Goal: Communication & Community: Answer question/provide support

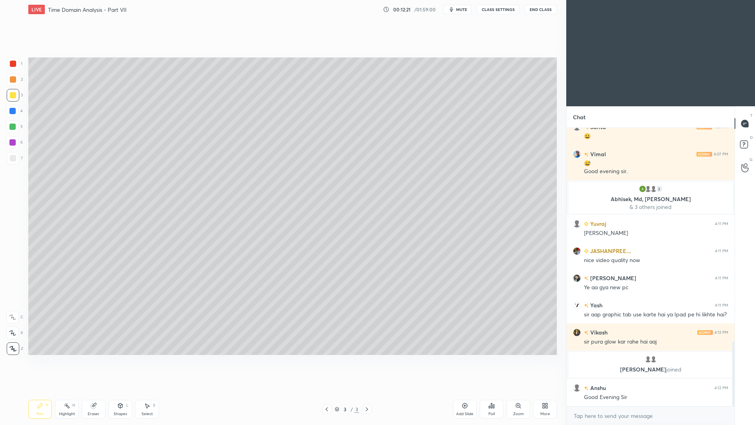
scroll to position [913, 0]
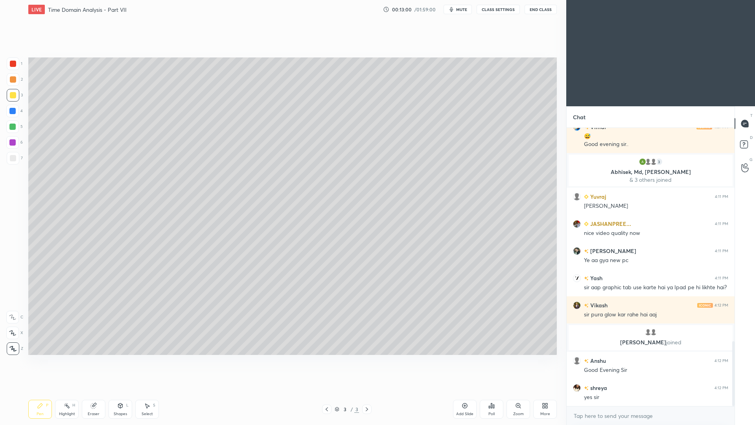
drag, startPoint x: 127, startPoint y: 409, endPoint x: 122, endPoint y: 401, distance: 9.5
click at [125, 303] on div "Shapes L" at bounding box center [121, 409] width 24 height 19
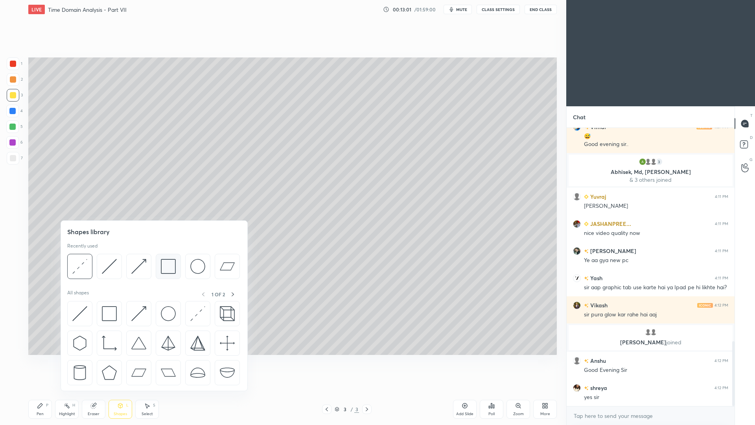
drag, startPoint x: 168, startPoint y: 267, endPoint x: 173, endPoint y: 274, distance: 8.0
click at [170, 266] on img at bounding box center [168, 266] width 15 height 15
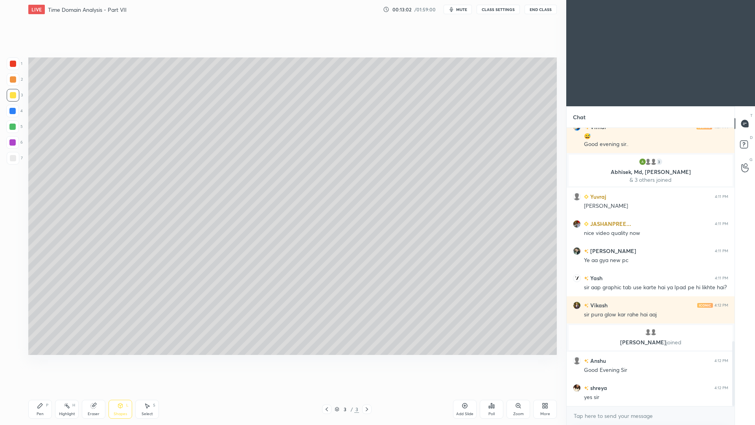
click at [18, 159] on div at bounding box center [13, 158] width 13 height 13
click at [126, 303] on div "Shapes L" at bounding box center [121, 409] width 24 height 19
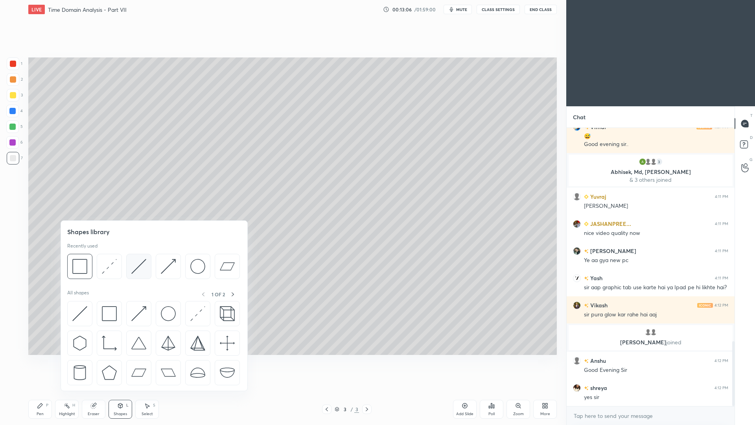
click at [139, 269] on img at bounding box center [138, 266] width 15 height 15
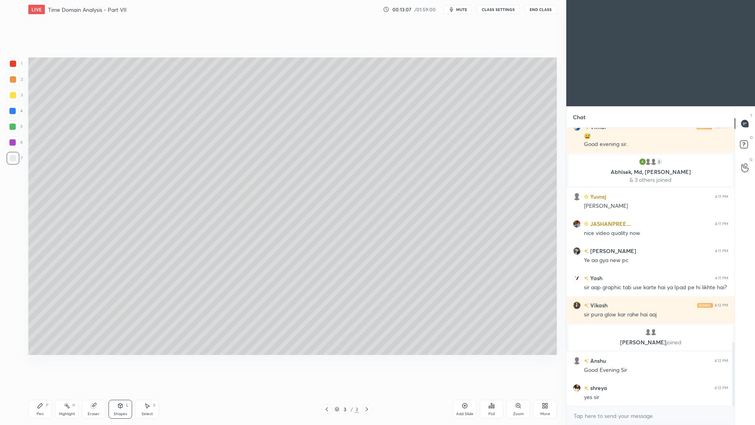
scroll to position [932, 0]
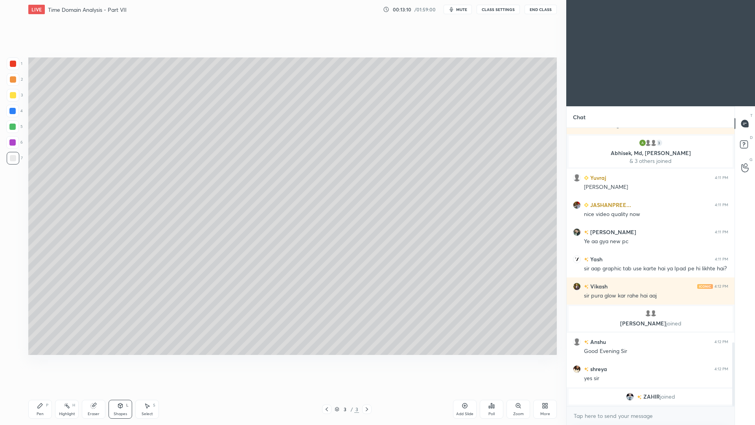
drag, startPoint x: 45, startPoint y: 411, endPoint x: 45, endPoint y: 401, distance: 9.4
click at [46, 303] on div "Pen P" at bounding box center [40, 409] width 24 height 19
click at [131, 303] on div "Pen P Highlight H Eraser Shapes L Select S" at bounding box center [134, 409] width 212 height 19
drag, startPoint x: 126, startPoint y: 413, endPoint x: 123, endPoint y: 399, distance: 14.4
click at [126, 303] on div "Shapes" at bounding box center [120, 414] width 13 height 4
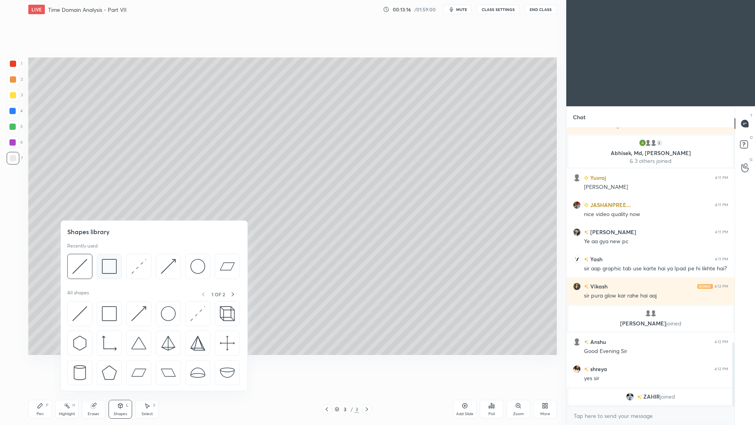
click at [112, 271] on img at bounding box center [109, 266] width 15 height 15
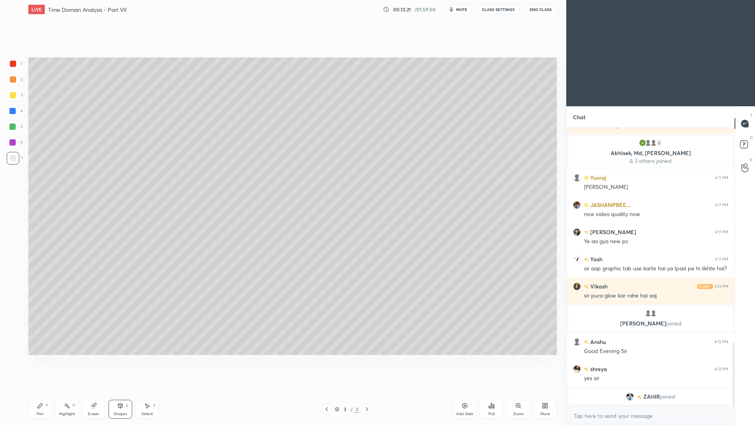
click at [128, 303] on div "Shapes L" at bounding box center [121, 409] width 24 height 19
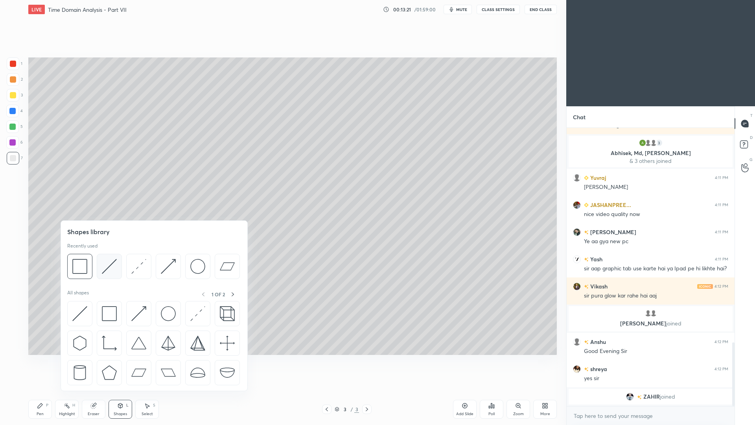
click at [117, 273] on div at bounding box center [109, 266] width 25 height 25
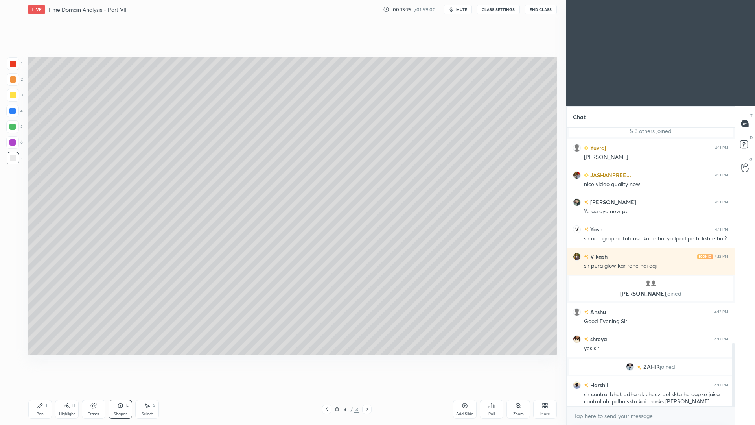
scroll to position [944, 0]
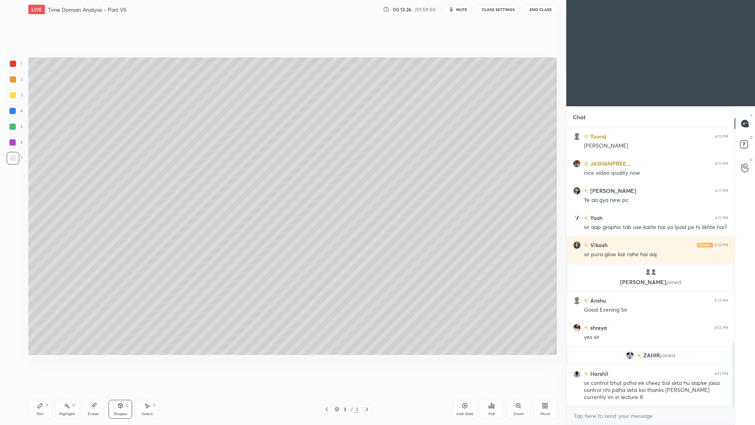
click at [42, 303] on div "Pen P" at bounding box center [40, 409] width 24 height 19
drag, startPoint x: 120, startPoint y: 413, endPoint x: 121, endPoint y: 403, distance: 9.1
click at [120, 303] on div "Shapes" at bounding box center [120, 414] width 13 height 4
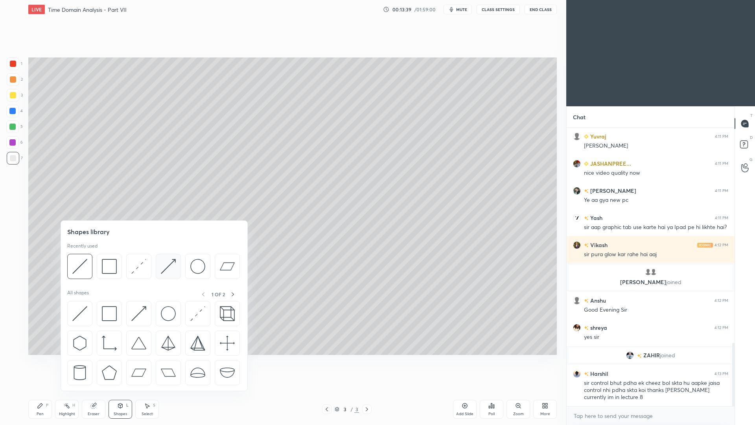
click at [169, 271] on img at bounding box center [168, 266] width 15 height 15
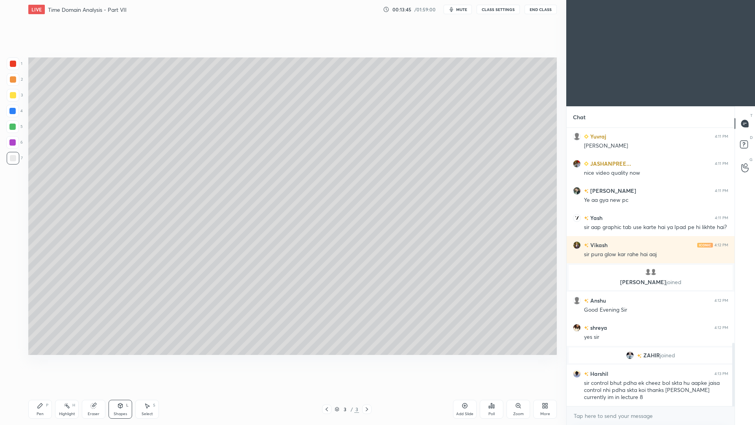
click at [91, 303] on div "Eraser" at bounding box center [94, 409] width 24 height 19
click at [71, 303] on div "Highlight H" at bounding box center [67, 409] width 24 height 19
click at [43, 303] on div "Pen P" at bounding box center [40, 409] width 24 height 19
click at [16, 80] on div at bounding box center [13, 79] width 13 height 13
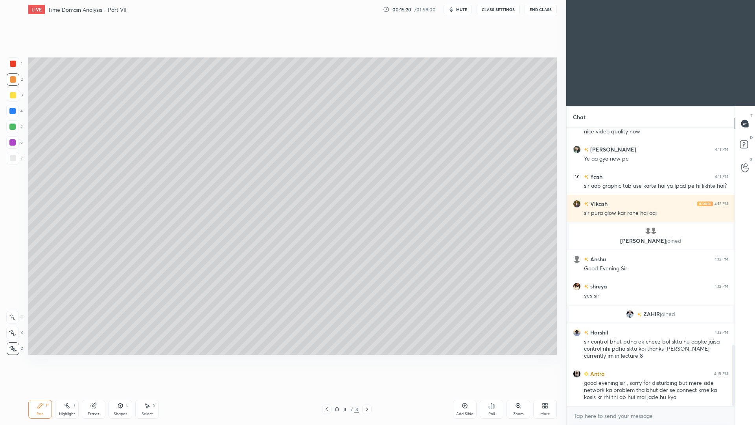
scroll to position [993, 0]
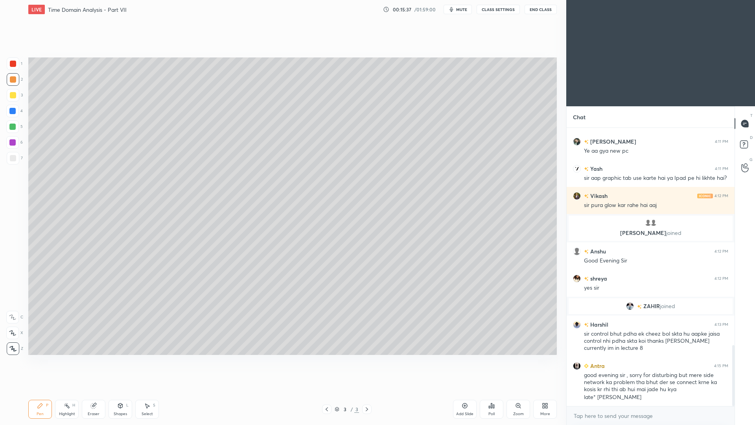
drag, startPoint x: 462, startPoint y: 411, endPoint x: 459, endPoint y: 401, distance: 9.6
click at [463, 303] on div "Add Slide" at bounding box center [464, 414] width 17 height 4
drag, startPoint x: 122, startPoint y: 411, endPoint x: 116, endPoint y: 398, distance: 14.1
click at [122, 303] on div "Shapes" at bounding box center [120, 414] width 13 height 4
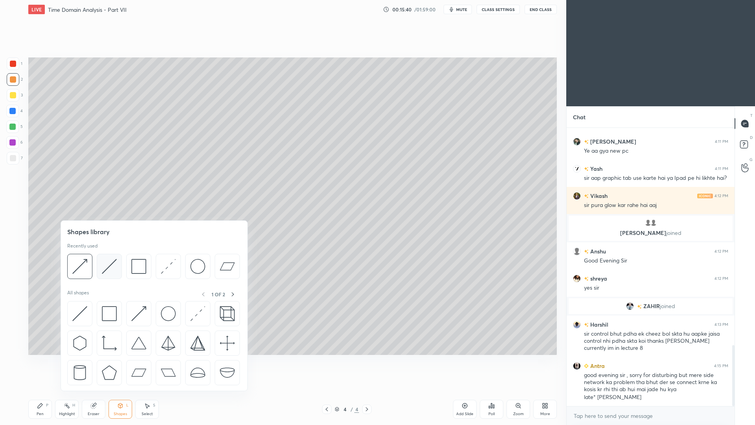
click at [111, 264] on img at bounding box center [109, 266] width 15 height 15
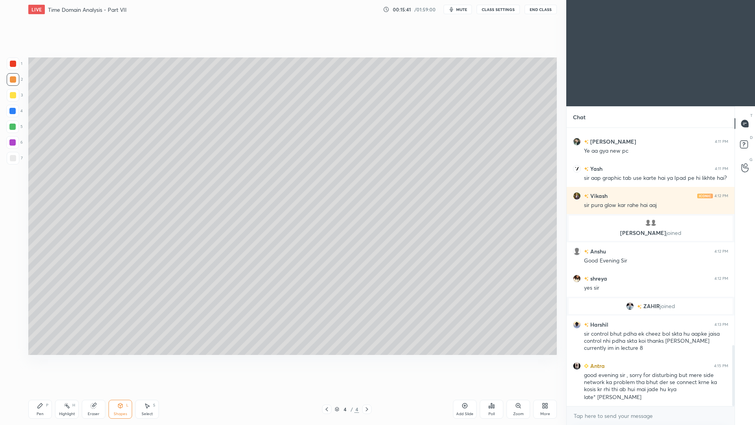
drag, startPoint x: 16, startPoint y: 155, endPoint x: 20, endPoint y: 149, distance: 7.1
click at [17, 156] on div at bounding box center [13, 158] width 13 height 13
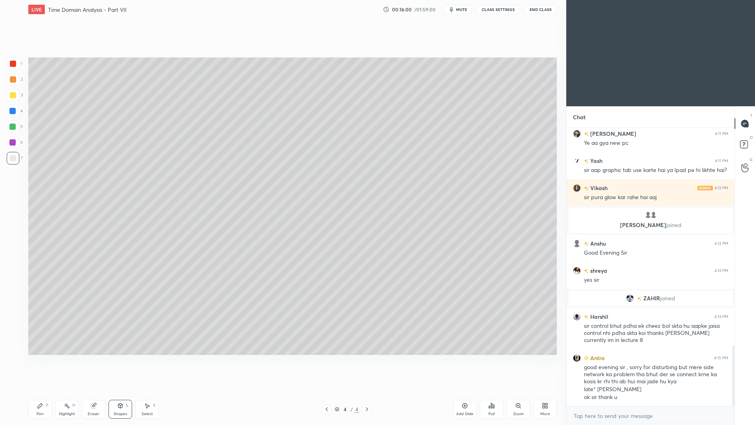
click at [44, 303] on div "Pen P" at bounding box center [40, 409] width 24 height 19
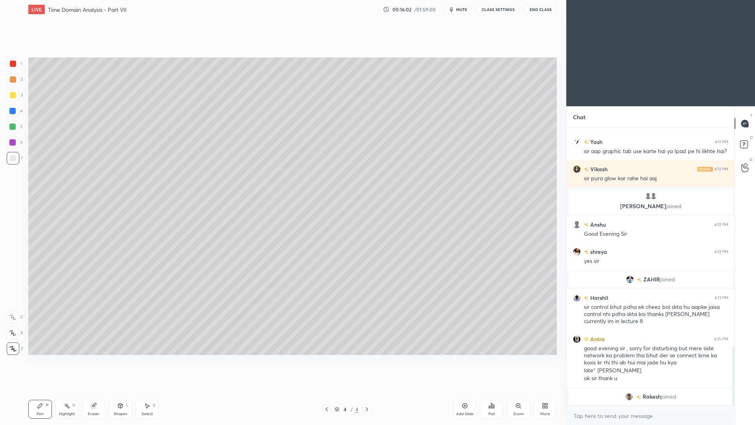
drag, startPoint x: 12, startPoint y: 125, endPoint x: 13, endPoint y: 122, distance: 4.0
click at [13, 124] on div at bounding box center [12, 126] width 6 height 6
click at [13, 95] on div at bounding box center [13, 95] width 6 height 6
click at [12, 82] on div at bounding box center [13, 79] width 6 height 6
drag, startPoint x: 17, startPoint y: 331, endPoint x: 21, endPoint y: 320, distance: 11.7
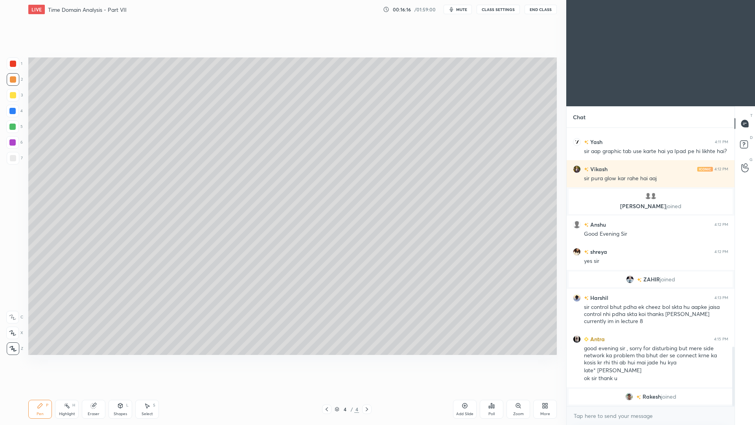
click at [17, 303] on div at bounding box center [12, 332] width 13 height 13
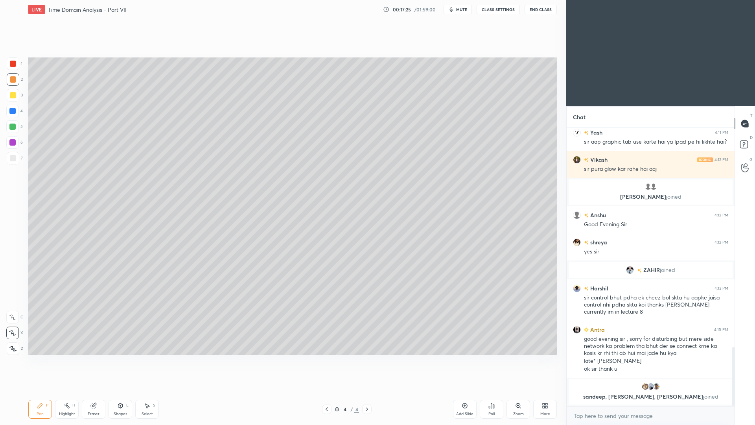
click at [124, 303] on div "Shapes L" at bounding box center [121, 409] width 24 height 19
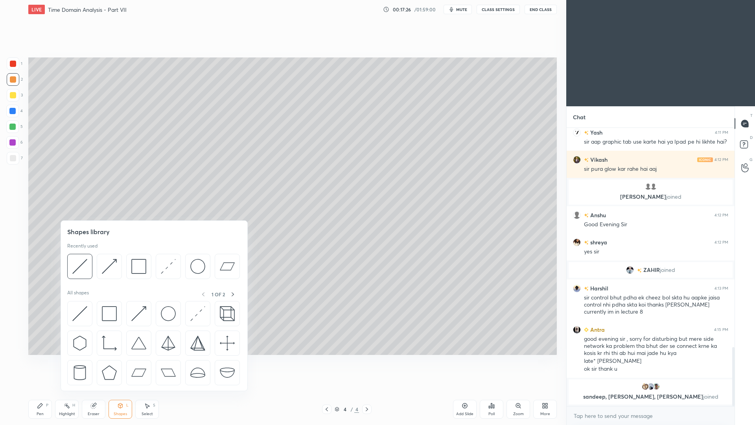
click at [42, 303] on div "Pen P" at bounding box center [40, 409] width 24 height 19
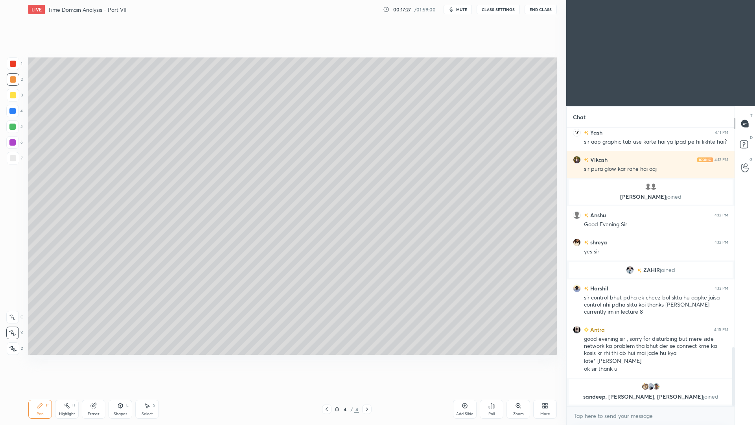
click at [15, 303] on icon at bounding box center [12, 349] width 7 height 6
click at [125, 303] on div "Shapes L" at bounding box center [121, 409] width 24 height 19
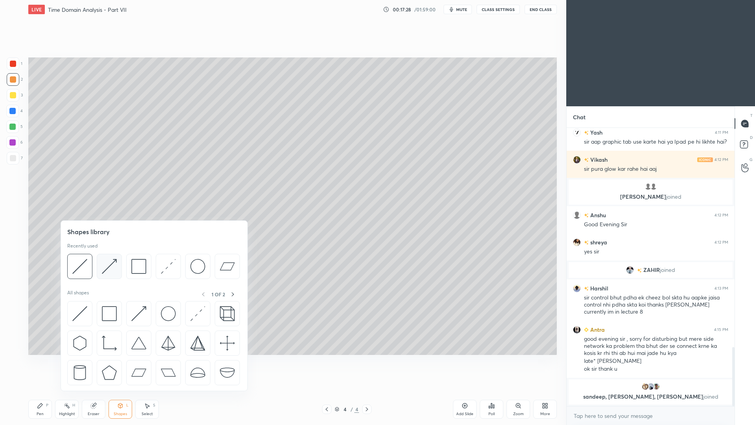
click at [113, 269] on img at bounding box center [109, 266] width 15 height 15
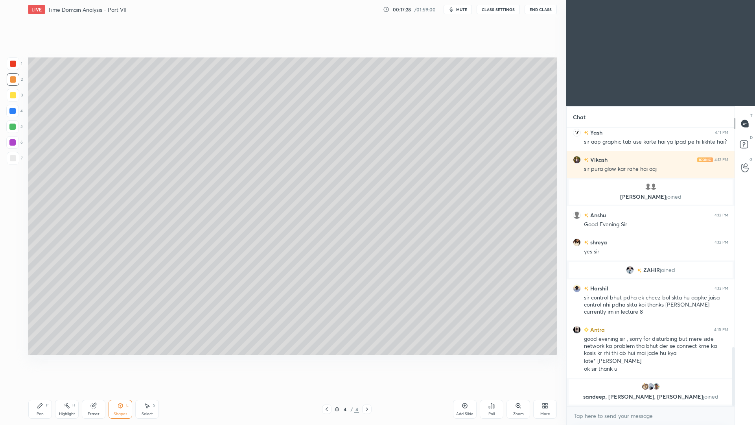
click at [16, 160] on div at bounding box center [13, 158] width 13 height 13
drag, startPoint x: 126, startPoint y: 408, endPoint x: 127, endPoint y: 393, distance: 15.0
click at [126, 303] on div "Shapes L" at bounding box center [121, 409] width 24 height 19
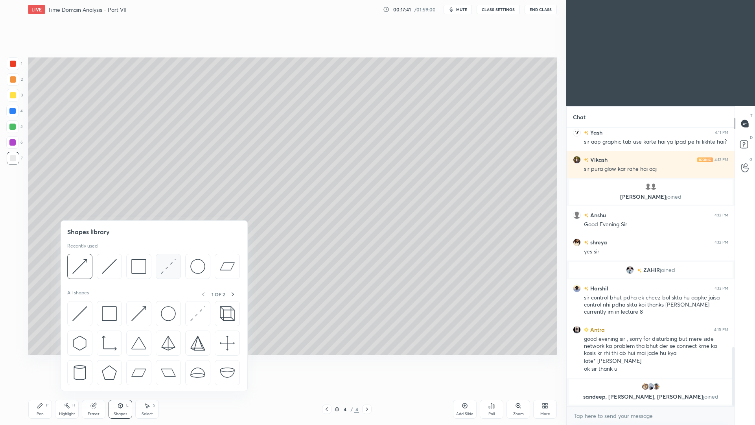
click at [168, 271] on img at bounding box center [168, 266] width 15 height 15
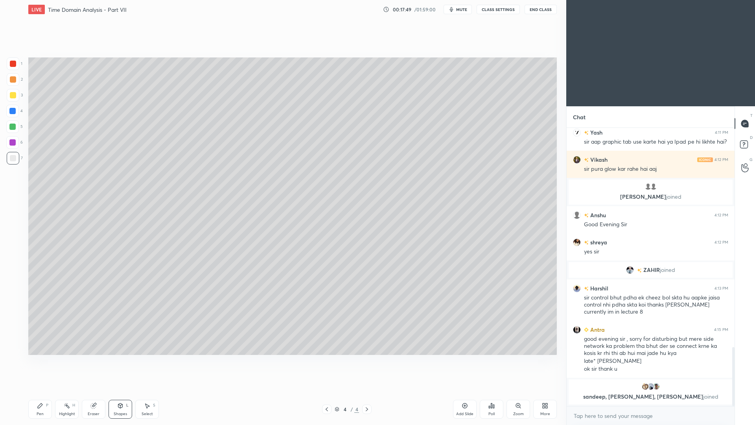
drag, startPoint x: 42, startPoint y: 414, endPoint x: 42, endPoint y: 400, distance: 13.8
click at [42, 303] on div "Pen" at bounding box center [40, 414] width 7 height 4
click at [16, 144] on div at bounding box center [12, 142] width 13 height 13
drag, startPoint x: 16, startPoint y: 94, endPoint x: 15, endPoint y: 89, distance: 4.3
click at [16, 94] on div at bounding box center [13, 95] width 13 height 13
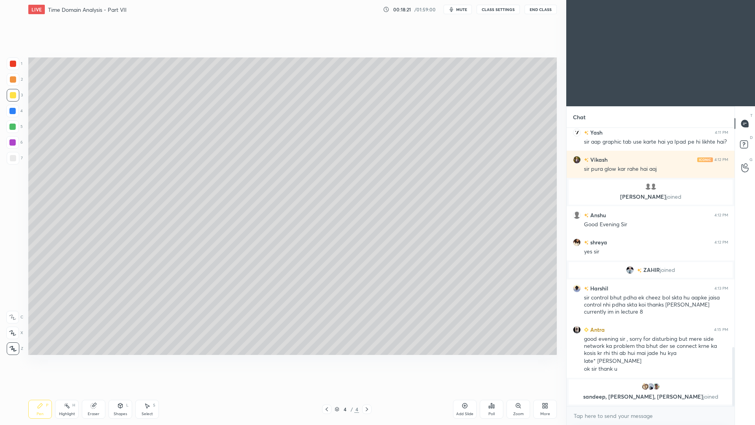
click at [16, 69] on div at bounding box center [13, 63] width 13 height 13
click at [13, 141] on div at bounding box center [12, 142] width 6 height 6
drag, startPoint x: 15, startPoint y: 63, endPoint x: 16, endPoint y: 58, distance: 4.9
click at [16, 62] on div at bounding box center [13, 63] width 13 height 13
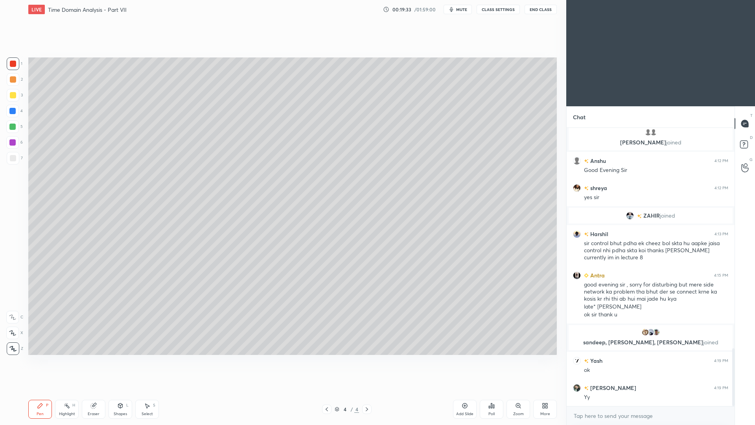
scroll to position [1087, 0]
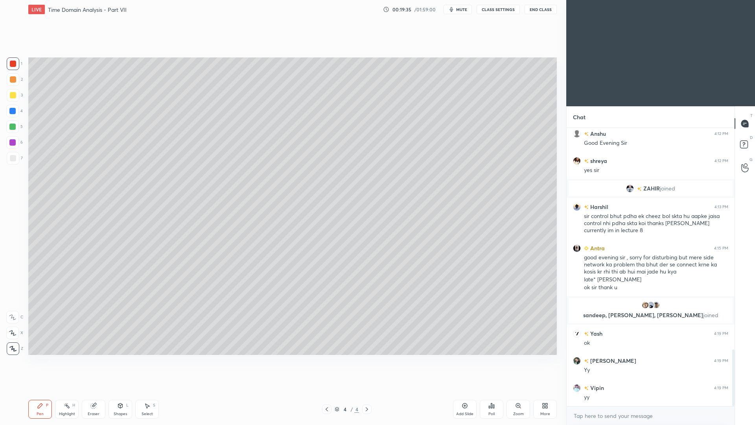
click at [13, 159] on div at bounding box center [13, 158] width 6 height 6
drag, startPoint x: 17, startPoint y: 94, endPoint x: 18, endPoint y: 90, distance: 4.1
click at [18, 96] on div at bounding box center [13, 95] width 13 height 13
click at [13, 160] on div at bounding box center [13, 158] width 6 height 6
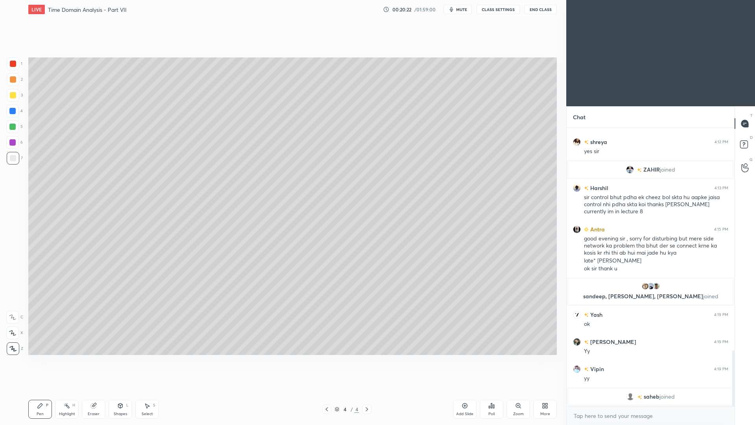
click at [73, 303] on div "Highlight" at bounding box center [67, 414] width 16 height 4
click at [43, 303] on div "Pen P" at bounding box center [40, 409] width 24 height 19
drag, startPoint x: 13, startPoint y: 162, endPoint x: 11, endPoint y: 157, distance: 4.9
click at [14, 161] on div at bounding box center [13, 158] width 13 height 13
click at [16, 102] on div "3" at bounding box center [15, 97] width 16 height 16
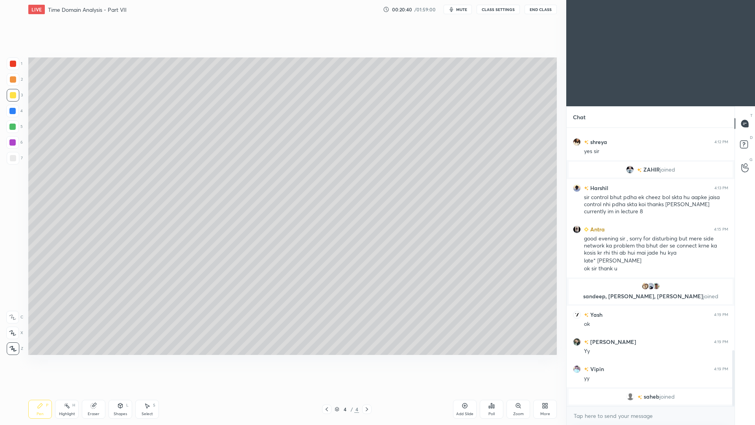
click at [16, 158] on div at bounding box center [13, 158] width 13 height 13
drag, startPoint x: 152, startPoint y: 408, endPoint x: 149, endPoint y: 389, distance: 19.1
click at [152, 303] on div "Select S" at bounding box center [147, 409] width 24 height 19
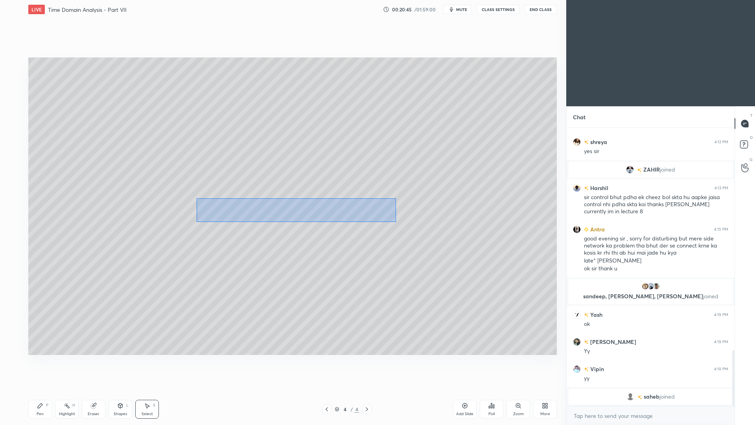
drag, startPoint x: 197, startPoint y: 198, endPoint x: 394, endPoint y: 219, distance: 198.5
click at [396, 221] on div "0 ° Undo Copy Duplicate Duplicate to new slide Delete" at bounding box center [292, 205] width 529 height 297
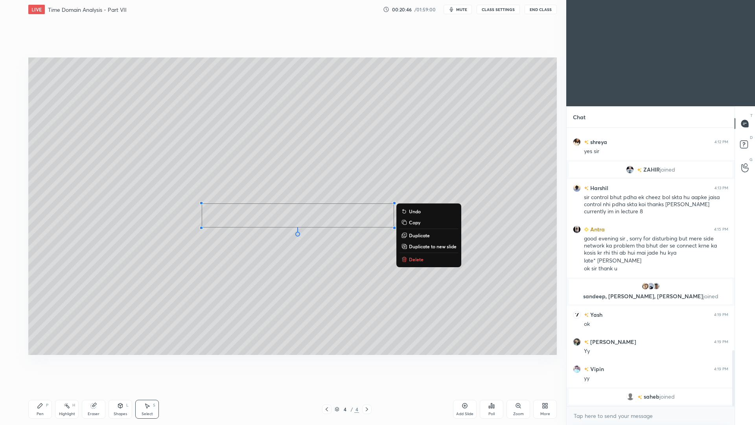
click at [416, 238] on p "Duplicate" at bounding box center [419, 235] width 21 height 6
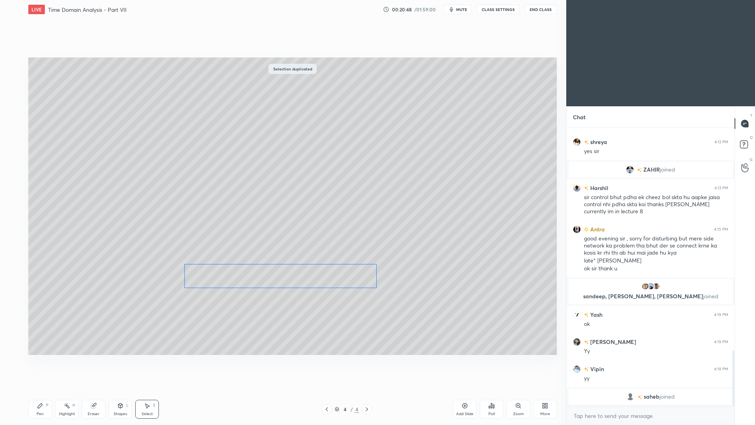
drag, startPoint x: 297, startPoint y: 222, endPoint x: 272, endPoint y: 265, distance: 49.6
click at [267, 269] on div "0 ° Undo Copy Duplicate Duplicate to new slide Delete" at bounding box center [292, 205] width 529 height 297
click at [244, 273] on div "0 ° Undo Copy Duplicate Duplicate to new slide Delete" at bounding box center [292, 205] width 529 height 297
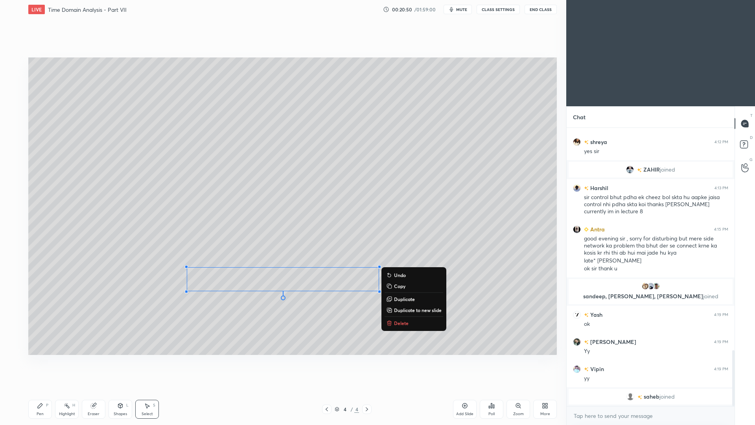
click at [40, 303] on div "Pen P" at bounding box center [40, 409] width 24 height 19
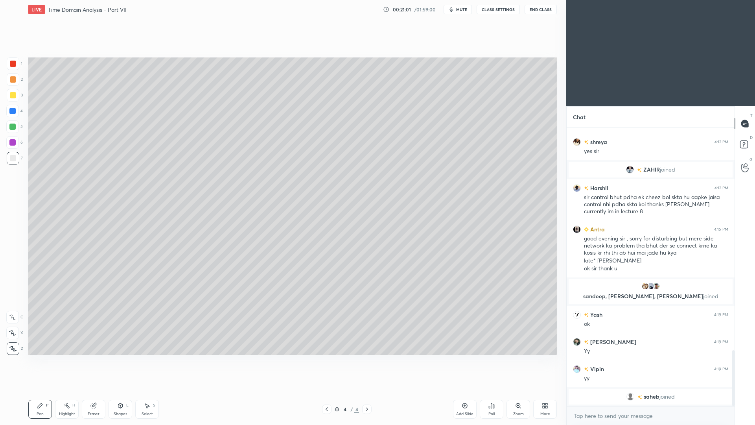
drag, startPoint x: 147, startPoint y: 407, endPoint x: 145, endPoint y: 399, distance: 8.3
click at [149, 303] on icon at bounding box center [147, 405] width 4 height 5
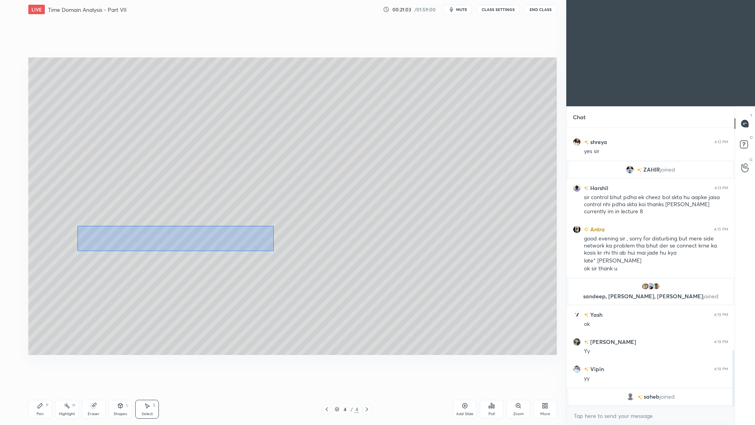
drag, startPoint x: 77, startPoint y: 226, endPoint x: 279, endPoint y: 242, distance: 202.0
click at [273, 250] on div "0 ° Undo Copy Duplicate Duplicate to new slide Delete" at bounding box center [292, 205] width 529 height 297
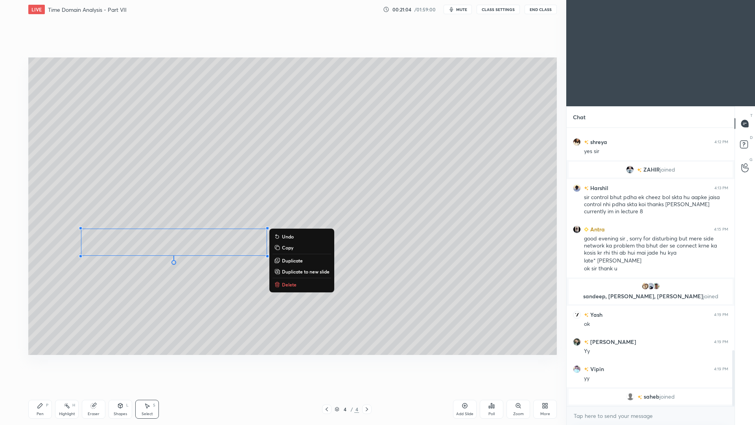
click at [288, 262] on p "Duplicate" at bounding box center [292, 260] width 21 height 6
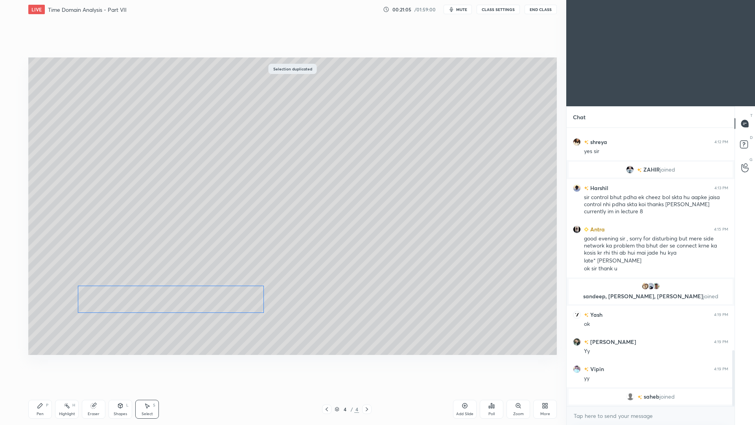
drag, startPoint x: 184, startPoint y: 253, endPoint x: 168, endPoint y: 295, distance: 44.2
click at [169, 295] on div "0 ° Undo Copy Duplicate Duplicate to new slide Delete" at bounding box center [292, 205] width 529 height 297
click at [174, 299] on div "0 ° Undo Copy Duplicate Duplicate to new slide Delete" at bounding box center [292, 205] width 529 height 297
click at [354, 303] on div "0 ° Undo Copy Duplicate Duplicate to new slide Delete" at bounding box center [292, 205] width 529 height 297
drag, startPoint x: 41, startPoint y: 412, endPoint x: 46, endPoint y: 399, distance: 14.6
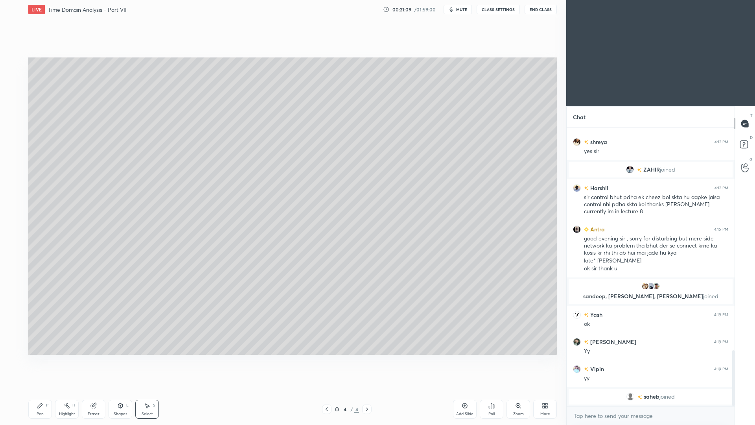
click at [41, 303] on div "Pen" at bounding box center [40, 414] width 7 height 4
click at [75, 303] on div "Highlight H" at bounding box center [67, 409] width 24 height 19
click at [42, 303] on div "Pen" at bounding box center [40, 414] width 7 height 4
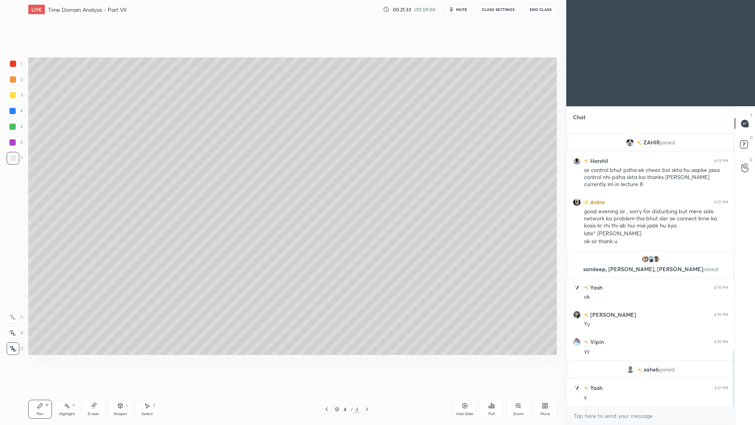
drag, startPoint x: 459, startPoint y: 409, endPoint x: 458, endPoint y: 400, distance: 9.2
click at [456, 303] on div "Add Slide" at bounding box center [465, 409] width 24 height 19
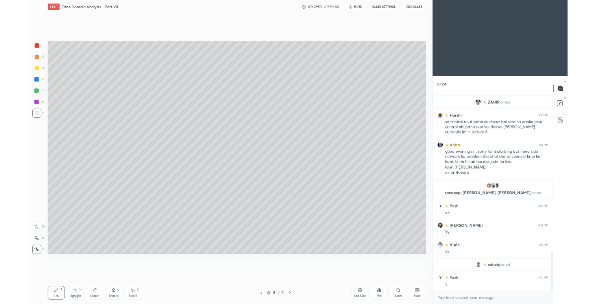
scroll to position [1129, 0]
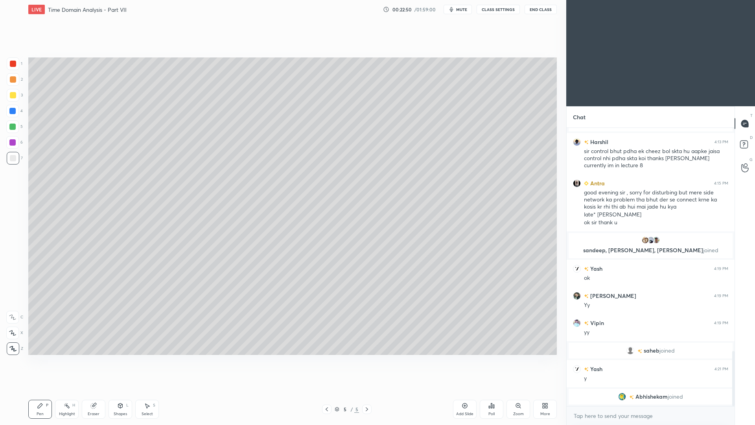
click at [15, 82] on div at bounding box center [13, 79] width 13 height 13
click at [115, 303] on div "Shapes L" at bounding box center [121, 409] width 24 height 19
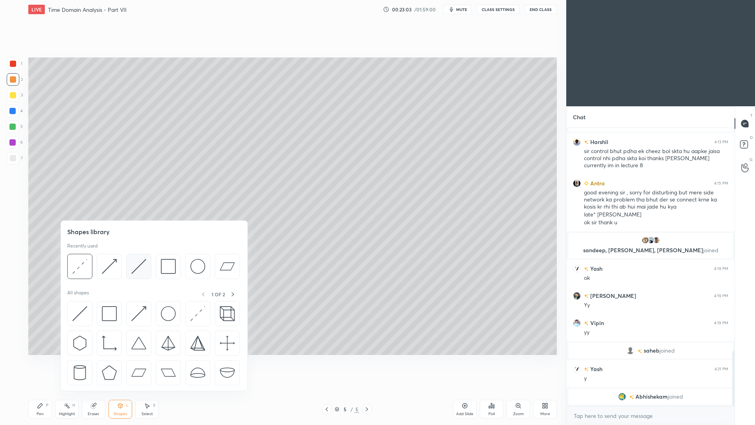
drag, startPoint x: 142, startPoint y: 265, endPoint x: 131, endPoint y: 266, distance: 11.9
click at [137, 265] on img at bounding box center [138, 266] width 15 height 15
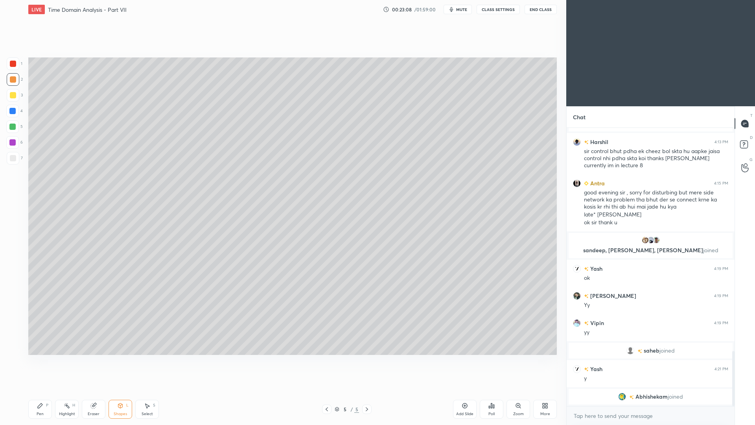
drag, startPoint x: 41, startPoint y: 409, endPoint x: 40, endPoint y: 398, distance: 11.1
click at [41, 303] on div "Pen P" at bounding box center [40, 409] width 24 height 19
click at [120, 303] on div "Shapes" at bounding box center [120, 414] width 13 height 4
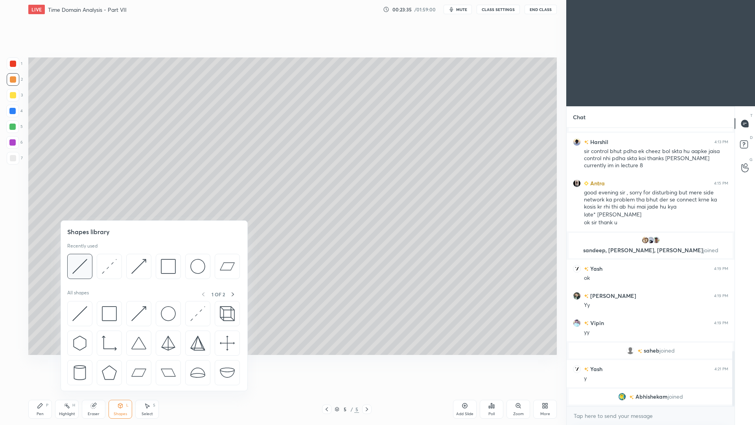
click at [87, 271] on img at bounding box center [79, 266] width 15 height 15
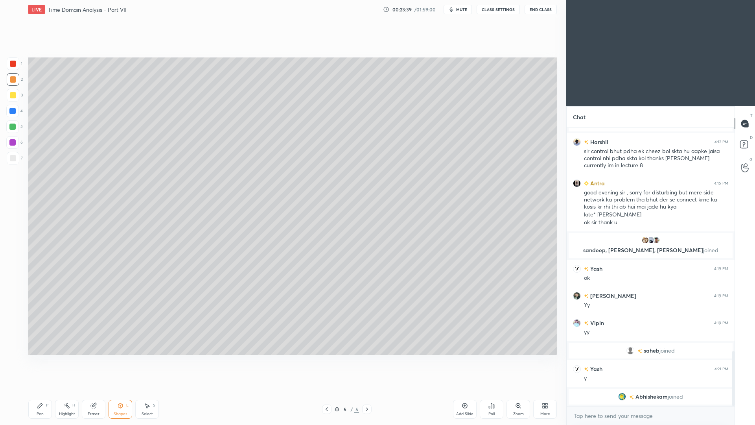
click at [45, 303] on div "Pen P" at bounding box center [40, 409] width 24 height 19
drag, startPoint x: 124, startPoint y: 413, endPoint x: 126, endPoint y: 397, distance: 16.7
click at [124, 303] on div "Shapes" at bounding box center [120, 414] width 13 height 4
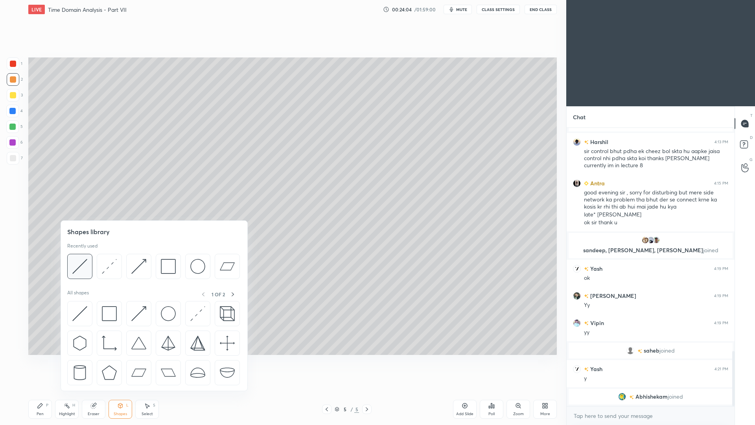
click at [87, 271] on img at bounding box center [79, 266] width 15 height 15
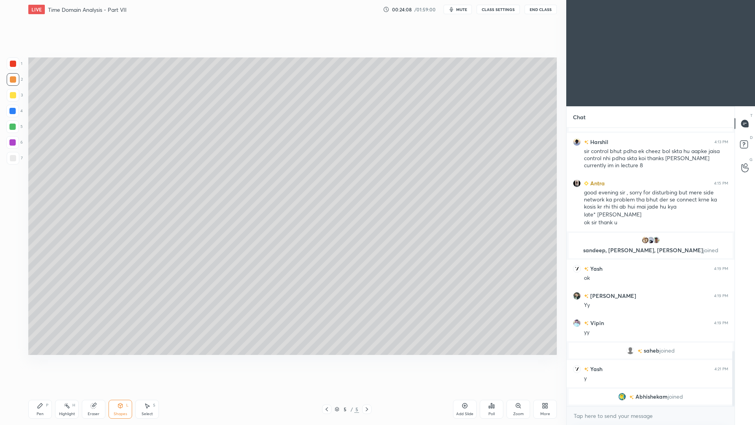
click at [146, 303] on div "Select" at bounding box center [147, 414] width 11 height 4
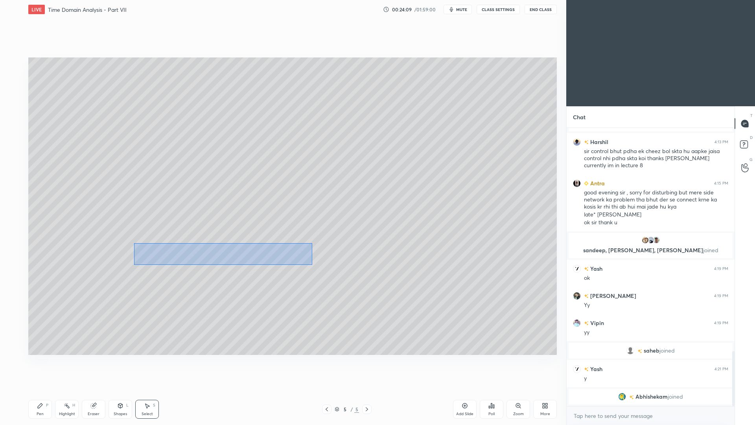
drag, startPoint x: 134, startPoint y: 243, endPoint x: 316, endPoint y: 261, distance: 183.0
click at [312, 265] on div "0 ° Undo Copy Duplicate Duplicate to new slide Delete" at bounding box center [292, 205] width 529 height 297
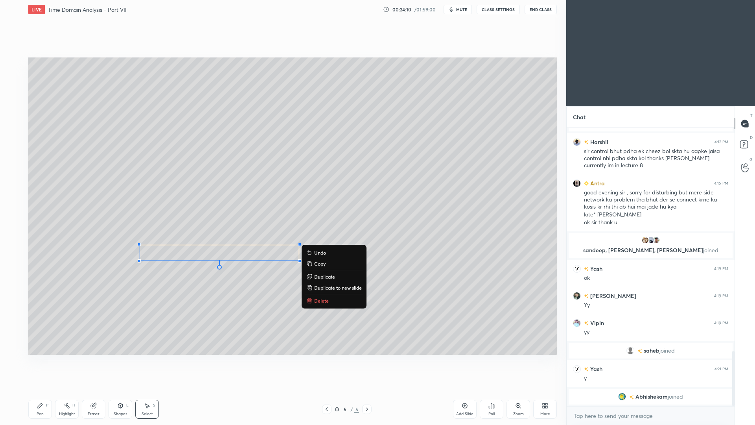
click at [325, 278] on p "Duplicate" at bounding box center [324, 276] width 21 height 6
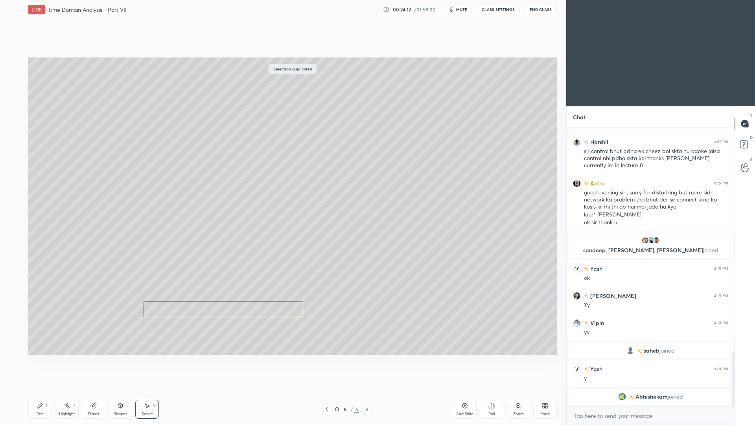
drag, startPoint x: 240, startPoint y: 262, endPoint x: 232, endPoint y: 305, distance: 44.5
click at [232, 303] on div "0 ° Undo Copy Duplicate Duplicate to new slide Delete" at bounding box center [292, 205] width 529 height 297
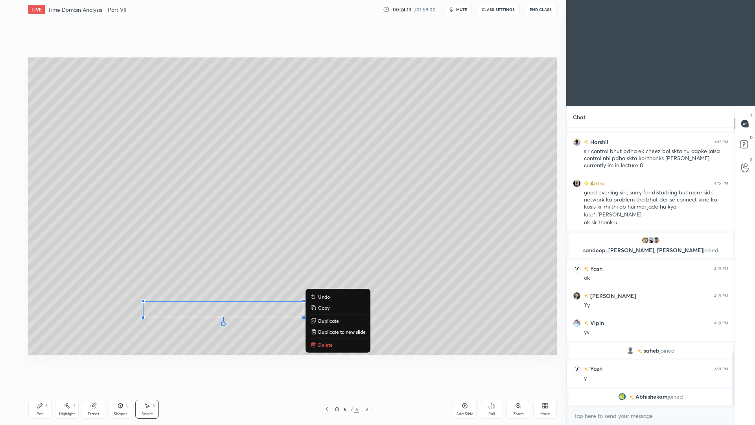
drag, startPoint x: 98, startPoint y: 409, endPoint x: 113, endPoint y: 376, distance: 35.7
click at [99, 303] on div "Eraser" at bounding box center [94, 409] width 24 height 19
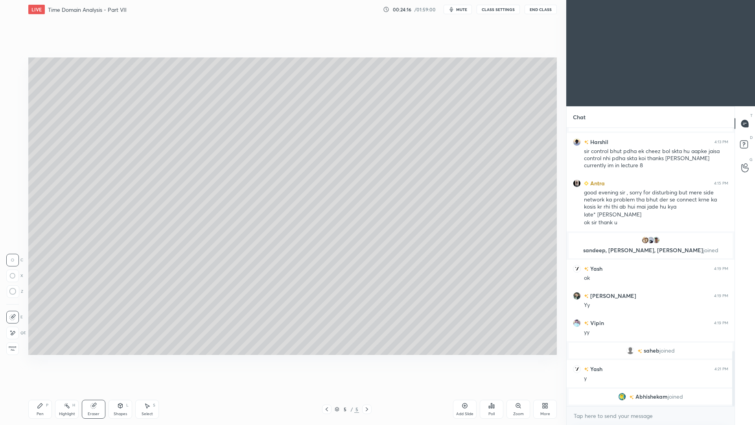
drag, startPoint x: 43, startPoint y: 409, endPoint x: 48, endPoint y: 394, distance: 15.9
click at [42, 303] on div "Pen P" at bounding box center [40, 409] width 24 height 19
click at [96, 303] on div "Eraser" at bounding box center [94, 414] width 12 height 4
click at [39, 303] on div "Pen" at bounding box center [40, 414] width 7 height 4
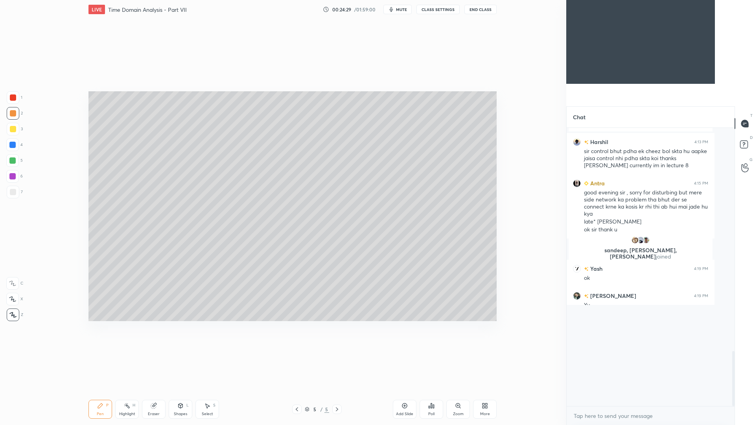
type textarea "x"
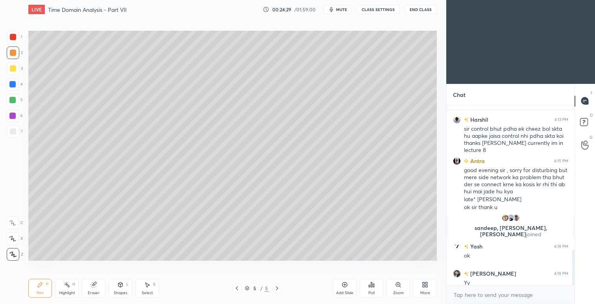
scroll to position [1041, 0]
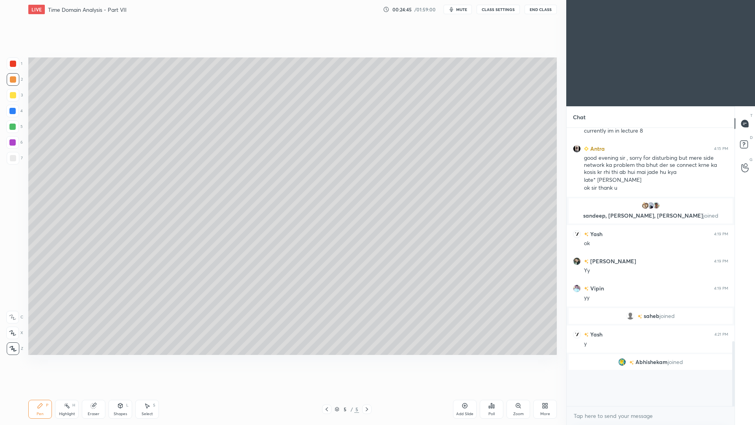
scroll to position [767, 0]
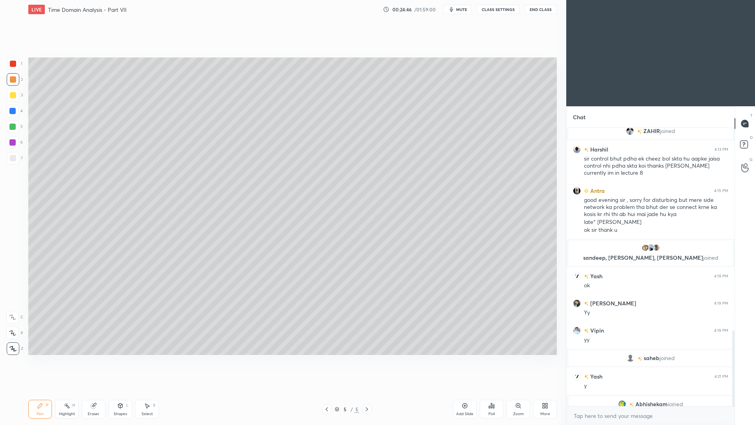
drag, startPoint x: 94, startPoint y: 409, endPoint x: 92, endPoint y: 396, distance: 12.4
click at [94, 390] on div "Eraser" at bounding box center [94, 409] width 24 height 19
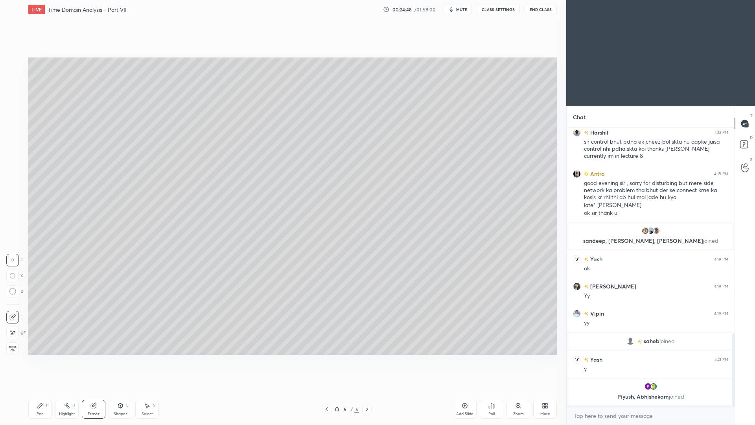
click at [41, 390] on div "Pen P" at bounding box center [40, 409] width 24 height 19
click at [67, 390] on div "Highlight" at bounding box center [67, 414] width 16 height 4
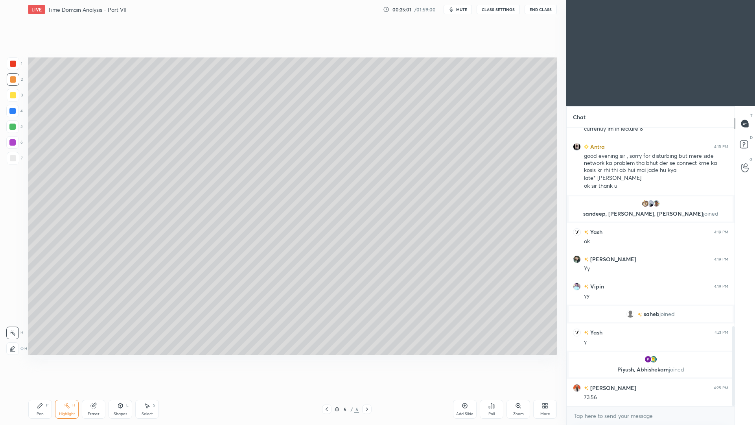
scroll to position [692, 0]
click at [39, 390] on div "Pen" at bounding box center [40, 414] width 7 height 4
click at [147, 390] on div "Select S" at bounding box center [147, 409] width 24 height 19
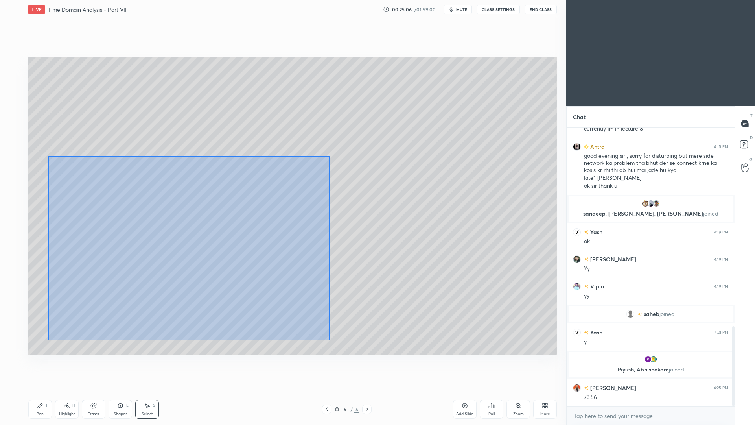
drag, startPoint x: 53, startPoint y: 155, endPoint x: 330, endPoint y: 334, distance: 329.6
click at [331, 340] on div "0 ° Undo Copy Duplicate Duplicate to new slide Delete" at bounding box center [292, 205] width 529 height 297
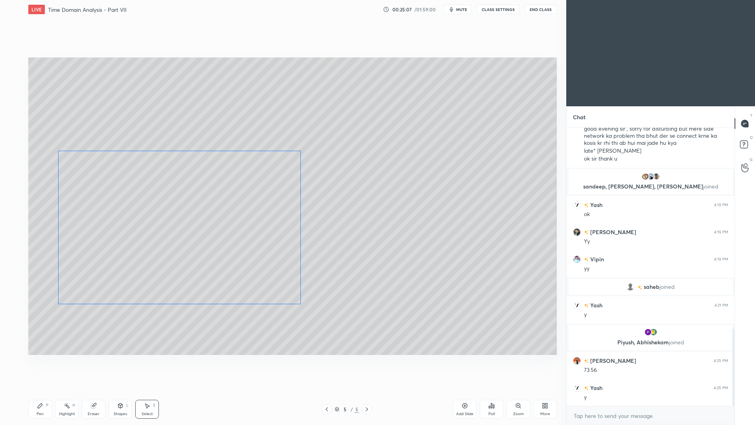
drag, startPoint x: 146, startPoint y: 273, endPoint x: 142, endPoint y: 258, distance: 16.0
click at [143, 262] on div "0 ° Undo Copy Duplicate Duplicate to new slide Delete" at bounding box center [292, 205] width 529 height 297
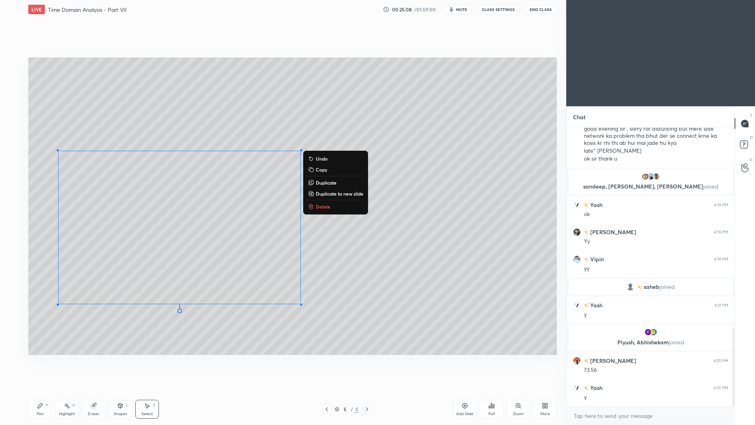
click at [34, 390] on div "Pen P" at bounding box center [40, 409] width 24 height 19
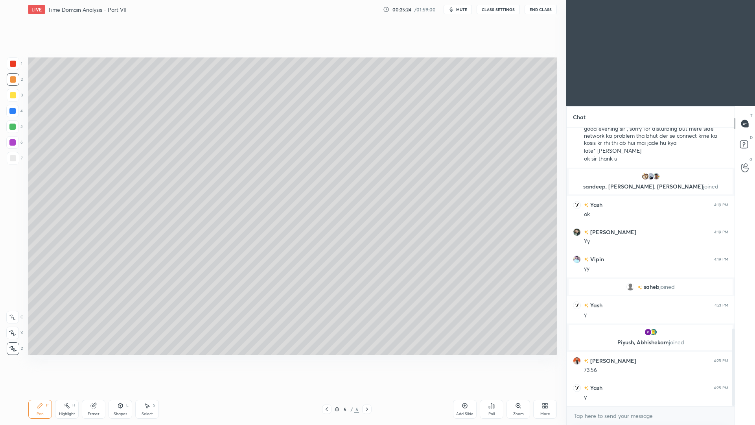
click at [460, 390] on div "Add Slide" at bounding box center [465, 409] width 24 height 19
click at [11, 162] on div at bounding box center [13, 158] width 13 height 13
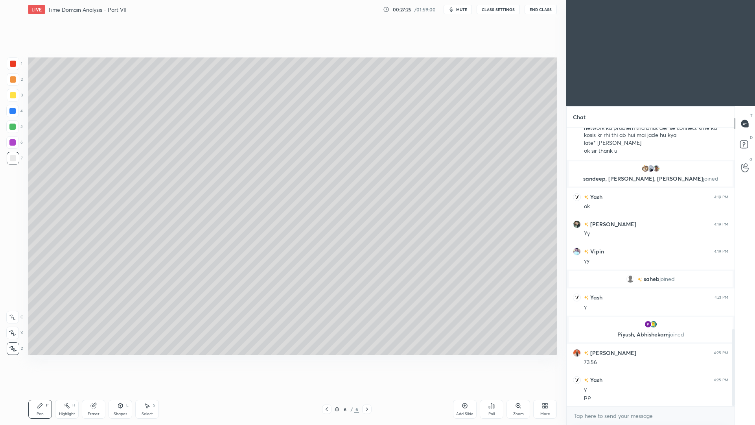
drag, startPoint x: 322, startPoint y: 412, endPoint x: 327, endPoint y: 401, distance: 12.3
click at [322, 390] on div at bounding box center [326, 408] width 9 height 9
drag, startPoint x: 75, startPoint y: 408, endPoint x: 74, endPoint y: 399, distance: 9.5
click at [74, 390] on div "Highlight H" at bounding box center [67, 409] width 24 height 19
click at [368, 390] on icon at bounding box center [367, 409] width 6 height 6
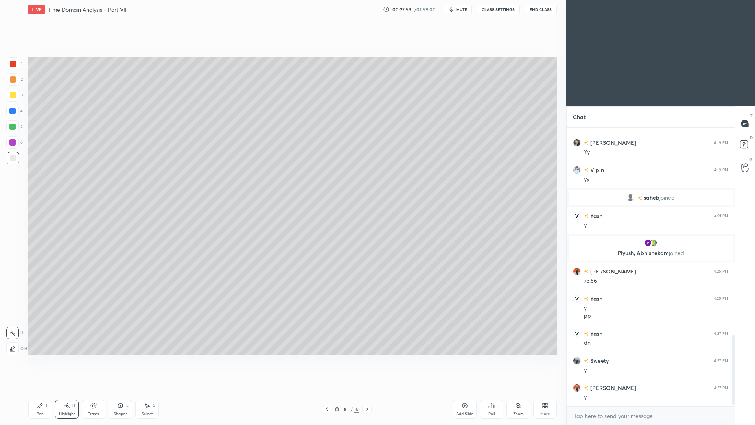
scroll to position [836, 0]
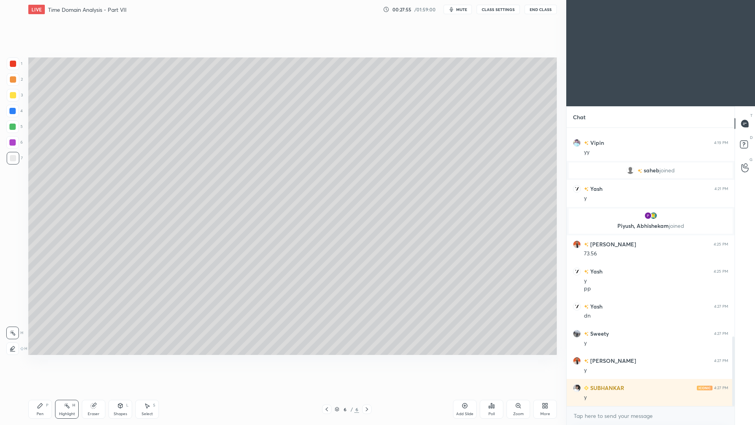
click at [468, 390] on div "Add Slide" at bounding box center [465, 409] width 24 height 19
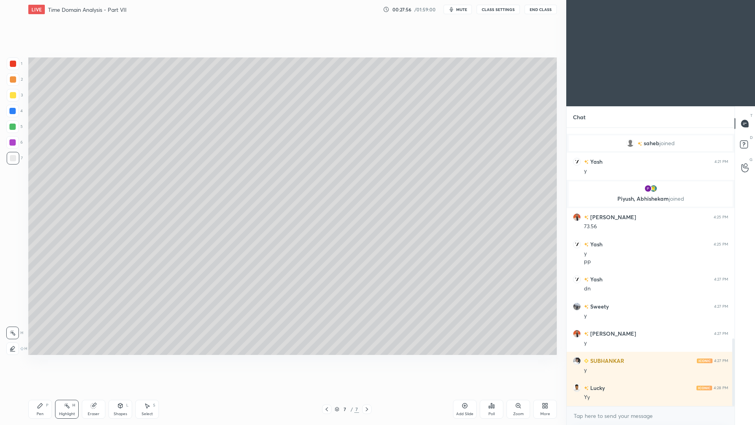
click at [545, 390] on div "More" at bounding box center [545, 409] width 24 height 19
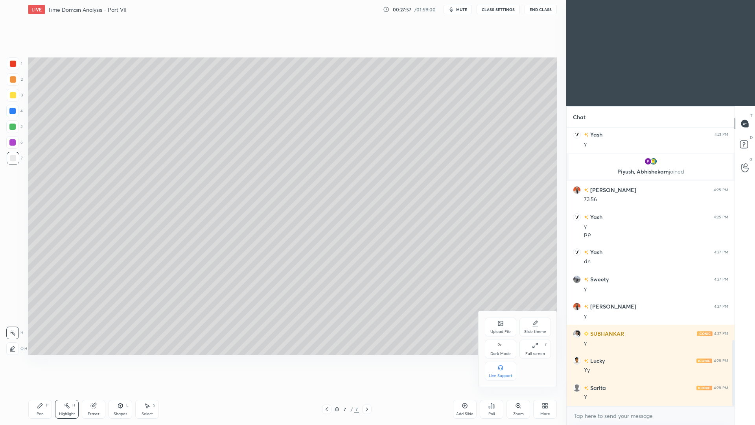
click at [506, 332] on div "Upload File" at bounding box center [500, 332] width 20 height 4
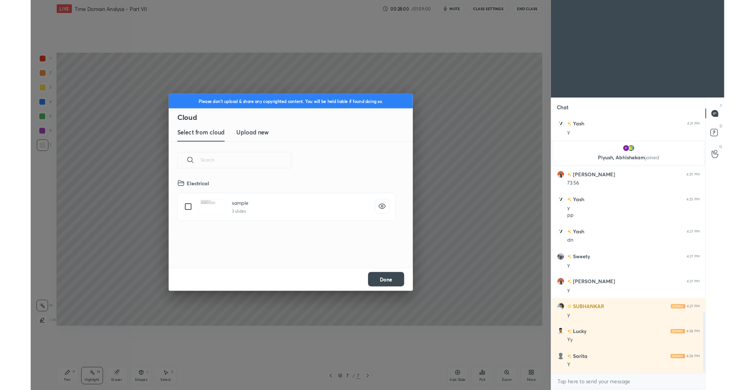
scroll to position [917, 0]
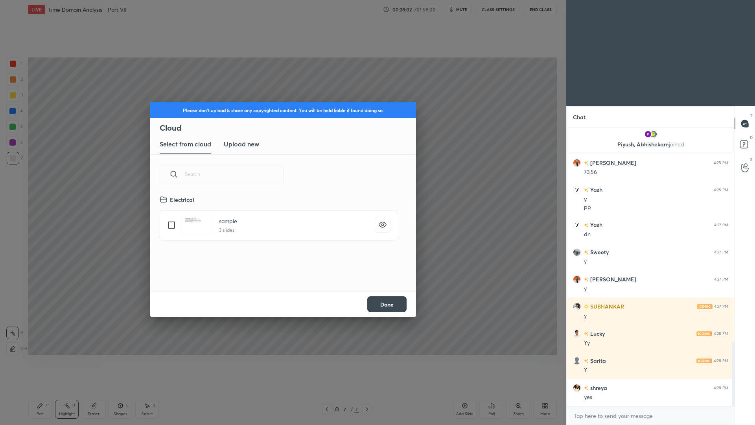
click at [389, 309] on button "Done" at bounding box center [386, 304] width 39 height 16
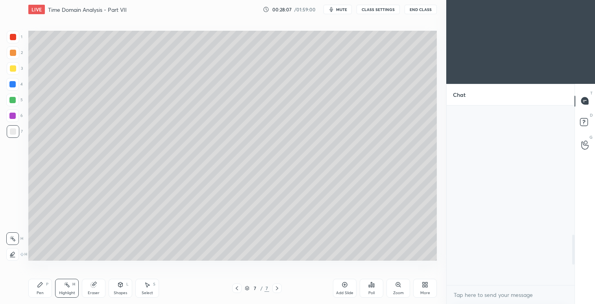
scroll to position [0, 0]
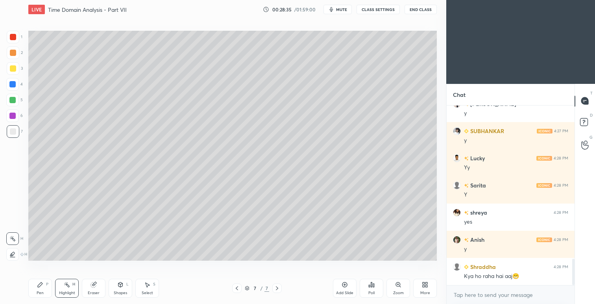
click at [427, 291] on div "More" at bounding box center [425, 287] width 24 height 19
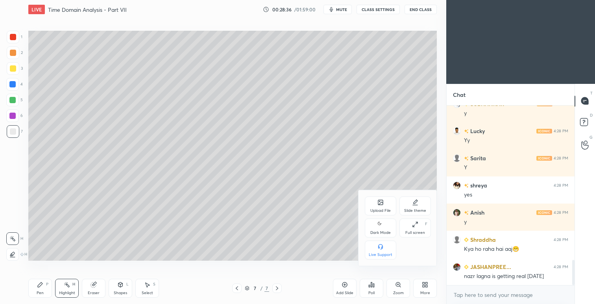
scroll to position [1093, 0]
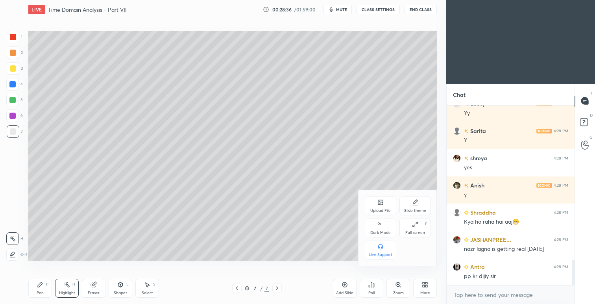
click at [383, 206] on div "Upload File" at bounding box center [380, 205] width 31 height 19
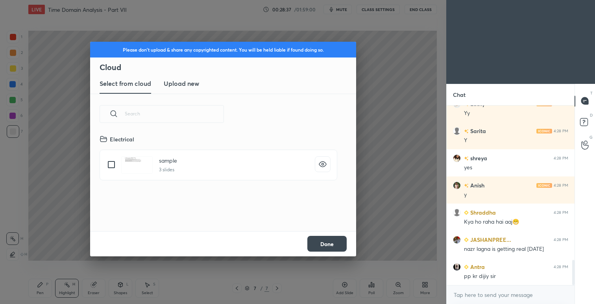
click at [184, 82] on h3 "Upload new" at bounding box center [181, 83] width 35 height 9
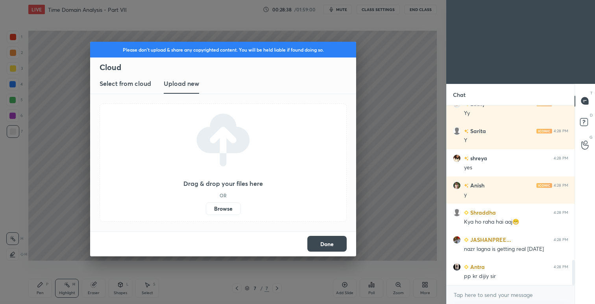
click at [231, 210] on label "Browse" at bounding box center [223, 208] width 35 height 13
click at [206, 210] on input "Browse" at bounding box center [206, 208] width 0 height 13
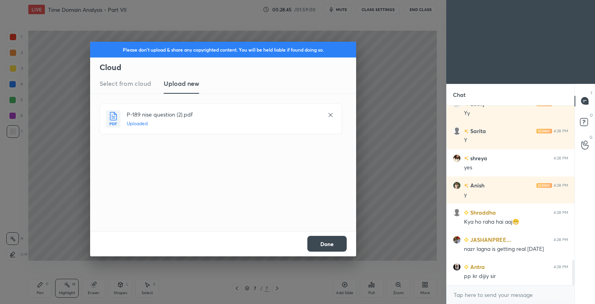
click at [331, 247] on button "Done" at bounding box center [326, 244] width 39 height 16
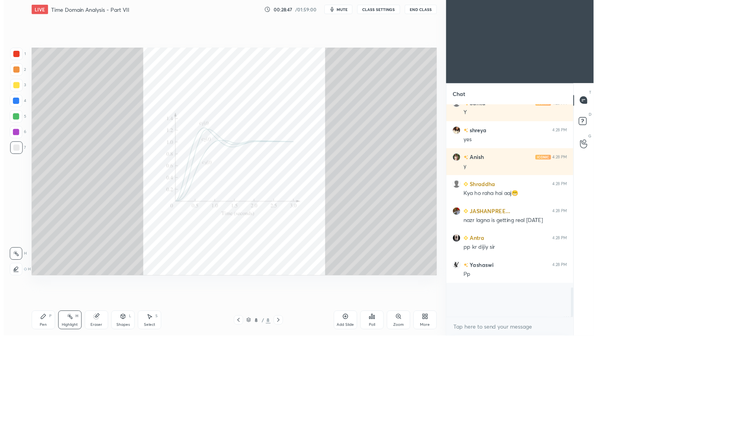
scroll to position [0, 0]
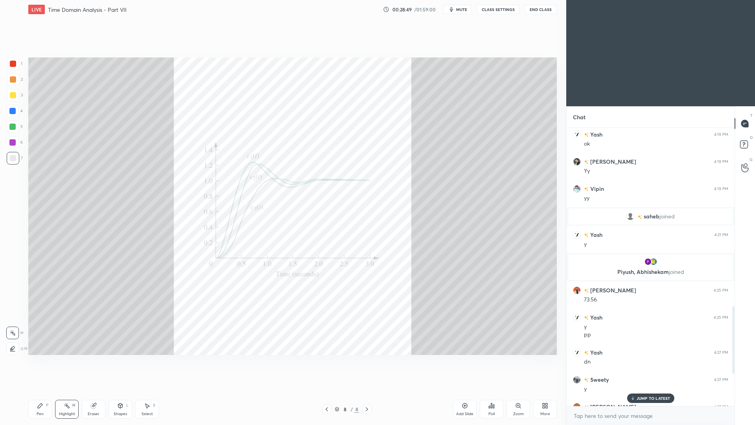
drag, startPoint x: 645, startPoint y: 399, endPoint x: 364, endPoint y: 385, distance: 281.1
click at [643, 390] on p "JUMP TO LATEST" at bounding box center [654, 398] width 34 height 5
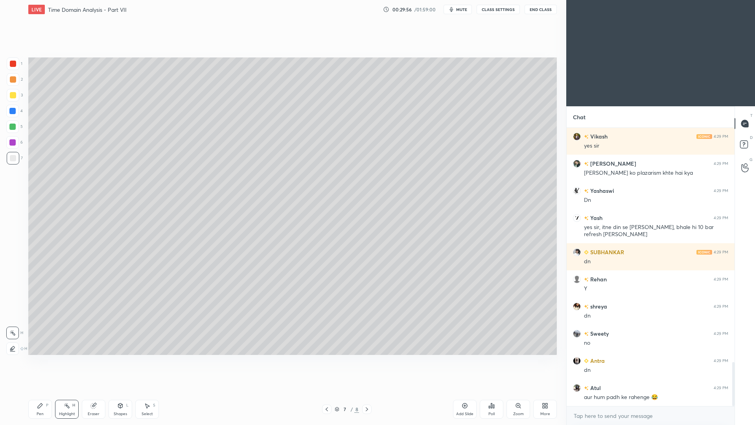
scroll to position [1483, 0]
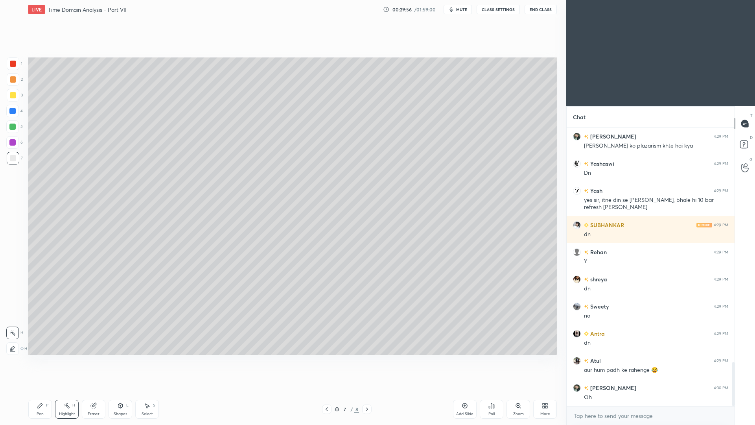
drag, startPoint x: 126, startPoint y: 411, endPoint x: 124, endPoint y: 398, distance: 12.7
click at [125, 390] on div "Shapes L" at bounding box center [121, 409] width 24 height 19
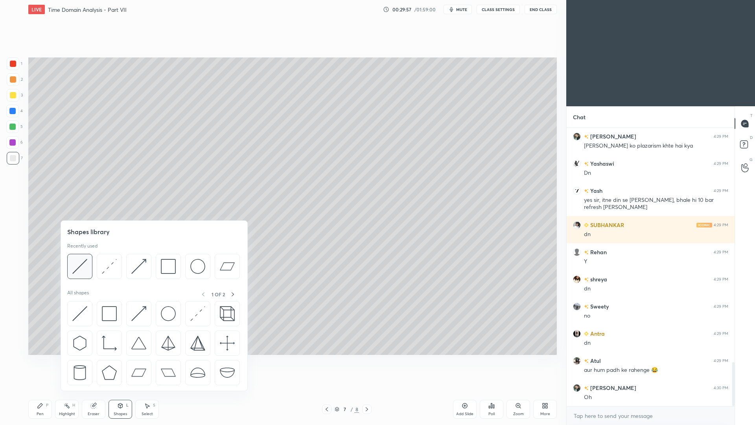
click at [80, 269] on img at bounding box center [79, 266] width 15 height 15
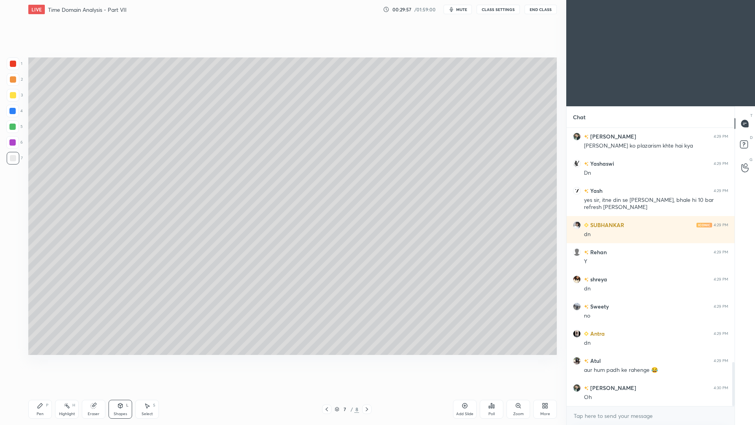
drag, startPoint x: 13, startPoint y: 95, endPoint x: 19, endPoint y: 80, distance: 16.1
click at [14, 96] on div at bounding box center [13, 95] width 6 height 6
click at [411, 284] on div "Setting up your live class Poll for secs No correct answer Start poll" at bounding box center [292, 206] width 535 height 374
click at [367, 390] on icon at bounding box center [367, 409] width 6 height 6
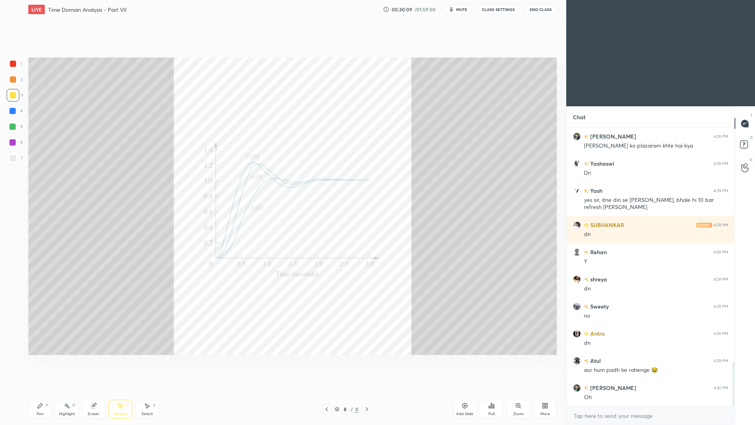
click at [515, 390] on div "Zoom" at bounding box center [518, 409] width 24 height 19
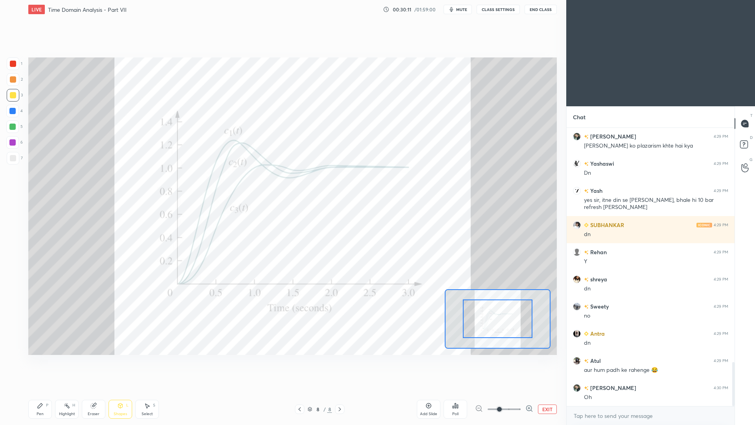
drag, startPoint x: 70, startPoint y: 409, endPoint x: 72, endPoint y: 395, distance: 14.2
click at [70, 390] on div "Highlight H" at bounding box center [67, 409] width 24 height 19
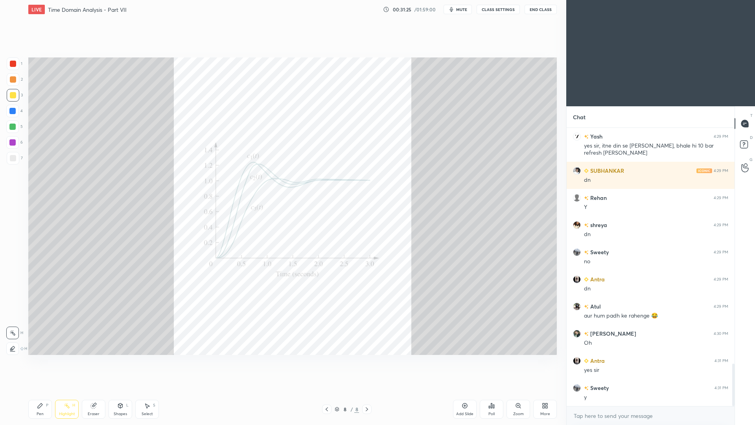
scroll to position [1564, 0]
drag, startPoint x: 37, startPoint y: 411, endPoint x: 36, endPoint y: 397, distance: 14.2
click at [38, 390] on div "Pen" at bounding box center [40, 414] width 7 height 4
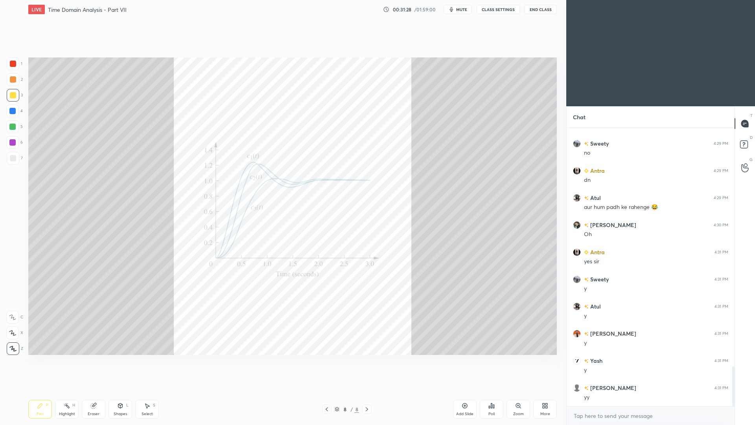
scroll to position [1673, 0]
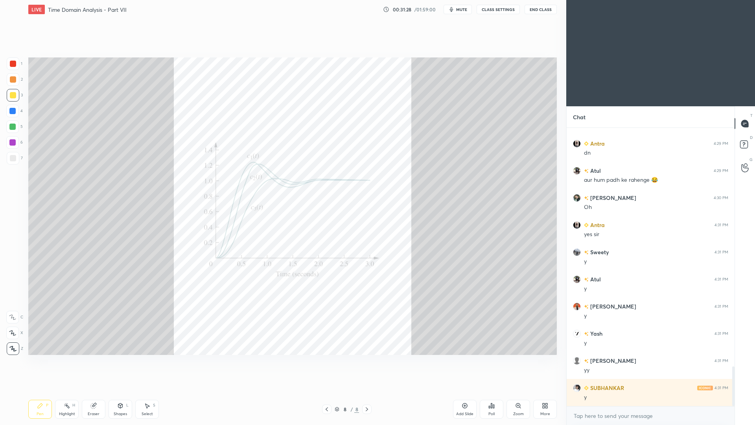
drag, startPoint x: 327, startPoint y: 411, endPoint x: 324, endPoint y: 407, distance: 4.5
click at [328, 390] on icon at bounding box center [327, 409] width 6 height 6
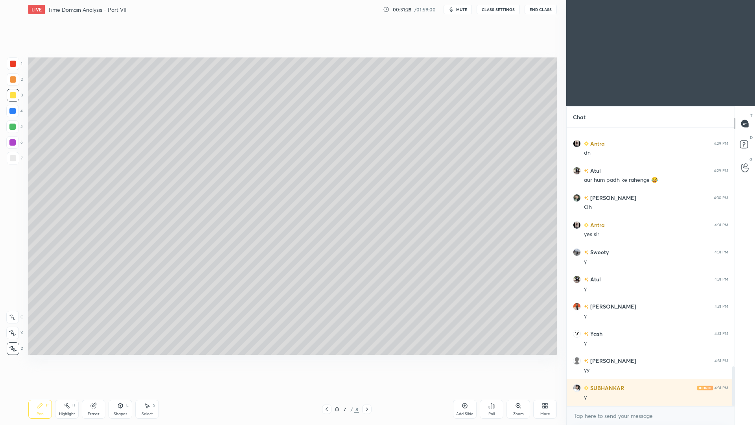
click at [325, 390] on icon at bounding box center [327, 409] width 6 height 6
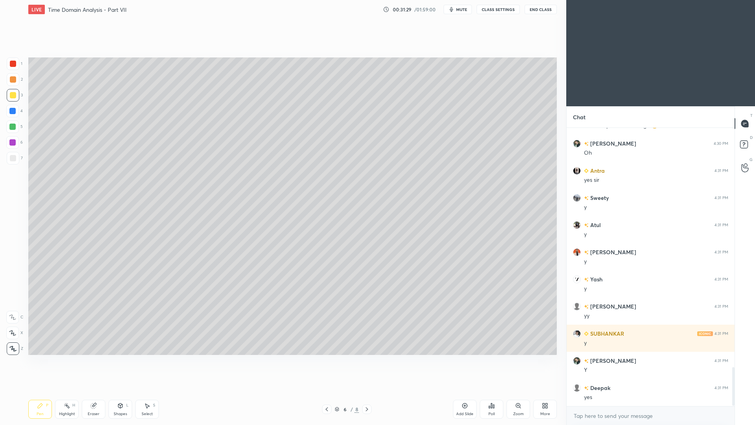
click at [322, 390] on div at bounding box center [326, 408] width 9 height 9
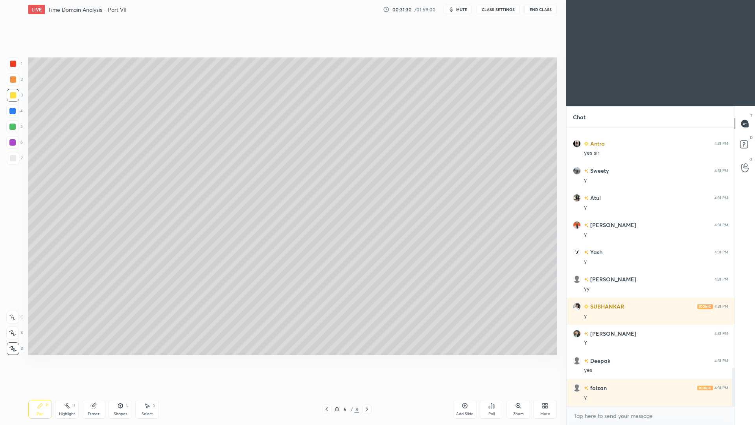
click at [322, 390] on div at bounding box center [326, 408] width 9 height 9
drag, startPoint x: 329, startPoint y: 409, endPoint x: 361, endPoint y: 409, distance: 32.2
click at [328, 390] on icon at bounding box center [327, 409] width 6 height 6
click at [368, 390] on icon at bounding box center [367, 409] width 6 height 6
click at [367, 390] on icon at bounding box center [367, 409] width 6 height 6
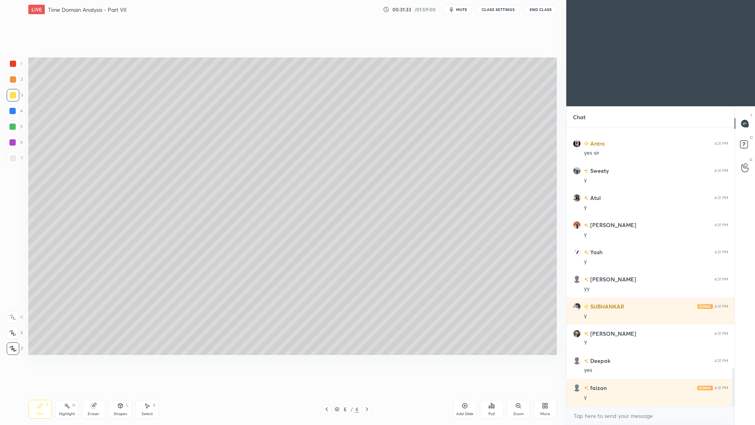
click at [368, 390] on icon at bounding box center [367, 409] width 6 height 6
click at [366, 390] on div at bounding box center [366, 408] width 9 height 9
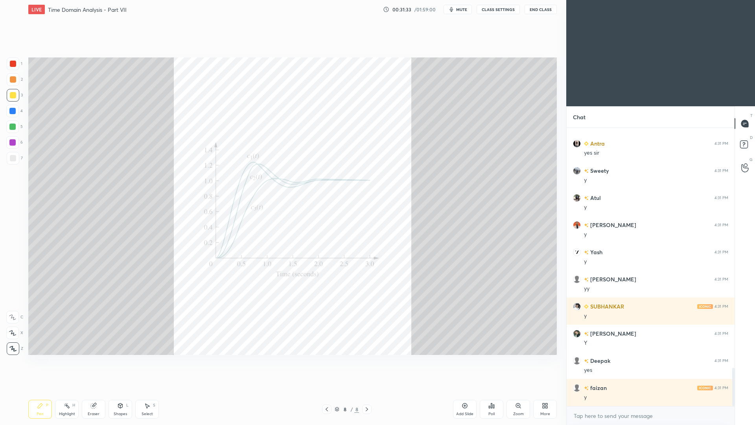
click at [366, 390] on div at bounding box center [366, 408] width 9 height 9
click at [366, 390] on div "Pen P Highlight H Eraser Shapes L Select S 8 / 8 Add Slide Poll Zoom More" at bounding box center [292, 408] width 529 height 31
click at [465, 390] on div "Add Slide" at bounding box center [465, 409] width 24 height 19
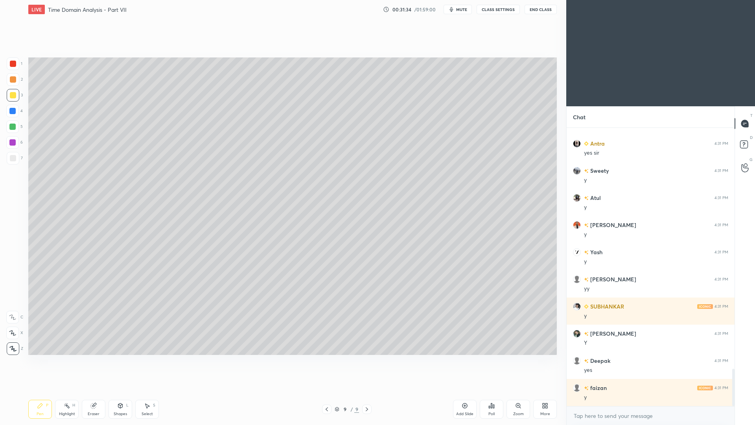
scroll to position [1781, 0]
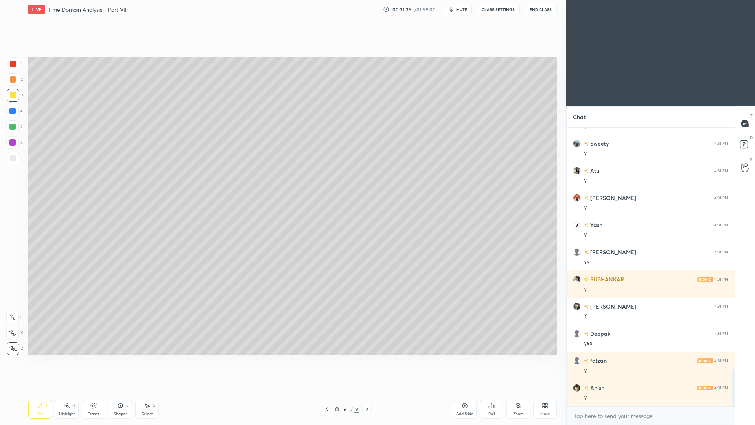
click at [36, 390] on div "Pen P" at bounding box center [40, 409] width 24 height 19
drag, startPoint x: 13, startPoint y: 79, endPoint x: 18, endPoint y: 67, distance: 12.3
click at [13, 80] on div at bounding box center [13, 79] width 6 height 6
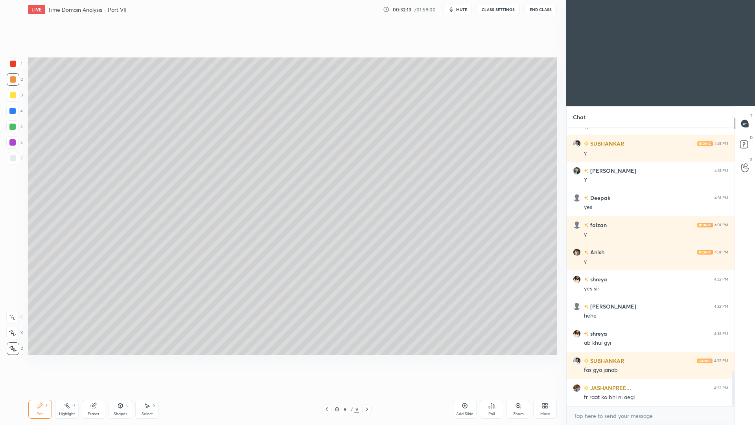
scroll to position [1944, 0]
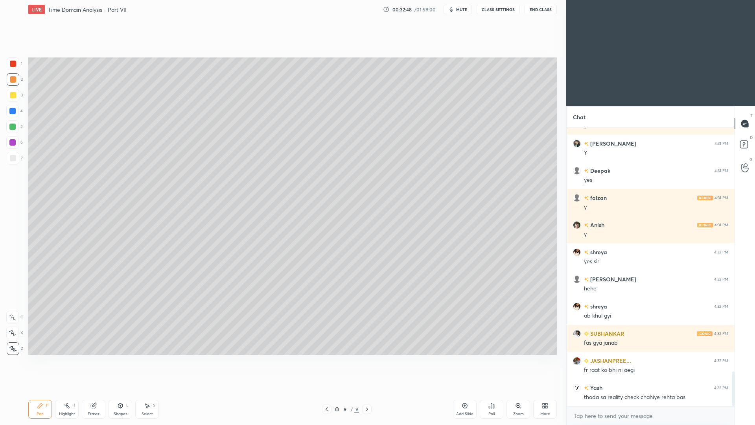
drag, startPoint x: 122, startPoint y: 407, endPoint x: 118, endPoint y: 403, distance: 5.0
click at [121, 390] on icon at bounding box center [120, 405] width 6 height 6
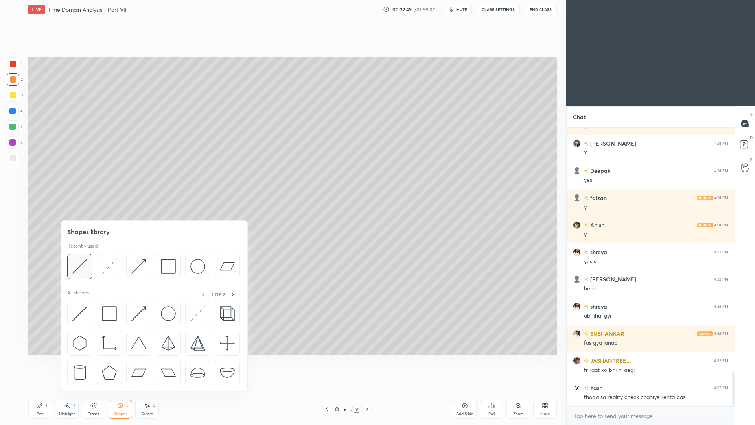
click at [85, 271] on img at bounding box center [79, 266] width 15 height 15
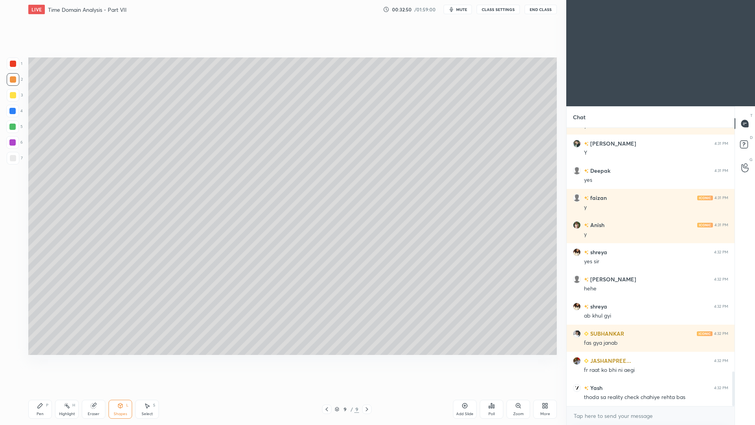
drag, startPoint x: 9, startPoint y: 160, endPoint x: 13, endPoint y: 153, distance: 8.8
click at [12, 161] on div at bounding box center [13, 158] width 6 height 6
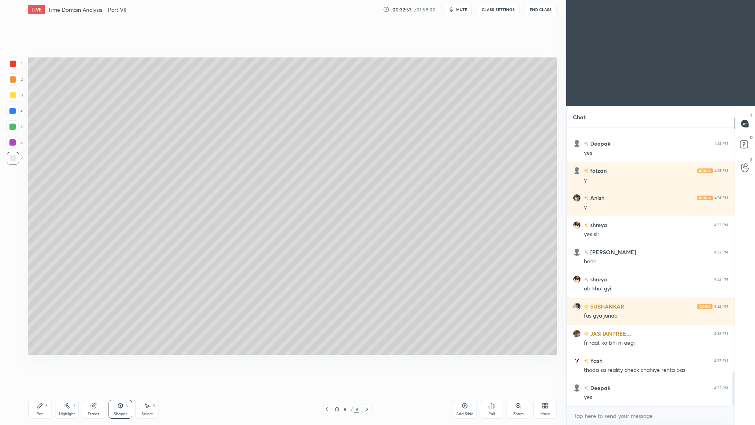
scroll to position [1990, 0]
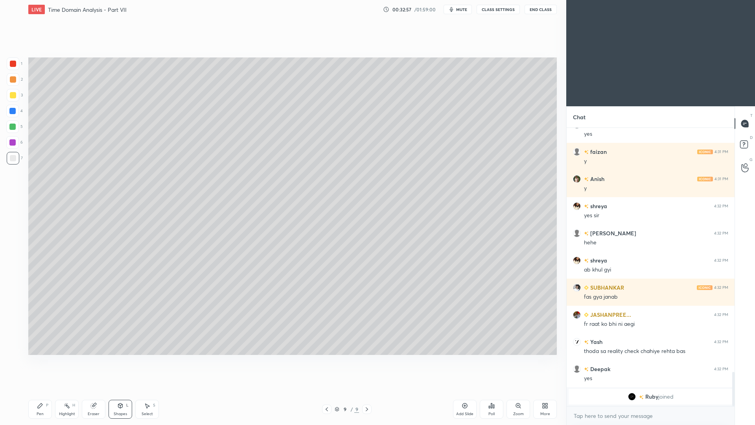
click at [44, 390] on div "Pen P" at bounding box center [40, 409] width 24 height 19
drag, startPoint x: 15, startPoint y: 332, endPoint x: 20, endPoint y: 325, distance: 8.2
click at [15, 332] on icon at bounding box center [12, 333] width 7 height 6
click at [123, 390] on icon at bounding box center [120, 405] width 6 height 6
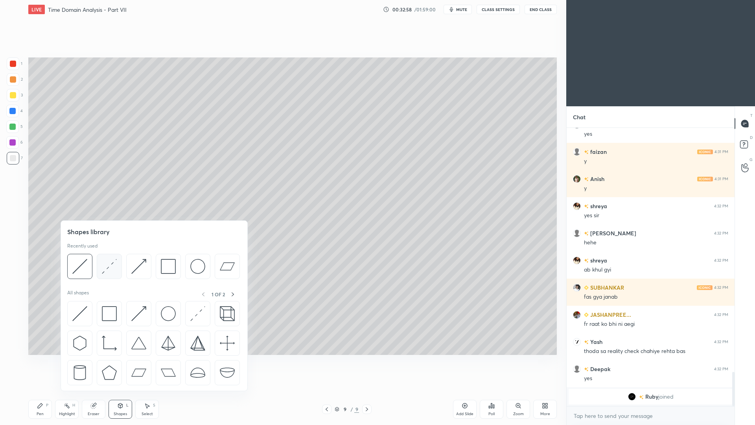
click at [107, 267] on img at bounding box center [109, 266] width 15 height 15
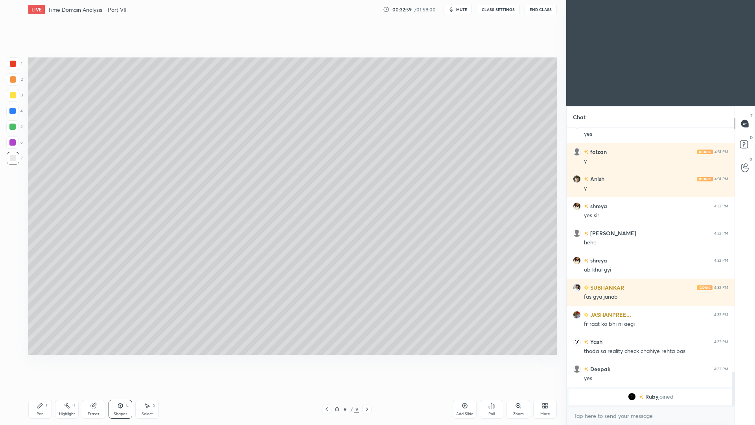
click at [18, 113] on div "4" at bounding box center [14, 111] width 17 height 13
drag, startPoint x: 36, startPoint y: 407, endPoint x: 34, endPoint y: 397, distance: 10.4
click at [37, 390] on div "Pen P" at bounding box center [40, 409] width 24 height 19
drag, startPoint x: 12, startPoint y: 350, endPoint x: 14, endPoint y: 339, distance: 10.7
click at [13, 352] on div at bounding box center [13, 348] width 13 height 13
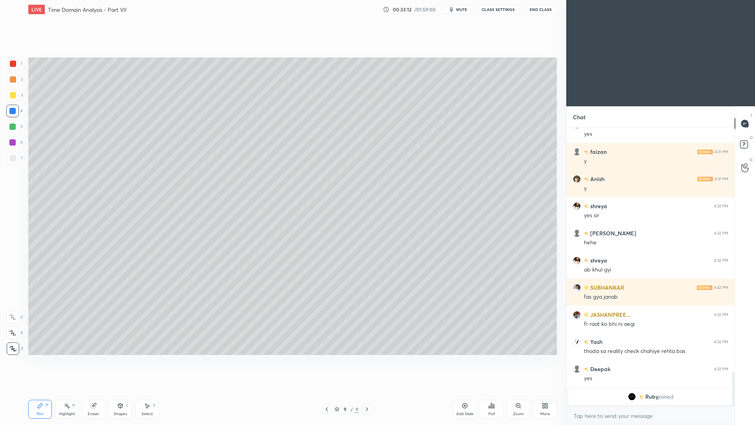
drag, startPoint x: 12, startPoint y: 90, endPoint x: 17, endPoint y: 84, distance: 7.9
click at [13, 91] on div at bounding box center [13, 95] width 13 height 13
click at [13, 129] on div at bounding box center [12, 126] width 6 height 6
click at [121, 390] on div "Shapes L" at bounding box center [121, 409] width 24 height 19
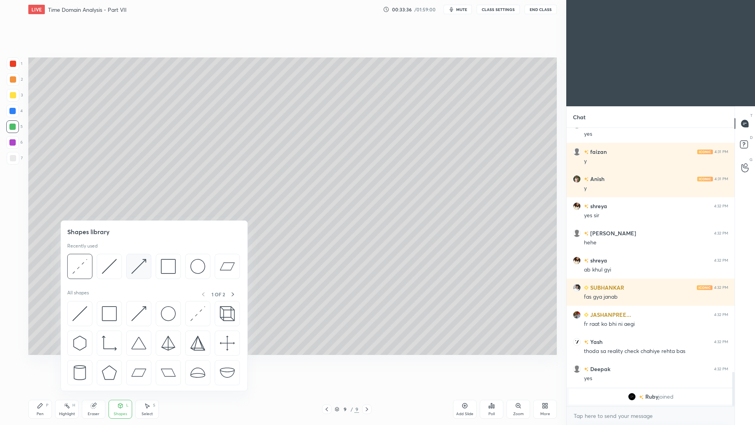
click at [137, 267] on img at bounding box center [138, 266] width 15 height 15
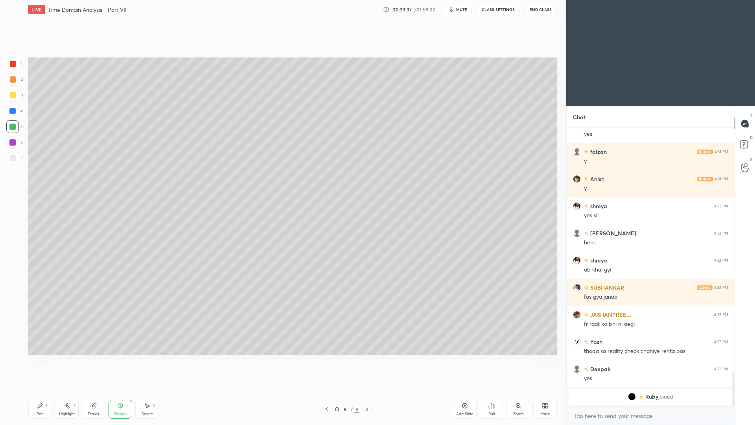
click at [11, 156] on div at bounding box center [13, 158] width 6 height 6
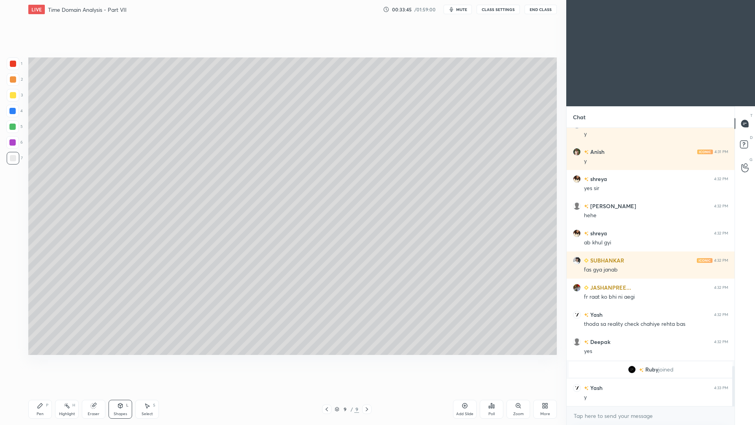
drag, startPoint x: 127, startPoint y: 409, endPoint x: 129, endPoint y: 392, distance: 17.9
click at [126, 390] on div "Shapes L" at bounding box center [121, 409] width 24 height 19
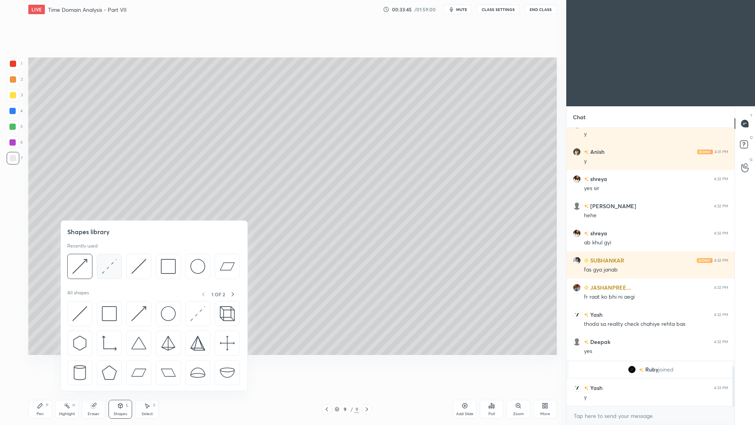
click at [115, 273] on img at bounding box center [109, 266] width 15 height 15
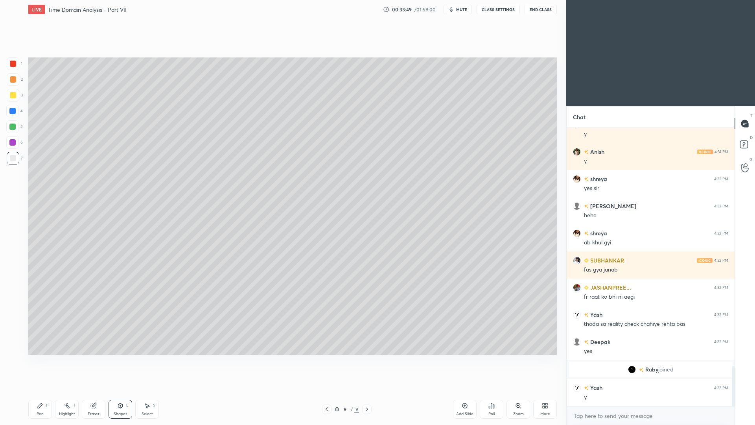
drag, startPoint x: 37, startPoint y: 411, endPoint x: 39, endPoint y: 395, distance: 16.6
click at [36, 390] on div "Pen P" at bounding box center [40, 409] width 24 height 19
click at [11, 98] on div at bounding box center [13, 95] width 13 height 13
drag, startPoint x: 46, startPoint y: 409, endPoint x: 40, endPoint y: 392, distance: 18.5
click at [45, 390] on div "Pen P" at bounding box center [40, 409] width 24 height 19
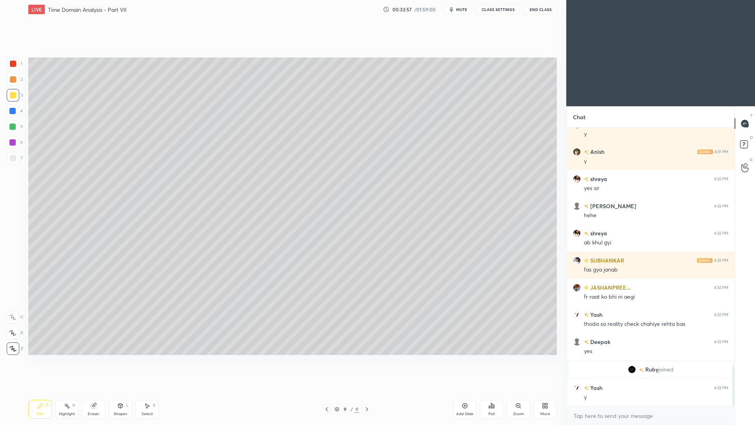
click at [15, 161] on div at bounding box center [13, 158] width 13 height 13
click at [15, 81] on div at bounding box center [13, 79] width 6 height 6
click at [327, 390] on div at bounding box center [326, 408] width 9 height 9
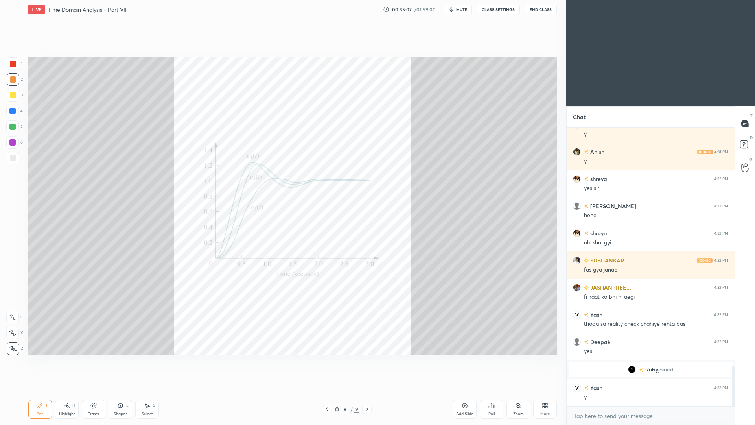
click at [326, 390] on div "Pen P Highlight H Eraser Shapes L Select S 8 / 9 Add Slide Poll Zoom More" at bounding box center [292, 408] width 529 height 31
click at [326, 390] on icon at bounding box center [327, 409] width 6 height 6
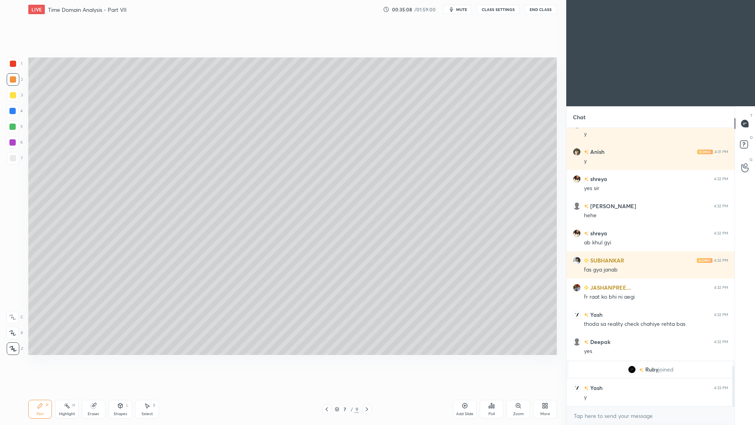
drag, startPoint x: 326, startPoint y: 411, endPoint x: 327, endPoint y: 407, distance: 4.0
click at [326, 390] on icon at bounding box center [327, 409] width 6 height 6
click at [327, 390] on icon at bounding box center [327, 409] width 6 height 6
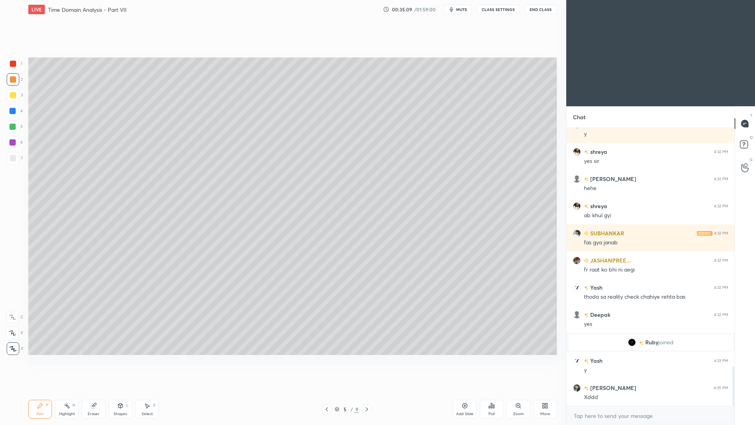
drag, startPoint x: 326, startPoint y: 410, endPoint x: 328, endPoint y: 406, distance: 4.2
click at [326, 390] on icon at bounding box center [327, 409] width 6 height 6
click at [327, 390] on icon at bounding box center [327, 409] width 6 height 6
click at [150, 390] on icon at bounding box center [147, 405] width 6 height 6
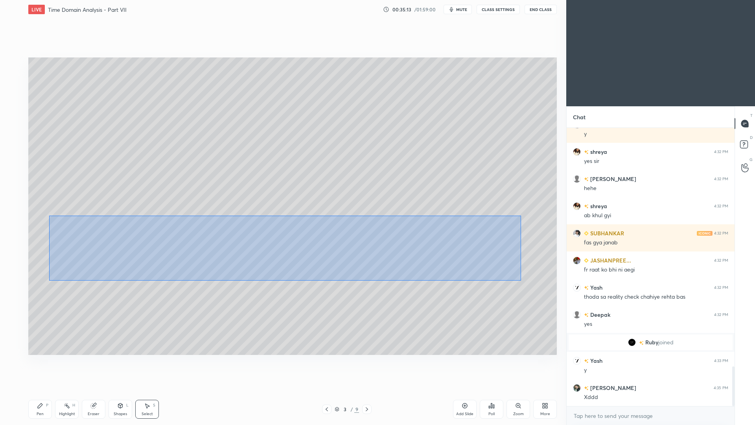
scroll to position [1697, 0]
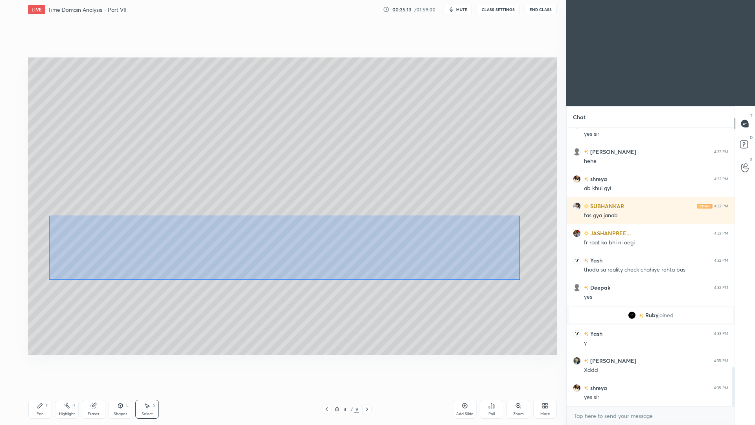
drag, startPoint x: 111, startPoint y: 222, endPoint x: 508, endPoint y: 273, distance: 400.3
click at [519, 279] on div "0 ° Undo Copy Duplicate Duplicate to new slide Delete" at bounding box center [292, 205] width 529 height 297
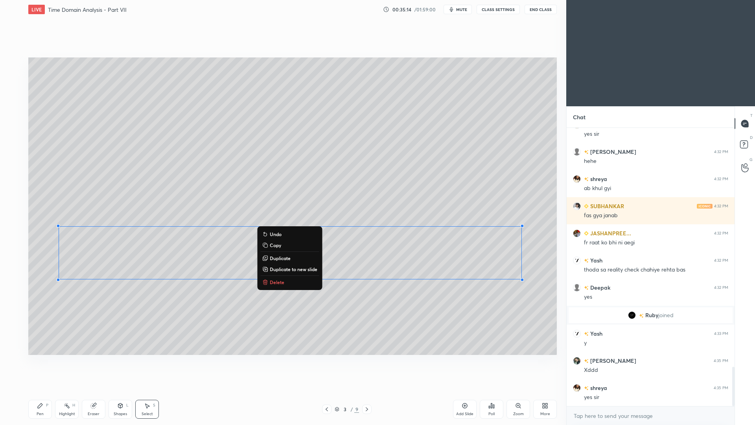
click at [123, 313] on div "0 ° Undo Copy Duplicate Duplicate to new slide Delete" at bounding box center [292, 205] width 529 height 297
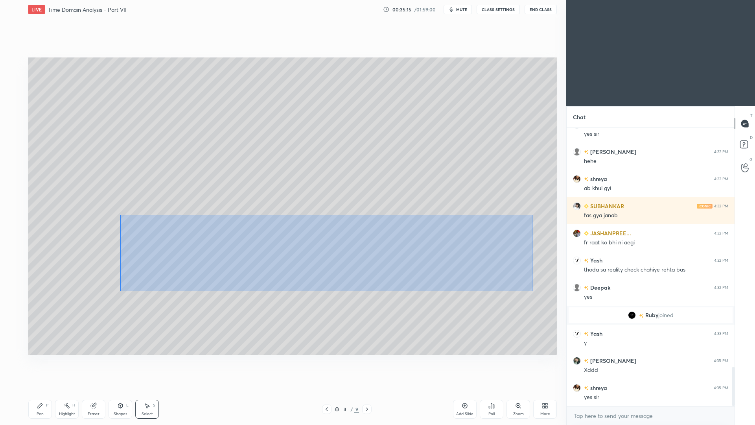
drag, startPoint x: 131, startPoint y: 214, endPoint x: 532, endPoint y: 290, distance: 408.3
click at [533, 291] on div "0 ° Undo Copy Duplicate Duplicate to new slide Delete" at bounding box center [292, 205] width 529 height 297
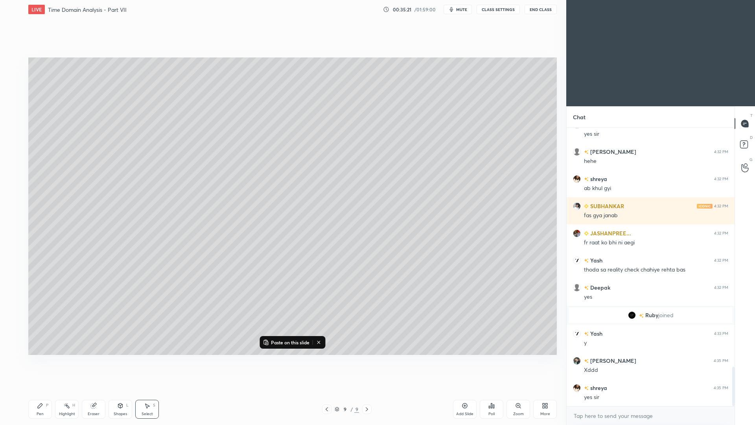
drag, startPoint x: 462, startPoint y: 409, endPoint x: 458, endPoint y: 398, distance: 11.8
click at [462, 390] on div "Add Slide" at bounding box center [465, 409] width 24 height 19
drag, startPoint x: 33, startPoint y: 413, endPoint x: 34, endPoint y: 405, distance: 8.7
click at [34, 390] on div "Pen P" at bounding box center [40, 409] width 24 height 19
drag, startPoint x: 232, startPoint y: 243, endPoint x: 218, endPoint y: 89, distance: 155.1
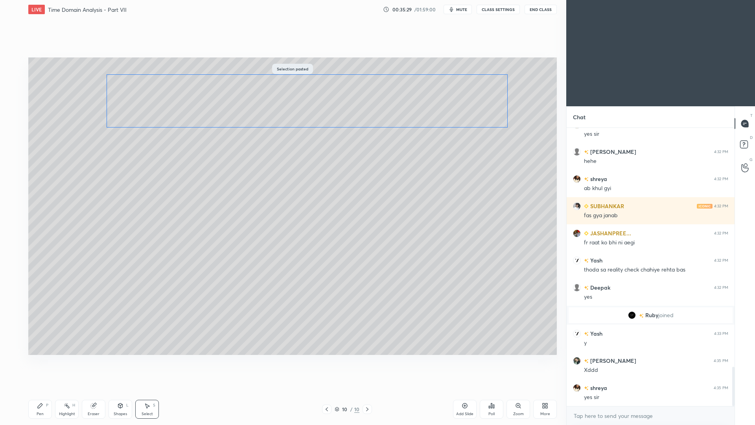
click at [217, 93] on div "0 ° Undo Copy Paste here Duplicate Duplicate to new slide Delete" at bounding box center [292, 205] width 529 height 297
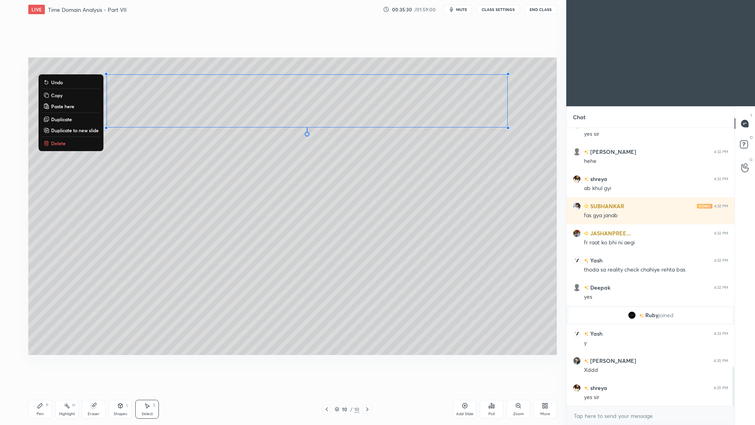
drag, startPoint x: 99, startPoint y: 411, endPoint x: 96, endPoint y: 396, distance: 15.7
click at [98, 390] on div "Eraser" at bounding box center [94, 414] width 12 height 4
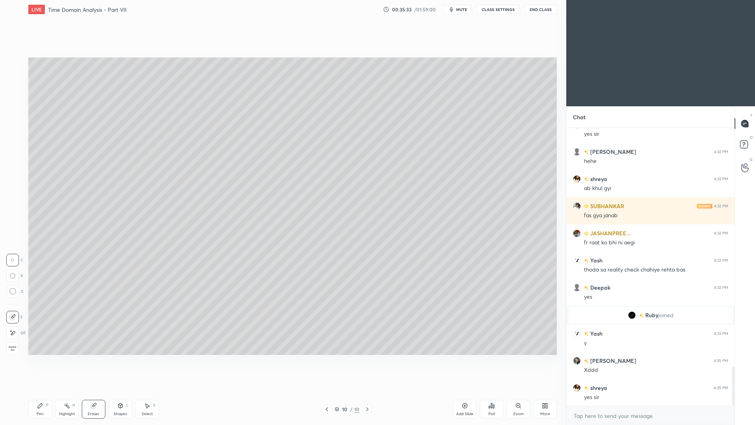
drag, startPoint x: 36, startPoint y: 405, endPoint x: 33, endPoint y: 396, distance: 10.1
click at [34, 390] on div "Pen P" at bounding box center [40, 409] width 24 height 19
drag, startPoint x: 13, startPoint y: 128, endPoint x: 15, endPoint y: 122, distance: 6.2
click at [13, 129] on div at bounding box center [12, 126] width 6 height 6
drag, startPoint x: 96, startPoint y: 408, endPoint x: 94, endPoint y: 392, distance: 16.2
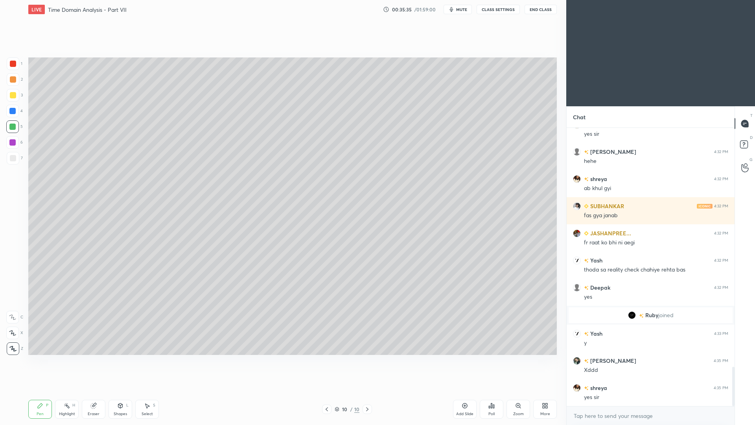
click at [96, 390] on icon at bounding box center [93, 405] width 6 height 6
click at [39, 390] on div "Pen P" at bounding box center [40, 409] width 24 height 19
click at [10, 83] on div at bounding box center [13, 79] width 13 height 13
drag, startPoint x: 98, startPoint y: 411, endPoint x: 97, endPoint y: 406, distance: 5.2
click at [97, 390] on div "Eraser" at bounding box center [94, 414] width 12 height 4
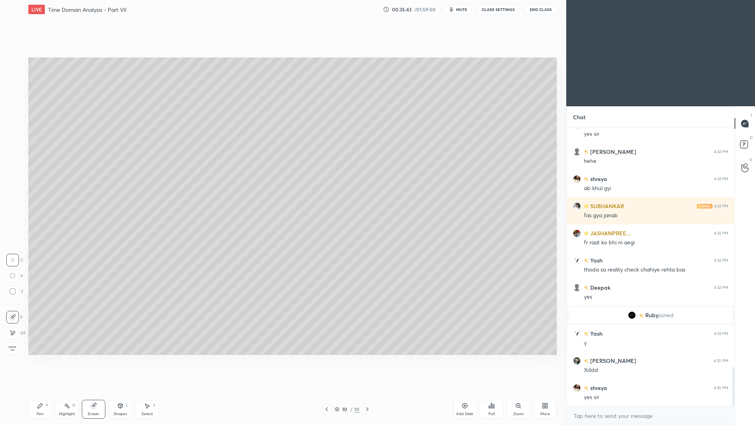
click at [37, 390] on div "Pen P" at bounding box center [40, 409] width 24 height 19
drag, startPoint x: 123, startPoint y: 412, endPoint x: 129, endPoint y: 397, distance: 15.7
click at [122, 390] on div "Shapes" at bounding box center [120, 414] width 13 height 4
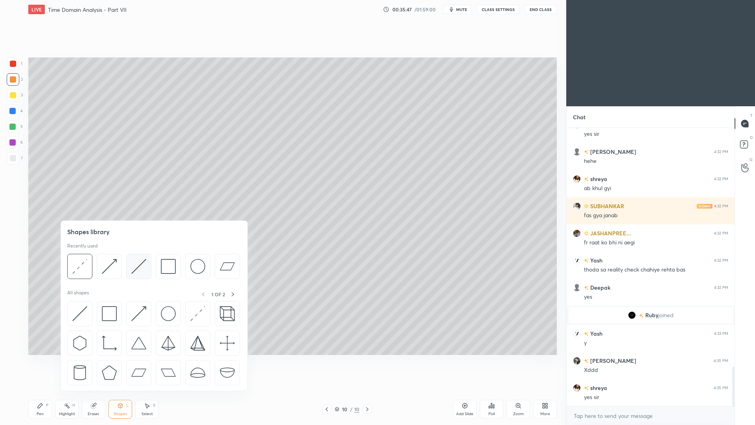
click at [138, 269] on img at bounding box center [138, 266] width 15 height 15
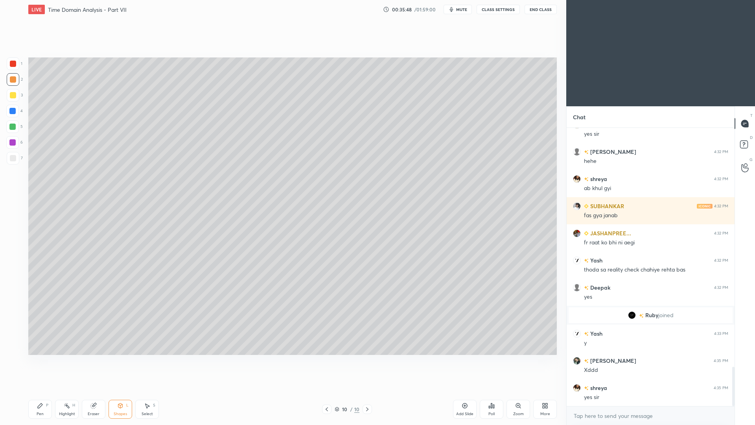
click at [11, 161] on div at bounding box center [13, 158] width 13 height 13
click at [324, 390] on icon at bounding box center [327, 409] width 6 height 6
click at [326, 390] on div at bounding box center [326, 408] width 9 height 9
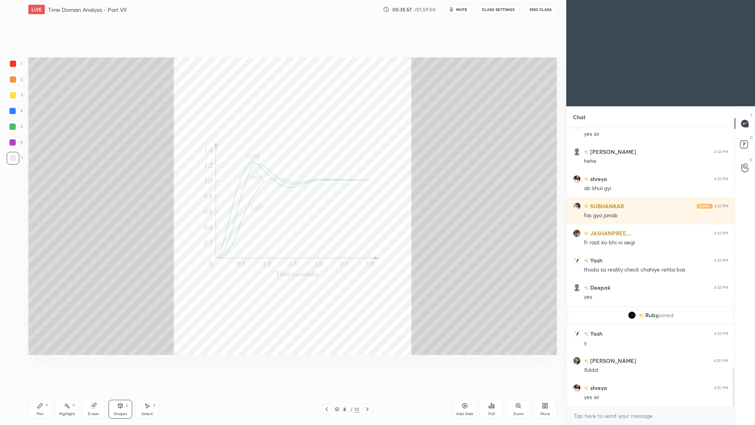
click at [324, 390] on div "Pen P Highlight H Eraser Shapes L Select S 8 / 10 Add Slide Poll Zoom More" at bounding box center [292, 408] width 529 height 31
click at [325, 390] on div at bounding box center [326, 408] width 9 height 9
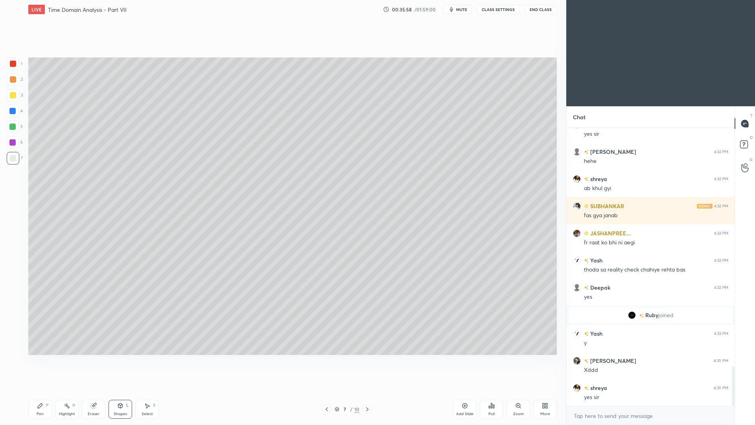
drag, startPoint x: 327, startPoint y: 411, endPoint x: 329, endPoint y: 406, distance: 5.5
click at [322, 390] on div at bounding box center [326, 408] width 9 height 9
click at [370, 390] on div "6 / 10" at bounding box center [347, 408] width 212 height 9
click at [368, 390] on icon at bounding box center [367, 409] width 6 height 6
click at [367, 390] on icon at bounding box center [367, 409] width 6 height 6
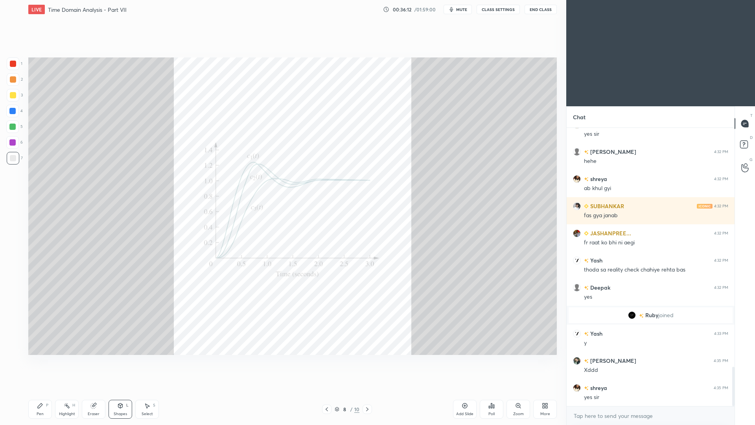
click at [368, 390] on div at bounding box center [367, 408] width 9 height 9
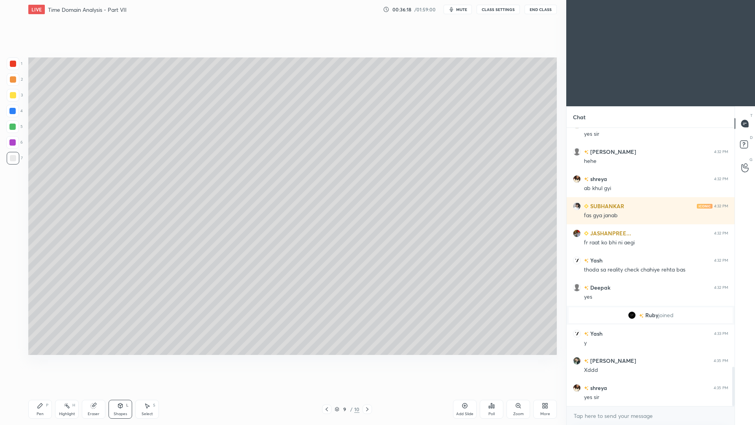
click at [369, 390] on icon at bounding box center [367, 409] width 6 height 6
click at [365, 390] on div at bounding box center [367, 408] width 9 height 9
click at [12, 127] on div at bounding box center [12, 126] width 6 height 6
click at [44, 390] on div "Pen P" at bounding box center [40, 409] width 24 height 19
drag, startPoint x: 14, startPoint y: 96, endPoint x: 16, endPoint y: 92, distance: 4.6
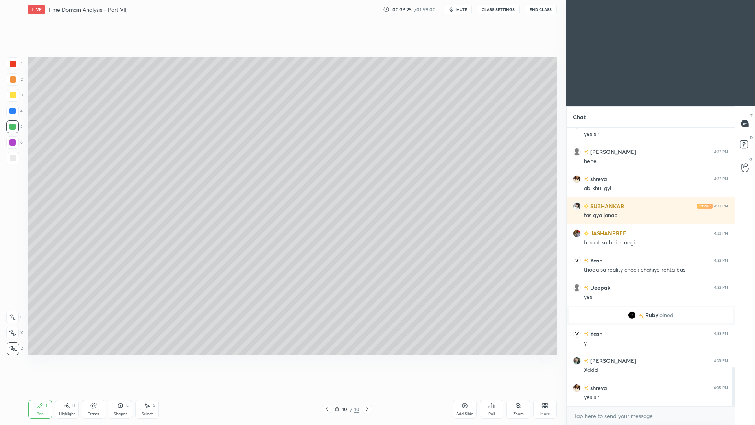
click at [13, 97] on div at bounding box center [13, 95] width 6 height 6
click at [13, 161] on div at bounding box center [13, 158] width 6 height 6
click at [124, 390] on div "Shapes L" at bounding box center [121, 409] width 24 height 19
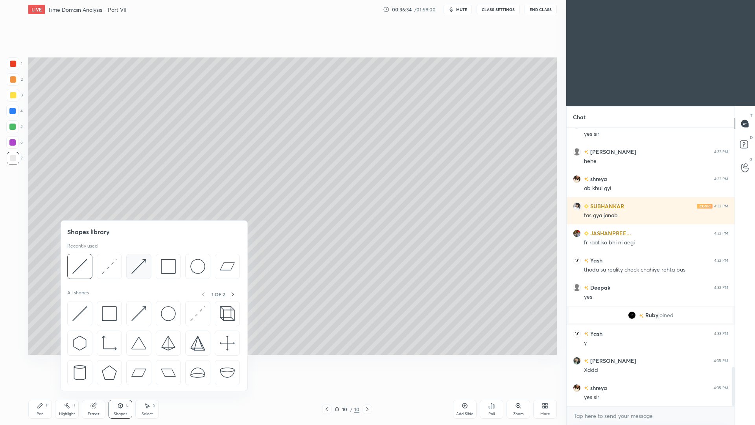
click at [141, 264] on img at bounding box center [138, 266] width 15 height 15
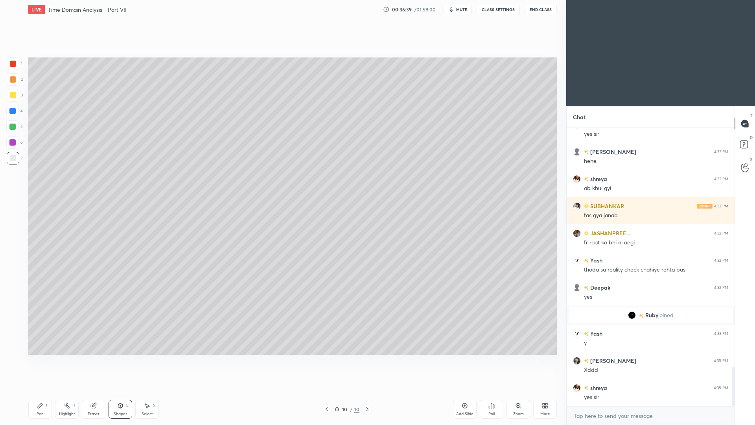
scroll to position [1724, 0]
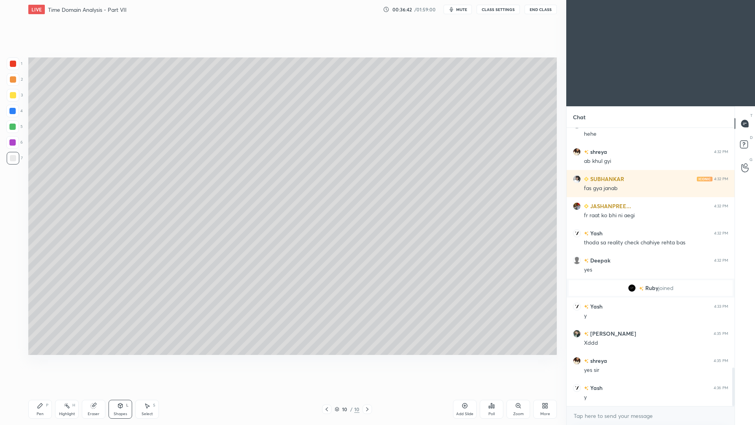
click at [129, 390] on div "Shapes L" at bounding box center [121, 409] width 24 height 19
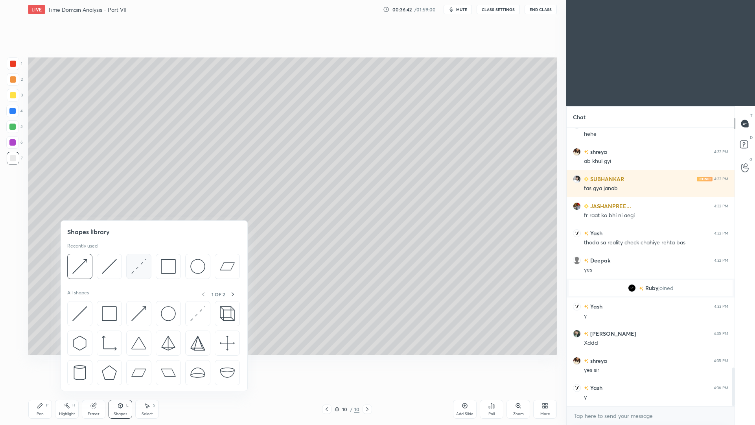
click at [141, 272] on img at bounding box center [138, 266] width 15 height 15
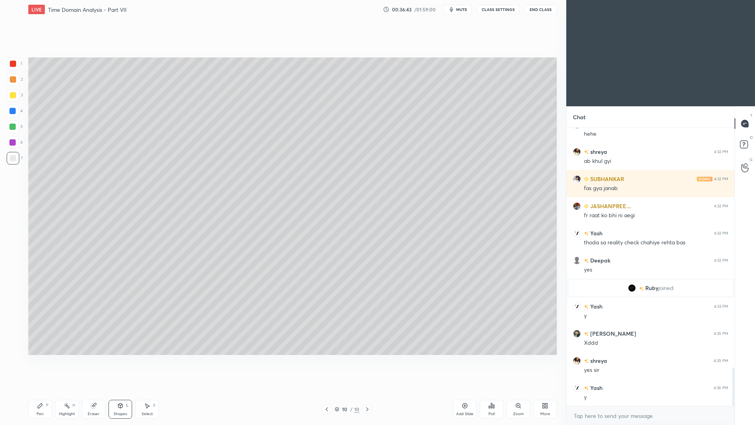
scroll to position [1751, 0]
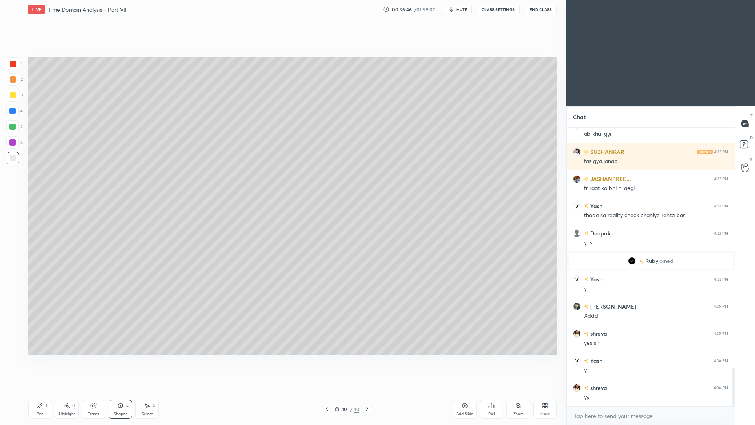
drag, startPoint x: 46, startPoint y: 409, endPoint x: 42, endPoint y: 395, distance: 14.6
click at [45, 390] on div "Pen P" at bounding box center [40, 409] width 24 height 19
click at [17, 98] on div at bounding box center [13, 95] width 13 height 13
click at [40, 390] on icon at bounding box center [40, 405] width 5 height 5
click at [17, 163] on div at bounding box center [13, 158] width 13 height 13
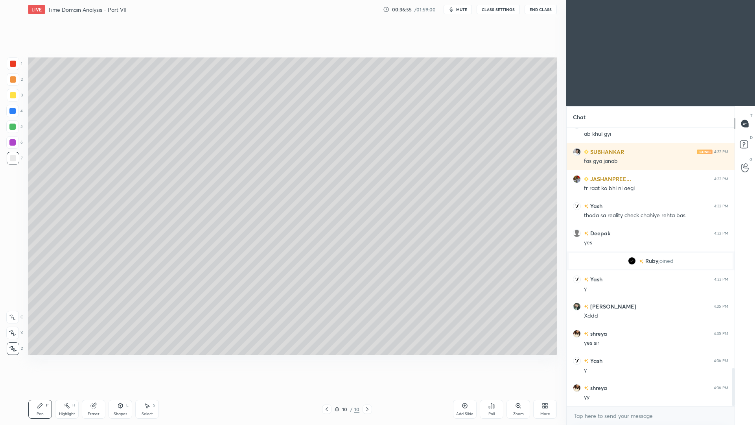
click at [324, 390] on icon at bounding box center [327, 409] width 6 height 6
click at [148, 390] on div "Select S" at bounding box center [147, 409] width 24 height 19
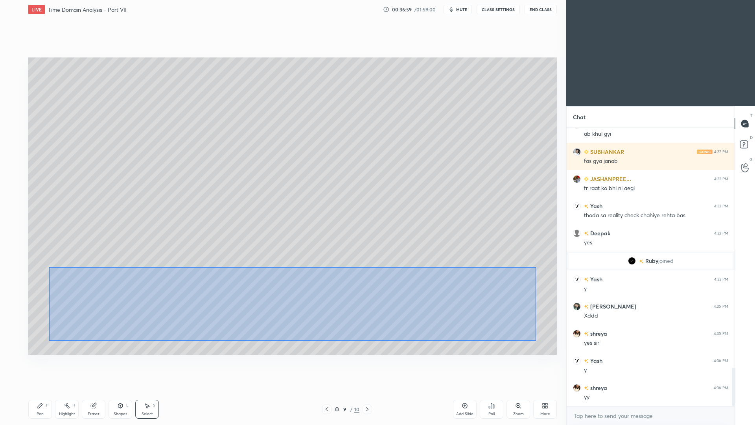
drag, startPoint x: 49, startPoint y: 267, endPoint x: 538, endPoint y: 337, distance: 493.4
click at [536, 341] on div "0 ° Undo Copy Paste here Duplicate Duplicate to new slide Delete" at bounding box center [292, 205] width 529 height 297
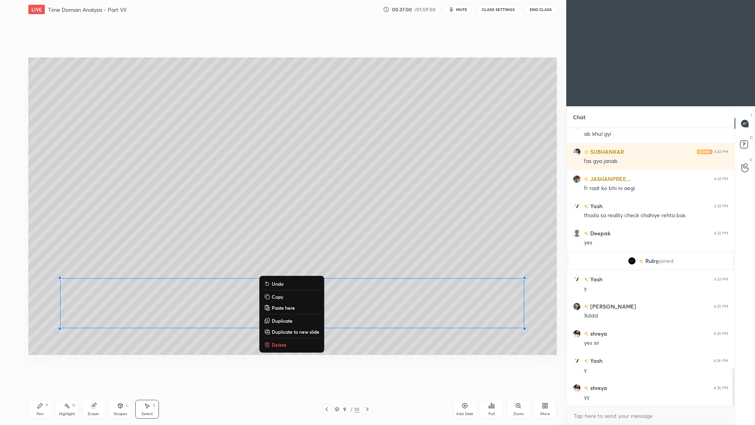
scroll to position [1779, 0]
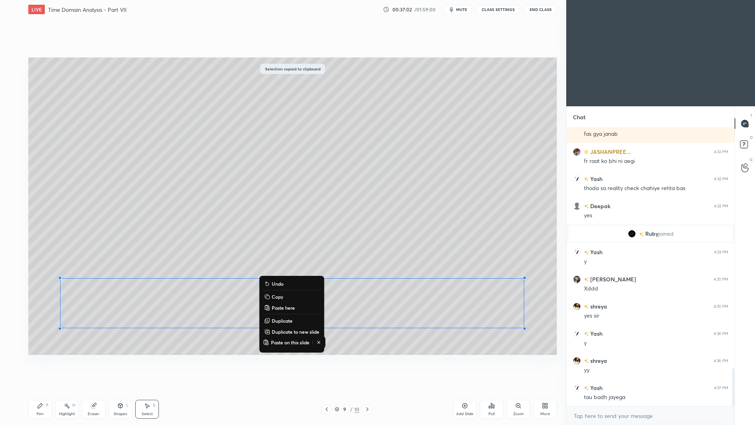
click at [370, 390] on div at bounding box center [367, 408] width 9 height 9
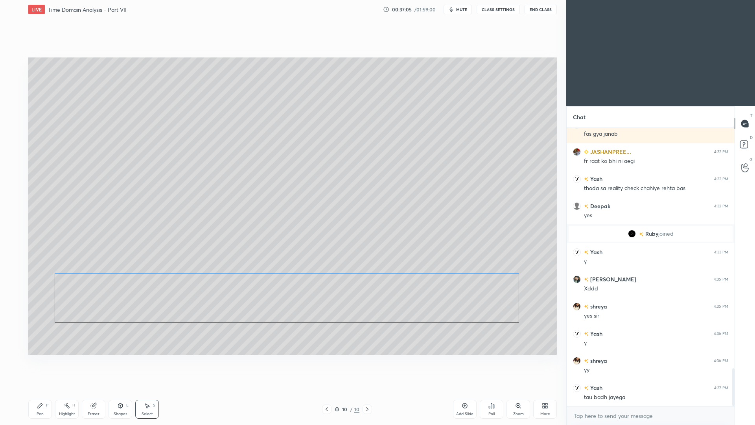
drag, startPoint x: 146, startPoint y: 300, endPoint x: 138, endPoint y: 293, distance: 10.8
click at [140, 295] on div "0 ° Undo Copy Paste here Duplicate Duplicate to new slide Delete" at bounding box center [292, 205] width 529 height 297
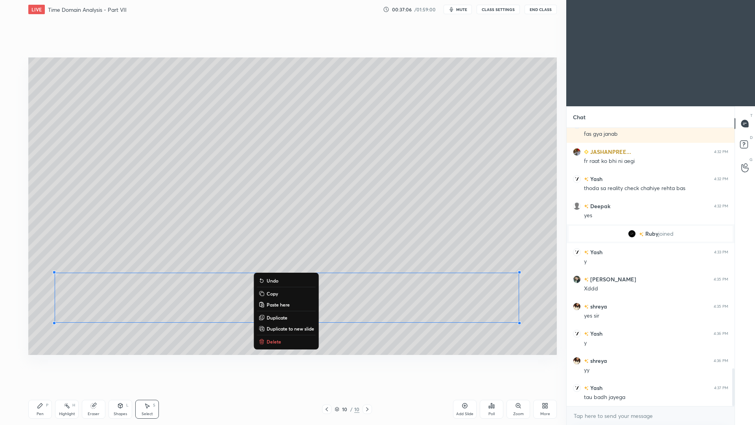
click at [44, 390] on div "Pen P" at bounding box center [40, 409] width 24 height 19
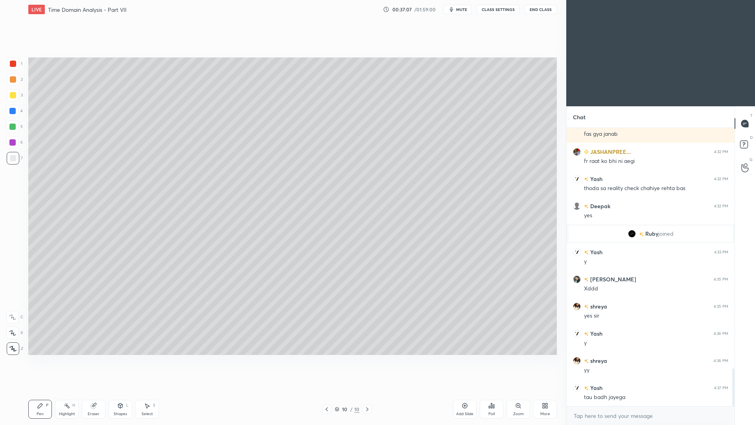
drag, startPoint x: 70, startPoint y: 411, endPoint x: 72, endPoint y: 397, distance: 14.4
click at [70, 390] on div "Highlight" at bounding box center [67, 414] width 16 height 4
click at [96, 390] on div "Eraser" at bounding box center [94, 409] width 24 height 19
drag, startPoint x: 44, startPoint y: 408, endPoint x: 43, endPoint y: 398, distance: 10.2
click at [44, 390] on div "Pen P" at bounding box center [40, 409] width 24 height 19
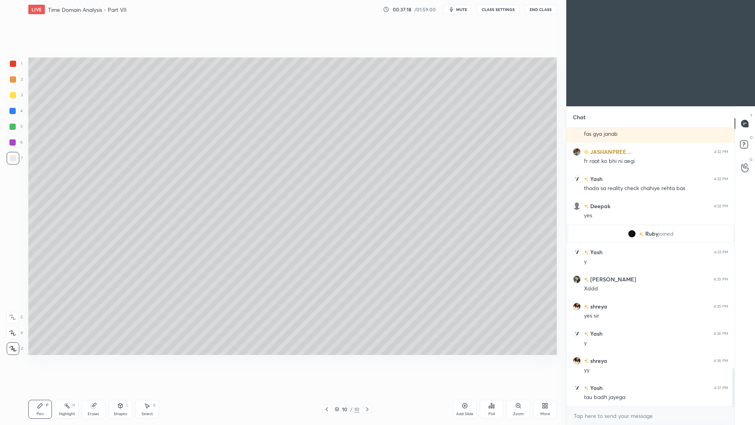
drag, startPoint x: 149, startPoint y: 409, endPoint x: 153, endPoint y: 394, distance: 16.1
click at [150, 390] on div "Select S" at bounding box center [147, 409] width 24 height 19
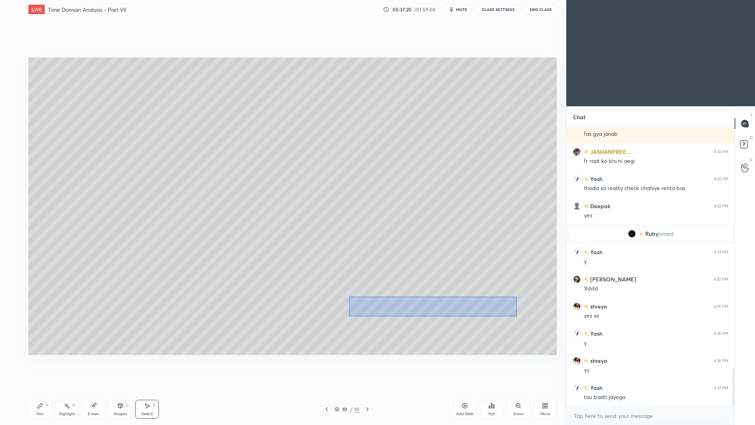
drag, startPoint x: 349, startPoint y: 297, endPoint x: 510, endPoint y: 313, distance: 161.2
click at [516, 315] on div "0 ° Undo Copy Paste here Duplicate Duplicate to new slide Delete" at bounding box center [292, 205] width 529 height 297
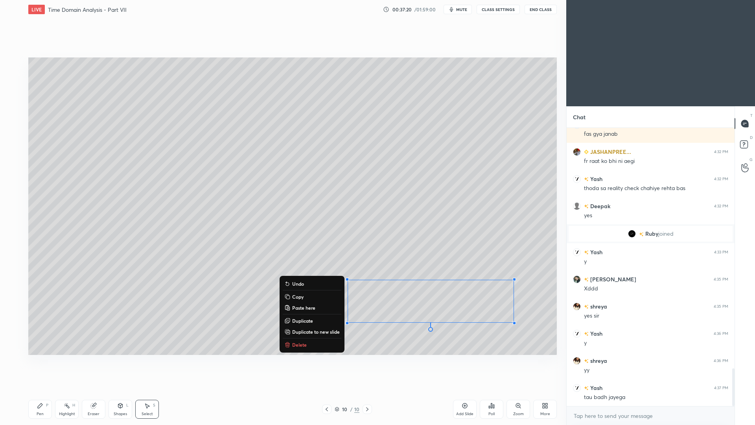
drag, startPoint x: 369, startPoint y: 339, endPoint x: 364, endPoint y: 318, distance: 21.5
click at [369, 339] on div "0 ° Undo Copy Paste here Duplicate Duplicate to new slide Delete" at bounding box center [292, 205] width 529 height 297
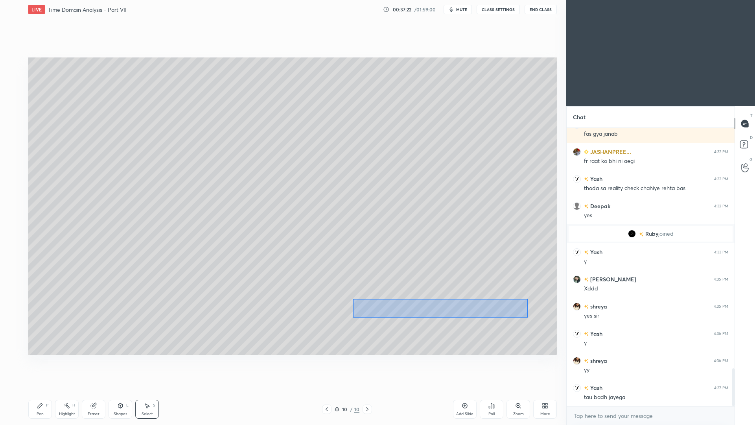
drag, startPoint x: 353, startPoint y: 298, endPoint x: 527, endPoint y: 316, distance: 175.5
click at [528, 317] on div "0 ° Undo Copy Paste here Duplicate Duplicate to new slide Delete" at bounding box center [292, 205] width 529 height 297
drag, startPoint x: 414, startPoint y: 306, endPoint x: 375, endPoint y: 307, distance: 38.9
click at [376, 308] on div "0 ° Undo Copy Paste here Duplicate Duplicate to new slide Delete" at bounding box center [292, 205] width 529 height 297
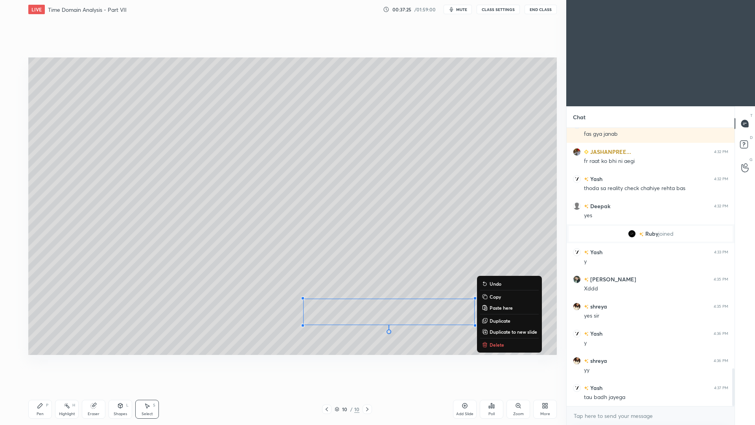
click at [41, 390] on div "Pen P" at bounding box center [40, 409] width 24 height 19
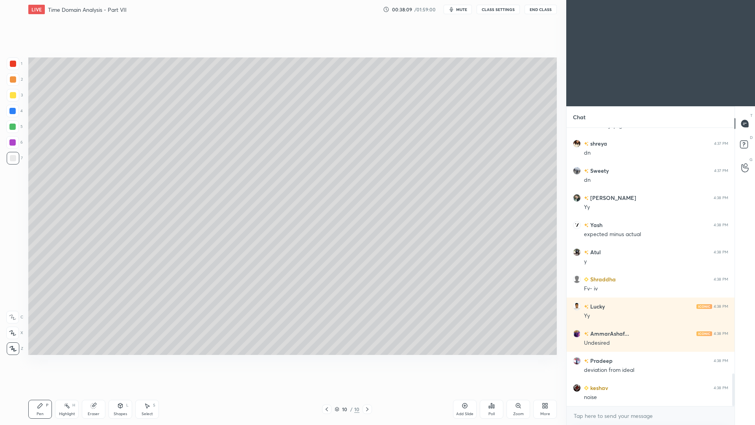
scroll to position [2077, 0]
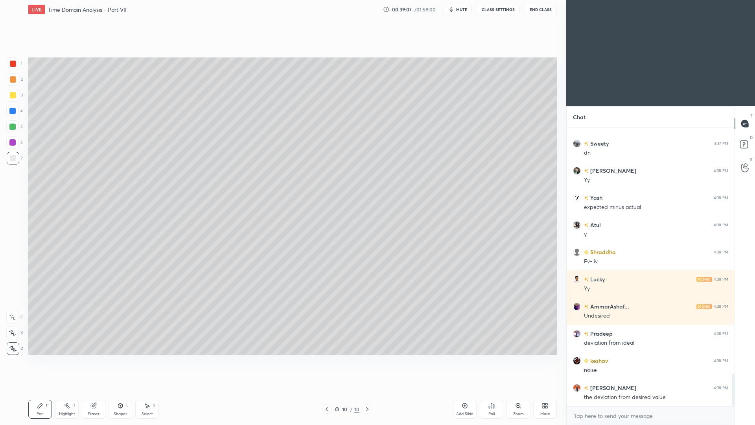
click at [466, 390] on div "Add Slide" at bounding box center [465, 409] width 24 height 19
click at [14, 97] on div at bounding box center [13, 95] width 6 height 6
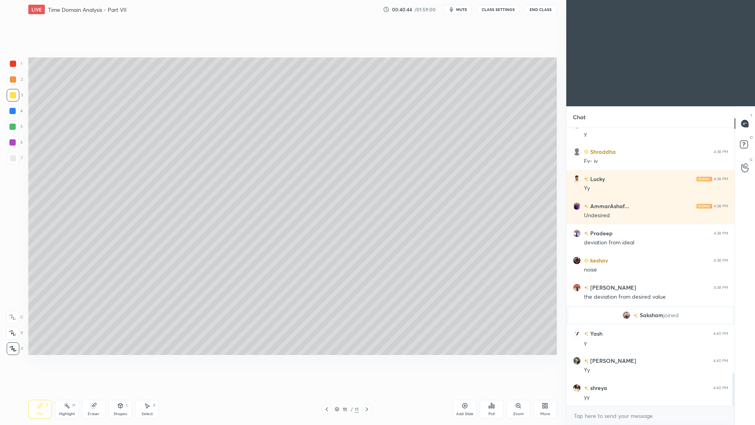
scroll to position [2063, 0]
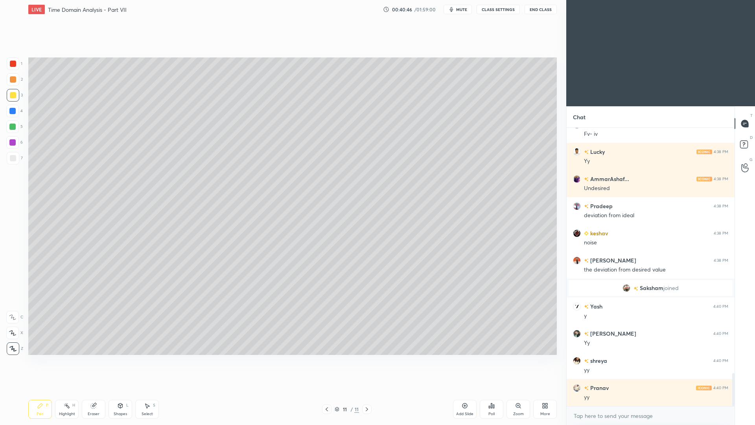
click at [11, 159] on div at bounding box center [13, 158] width 6 height 6
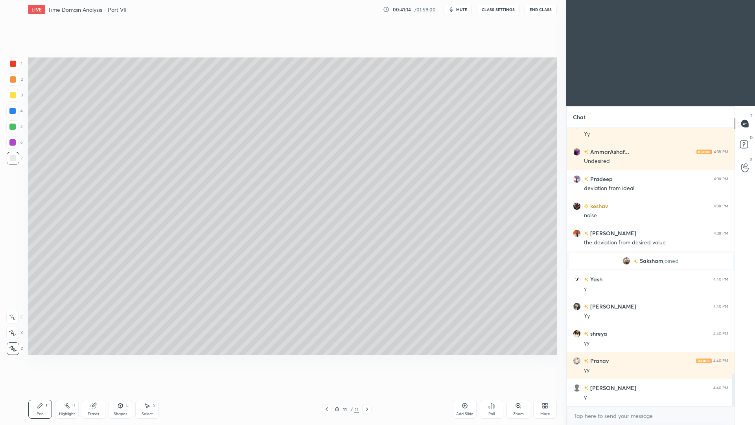
click at [461, 9] on span "mute" at bounding box center [461, 10] width 11 height 6
click at [461, 8] on span "unmute" at bounding box center [461, 10] width 17 height 6
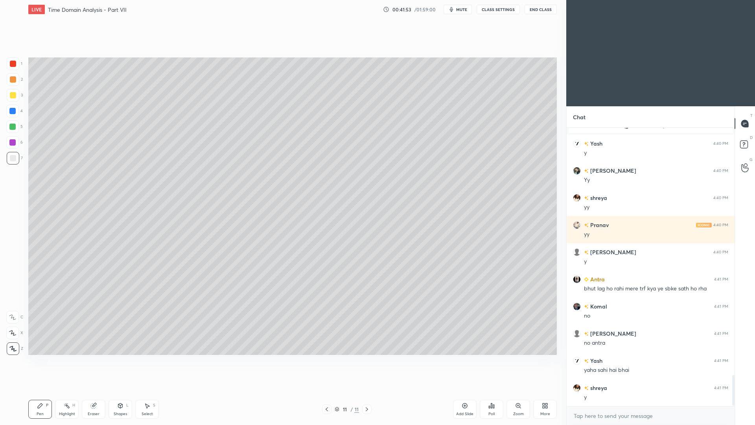
scroll to position [2252, 0]
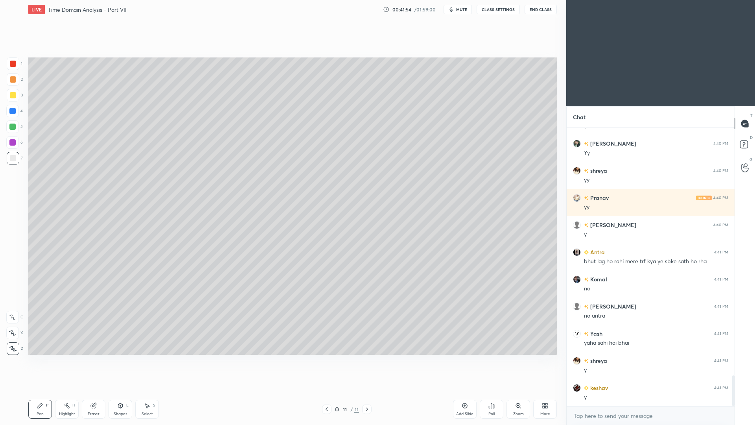
drag, startPoint x: 122, startPoint y: 413, endPoint x: 119, endPoint y: 401, distance: 13.0
click at [122, 390] on div "Shapes" at bounding box center [120, 414] width 13 height 4
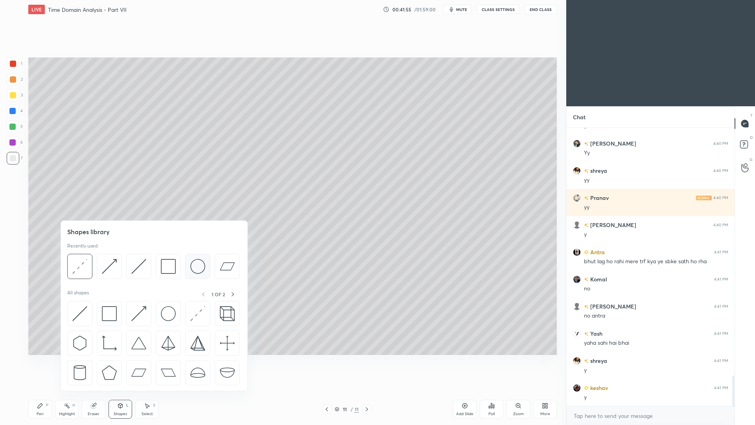
click at [198, 269] on img at bounding box center [197, 266] width 15 height 15
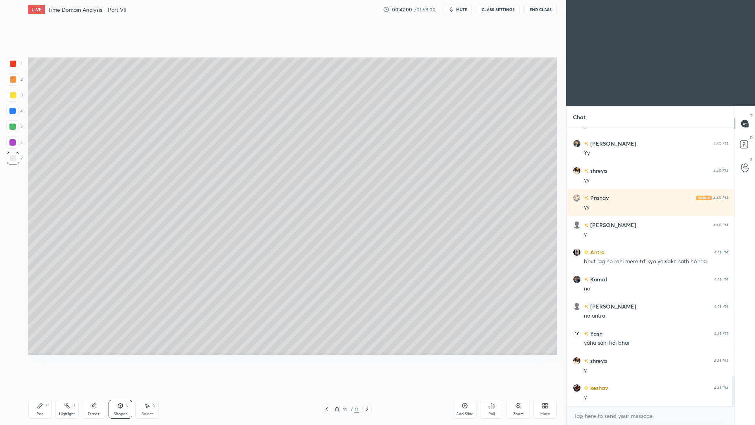
drag, startPoint x: 123, startPoint y: 411, endPoint x: 128, endPoint y: 395, distance: 16.0
click at [123, 390] on div "Shapes" at bounding box center [120, 414] width 13 height 4
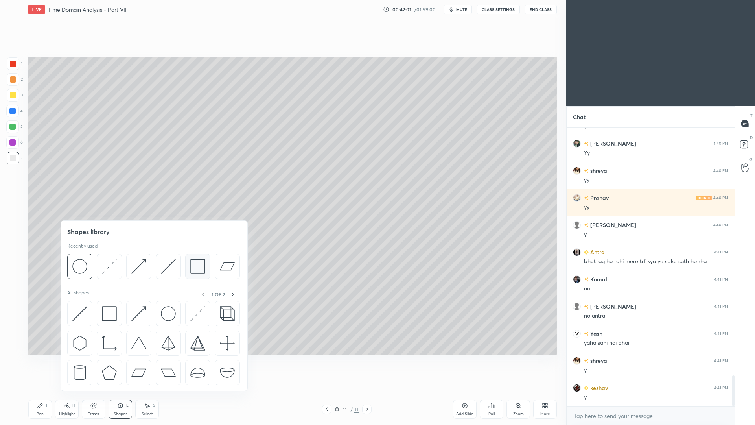
click at [196, 269] on img at bounding box center [197, 266] width 15 height 15
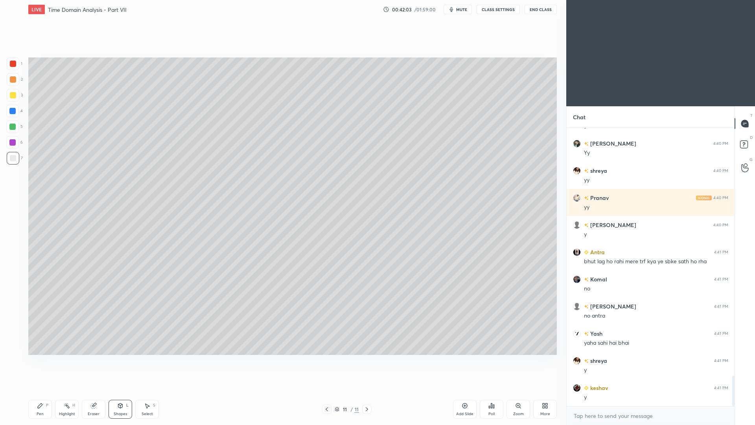
scroll to position [2280, 0]
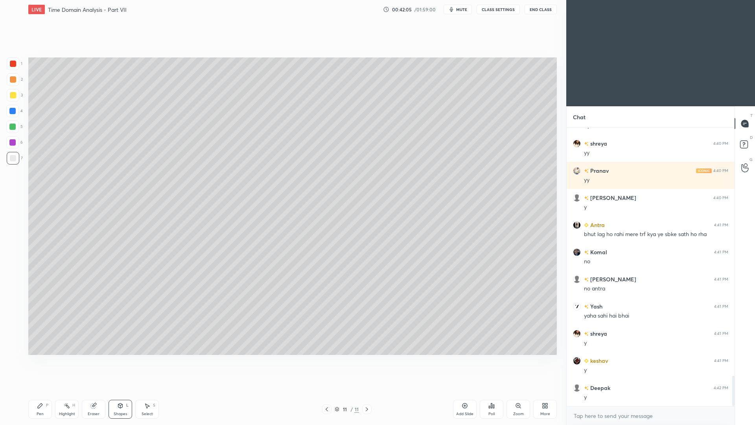
click at [123, 390] on icon at bounding box center [120, 405] width 6 height 6
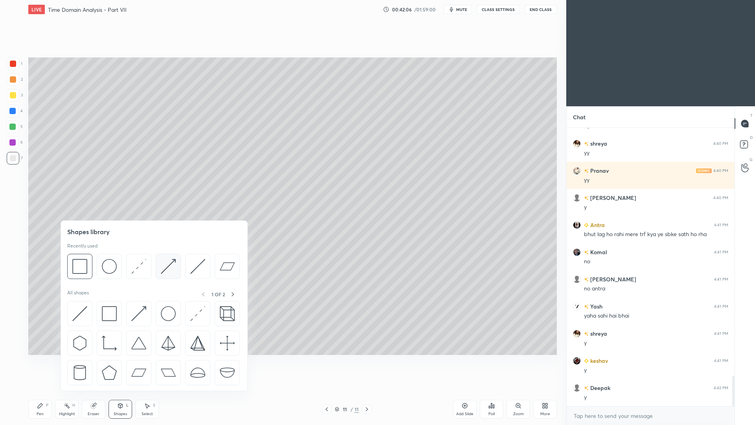
click at [165, 265] on img at bounding box center [168, 266] width 15 height 15
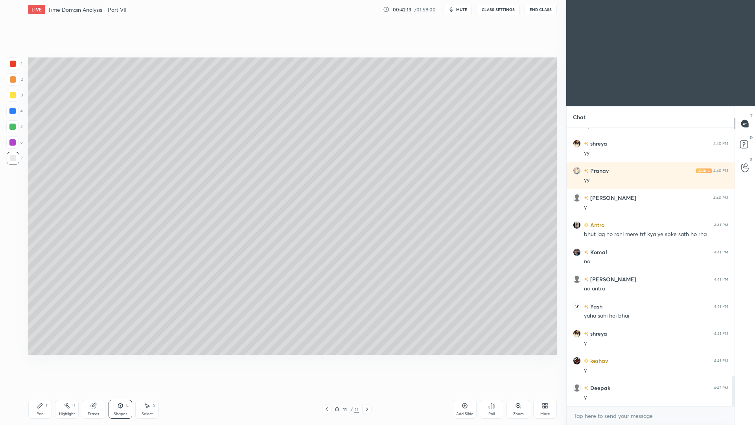
click at [124, 390] on div "Shapes L" at bounding box center [121, 409] width 24 height 19
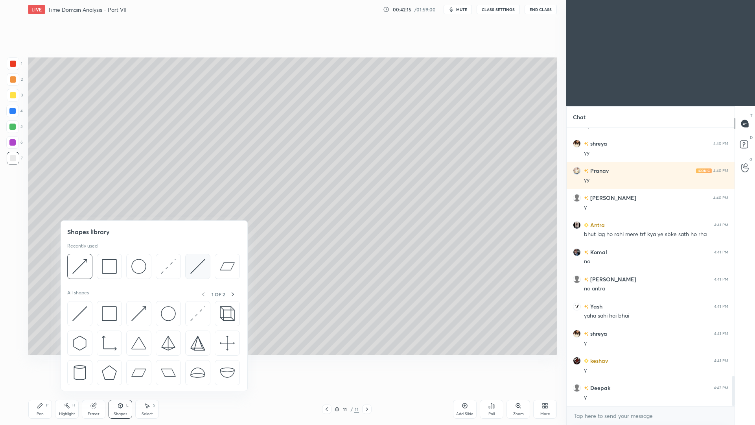
click at [200, 265] on img at bounding box center [197, 266] width 15 height 15
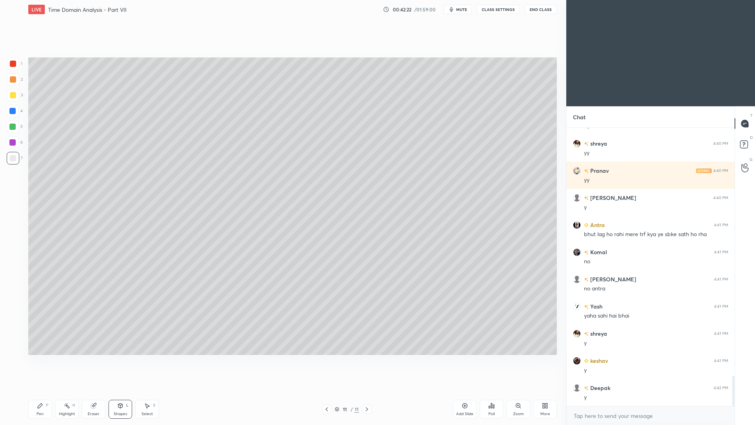
click at [45, 390] on div "Pen P" at bounding box center [40, 409] width 24 height 19
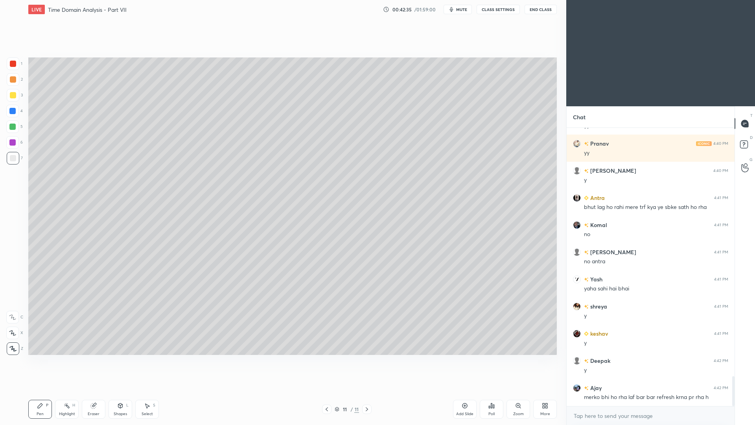
click at [14, 68] on div at bounding box center [13, 63] width 13 height 13
click at [125, 390] on div "Shapes L" at bounding box center [121, 409] width 24 height 19
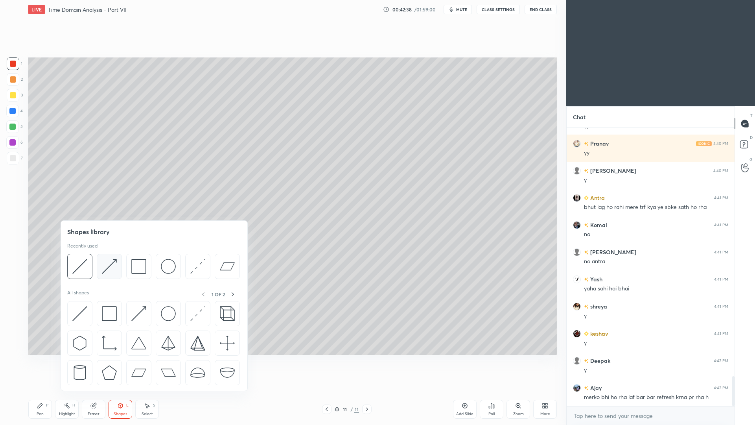
scroll to position [2341, 0]
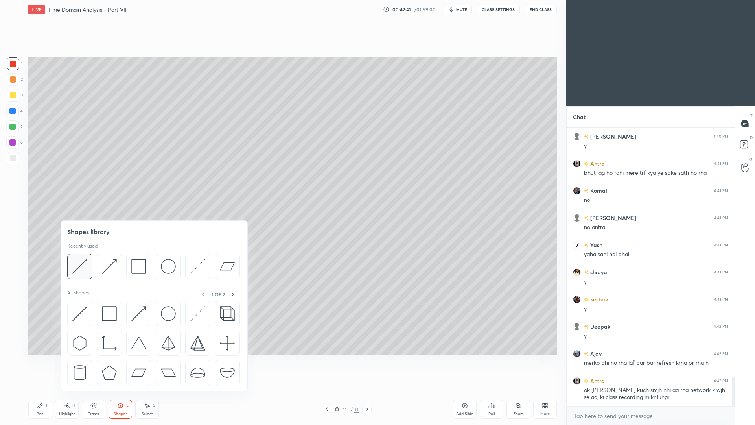
click at [82, 269] on img at bounding box center [79, 266] width 15 height 15
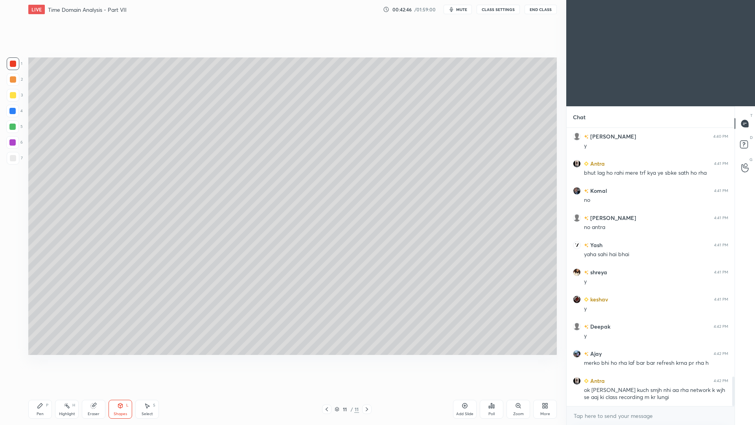
drag, startPoint x: 38, startPoint y: 409, endPoint x: 37, endPoint y: 403, distance: 5.3
click at [38, 390] on div "Pen P" at bounding box center [40, 409] width 24 height 19
drag, startPoint x: 72, startPoint y: 410, endPoint x: 65, endPoint y: 408, distance: 6.5
click at [72, 390] on div "Highlight H" at bounding box center [67, 409] width 24 height 19
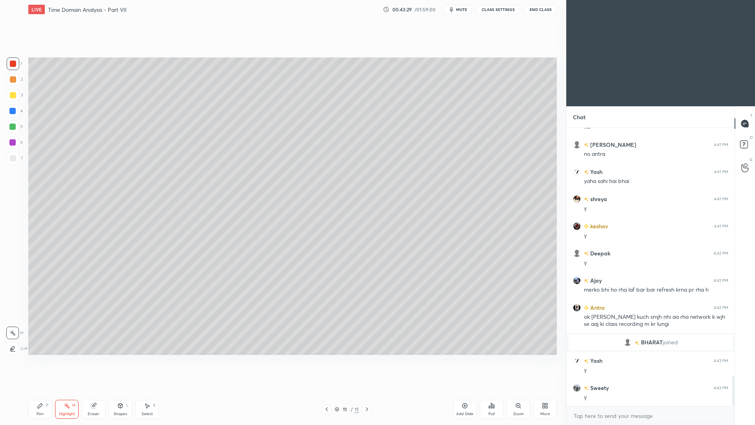
scroll to position [2337, 0]
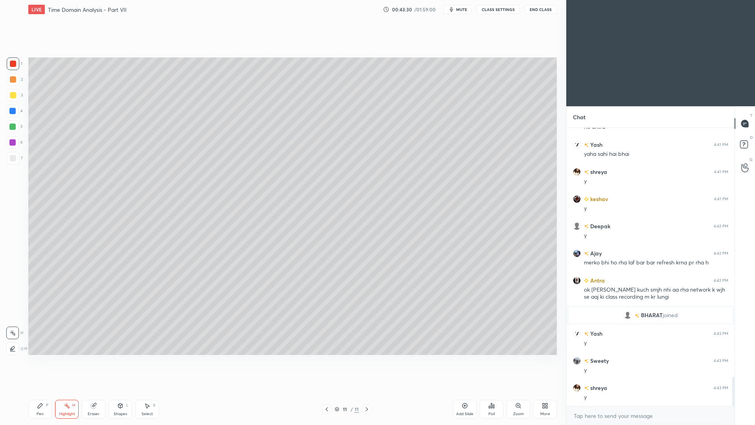
click at [15, 158] on div at bounding box center [13, 158] width 6 height 6
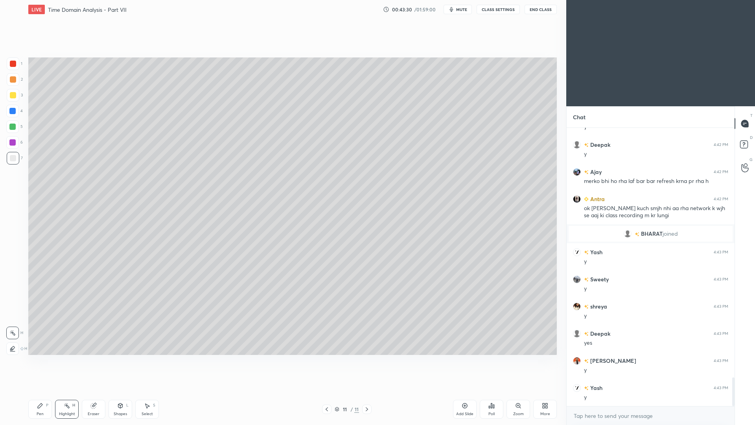
click at [42, 390] on div "Pen" at bounding box center [40, 414] width 7 height 4
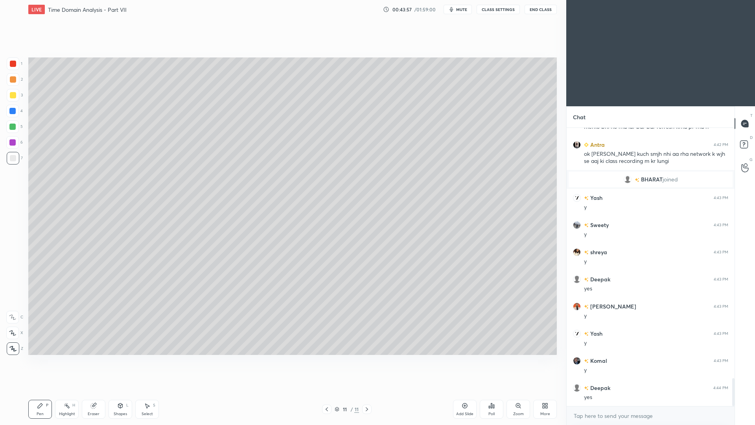
scroll to position [2500, 0]
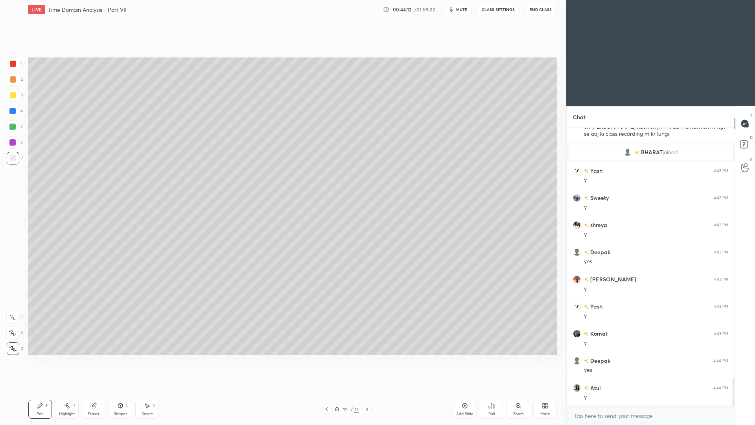
drag, startPoint x: 122, startPoint y: 409, endPoint x: 121, endPoint y: 394, distance: 14.6
click at [123, 390] on div "Shapes L" at bounding box center [121, 409] width 24 height 19
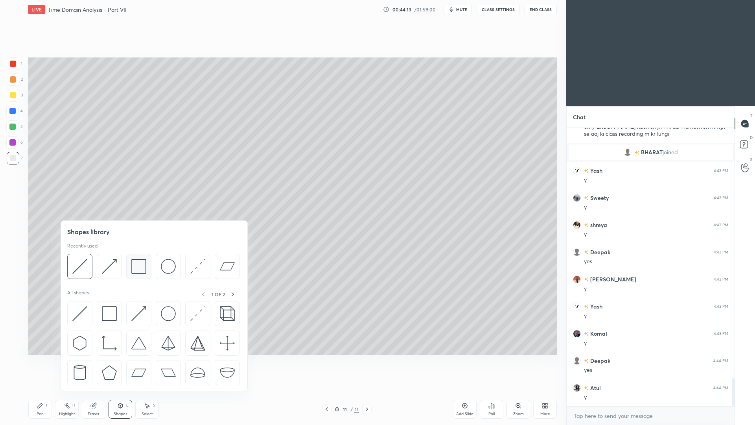
click at [136, 265] on img at bounding box center [138, 266] width 15 height 15
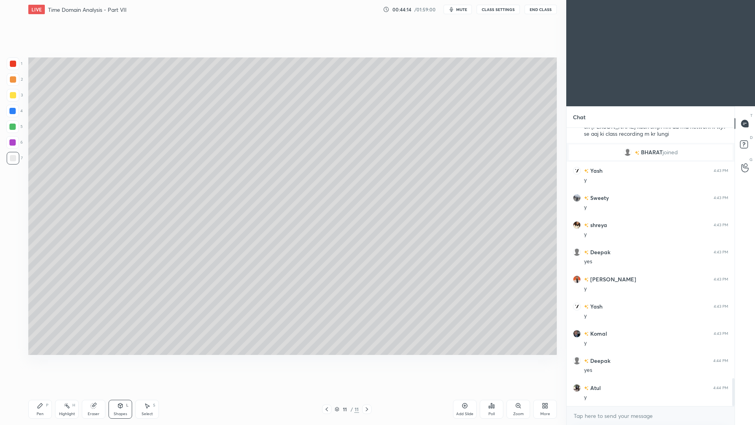
drag, startPoint x: 11, startPoint y: 144, endPoint x: 15, endPoint y: 140, distance: 5.3
click at [12, 144] on div at bounding box center [12, 142] width 6 height 6
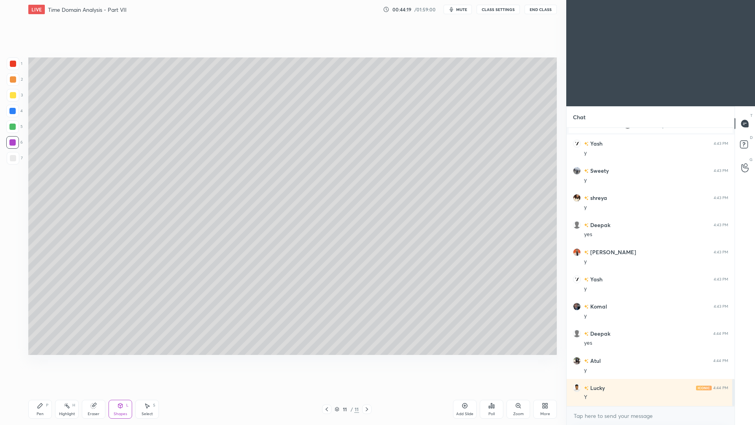
scroll to position [2554, 0]
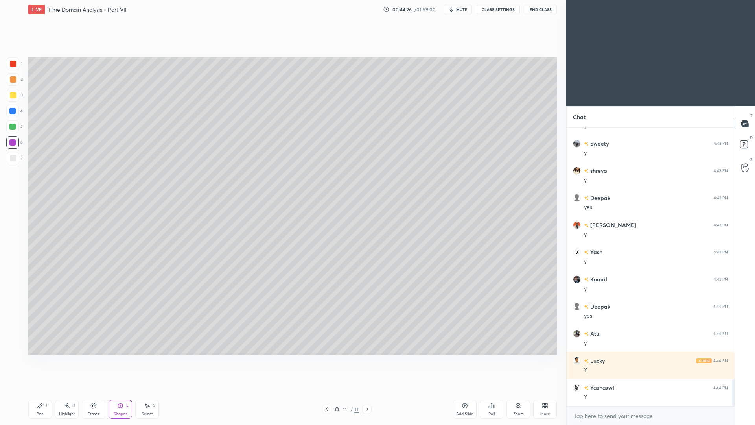
drag, startPoint x: 123, startPoint y: 412, endPoint x: 119, endPoint y: 403, distance: 9.9
click at [121, 390] on div "Shapes" at bounding box center [120, 414] width 13 height 4
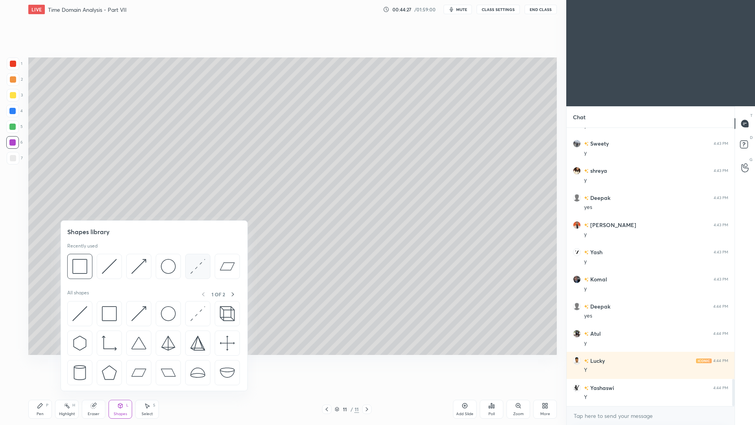
click at [199, 266] on img at bounding box center [197, 266] width 15 height 15
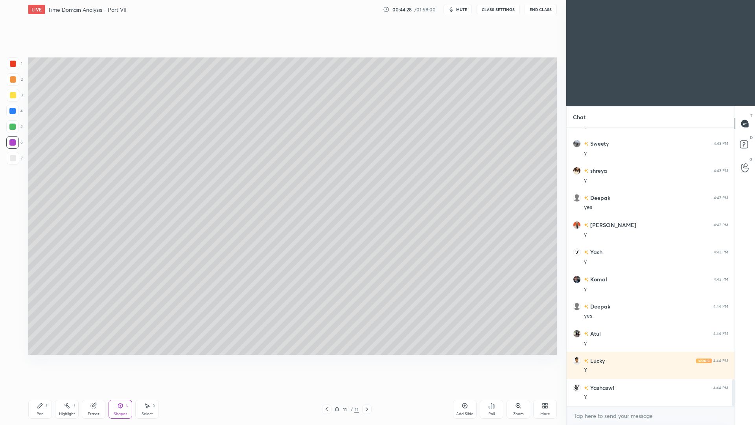
drag, startPoint x: 13, startPoint y: 111, endPoint x: 18, endPoint y: 105, distance: 7.3
click at [15, 112] on div at bounding box center [12, 111] width 6 height 6
click at [51, 390] on div "Pen P" at bounding box center [40, 409] width 24 height 19
click at [13, 158] on div at bounding box center [13, 158] width 6 height 6
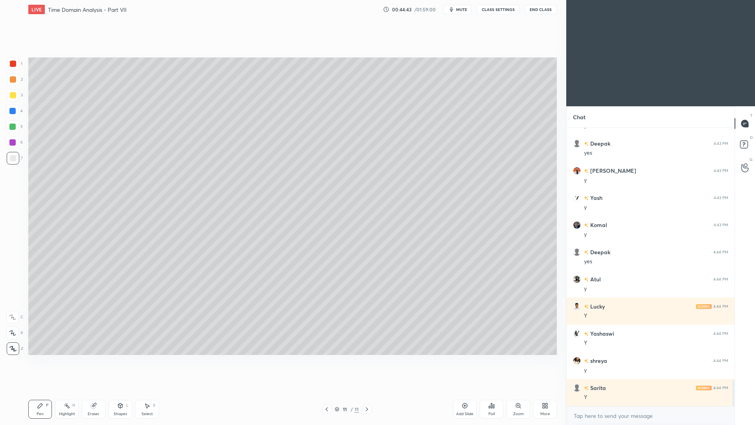
scroll to position [2636, 0]
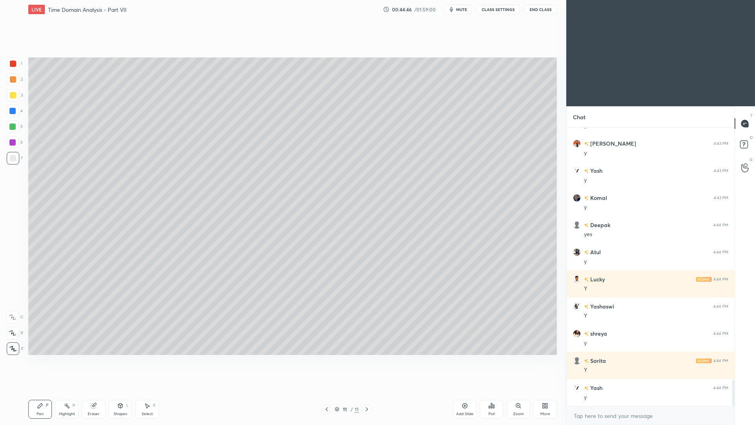
click at [123, 390] on div "Shapes L" at bounding box center [121, 409] width 24 height 19
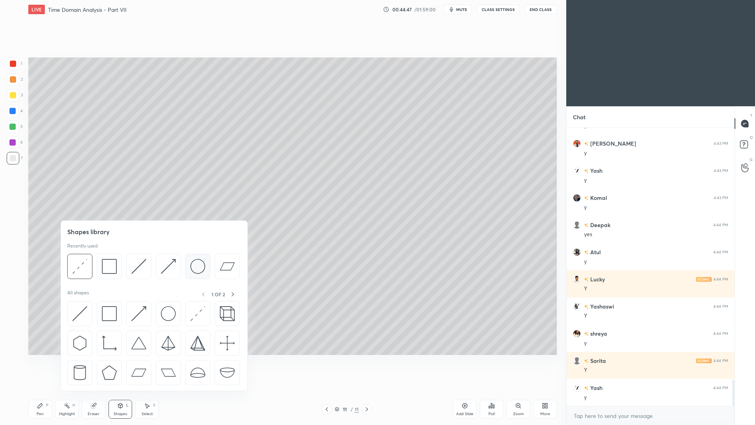
click at [197, 268] on img at bounding box center [197, 266] width 15 height 15
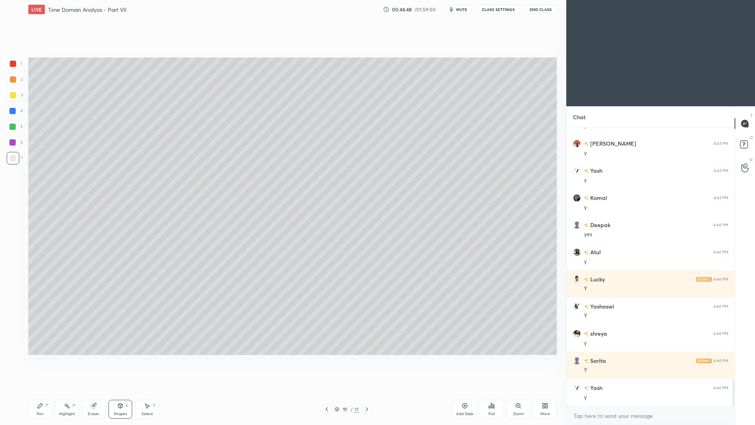
drag, startPoint x: 14, startPoint y: 159, endPoint x: 15, endPoint y: 152, distance: 7.3
click at [15, 160] on div at bounding box center [13, 158] width 6 height 6
drag, startPoint x: 124, startPoint y: 409, endPoint x: 122, endPoint y: 402, distance: 7.5
click at [123, 390] on div "Shapes L" at bounding box center [121, 409] width 24 height 19
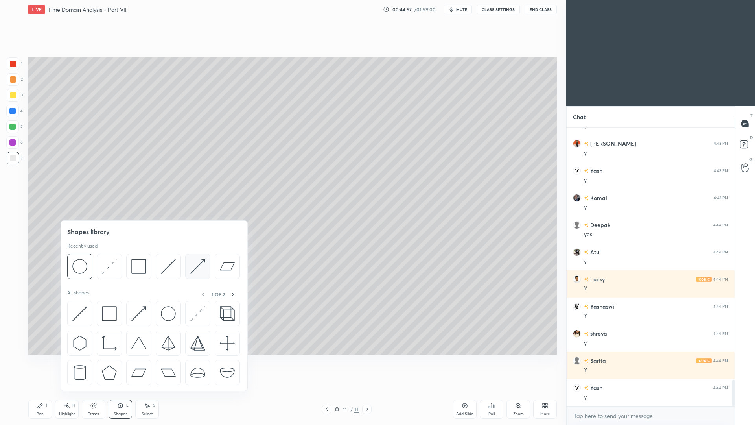
click at [200, 263] on img at bounding box center [197, 266] width 15 height 15
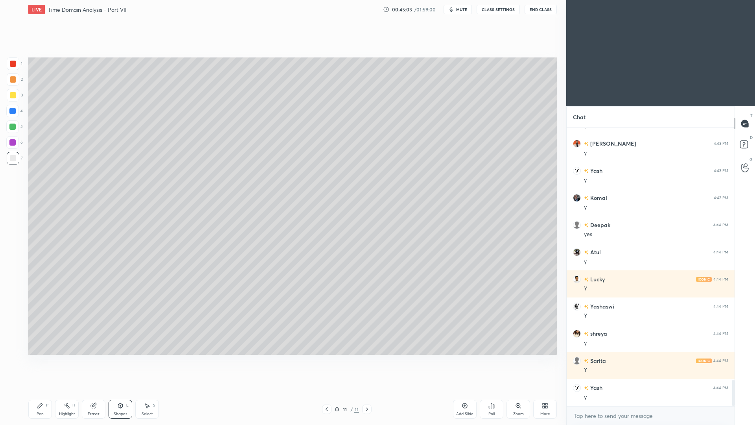
click at [126, 390] on div "Shapes L" at bounding box center [121, 409] width 24 height 19
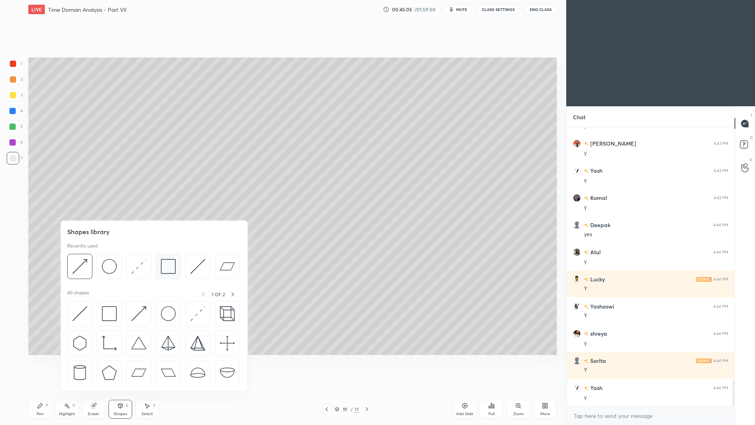
drag, startPoint x: 166, startPoint y: 270, endPoint x: 172, endPoint y: 266, distance: 7.4
click at [171, 266] on img at bounding box center [168, 266] width 15 height 15
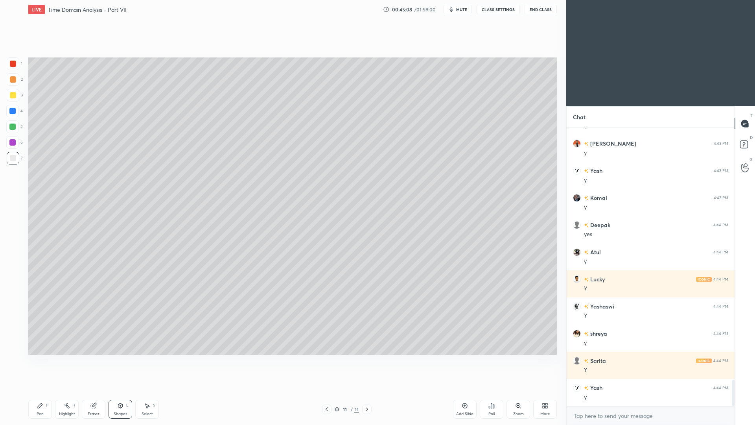
drag, startPoint x: 122, startPoint y: 409, endPoint x: 125, endPoint y: 394, distance: 14.6
click at [121, 390] on div "Shapes L" at bounding box center [121, 409] width 24 height 19
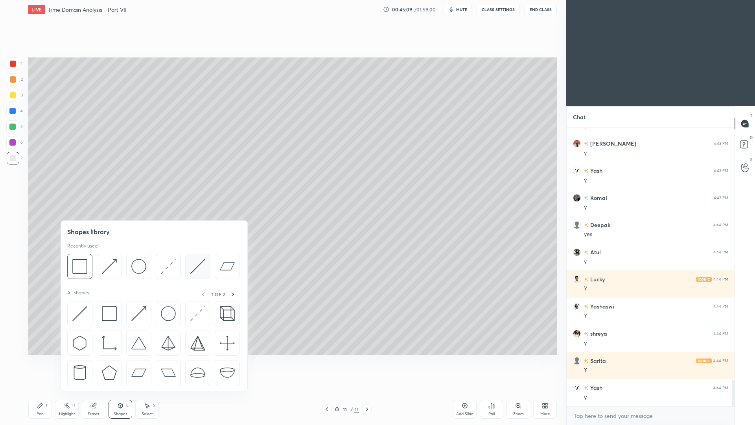
click at [195, 265] on img at bounding box center [197, 266] width 15 height 15
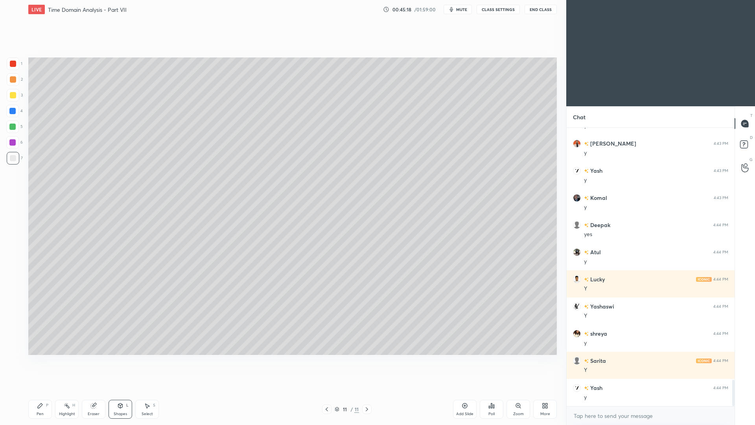
click at [41, 390] on div "Pen" at bounding box center [40, 414] width 7 height 4
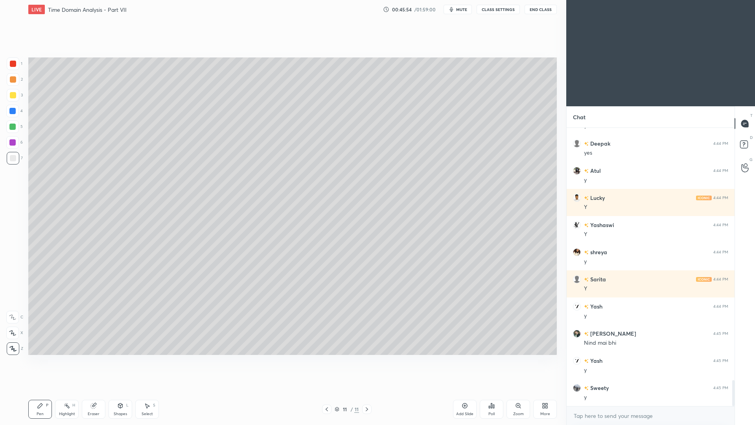
scroll to position [2744, 0]
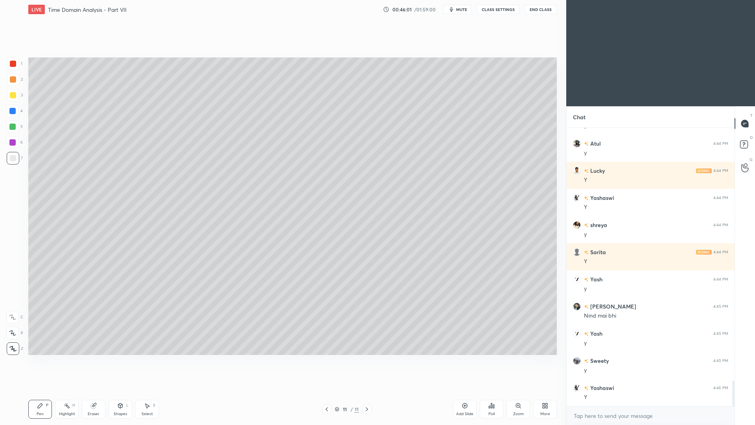
drag, startPoint x: 92, startPoint y: 410, endPoint x: 95, endPoint y: 396, distance: 14.4
click at [92, 390] on div "Eraser" at bounding box center [94, 409] width 24 height 19
drag, startPoint x: 46, startPoint y: 410, endPoint x: 48, endPoint y: 399, distance: 11.1
click at [48, 390] on div "Pen P" at bounding box center [40, 409] width 24 height 19
drag, startPoint x: 123, startPoint y: 411, endPoint x: 123, endPoint y: 405, distance: 5.5
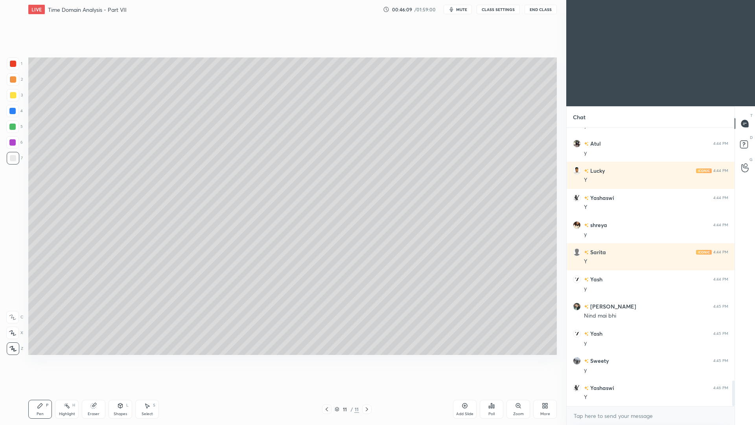
click at [123, 390] on div "Shapes" at bounding box center [120, 414] width 13 height 4
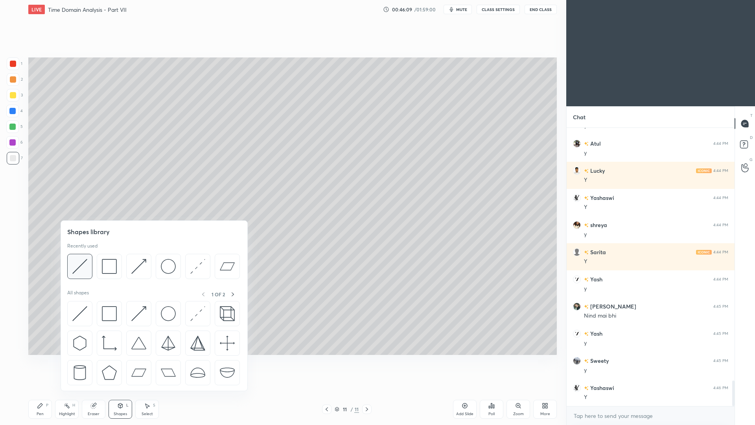
click at [86, 271] on img at bounding box center [79, 266] width 15 height 15
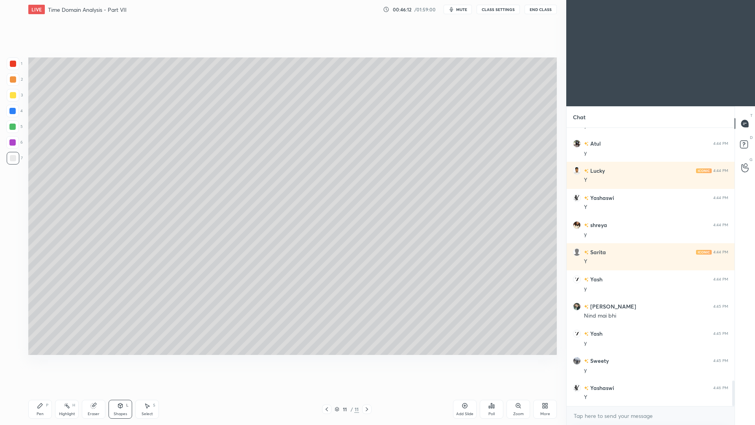
drag, startPoint x: 41, startPoint y: 411, endPoint x: 39, endPoint y: 401, distance: 10.4
click at [42, 390] on div "Pen" at bounding box center [40, 414] width 7 height 4
drag, startPoint x: 70, startPoint y: 409, endPoint x: 68, endPoint y: 403, distance: 6.0
click at [69, 390] on div "Highlight H" at bounding box center [67, 409] width 24 height 19
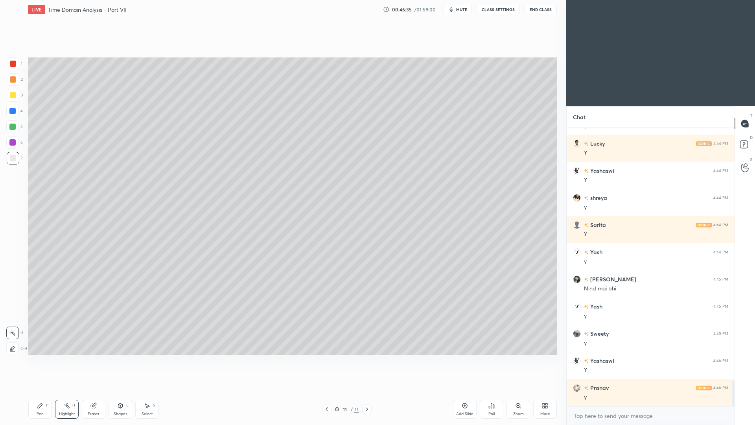
click at [36, 390] on div "Pen P" at bounding box center [40, 409] width 24 height 19
drag, startPoint x: 122, startPoint y: 409, endPoint x: 120, endPoint y: 393, distance: 16.6
click at [122, 390] on div "Shapes L" at bounding box center [121, 409] width 24 height 19
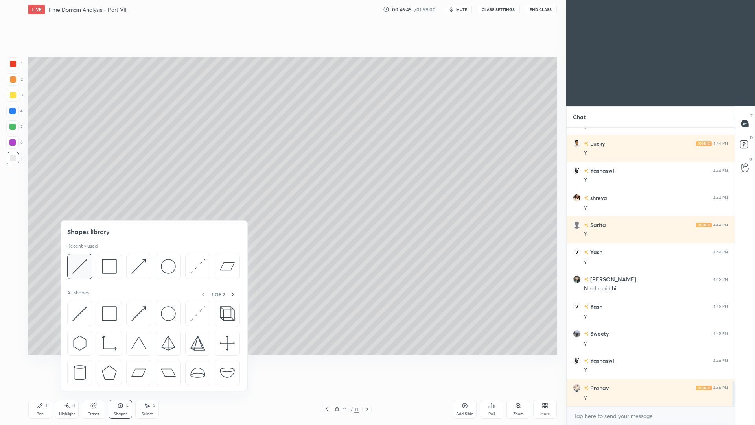
drag, startPoint x: 84, startPoint y: 265, endPoint x: 86, endPoint y: 260, distance: 5.0
click at [83, 265] on img at bounding box center [79, 266] width 15 height 15
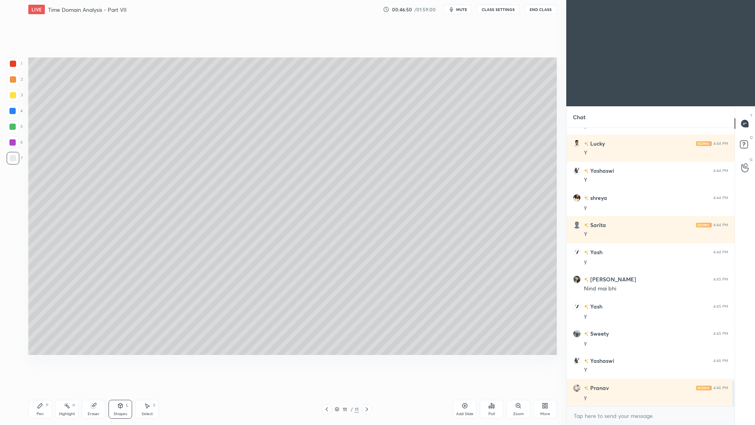
click at [42, 390] on div "Pen P" at bounding box center [40, 409] width 24 height 19
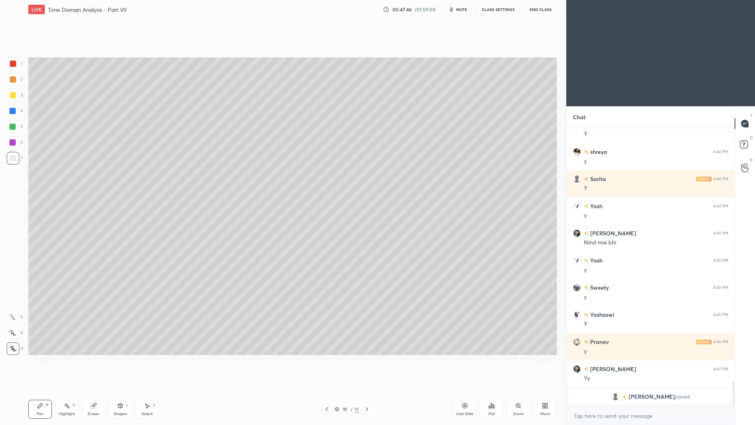
scroll to position [2818, 0]
drag, startPoint x: 457, startPoint y: 409, endPoint x: 457, endPoint y: 399, distance: 9.4
click at [457, 390] on div "Add Slide" at bounding box center [465, 409] width 24 height 19
click at [126, 390] on div "Shapes L" at bounding box center [121, 409] width 24 height 19
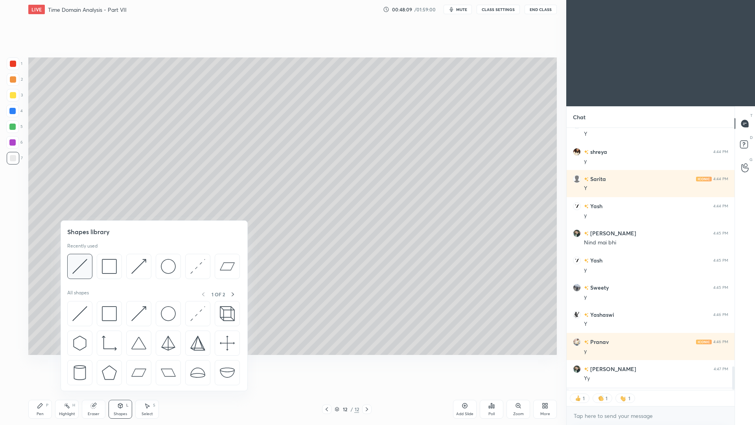
click at [83, 264] on img at bounding box center [79, 266] width 15 height 15
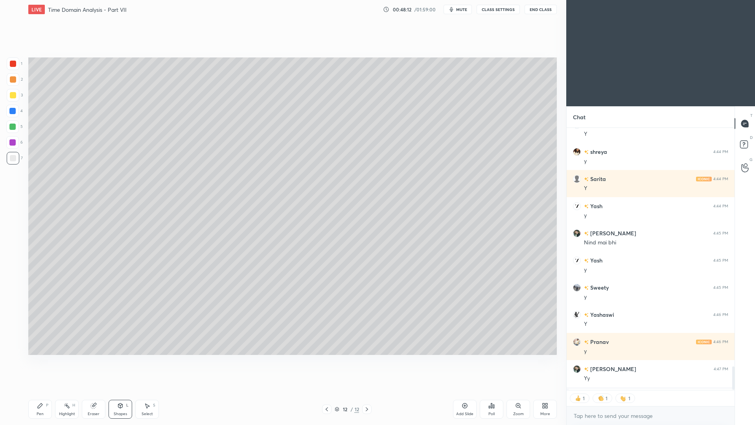
click at [39, 390] on div "Pen" at bounding box center [40, 414] width 7 height 4
drag, startPoint x: 90, startPoint y: 412, endPoint x: 93, endPoint y: 396, distance: 16.3
click at [91, 390] on div "Eraser" at bounding box center [94, 414] width 12 height 4
drag, startPoint x: 37, startPoint y: 408, endPoint x: 36, endPoint y: 401, distance: 7.5
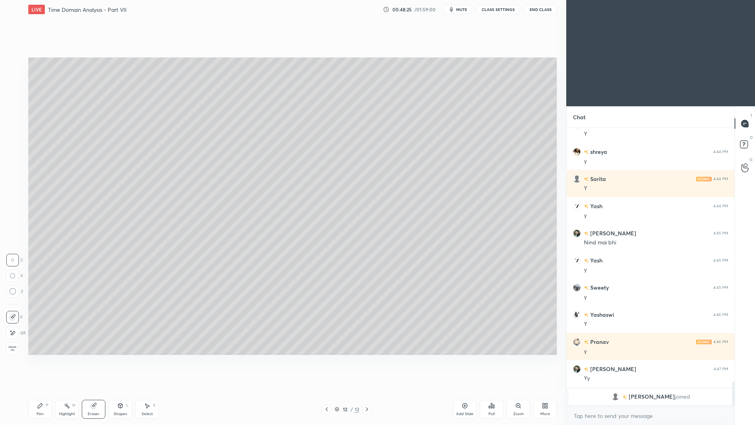
click at [37, 390] on div "Pen P" at bounding box center [40, 409] width 24 height 19
drag, startPoint x: 121, startPoint y: 407, endPoint x: 125, endPoint y: 393, distance: 14.1
click at [120, 390] on icon at bounding box center [120, 405] width 6 height 6
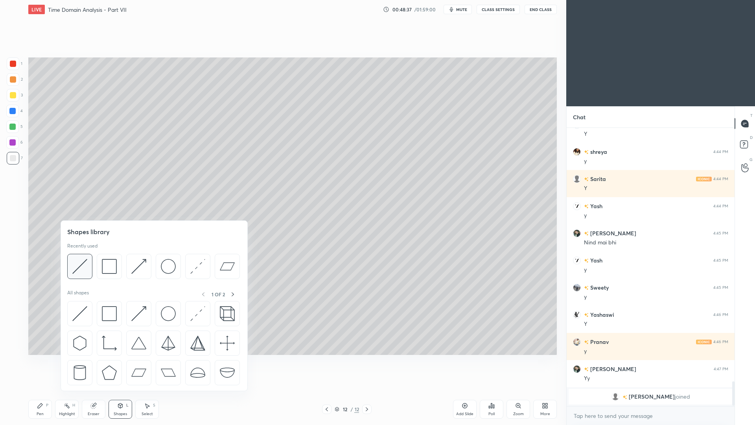
click at [85, 267] on img at bounding box center [79, 266] width 15 height 15
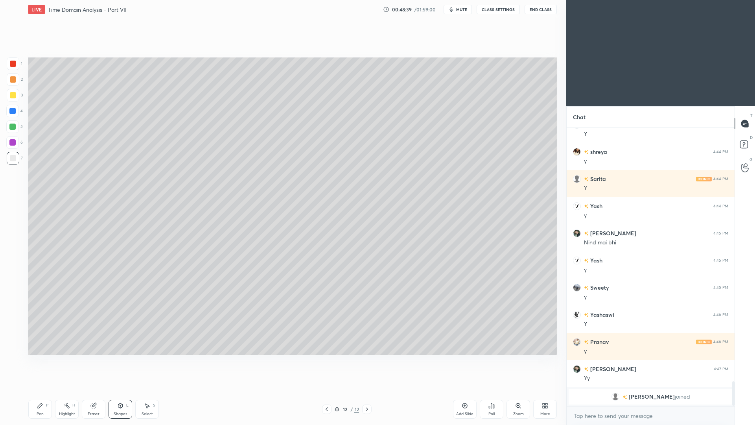
click at [43, 390] on div "Pen P" at bounding box center [40, 409] width 24 height 19
click at [327, 390] on icon at bounding box center [327, 409] width 6 height 6
drag, startPoint x: 366, startPoint y: 410, endPoint x: 362, endPoint y: 407, distance: 4.7
click at [365, 390] on icon at bounding box center [367, 409] width 6 height 6
drag, startPoint x: 122, startPoint y: 406, endPoint x: 123, endPoint y: 392, distance: 14.6
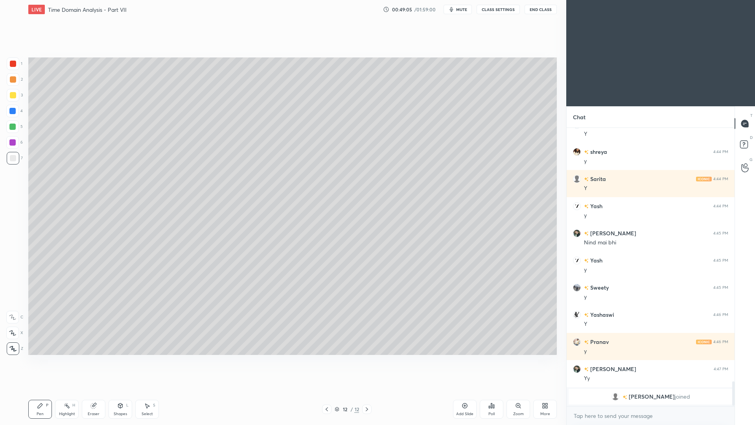
click at [122, 390] on icon at bounding box center [120, 405] width 6 height 6
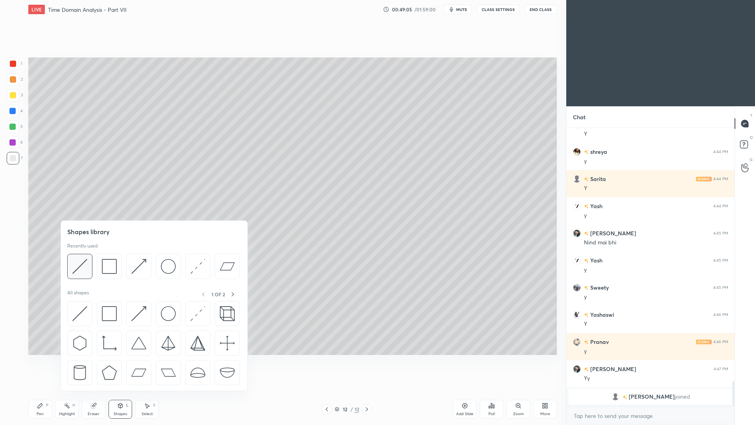
click at [85, 269] on img at bounding box center [79, 266] width 15 height 15
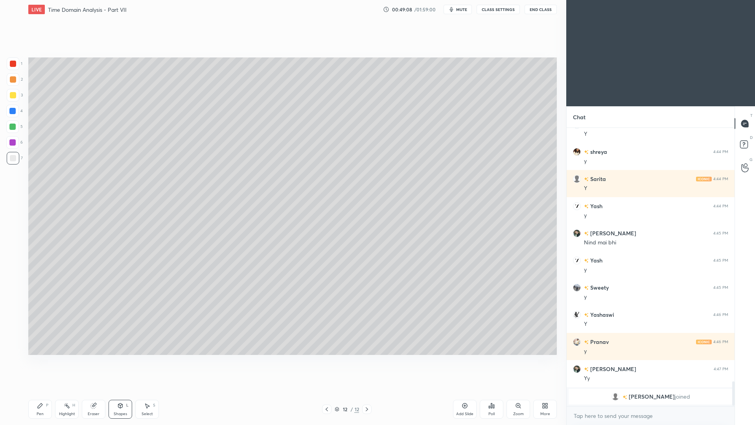
click at [46, 390] on div "Pen P" at bounding box center [40, 409] width 24 height 19
drag, startPoint x: 121, startPoint y: 414, endPoint x: 121, endPoint y: 407, distance: 6.7
click at [120, 390] on div "Shapes" at bounding box center [120, 414] width 13 height 4
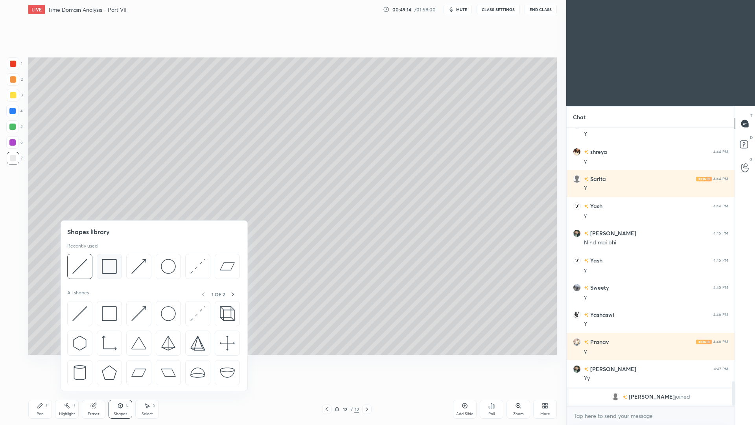
click at [108, 265] on img at bounding box center [109, 266] width 15 height 15
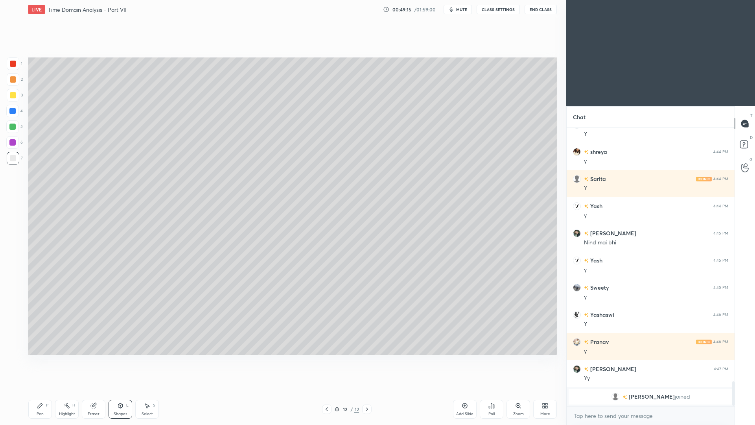
click at [13, 96] on div at bounding box center [13, 95] width 6 height 6
click at [14, 65] on div at bounding box center [13, 64] width 6 height 6
drag, startPoint x: 40, startPoint y: 409, endPoint x: 39, endPoint y: 399, distance: 10.7
click at [40, 390] on div "Pen P" at bounding box center [40, 409] width 24 height 19
drag, startPoint x: 72, startPoint y: 412, endPoint x: 71, endPoint y: 401, distance: 11.1
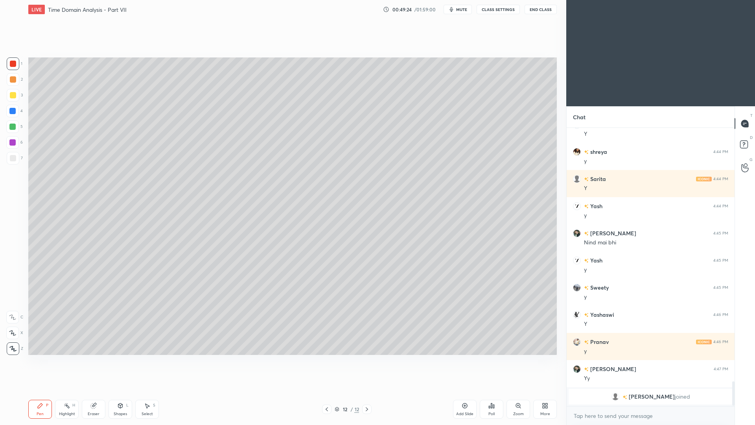
click at [71, 390] on div "Highlight" at bounding box center [67, 414] width 16 height 4
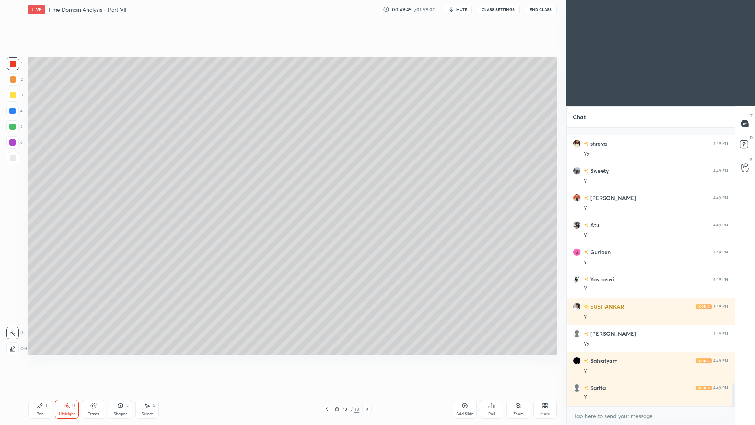
scroll to position [3042, 0]
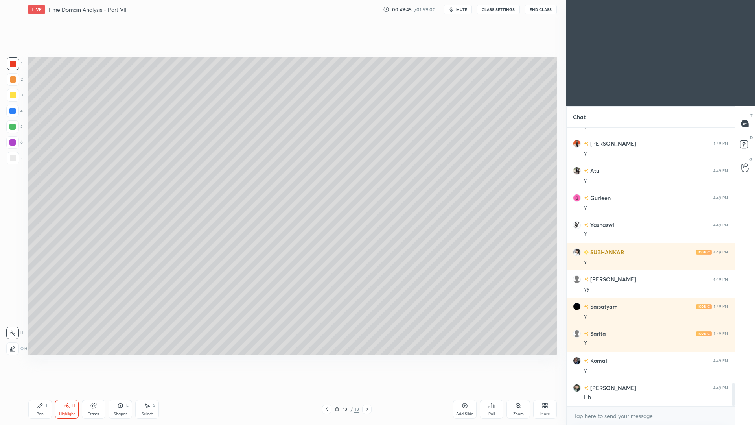
drag, startPoint x: 43, startPoint y: 411, endPoint x: 48, endPoint y: 403, distance: 9.7
click at [42, 390] on div "Pen" at bounding box center [40, 414] width 7 height 4
click at [327, 390] on icon at bounding box center [327, 409] width 6 height 6
drag, startPoint x: 372, startPoint y: 411, endPoint x: 370, endPoint y: 407, distance: 4.4
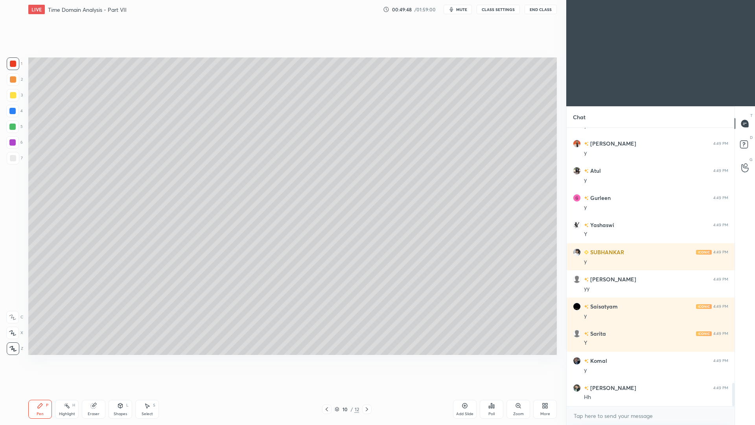
click at [370, 390] on div "10 / 12" at bounding box center [347, 408] width 212 height 9
click at [368, 390] on div at bounding box center [366, 408] width 9 height 9
drag, startPoint x: 15, startPoint y: 81, endPoint x: 14, endPoint y: 76, distance: 5.7
click at [15, 83] on div at bounding box center [13, 79] width 13 height 13
click at [14, 129] on div at bounding box center [12, 126] width 6 height 6
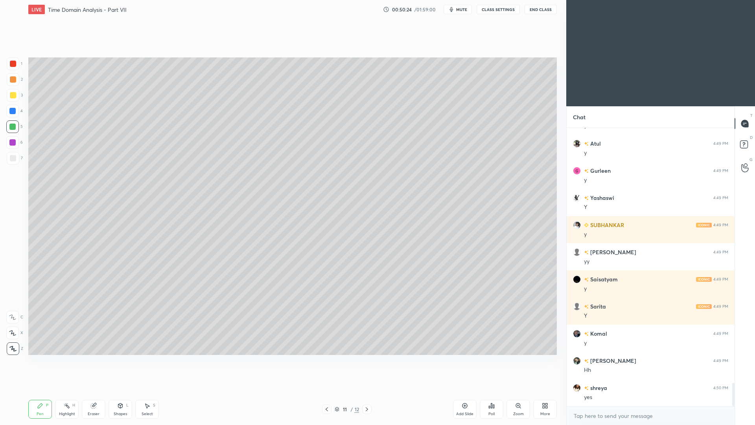
scroll to position [3097, 0]
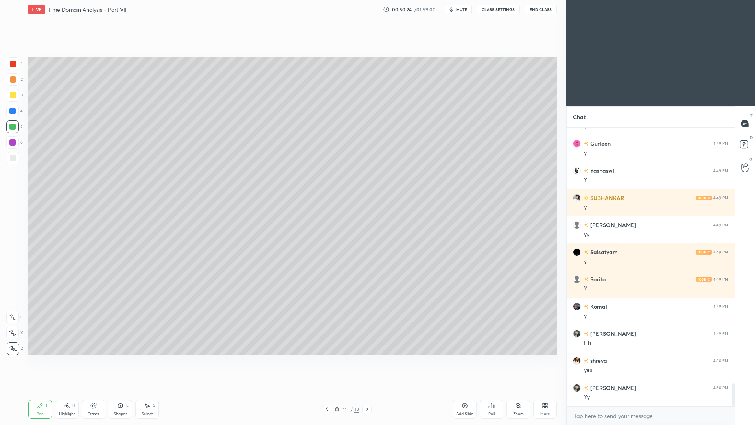
click at [207, 365] on div "Setting up your live class Poll for secs No correct answer Start poll" at bounding box center [292, 206] width 535 height 374
drag, startPoint x: 367, startPoint y: 411, endPoint x: 368, endPoint y: 406, distance: 5.6
click at [368, 390] on icon at bounding box center [367, 409] width 6 height 6
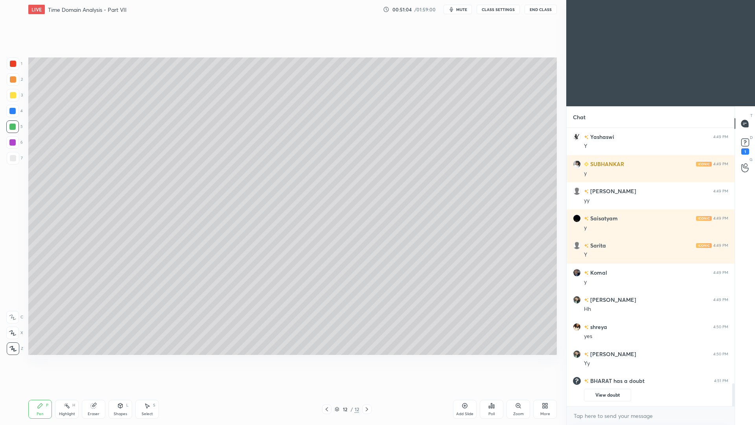
click at [611, 390] on button "View doubt" at bounding box center [607, 395] width 47 height 13
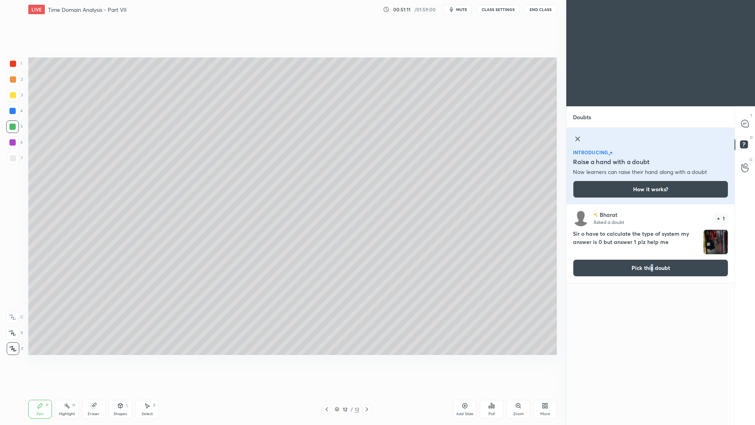
drag, startPoint x: 652, startPoint y: 269, endPoint x: 659, endPoint y: 267, distance: 7.5
click at [652, 269] on button "Pick this doubt" at bounding box center [650, 267] width 155 height 17
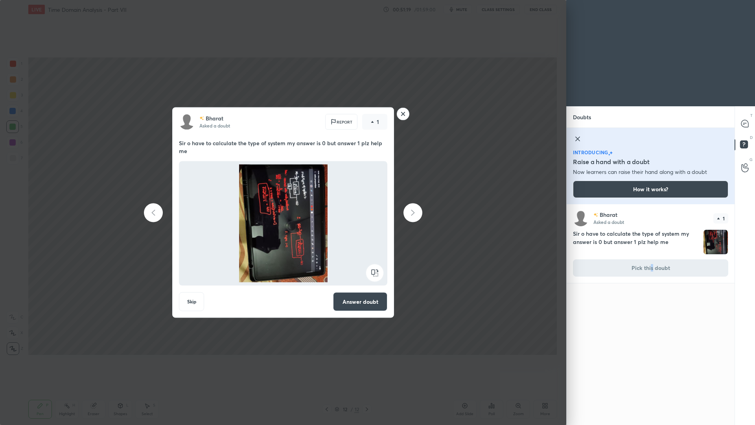
click at [407, 113] on rect at bounding box center [403, 114] width 12 height 12
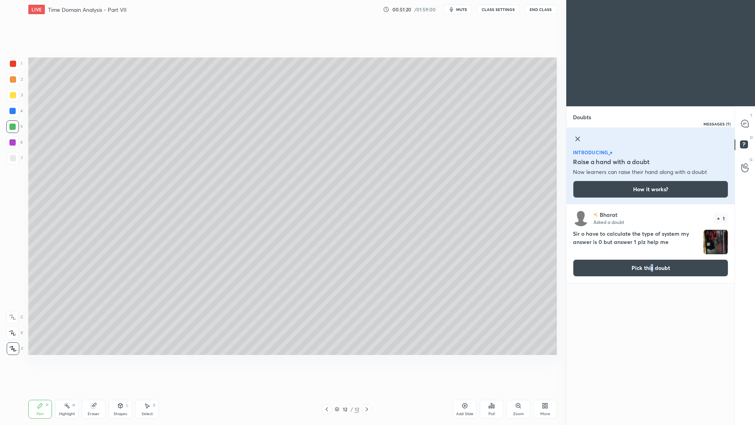
drag, startPoint x: 747, startPoint y: 126, endPoint x: 744, endPoint y: 129, distance: 4.5
click at [747, 127] on icon at bounding box center [745, 124] width 8 height 8
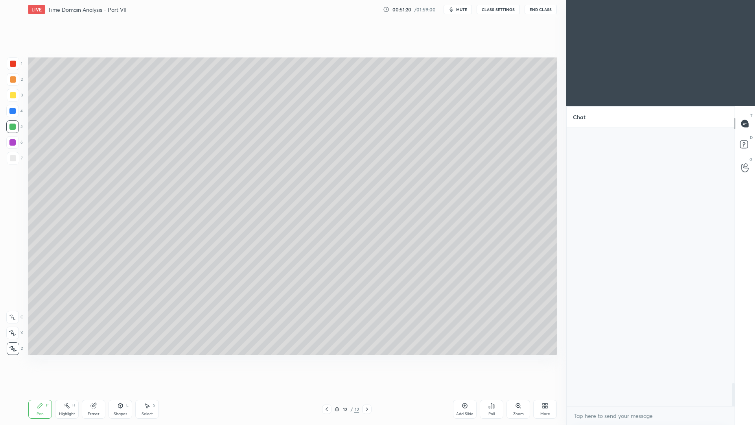
scroll to position [276, 166]
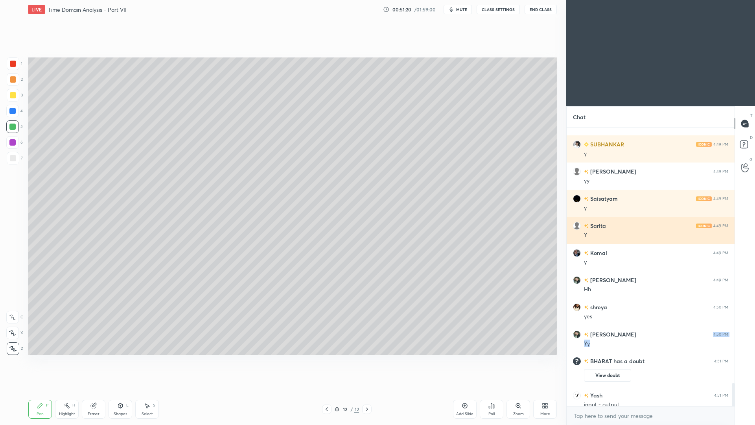
drag, startPoint x: 685, startPoint y: 343, endPoint x: 726, endPoint y: 237, distance: 113.4
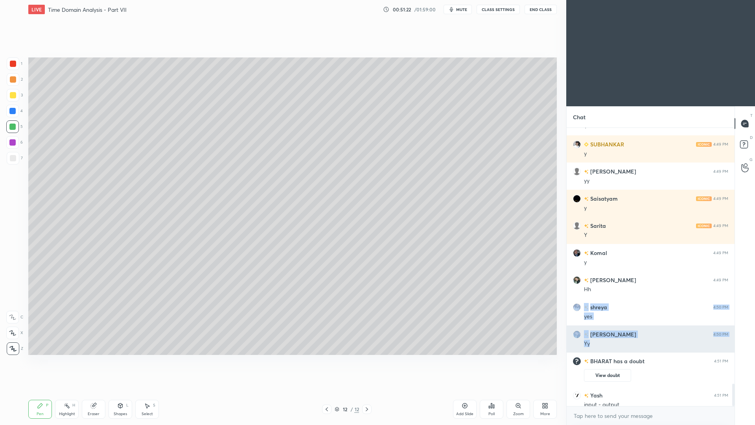
scroll to position [3166, 0]
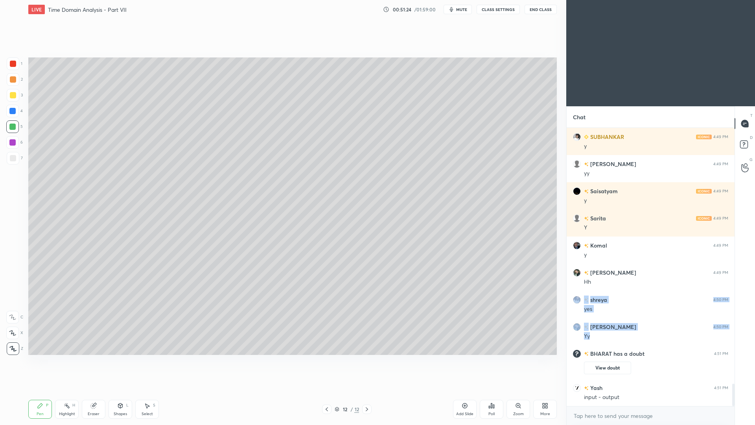
click at [636, 390] on body "1 2 3 4 5 6 7 C X Z C X Z E E Erase all H H LIVE Time Domain Analysis - Part VI…" at bounding box center [377, 212] width 755 height 425
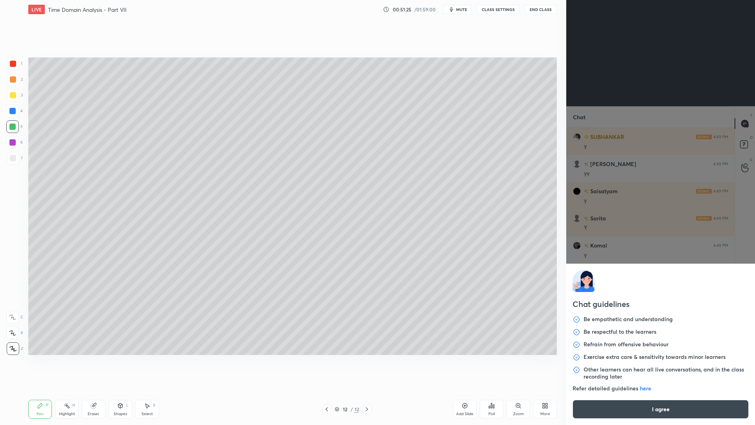
click at [664, 390] on button "I agree" at bounding box center [661, 409] width 176 height 19
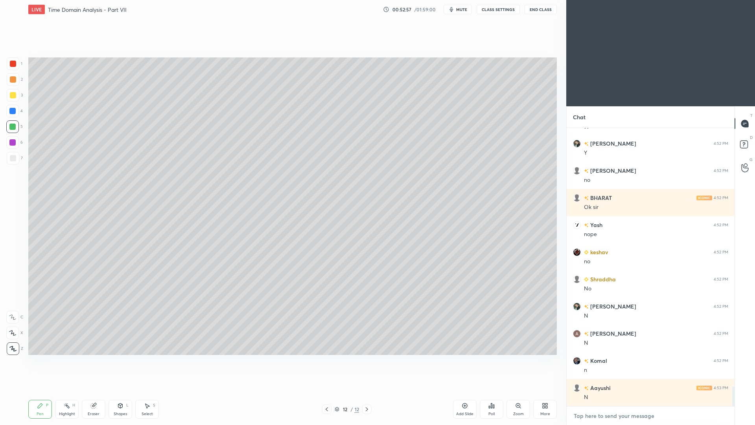
scroll to position [3682, 0]
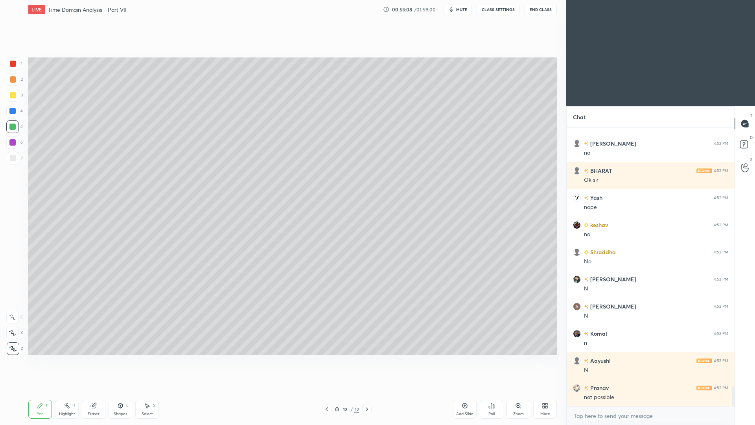
drag, startPoint x: 329, startPoint y: 408, endPoint x: 328, endPoint y: 401, distance: 6.8
click at [328, 390] on icon at bounding box center [327, 409] width 6 height 6
click at [74, 390] on div "Highlight" at bounding box center [67, 414] width 16 height 4
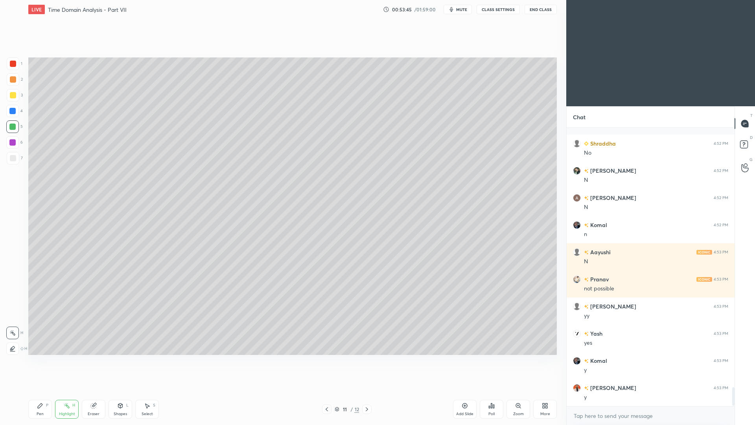
scroll to position [3845, 0]
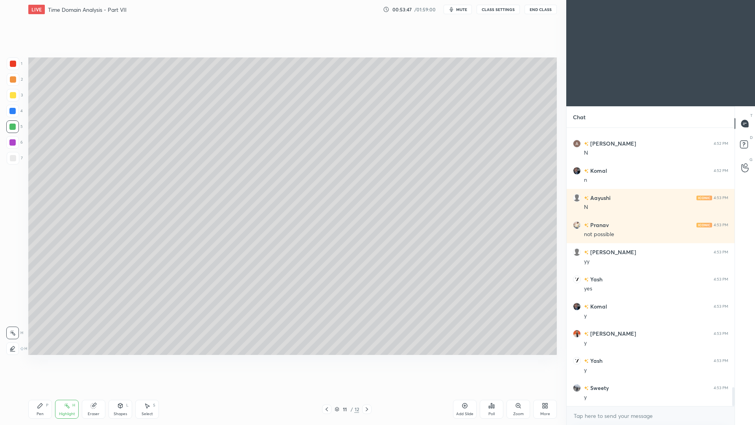
click at [372, 390] on div "11 / 12" at bounding box center [347, 408] width 212 height 9
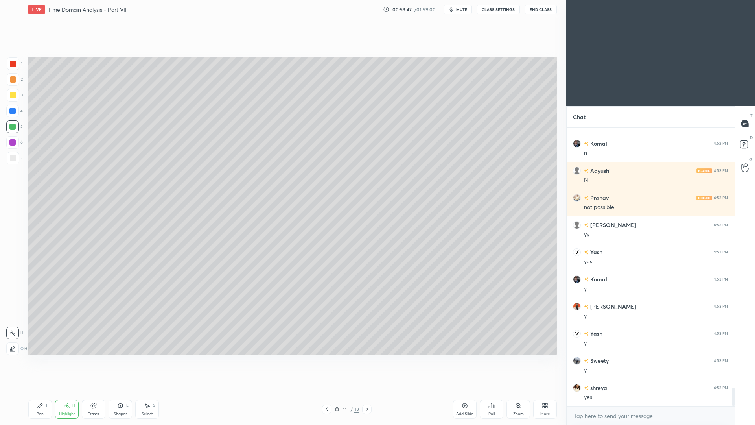
drag, startPoint x: 368, startPoint y: 411, endPoint x: 368, endPoint y: 405, distance: 5.5
click at [368, 390] on icon at bounding box center [367, 409] width 6 height 6
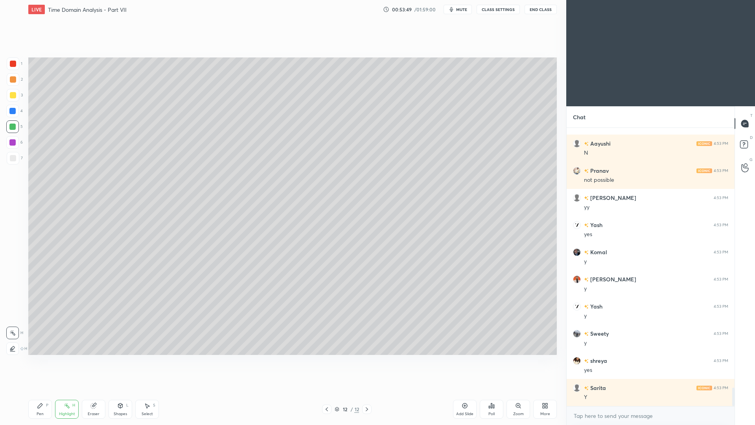
click at [40, 390] on icon at bounding box center [40, 405] width 6 height 6
click at [14, 80] on div at bounding box center [13, 79] width 6 height 6
click at [13, 164] on div at bounding box center [13, 158] width 13 height 13
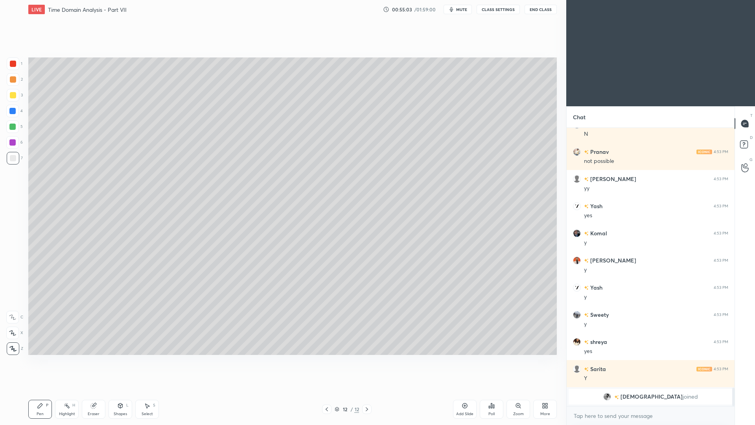
click at [76, 390] on div "Highlight H" at bounding box center [67, 409] width 24 height 19
click at [39, 390] on div "Pen" at bounding box center [40, 414] width 7 height 4
drag, startPoint x: 460, startPoint y: 409, endPoint x: 459, endPoint y: 399, distance: 9.6
click at [459, 390] on div "Add Slide" at bounding box center [465, 409] width 24 height 19
drag, startPoint x: 15, startPoint y: 96, endPoint x: 22, endPoint y: 90, distance: 9.5
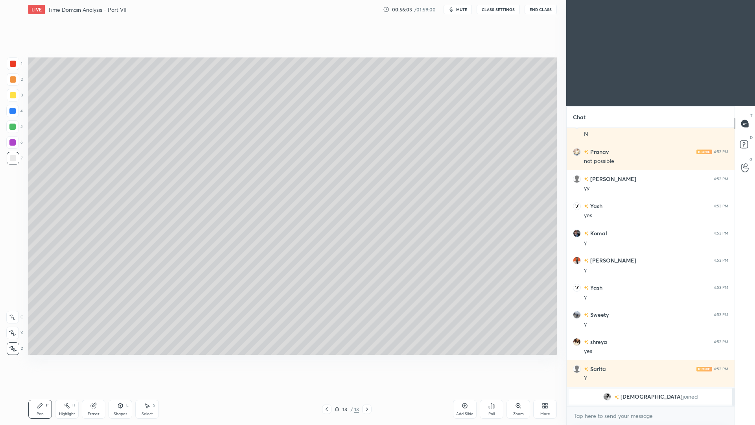
click at [15, 97] on div at bounding box center [13, 95] width 6 height 6
click at [13, 83] on div at bounding box center [13, 79] width 13 height 13
click at [14, 158] on div at bounding box center [13, 158] width 6 height 6
click at [127, 390] on div "Shapes L" at bounding box center [121, 409] width 24 height 19
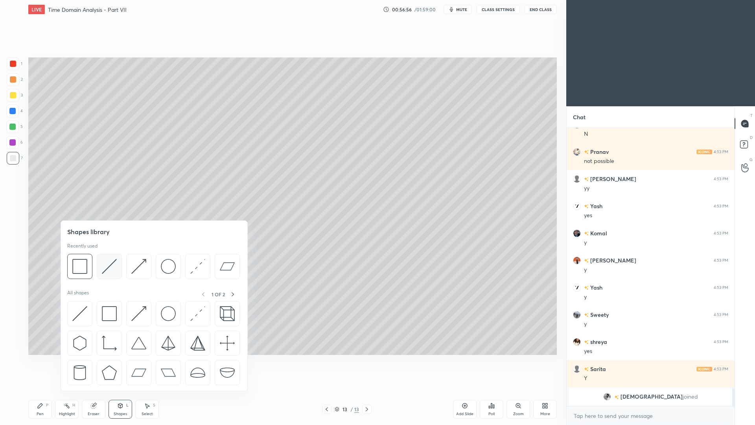
click at [112, 271] on img at bounding box center [109, 266] width 15 height 15
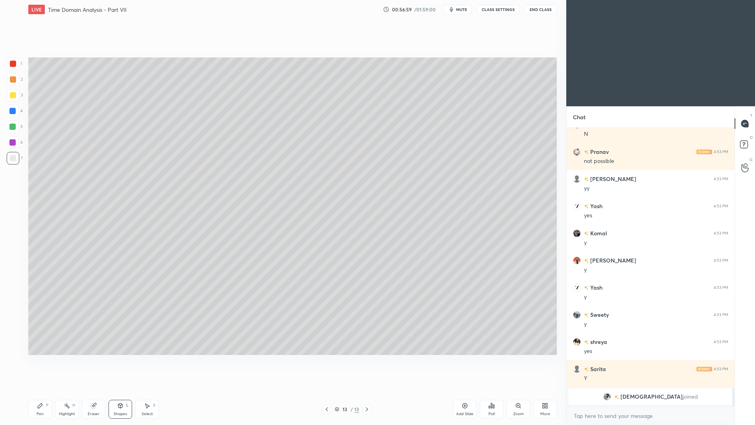
click at [39, 390] on div "Pen P" at bounding box center [40, 409] width 24 height 19
drag, startPoint x: 461, startPoint y: 411, endPoint x: 456, endPoint y: 400, distance: 11.8
click at [459, 390] on div "Add Slide" at bounding box center [464, 414] width 17 height 4
click at [124, 390] on div "Shapes L" at bounding box center [121, 409] width 24 height 19
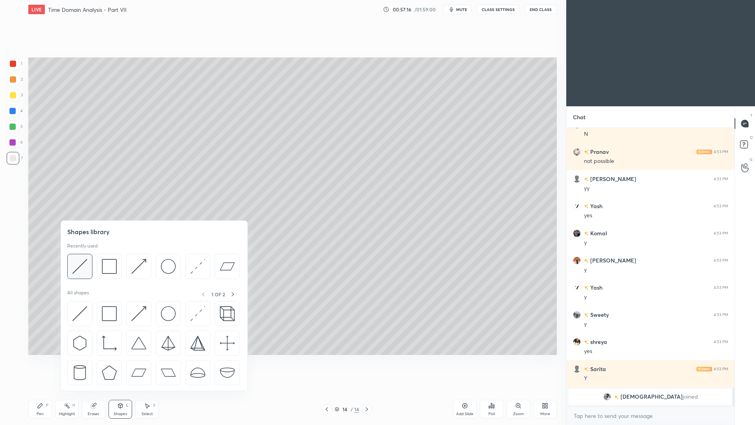
click at [85, 264] on img at bounding box center [79, 266] width 15 height 15
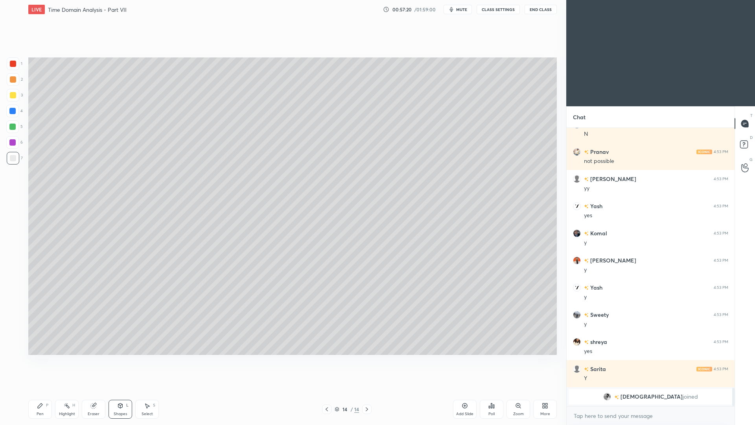
drag, startPoint x: 41, startPoint y: 407, endPoint x: 41, endPoint y: 401, distance: 5.5
click at [41, 390] on icon at bounding box center [40, 405] width 6 height 6
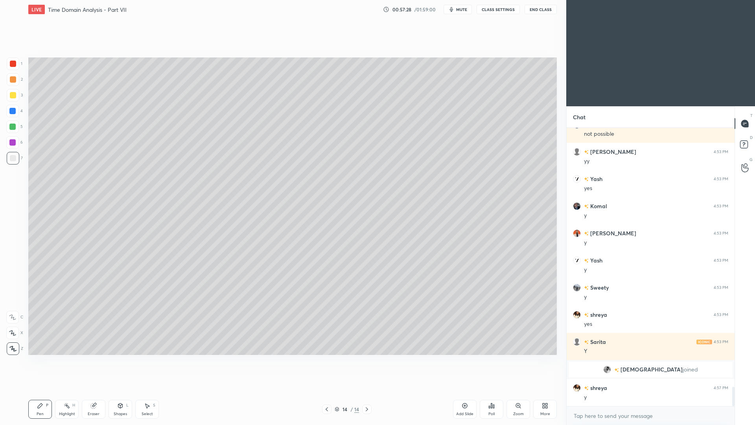
click at [327, 390] on icon at bounding box center [327, 409] width 6 height 6
drag, startPoint x: 65, startPoint y: 410, endPoint x: 67, endPoint y: 400, distance: 10.5
click at [65, 390] on div "Highlight H" at bounding box center [67, 409] width 24 height 19
click at [366, 390] on icon at bounding box center [367, 409] width 6 height 6
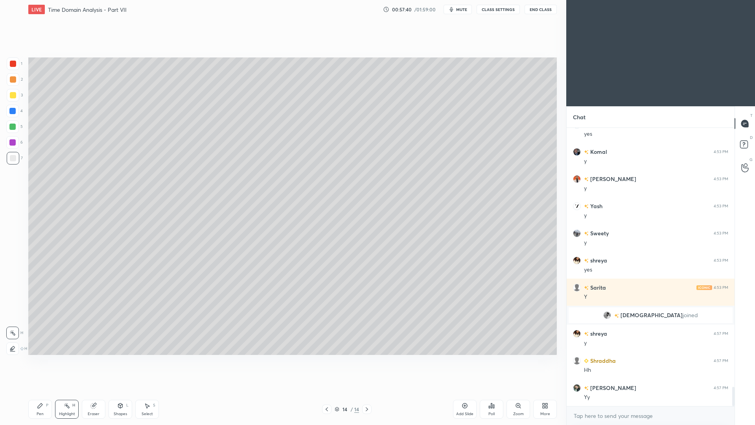
scroll to position [3789, 0]
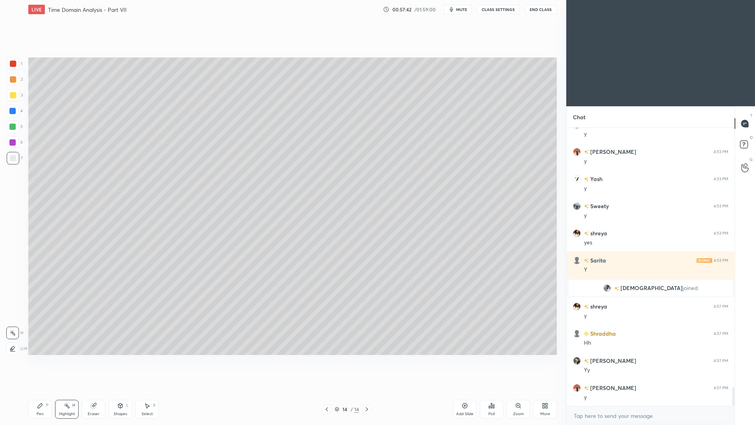
click at [36, 390] on div "Pen P" at bounding box center [40, 409] width 24 height 19
click at [119, 390] on div "Shapes" at bounding box center [120, 414] width 13 height 4
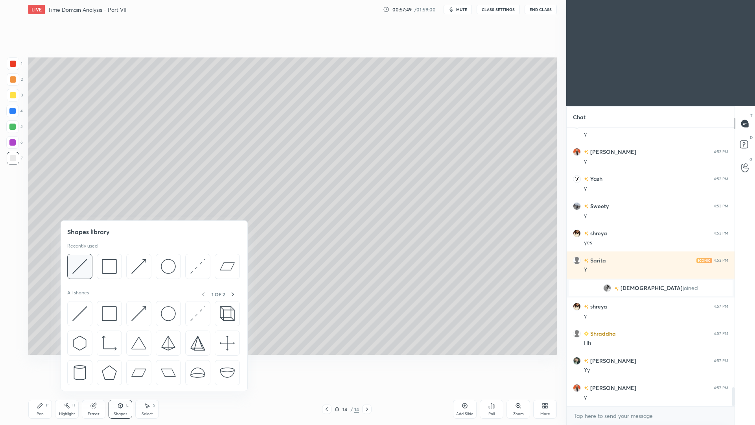
click at [82, 268] on img at bounding box center [79, 266] width 15 height 15
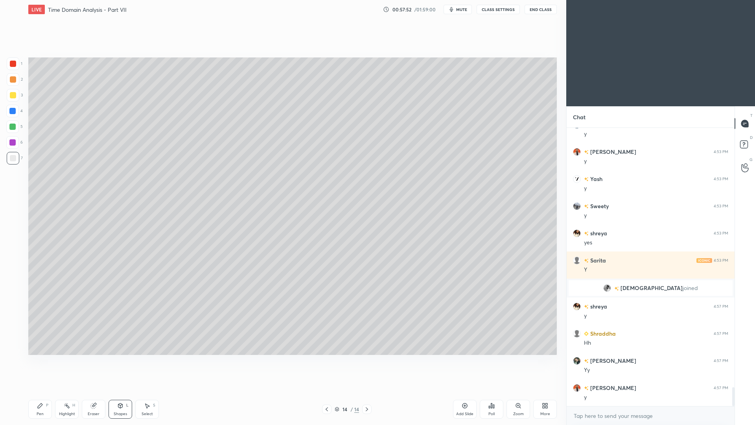
click at [46, 390] on div "Pen P" at bounding box center [40, 409] width 24 height 19
click at [98, 390] on div "Eraser" at bounding box center [94, 414] width 12 height 4
click at [123, 390] on div "Shapes" at bounding box center [120, 414] width 13 height 4
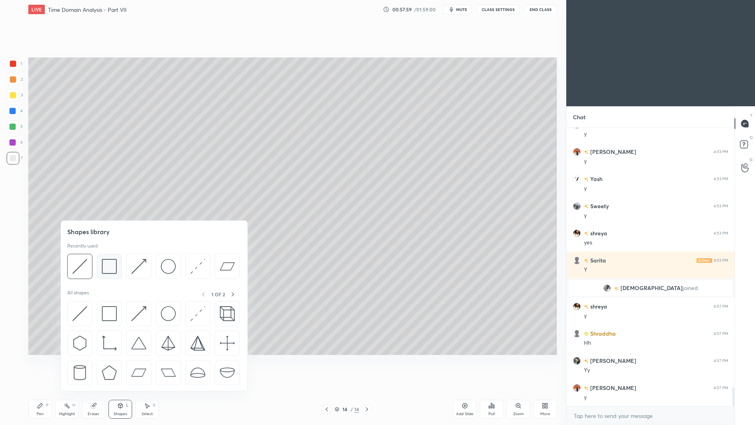
click at [106, 268] on img at bounding box center [109, 266] width 15 height 15
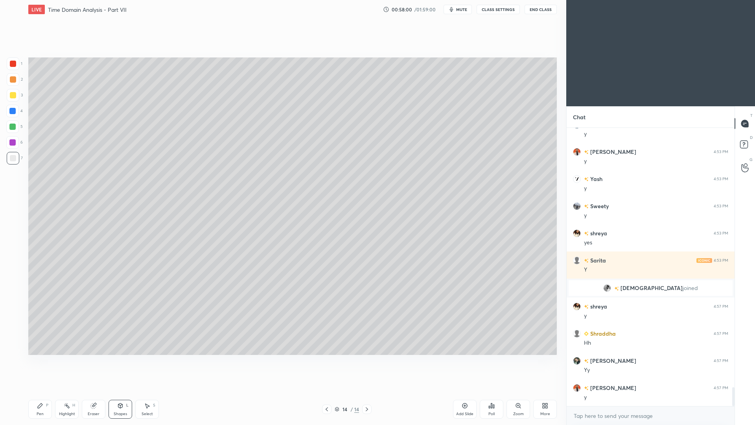
drag, startPoint x: 14, startPoint y: 98, endPoint x: 17, endPoint y: 94, distance: 4.4
click at [13, 99] on div at bounding box center [13, 95] width 13 height 13
drag, startPoint x: 13, startPoint y: 140, endPoint x: 18, endPoint y: 134, distance: 7.6
click at [14, 140] on div at bounding box center [12, 142] width 6 height 6
click at [41, 390] on div "Pen P" at bounding box center [40, 409] width 24 height 19
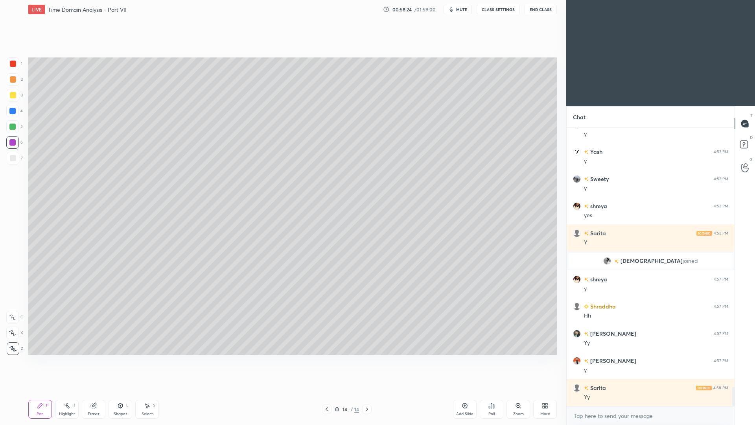
scroll to position [3843, 0]
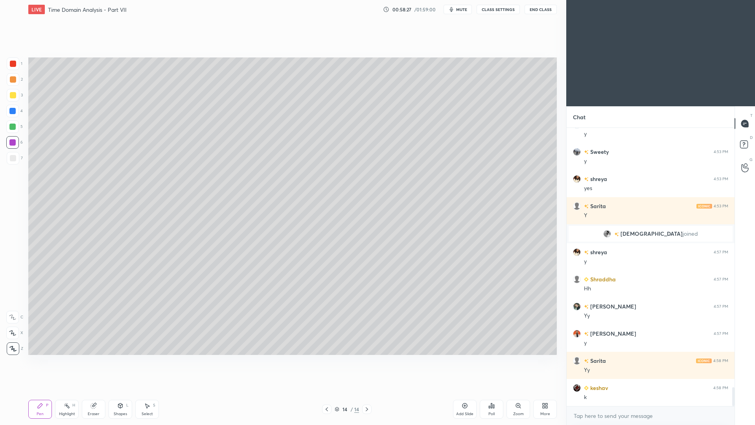
drag, startPoint x: 44, startPoint y: 414, endPoint x: 34, endPoint y: 399, distance: 18.7
click at [44, 390] on div "Pen P" at bounding box center [40, 409] width 24 height 19
click at [13, 162] on div at bounding box center [13, 158] width 13 height 13
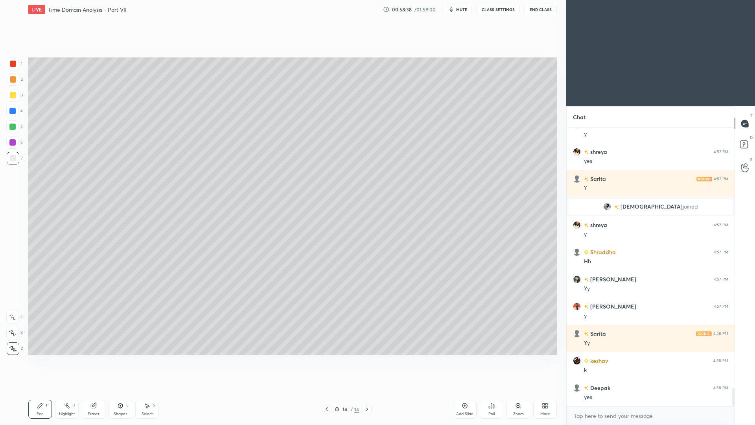
drag, startPoint x: 122, startPoint y: 410, endPoint x: 122, endPoint y: 406, distance: 4.3
click at [121, 390] on div "Shapes L" at bounding box center [121, 409] width 24 height 19
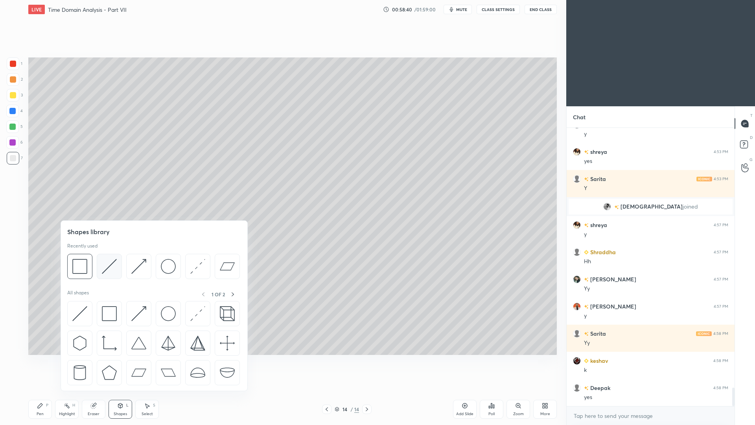
click at [110, 265] on img at bounding box center [109, 266] width 15 height 15
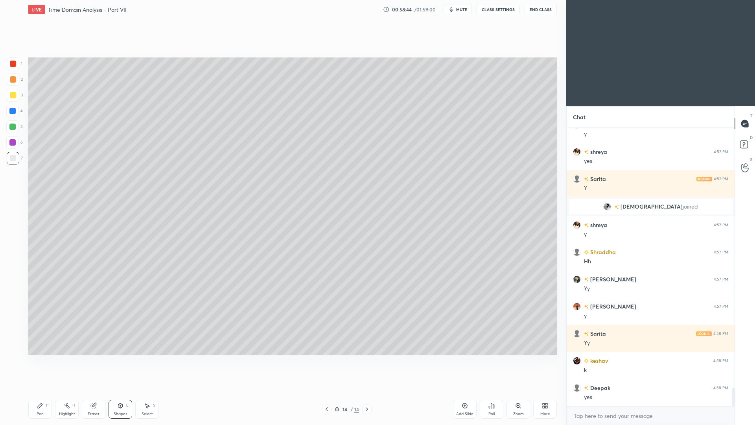
click at [43, 390] on div "Pen P" at bounding box center [40, 409] width 24 height 19
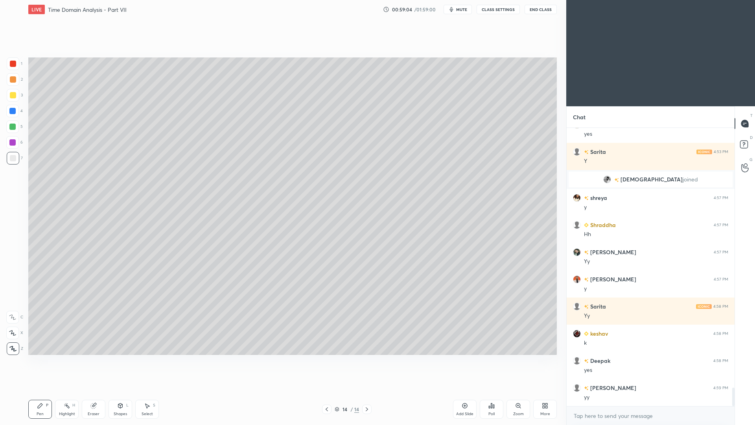
scroll to position [3924, 0]
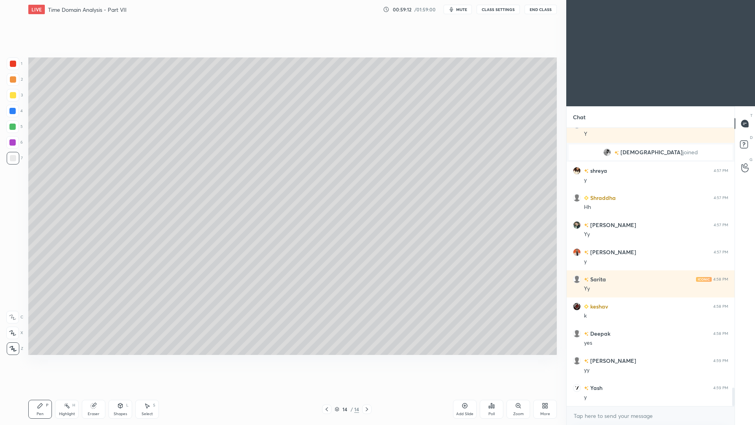
drag, startPoint x: 325, startPoint y: 412, endPoint x: 324, endPoint y: 407, distance: 4.7
click at [325, 390] on div at bounding box center [326, 408] width 9 height 9
drag, startPoint x: 369, startPoint y: 411, endPoint x: 377, endPoint y: 402, distance: 11.7
click at [370, 390] on div at bounding box center [366, 408] width 9 height 9
drag, startPoint x: 458, startPoint y: 410, endPoint x: 457, endPoint y: 398, distance: 11.5
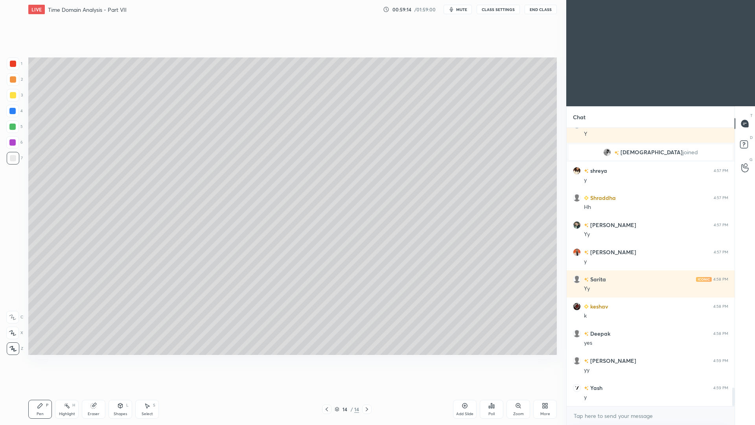
click at [456, 390] on div "Add Slide" at bounding box center [465, 409] width 24 height 19
drag, startPoint x: 14, startPoint y: 81, endPoint x: 28, endPoint y: 70, distance: 18.1
click at [14, 81] on div at bounding box center [13, 79] width 6 height 6
drag, startPoint x: 15, startPoint y: 159, endPoint x: 20, endPoint y: 148, distance: 11.8
click at [16, 158] on div at bounding box center [13, 158] width 13 height 13
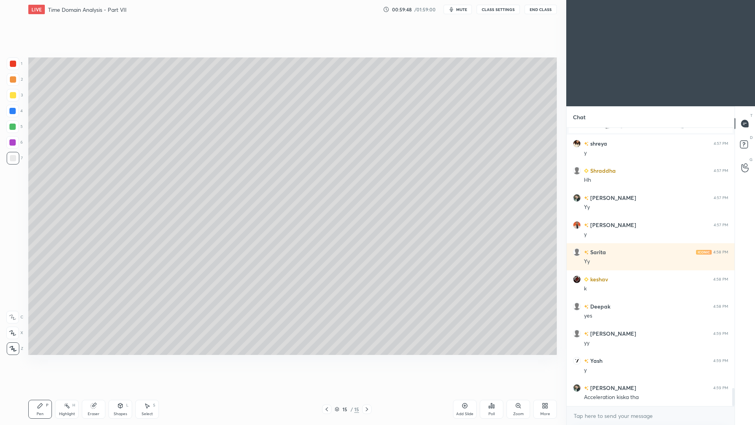
scroll to position [3971, 0]
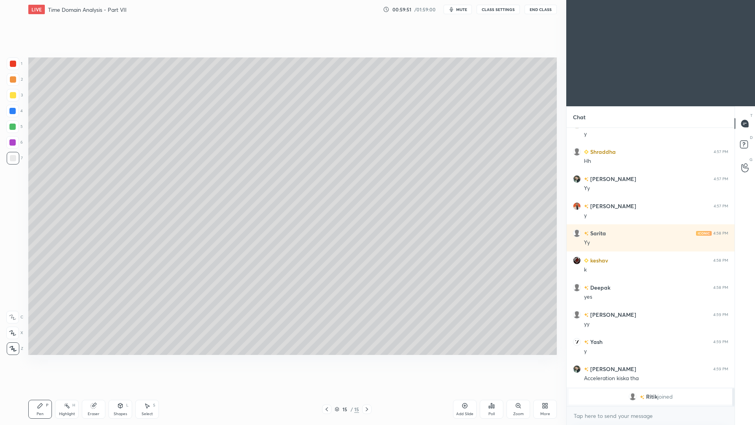
drag, startPoint x: 121, startPoint y: 412, endPoint x: 123, endPoint y: 399, distance: 13.1
click at [122, 390] on div "Shapes" at bounding box center [120, 414] width 13 height 4
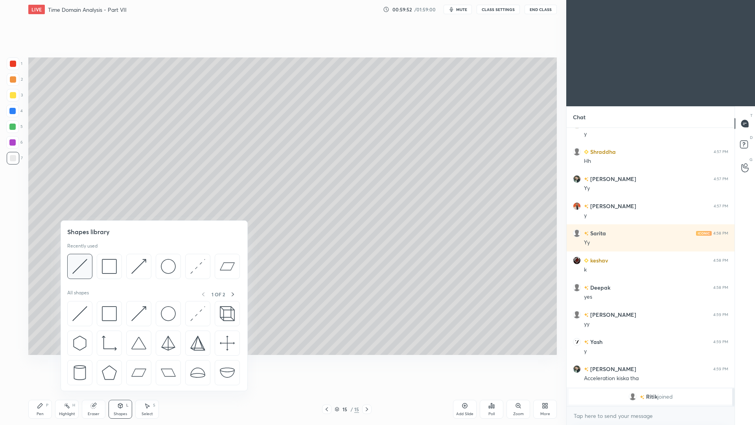
click at [84, 271] on img at bounding box center [79, 266] width 15 height 15
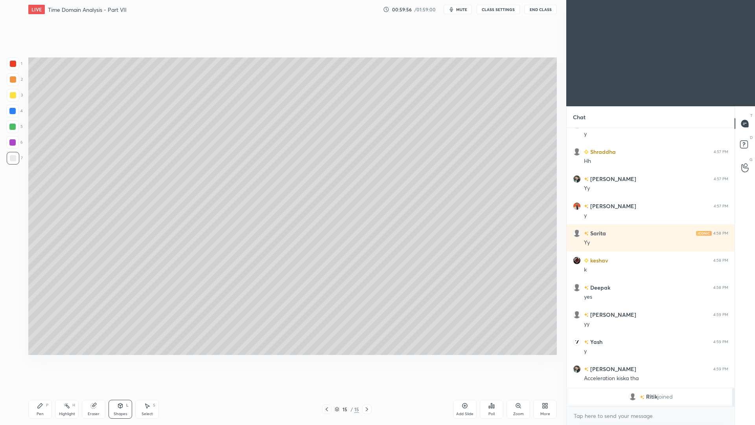
click at [43, 390] on div "Pen P" at bounding box center [40, 409] width 24 height 19
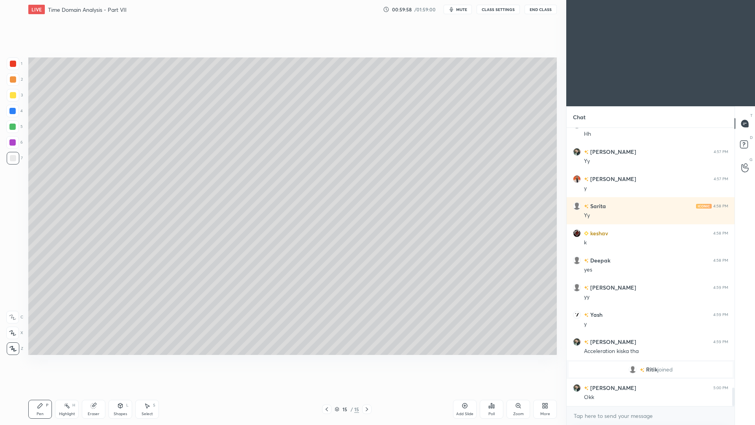
scroll to position [3915, 0]
drag, startPoint x: 122, startPoint y: 409, endPoint x: 128, endPoint y: 394, distance: 15.3
click at [121, 390] on div "Shapes L" at bounding box center [121, 409] width 24 height 19
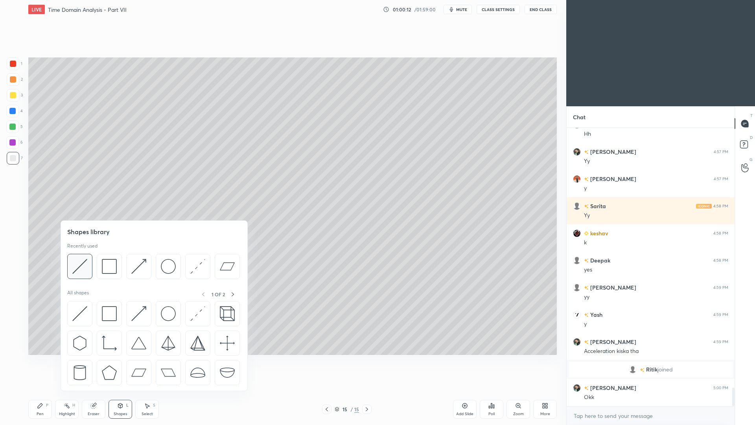
click at [86, 268] on img at bounding box center [79, 266] width 15 height 15
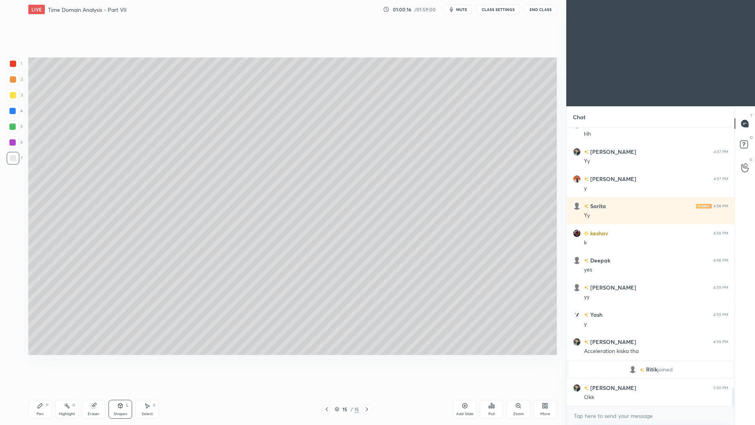
click at [40, 390] on div "Pen" at bounding box center [40, 414] width 7 height 4
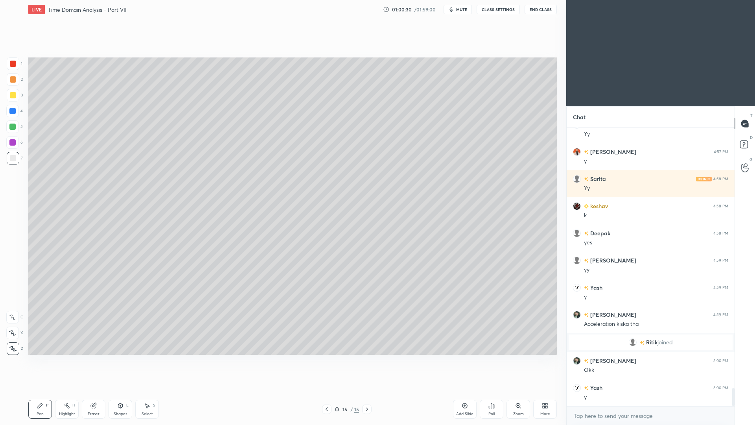
scroll to position [3970, 0]
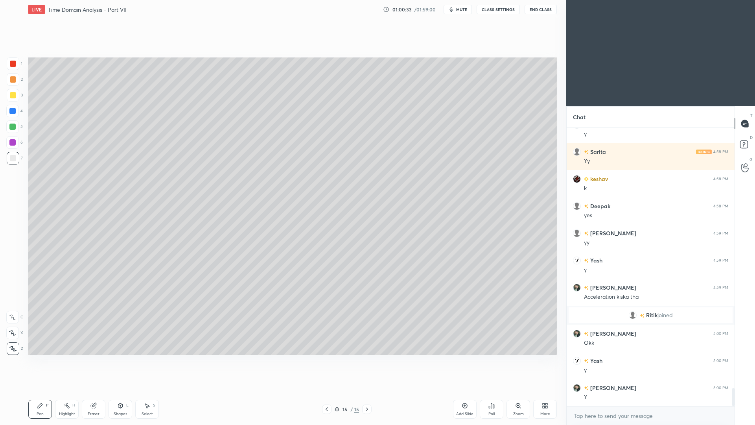
drag, startPoint x: 125, startPoint y: 406, endPoint x: 128, endPoint y: 393, distance: 12.9
click at [125, 390] on div "Shapes L" at bounding box center [121, 409] width 24 height 19
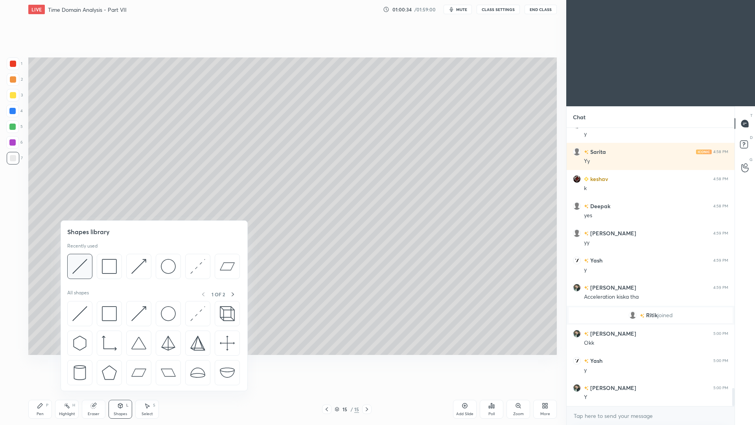
click at [84, 271] on img at bounding box center [79, 266] width 15 height 15
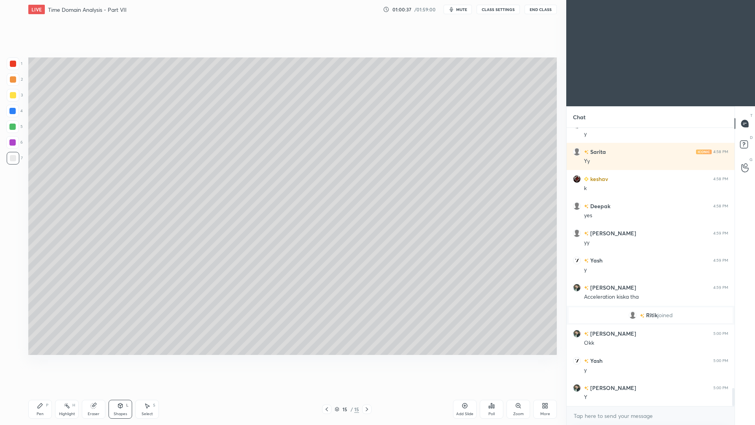
click at [44, 390] on div "Pen P" at bounding box center [40, 409] width 24 height 19
click at [77, 390] on div "Highlight H" at bounding box center [67, 409] width 24 height 19
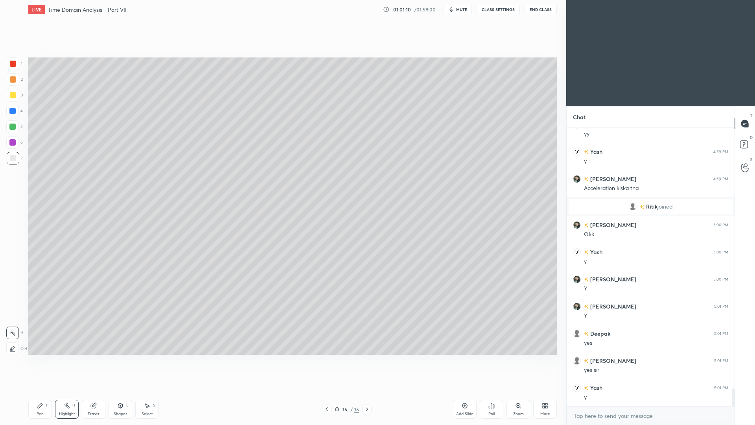
scroll to position [4105, 0]
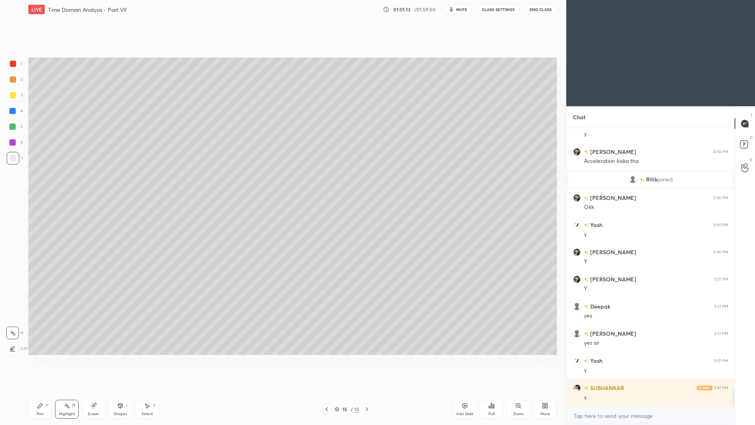
click at [123, 390] on div "Shapes" at bounding box center [120, 414] width 13 height 4
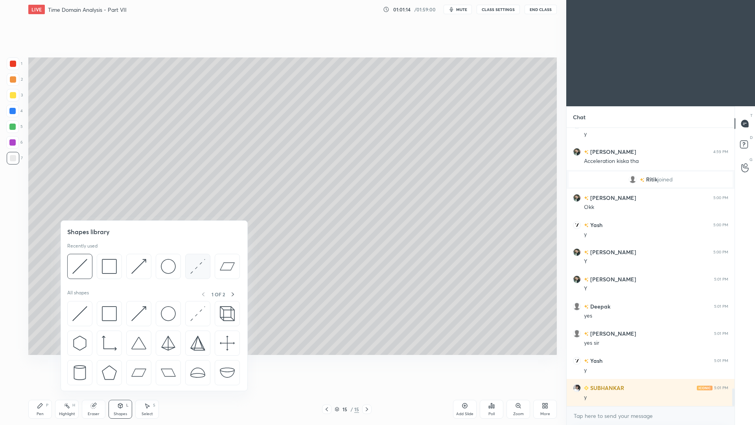
click at [198, 267] on img at bounding box center [197, 266] width 15 height 15
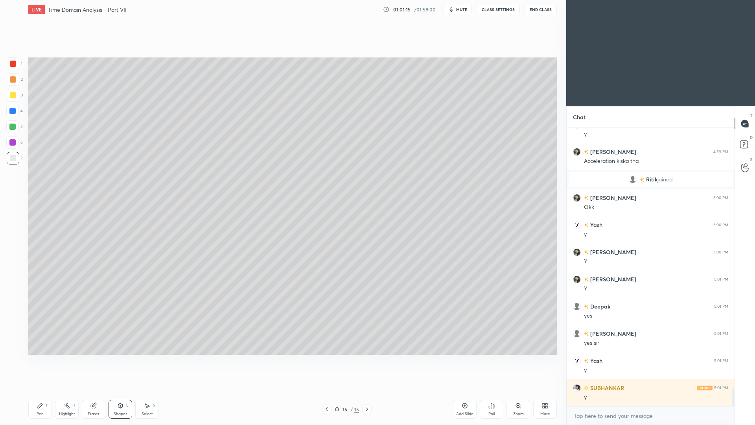
click at [10, 113] on div at bounding box center [12, 111] width 6 height 6
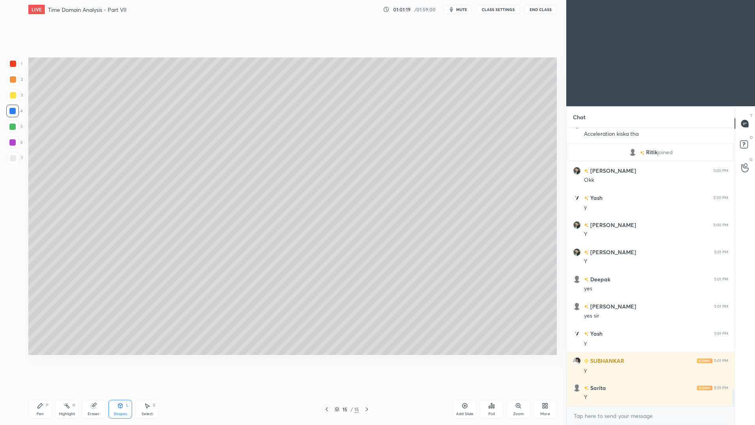
scroll to position [4160, 0]
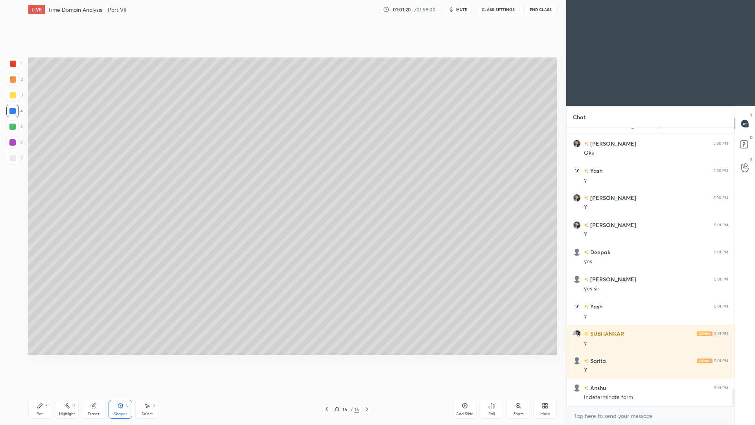
click at [44, 390] on div "Pen P" at bounding box center [40, 409] width 24 height 19
click at [18, 160] on div at bounding box center [13, 158] width 13 height 13
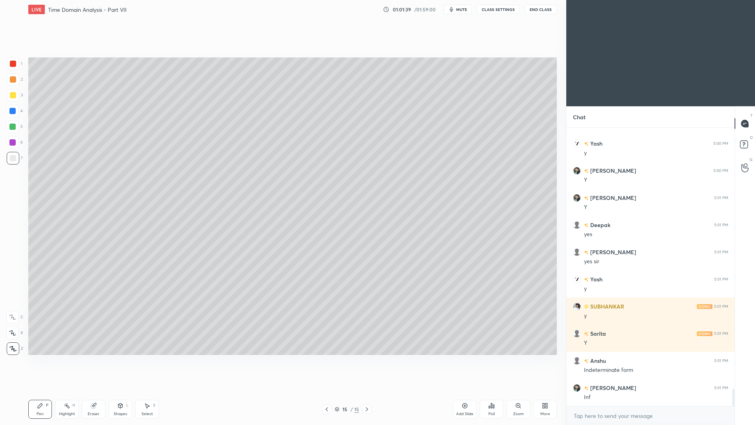
scroll to position [4214, 0]
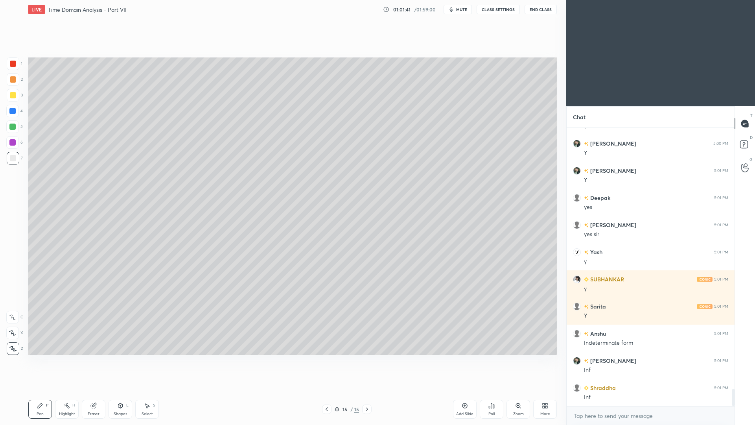
click at [121, 390] on div "Shapes L" at bounding box center [121, 409] width 24 height 19
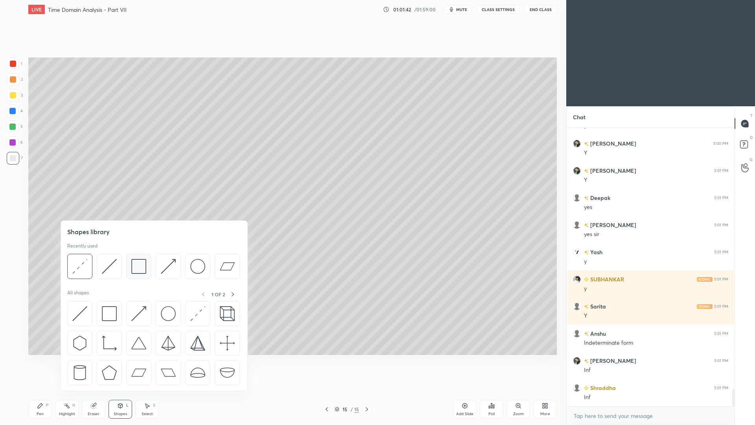
click at [138, 268] on img at bounding box center [138, 266] width 15 height 15
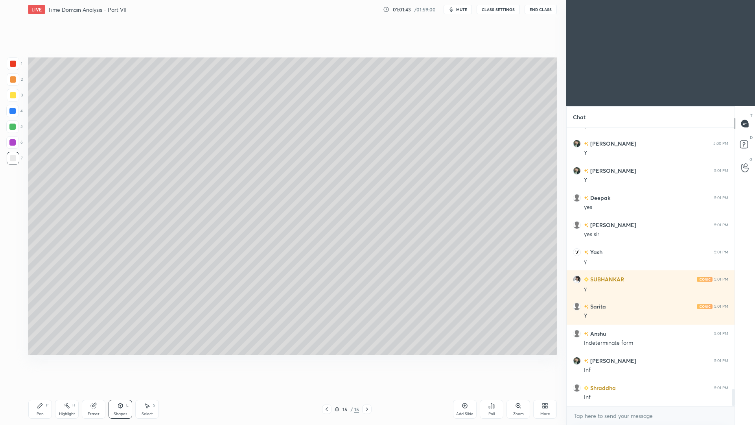
drag, startPoint x: 11, startPoint y: 95, endPoint x: 14, endPoint y: 85, distance: 10.3
click at [12, 95] on div at bounding box center [13, 95] width 6 height 6
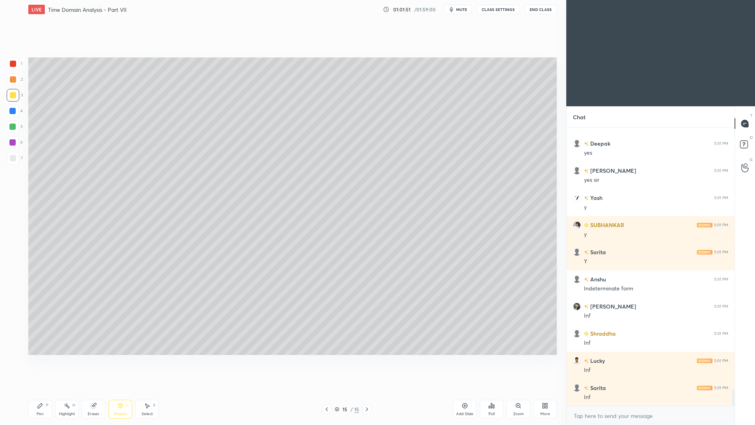
scroll to position [4295, 0]
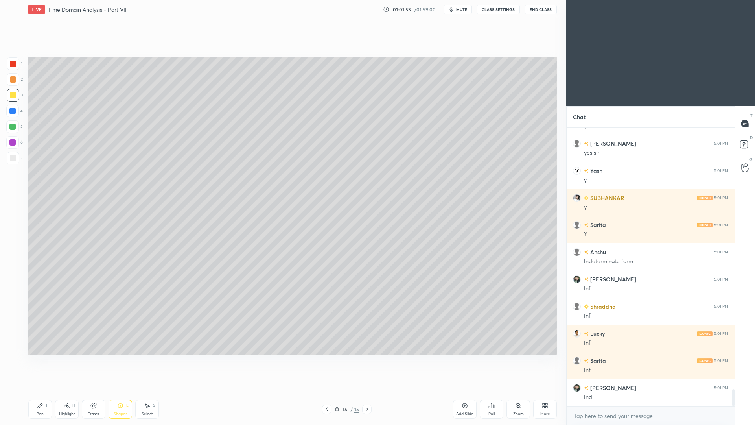
click at [44, 390] on div "Pen P" at bounding box center [40, 409] width 24 height 19
drag, startPoint x: 10, startPoint y: 164, endPoint x: 11, endPoint y: 155, distance: 8.7
click at [10, 164] on div at bounding box center [13, 158] width 13 height 13
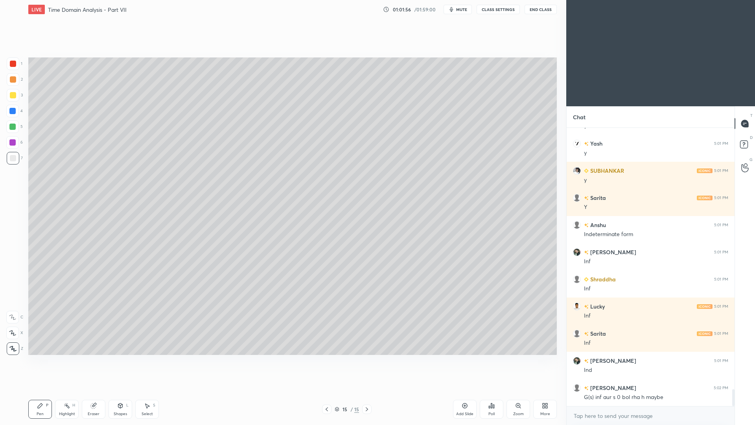
drag, startPoint x: 67, startPoint y: 411, endPoint x: 63, endPoint y: 397, distance: 14.7
click at [68, 390] on div "Highlight" at bounding box center [67, 414] width 16 height 4
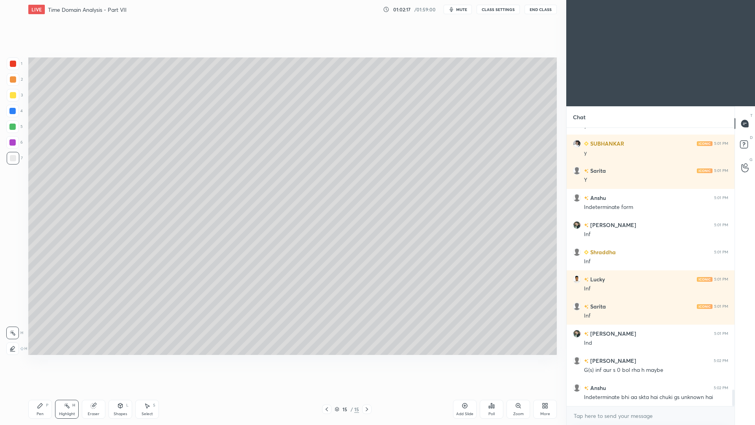
scroll to position [4357, 0]
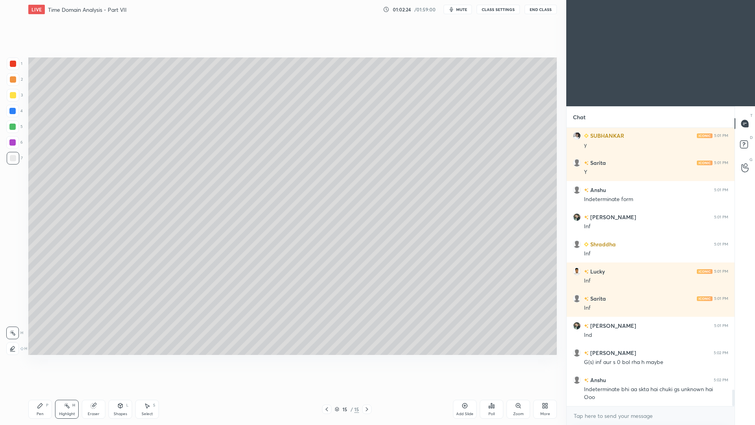
click at [41, 390] on div "Pen" at bounding box center [40, 414] width 7 height 4
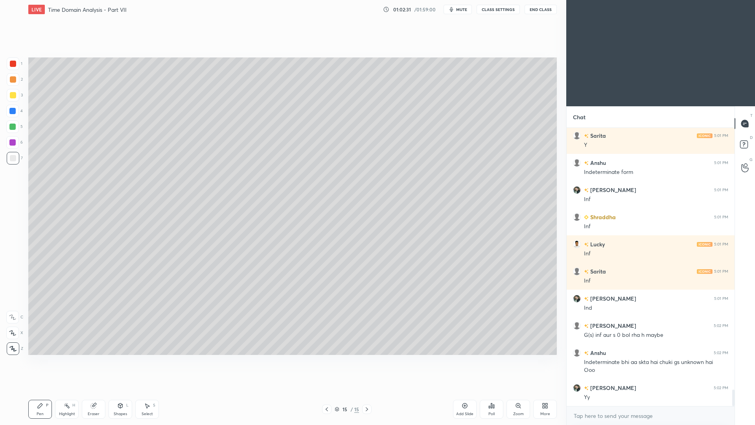
scroll to position [4412, 0]
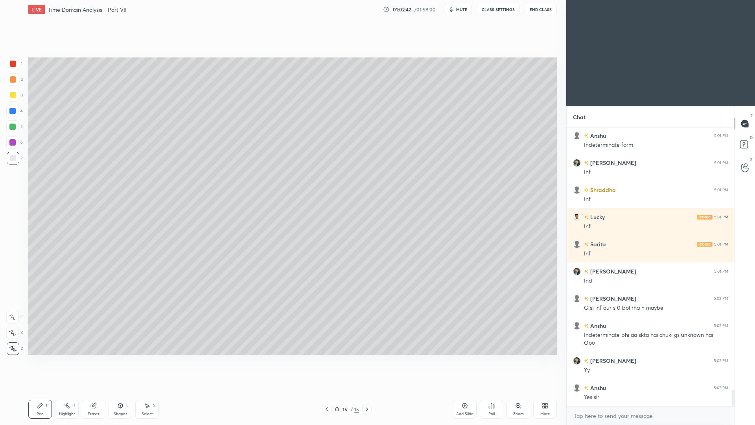
drag, startPoint x: 122, startPoint y: 411, endPoint x: 125, endPoint y: 397, distance: 13.8
click at [122, 390] on div "Shapes" at bounding box center [120, 414] width 13 height 4
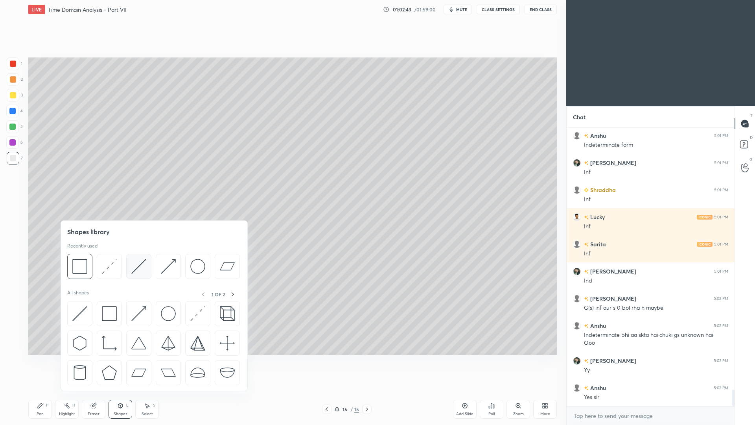
click at [139, 271] on img at bounding box center [138, 266] width 15 height 15
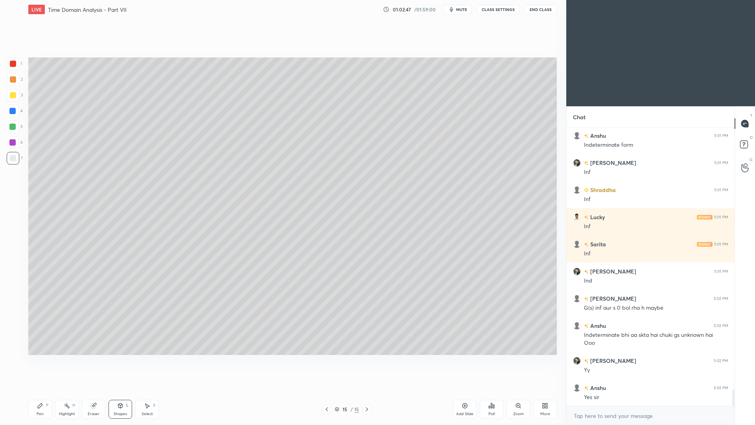
click at [48, 390] on div "Pen P" at bounding box center [40, 409] width 24 height 19
click at [72, 390] on div "Highlight" at bounding box center [67, 414] width 16 height 4
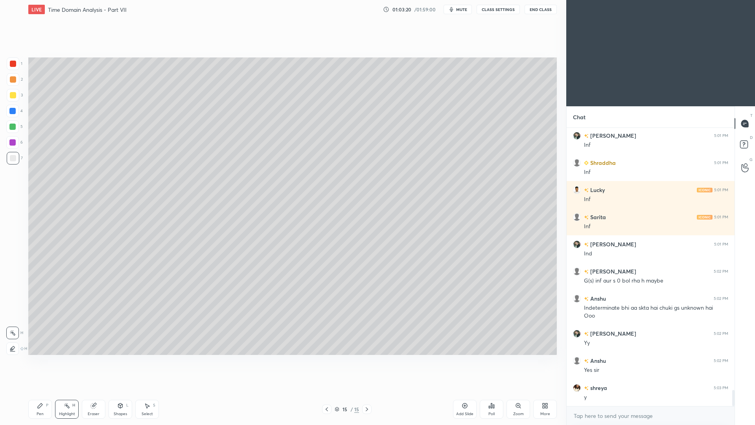
scroll to position [4466, 0]
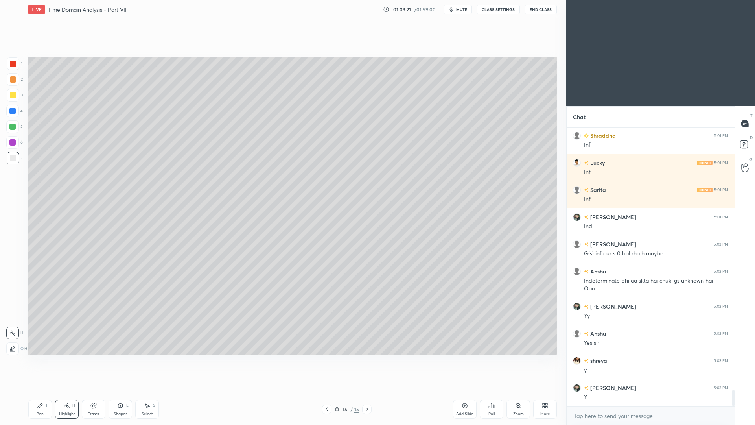
drag, startPoint x: 48, startPoint y: 410, endPoint x: 46, endPoint y: 396, distance: 14.8
click at [50, 390] on div "Pen P" at bounding box center [40, 409] width 24 height 19
click at [13, 81] on div at bounding box center [13, 79] width 6 height 6
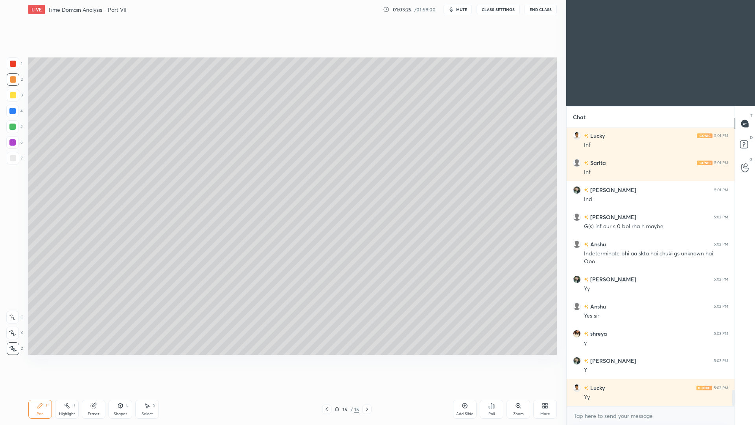
click at [456, 390] on div "Add Slide" at bounding box center [465, 409] width 24 height 19
click at [12, 159] on div at bounding box center [13, 158] width 6 height 6
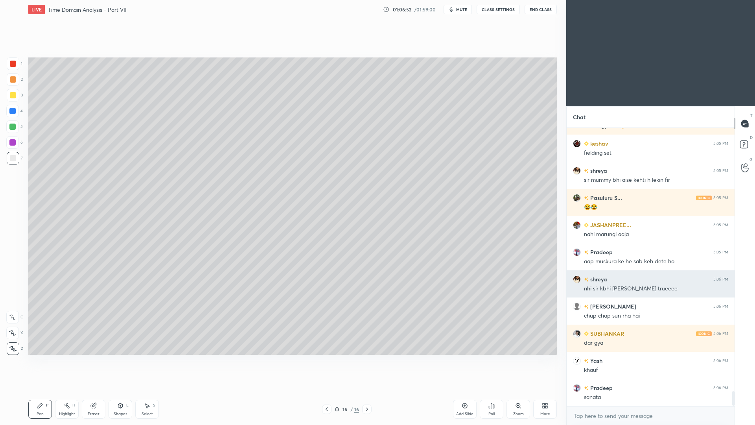
scroll to position [4835, 0]
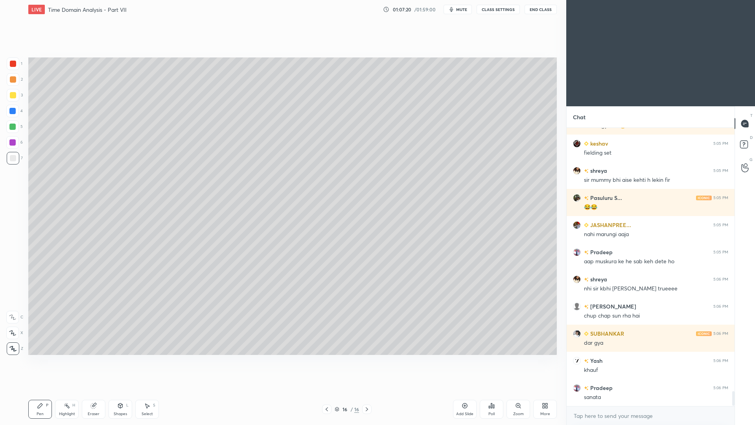
click at [118, 390] on div "Shapes" at bounding box center [120, 414] width 13 height 4
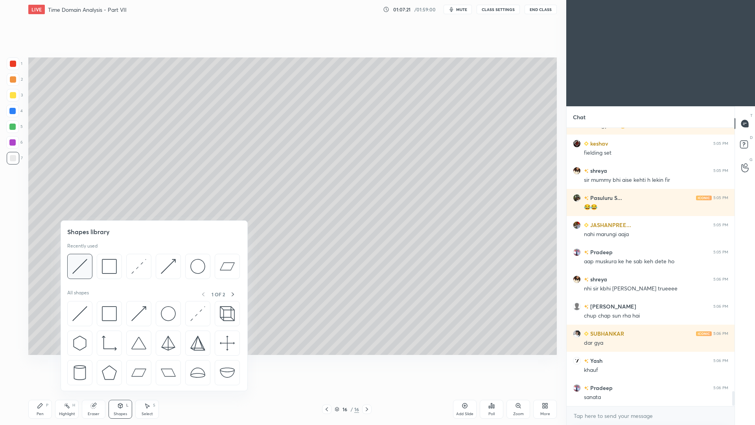
click at [83, 264] on img at bounding box center [79, 266] width 15 height 15
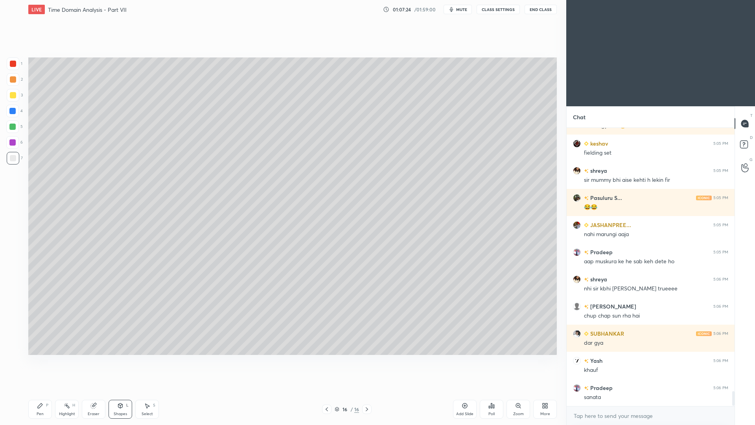
drag, startPoint x: 43, startPoint y: 408, endPoint x: 45, endPoint y: 396, distance: 11.9
click at [44, 390] on div "Pen P" at bounding box center [40, 409] width 24 height 19
click at [122, 390] on div "Shapes" at bounding box center [120, 414] width 13 height 4
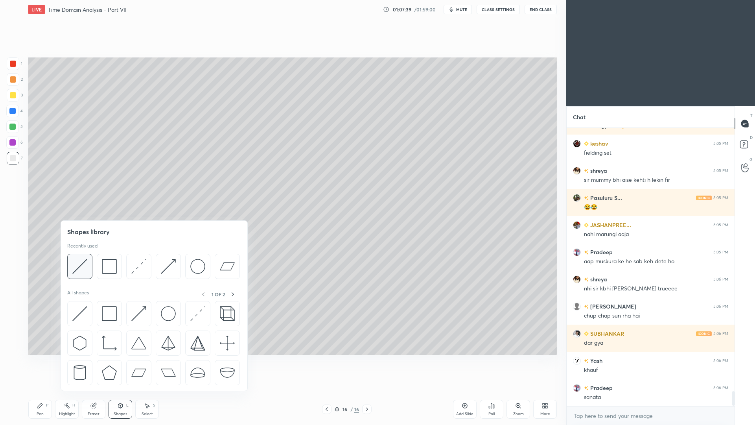
click at [83, 266] on img at bounding box center [79, 266] width 15 height 15
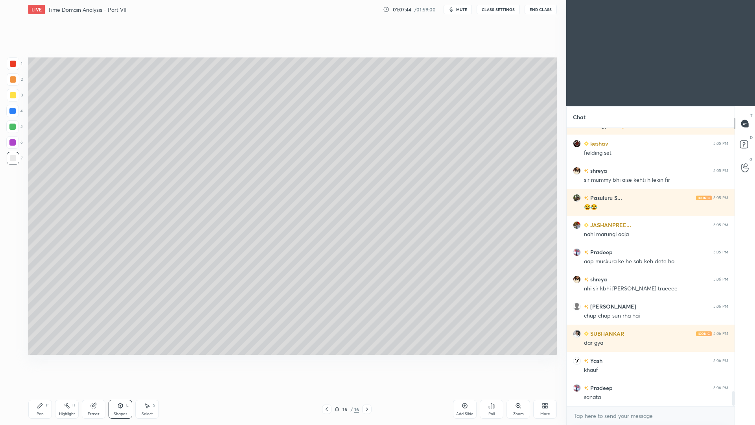
drag, startPoint x: 44, startPoint y: 408, endPoint x: 48, endPoint y: 394, distance: 14.9
click at [44, 390] on div "Pen P" at bounding box center [40, 409] width 24 height 19
drag, startPoint x: 125, startPoint y: 409, endPoint x: 127, endPoint y: 393, distance: 16.2
click at [124, 390] on div "Shapes L" at bounding box center [121, 409] width 24 height 19
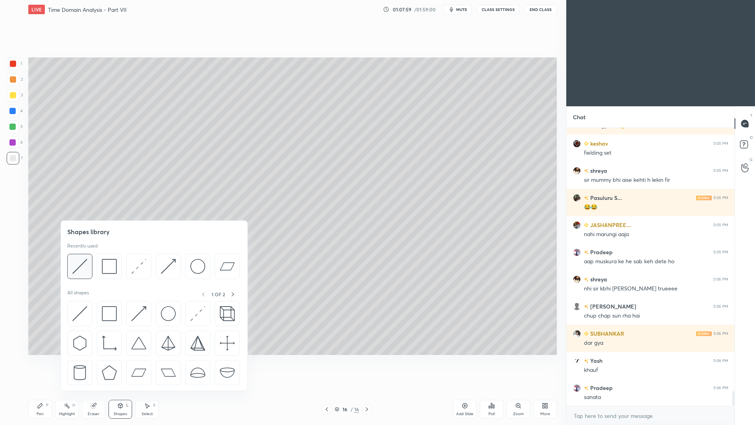
click at [82, 267] on img at bounding box center [79, 266] width 15 height 15
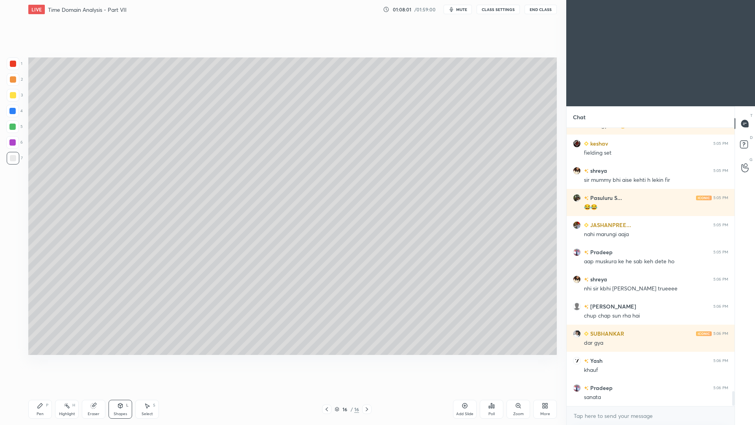
drag, startPoint x: 42, startPoint y: 407, endPoint x: 44, endPoint y: 394, distance: 12.2
click at [44, 390] on div "Pen P" at bounding box center [40, 409] width 24 height 19
drag, startPoint x: 68, startPoint y: 414, endPoint x: 70, endPoint y: 400, distance: 14.4
click at [68, 390] on div "Highlight" at bounding box center [67, 414] width 16 height 4
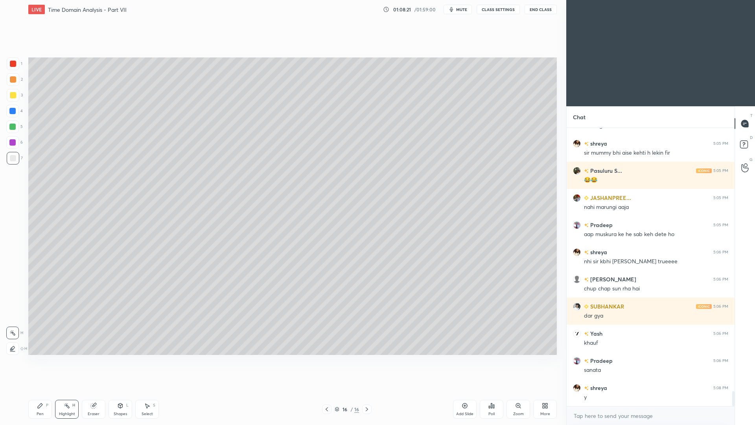
scroll to position [4889, 0]
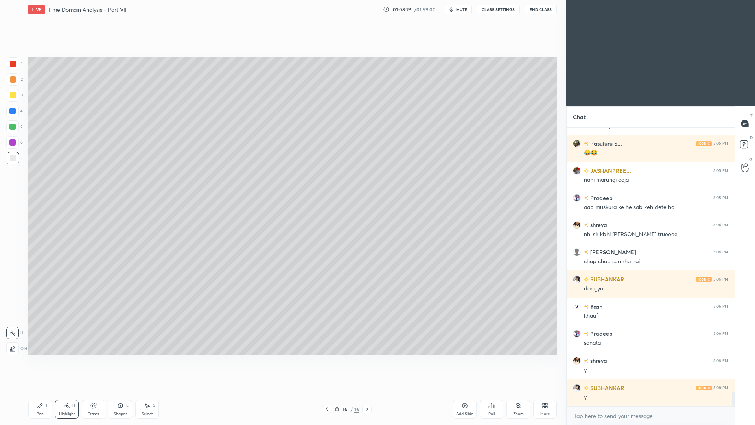
drag, startPoint x: 122, startPoint y: 415, endPoint x: 120, endPoint y: 400, distance: 15.5
click at [122, 390] on div "Shapes" at bounding box center [120, 414] width 13 height 4
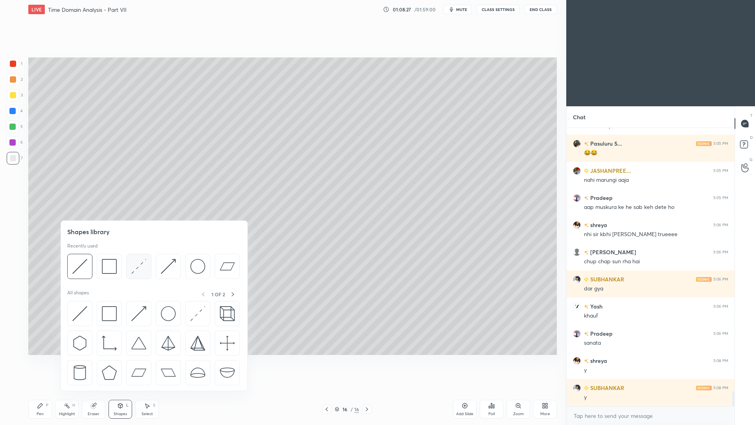
click at [140, 271] on img at bounding box center [138, 266] width 15 height 15
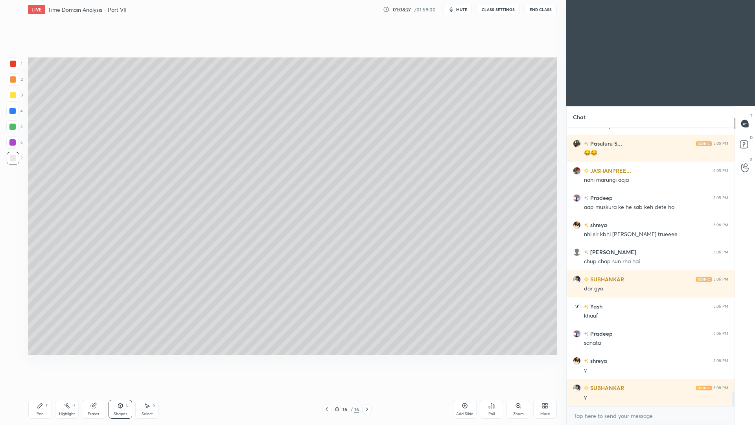
click at [14, 111] on div at bounding box center [12, 111] width 6 height 6
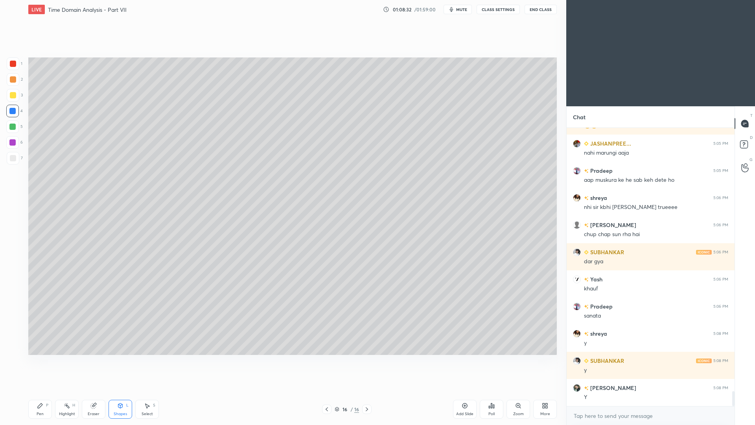
click at [47, 390] on div "Pen P" at bounding box center [40, 409] width 24 height 19
drag, startPoint x: 15, startPoint y: 161, endPoint x: 21, endPoint y: 152, distance: 10.8
click at [15, 160] on div at bounding box center [13, 158] width 13 height 13
click at [123, 390] on div "Shapes" at bounding box center [120, 414] width 13 height 4
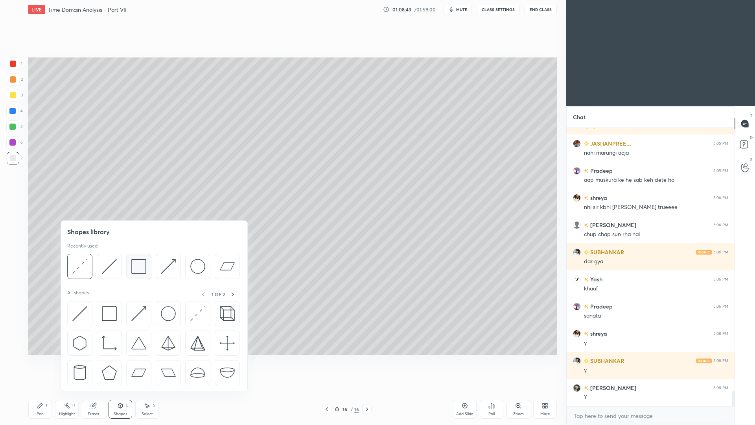
click at [136, 271] on img at bounding box center [138, 266] width 15 height 15
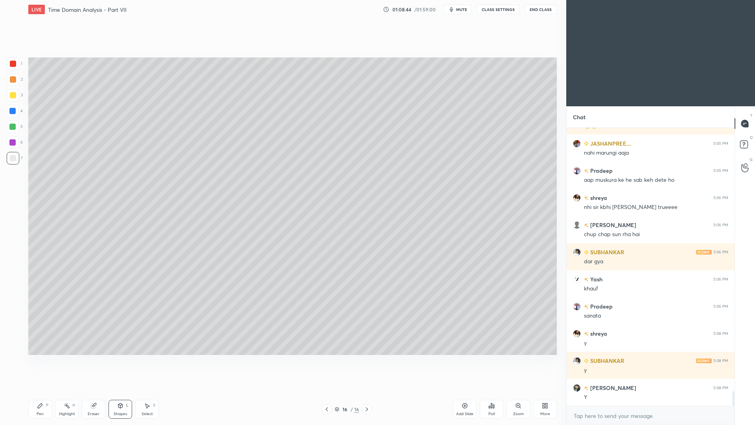
click at [13, 142] on div at bounding box center [12, 142] width 6 height 6
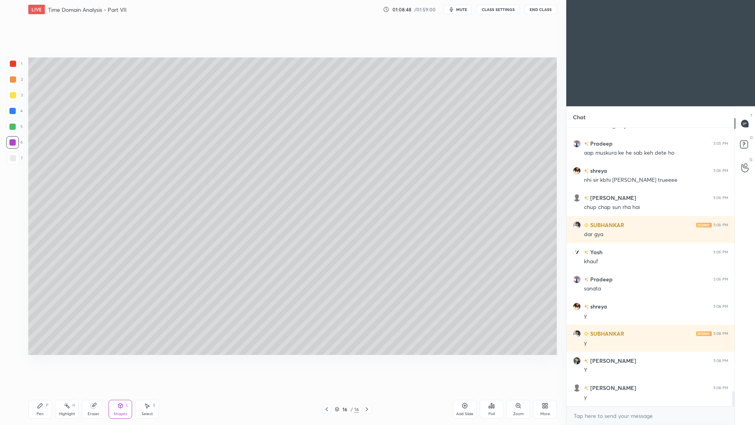
click at [329, 390] on icon at bounding box center [327, 409] width 6 height 6
drag, startPoint x: 370, startPoint y: 410, endPoint x: 377, endPoint y: 402, distance: 10.3
click at [370, 390] on icon at bounding box center [367, 409] width 6 height 6
click at [17, 96] on div at bounding box center [13, 95] width 13 height 13
click at [43, 390] on div "Pen P" at bounding box center [40, 409] width 24 height 19
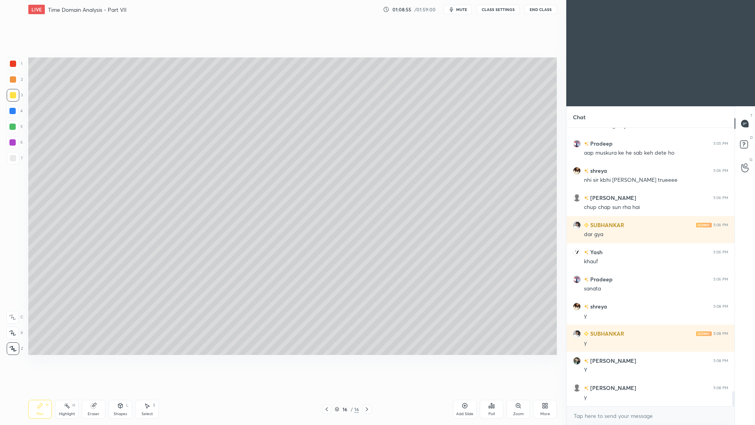
drag, startPoint x: 12, startPoint y: 157, endPoint x: 15, endPoint y: 151, distance: 6.7
click at [14, 158] on div at bounding box center [13, 158] width 6 height 6
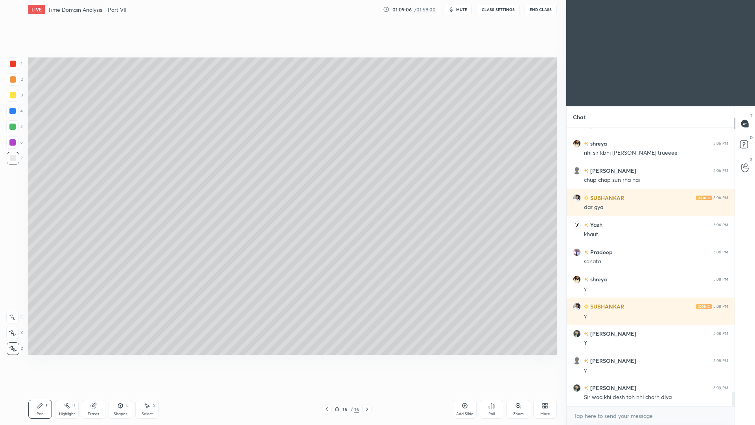
click at [125, 390] on div "Shapes" at bounding box center [120, 414] width 13 height 4
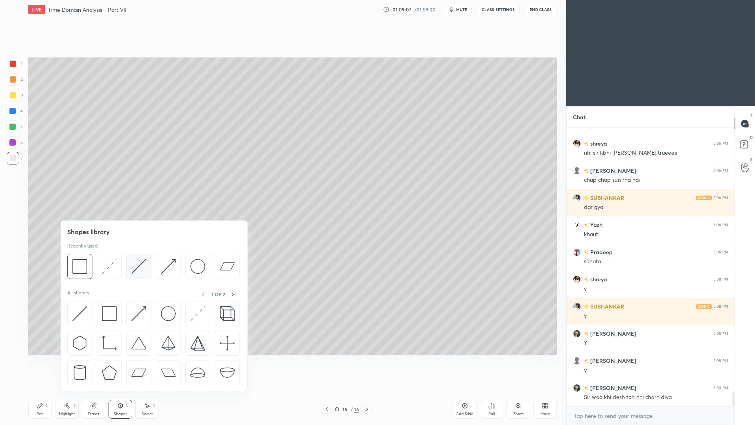
click at [139, 268] on img at bounding box center [138, 266] width 15 height 15
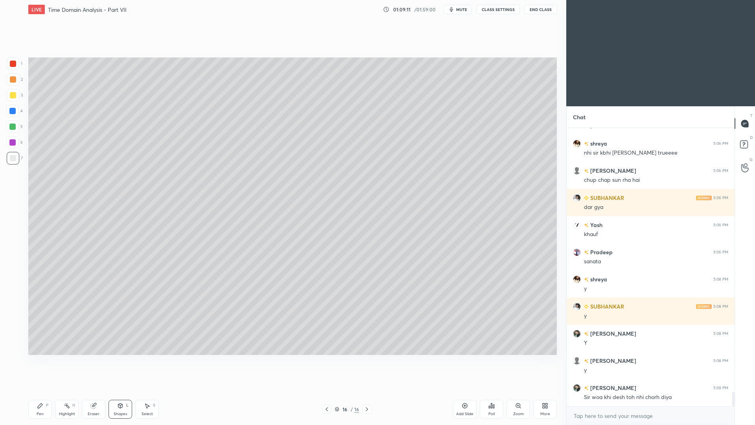
click at [48, 390] on div "Pen P" at bounding box center [40, 409] width 24 height 19
drag, startPoint x: 17, startPoint y: 64, endPoint x: 17, endPoint y: 60, distance: 4.0
click at [17, 63] on div at bounding box center [13, 63] width 13 height 13
click at [327, 390] on icon at bounding box center [327, 409] width 2 height 4
click at [324, 390] on icon at bounding box center [327, 409] width 6 height 6
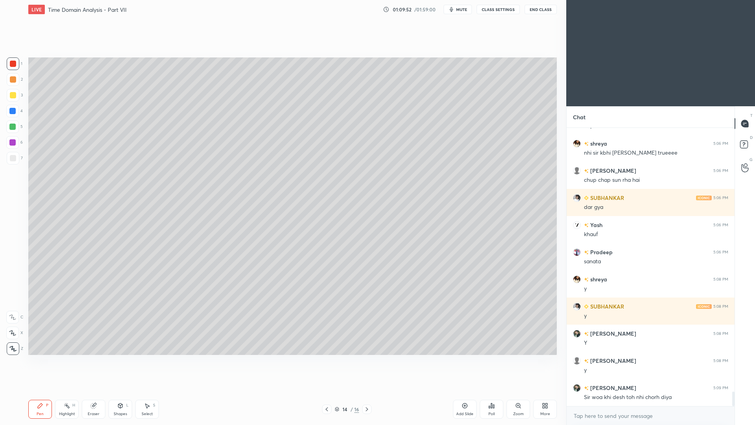
click at [322, 390] on div at bounding box center [326, 408] width 9 height 9
drag, startPoint x: 77, startPoint y: 407, endPoint x: 79, endPoint y: 399, distance: 8.6
click at [79, 390] on div "Pen P Highlight H Eraser Shapes L Select S" at bounding box center [134, 409] width 212 height 19
drag, startPoint x: 77, startPoint y: 407, endPoint x: 76, endPoint y: 394, distance: 12.7
click at [77, 390] on div "Highlight H" at bounding box center [67, 409] width 24 height 19
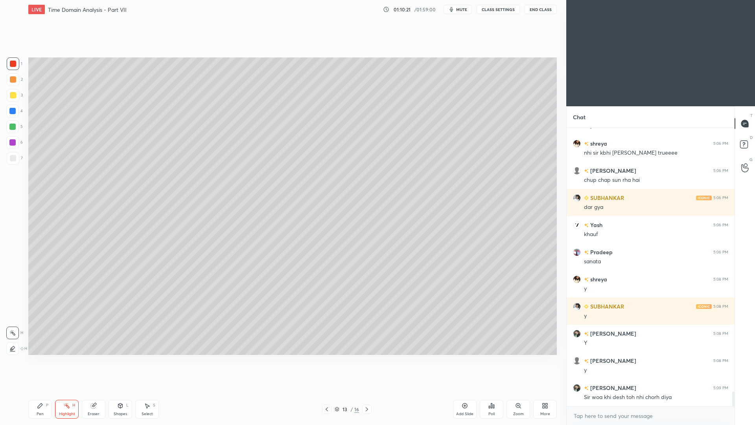
scroll to position [4998, 0]
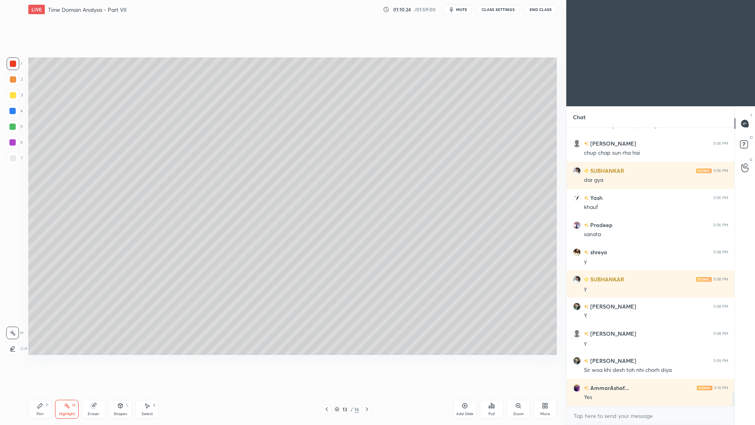
click at [366, 390] on icon at bounding box center [367, 409] width 6 height 6
click at [366, 390] on div at bounding box center [366, 408] width 9 height 9
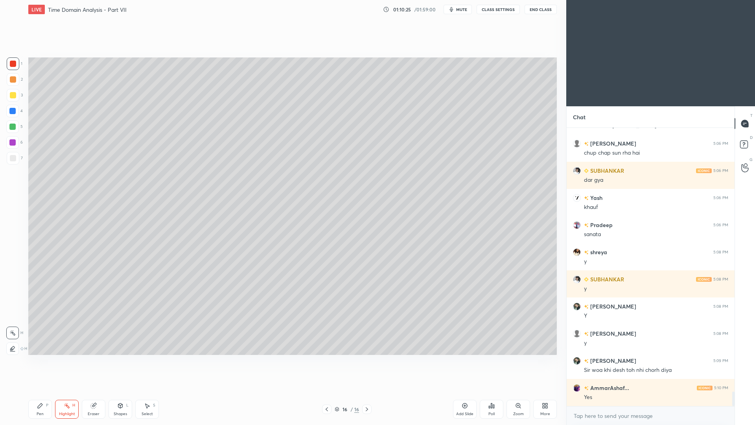
scroll to position [5025, 0]
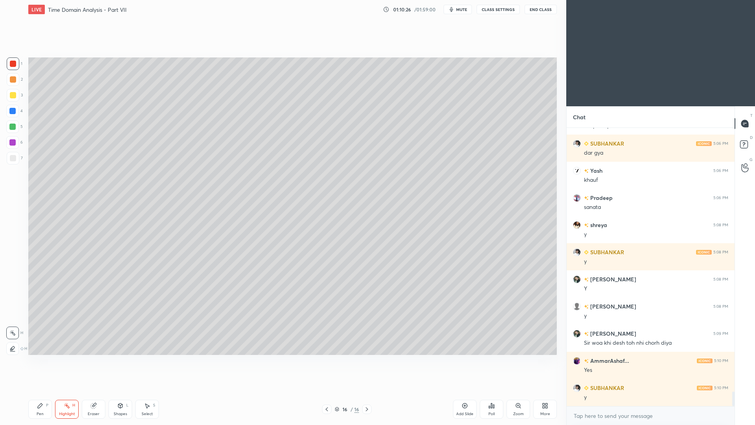
drag, startPoint x: 367, startPoint y: 412, endPoint x: 370, endPoint y: 408, distance: 4.8
click at [366, 390] on icon at bounding box center [367, 409] width 6 height 6
drag, startPoint x: 368, startPoint y: 411, endPoint x: 374, endPoint y: 403, distance: 10.0
click at [367, 390] on icon at bounding box center [367, 409] width 6 height 6
click at [458, 390] on div "Add Slide" at bounding box center [465, 409] width 24 height 19
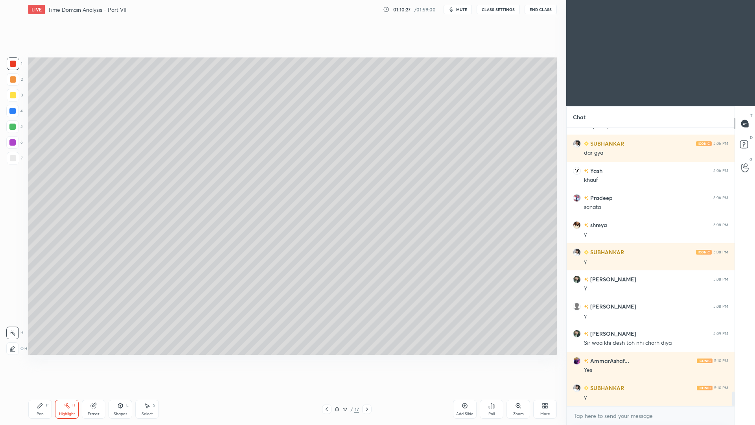
click at [11, 94] on div at bounding box center [13, 95] width 6 height 6
drag, startPoint x: 39, startPoint y: 409, endPoint x: 38, endPoint y: 402, distance: 7.5
click at [39, 390] on div "Pen P" at bounding box center [40, 409] width 24 height 19
click at [16, 85] on div at bounding box center [13, 79] width 13 height 13
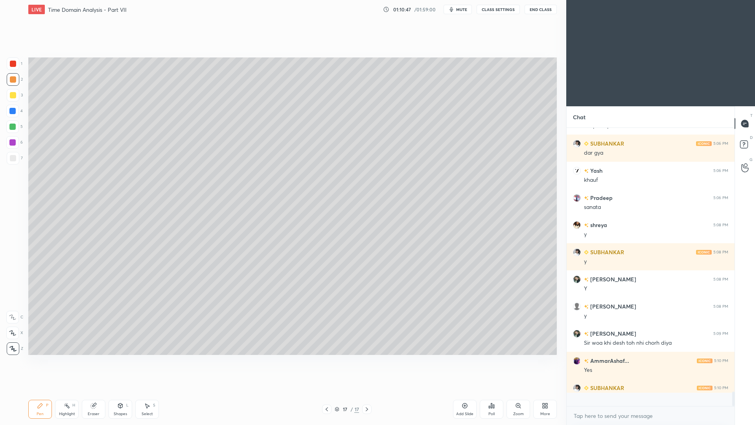
scroll to position [5025, 0]
drag, startPoint x: 12, startPoint y: 161, endPoint x: 16, endPoint y: 153, distance: 9.1
click at [12, 161] on div at bounding box center [13, 158] width 13 height 13
drag, startPoint x: 120, startPoint y: 411, endPoint x: 134, endPoint y: 391, distance: 24.0
click at [119, 390] on div "Shapes" at bounding box center [120, 414] width 13 height 4
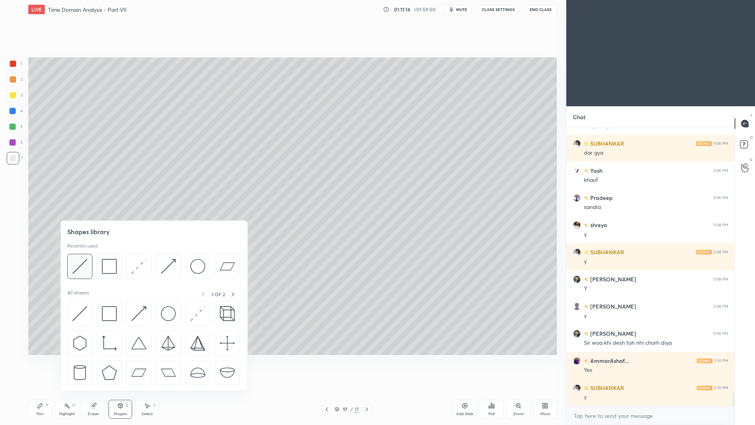
click at [88, 269] on div at bounding box center [79, 266] width 25 height 25
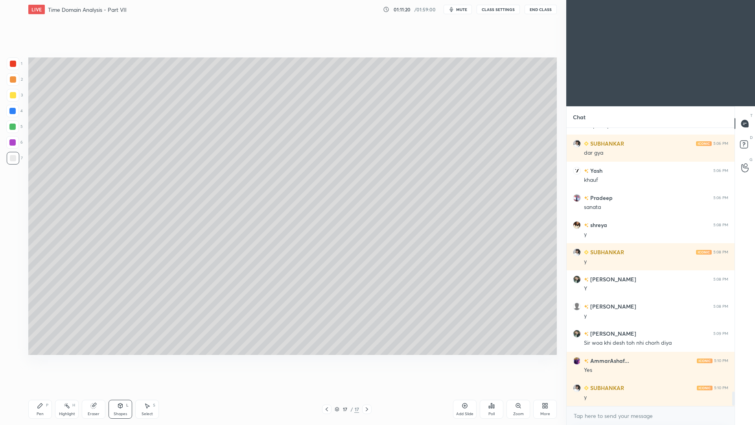
click at [42, 390] on div "Pen P" at bounding box center [40, 409] width 24 height 19
click at [15, 130] on div at bounding box center [12, 126] width 13 height 13
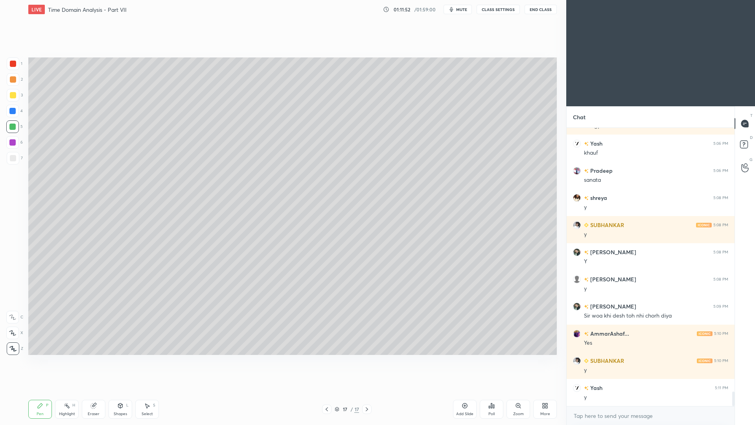
click at [11, 162] on div at bounding box center [13, 158] width 13 height 13
click at [118, 390] on div "Shapes L" at bounding box center [121, 409] width 24 height 19
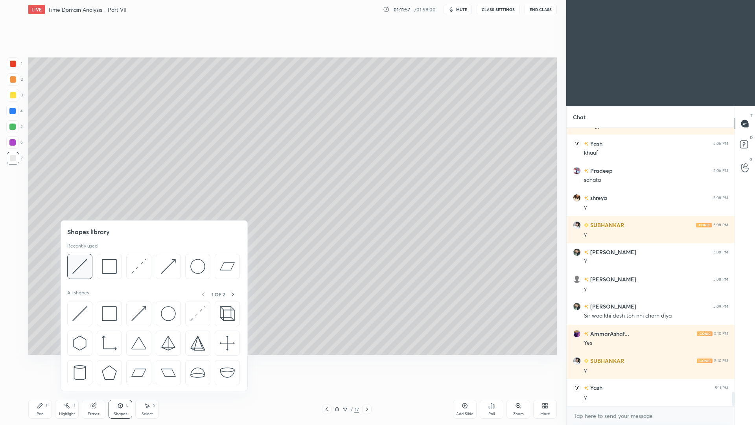
click at [83, 269] on img at bounding box center [79, 266] width 15 height 15
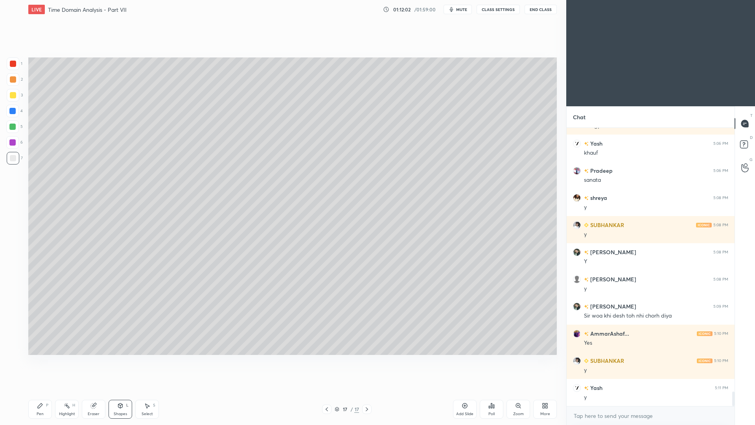
click at [43, 390] on icon at bounding box center [40, 405] width 6 height 6
drag, startPoint x: 94, startPoint y: 409, endPoint x: 94, endPoint y: 392, distance: 16.9
click at [96, 390] on div "Eraser" at bounding box center [94, 409] width 24 height 19
click at [42, 390] on icon at bounding box center [40, 405] width 6 height 6
drag, startPoint x: 67, startPoint y: 407, endPoint x: 68, endPoint y: 390, distance: 16.6
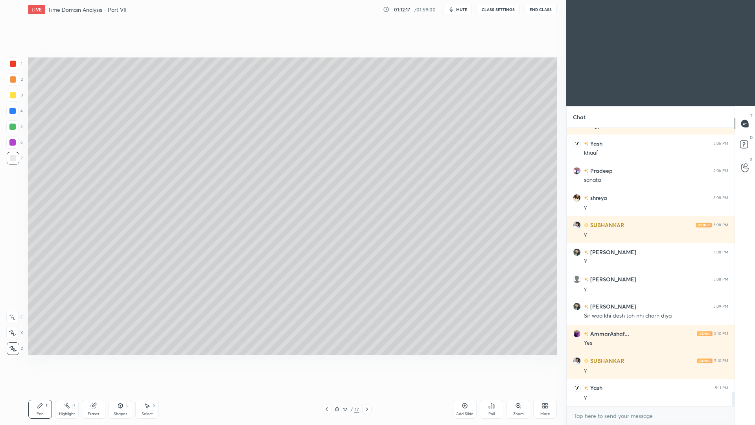
click at [66, 390] on icon at bounding box center [67, 405] width 6 height 6
drag, startPoint x: 44, startPoint y: 409, endPoint x: 47, endPoint y: 401, distance: 8.6
click at [44, 390] on div "Pen P" at bounding box center [40, 409] width 24 height 19
click at [116, 390] on div "Shapes L" at bounding box center [121, 409] width 24 height 19
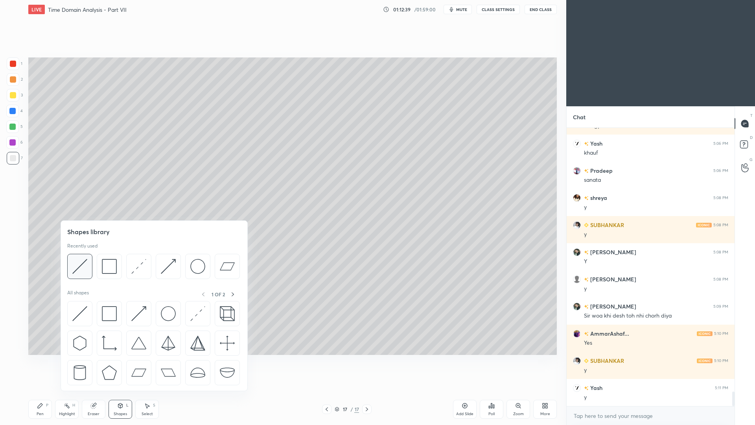
click at [84, 271] on img at bounding box center [79, 266] width 15 height 15
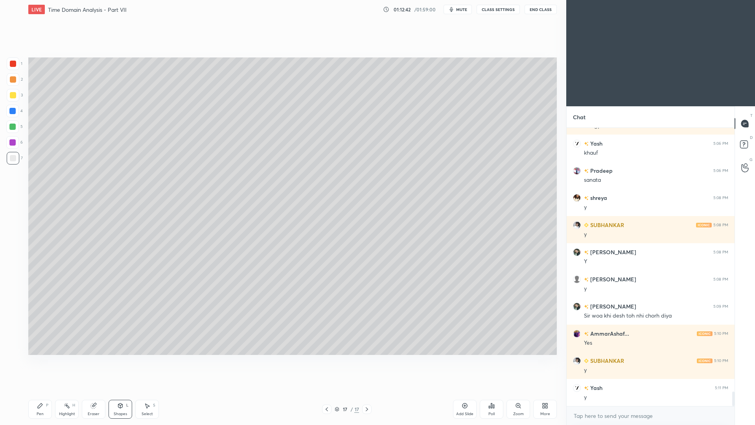
click at [43, 390] on div "Pen P" at bounding box center [40, 409] width 24 height 19
drag, startPoint x: 117, startPoint y: 411, endPoint x: 117, endPoint y: 403, distance: 7.1
click at [116, 390] on div "Shapes L" at bounding box center [121, 409] width 24 height 19
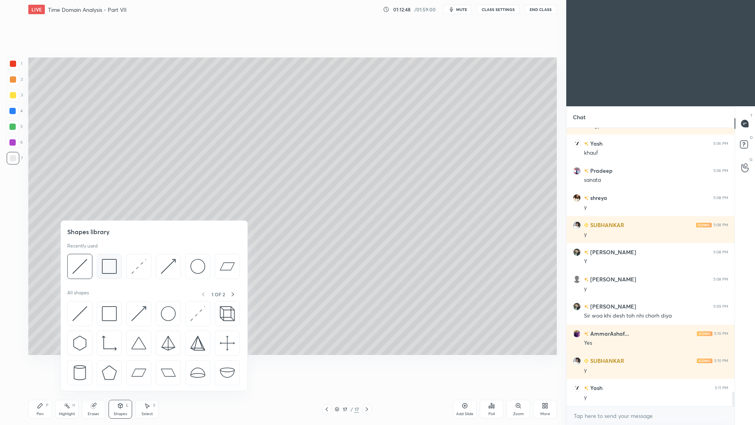
click at [110, 265] on img at bounding box center [109, 266] width 15 height 15
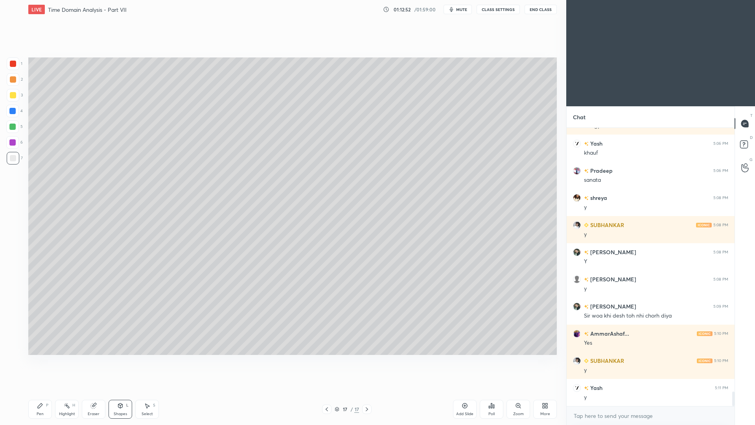
click at [44, 390] on div "Pen P" at bounding box center [40, 409] width 24 height 19
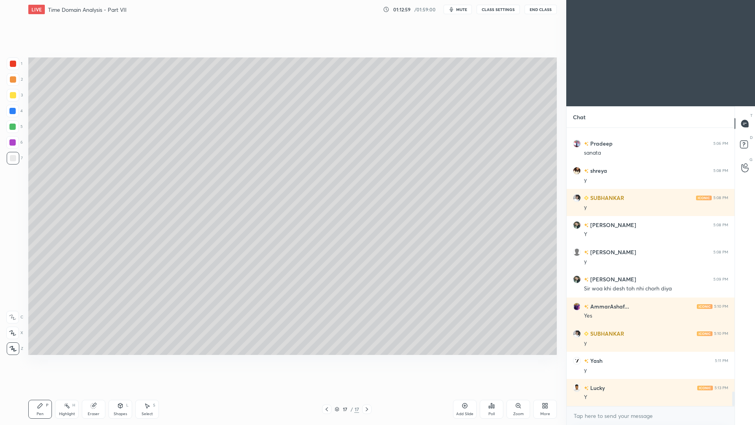
scroll to position [5107, 0]
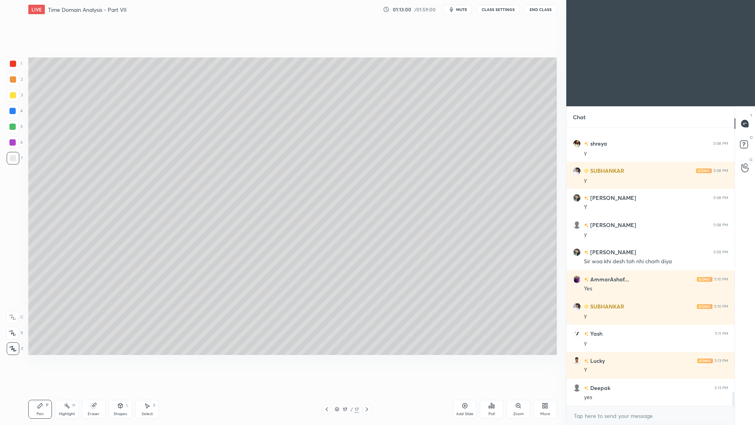
click at [15, 129] on div at bounding box center [12, 126] width 13 height 13
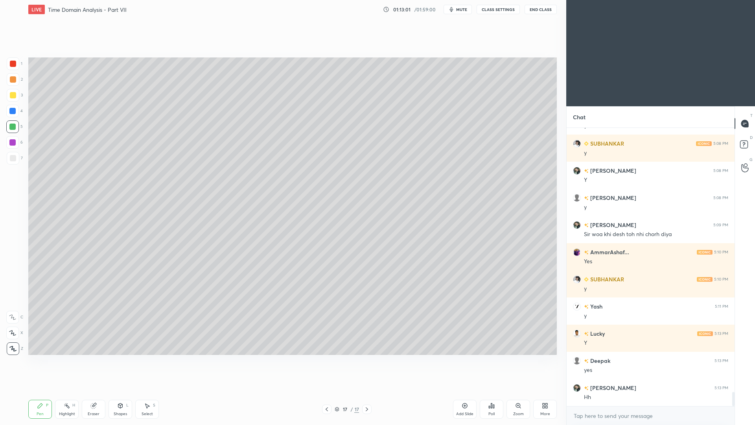
scroll to position [5161, 0]
drag, startPoint x: 125, startPoint y: 408, endPoint x: 122, endPoint y: 404, distance: 5.1
click at [123, 390] on div "Shapes L" at bounding box center [121, 409] width 24 height 19
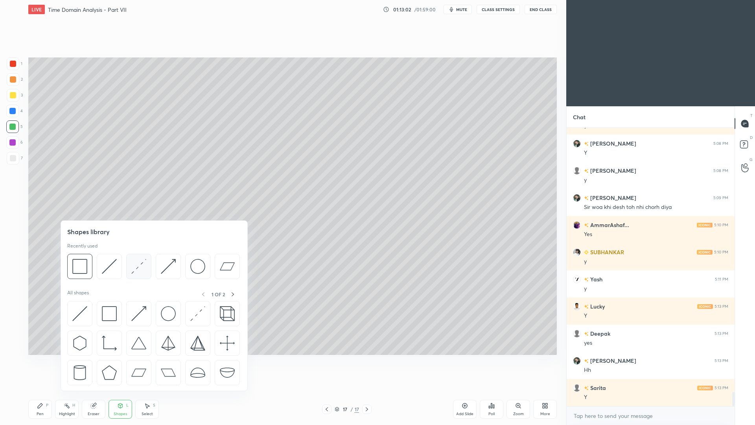
click at [138, 268] on img at bounding box center [138, 266] width 15 height 15
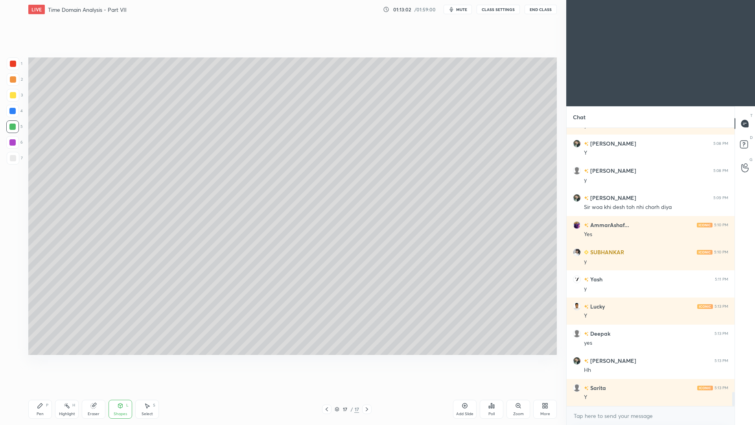
scroll to position [5188, 0]
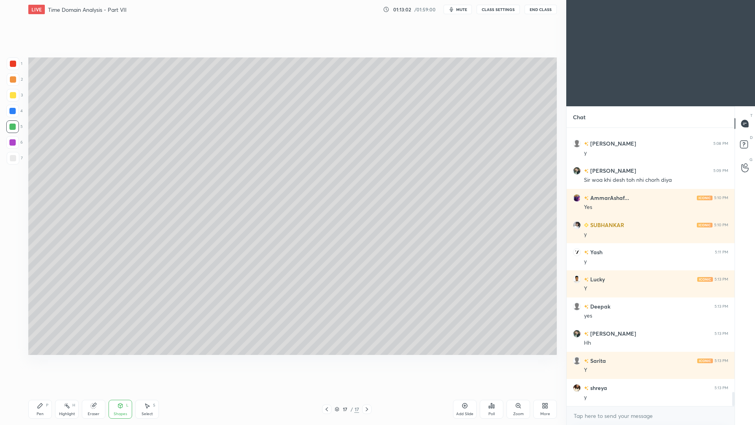
drag, startPoint x: 9, startPoint y: 111, endPoint x: 11, endPoint y: 107, distance: 4.5
click at [11, 111] on div at bounding box center [12, 111] width 6 height 6
click at [40, 390] on div "Pen" at bounding box center [40, 414] width 7 height 4
drag, startPoint x: 15, startPoint y: 128, endPoint x: 15, endPoint y: 123, distance: 4.7
click at [15, 129] on div at bounding box center [12, 126] width 6 height 6
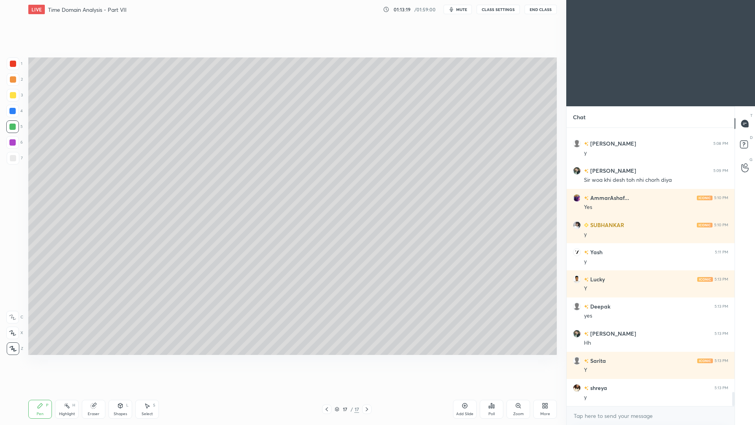
click at [13, 158] on div at bounding box center [13, 158] width 6 height 6
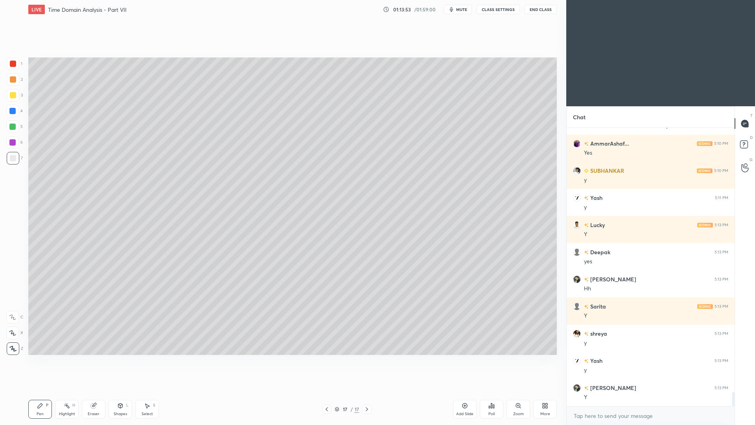
scroll to position [5269, 0]
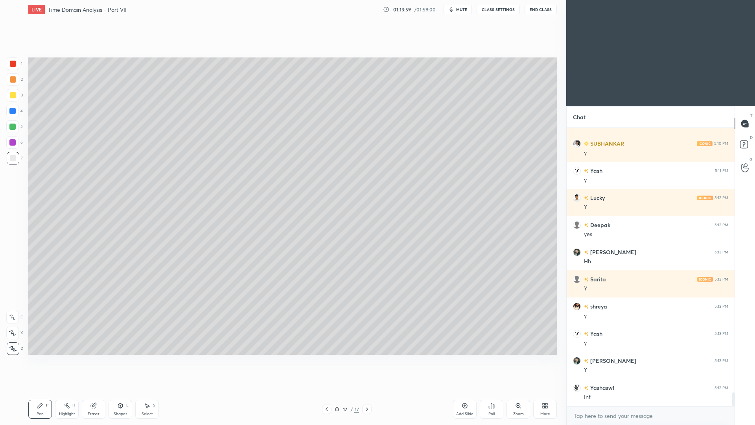
drag, startPoint x: 123, startPoint y: 413, endPoint x: 126, endPoint y: 401, distance: 12.6
click at [122, 390] on div "Shapes" at bounding box center [120, 414] width 13 height 4
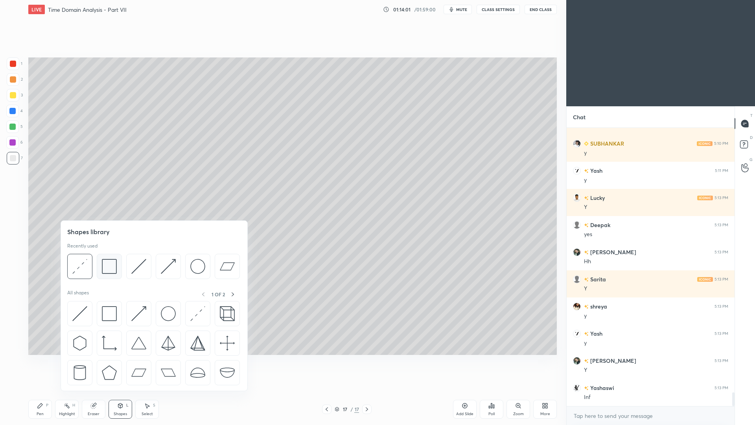
click at [108, 264] on img at bounding box center [109, 266] width 15 height 15
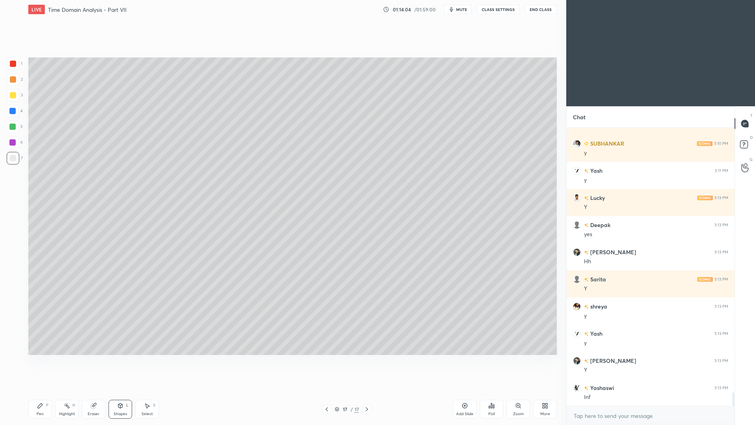
drag, startPoint x: 127, startPoint y: 408, endPoint x: 132, endPoint y: 393, distance: 15.8
click at [127, 390] on div "Shapes L" at bounding box center [121, 409] width 24 height 19
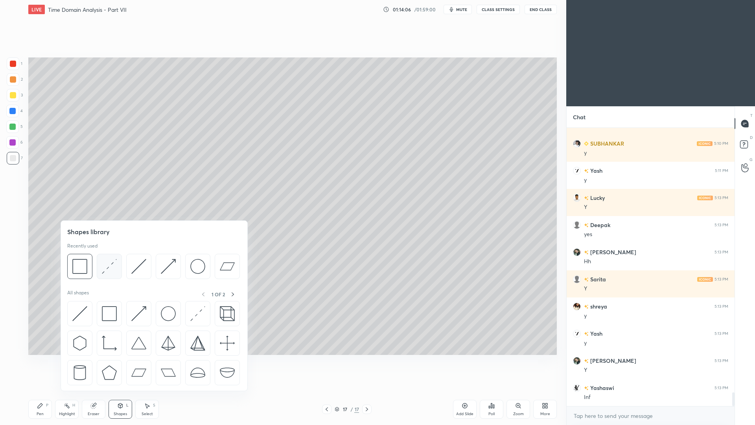
click at [113, 265] on img at bounding box center [109, 266] width 15 height 15
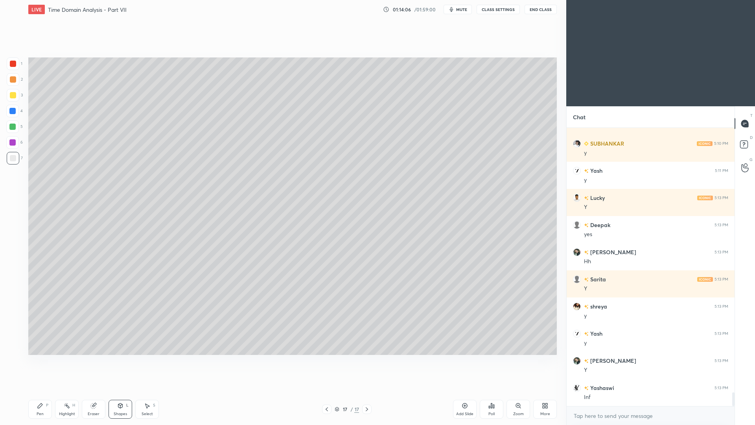
drag, startPoint x: 15, startPoint y: 112, endPoint x: 17, endPoint y: 108, distance: 4.3
click at [15, 112] on div at bounding box center [12, 111] width 6 height 6
click at [48, 390] on div "Pen P" at bounding box center [40, 409] width 24 height 19
click at [12, 160] on div at bounding box center [13, 158] width 6 height 6
click at [13, 129] on div at bounding box center [12, 126] width 6 height 6
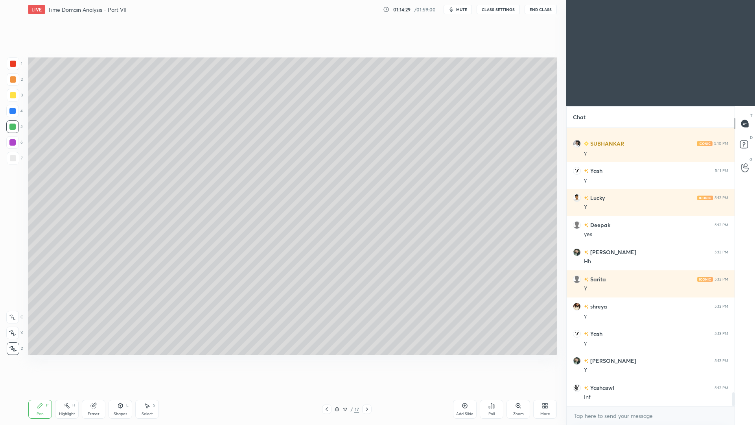
click at [13, 161] on div at bounding box center [13, 158] width 13 height 13
click at [149, 390] on div "Select" at bounding box center [147, 414] width 11 height 4
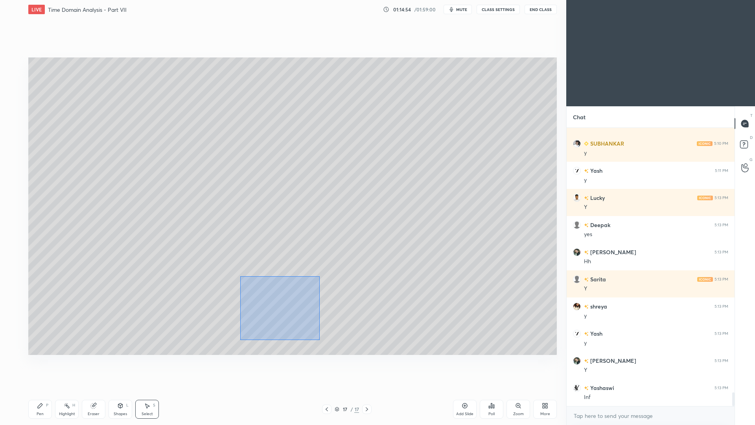
drag, startPoint x: 240, startPoint y: 276, endPoint x: 319, endPoint y: 337, distance: 99.8
click at [320, 340] on div "0 ° Undo Copy Paste here Duplicate Duplicate to new slide Delete" at bounding box center [292, 205] width 529 height 297
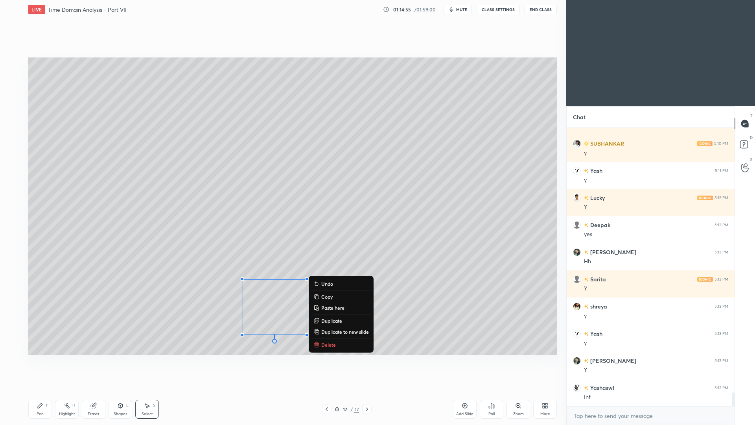
drag, startPoint x: 331, startPoint y: 321, endPoint x: 326, endPoint y: 314, distance: 8.3
click at [331, 321] on p "Duplicate" at bounding box center [331, 320] width 21 height 6
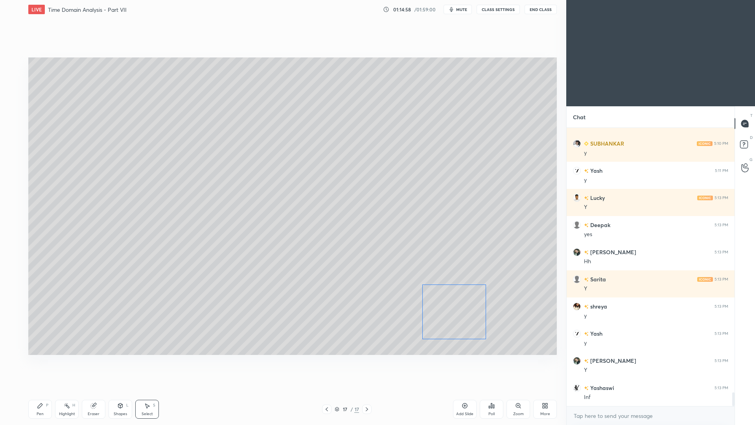
drag, startPoint x: 285, startPoint y: 318, endPoint x: 455, endPoint y: 308, distance: 171.0
click at [451, 311] on div "0 ° Undo Copy Paste here Duplicate Duplicate to new slide Delete" at bounding box center [292, 205] width 529 height 297
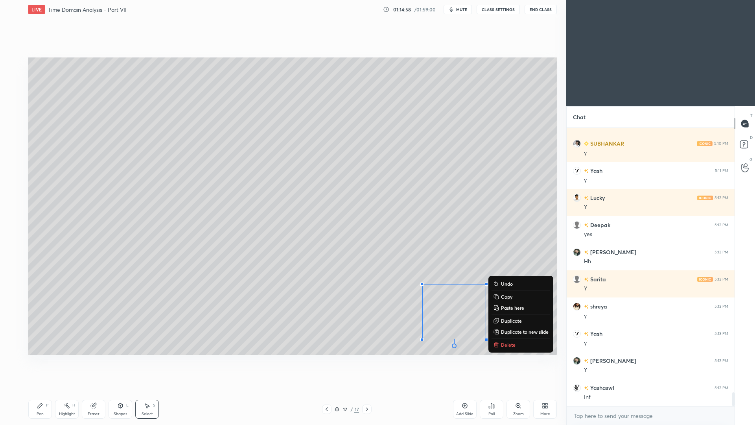
click at [42, 390] on div "Pen" at bounding box center [40, 414] width 7 height 4
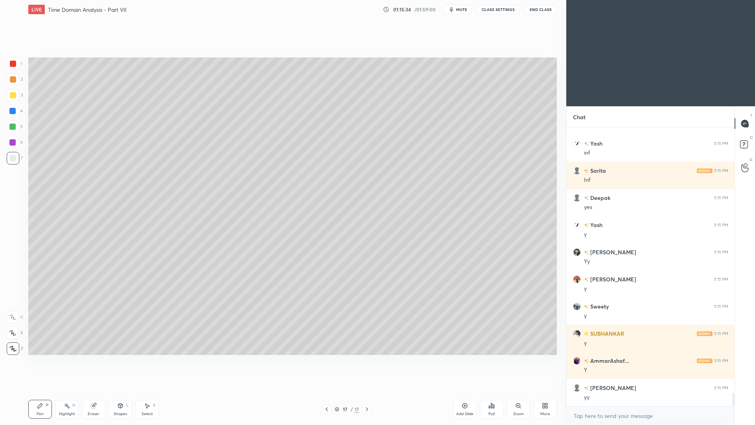
scroll to position [5568, 0]
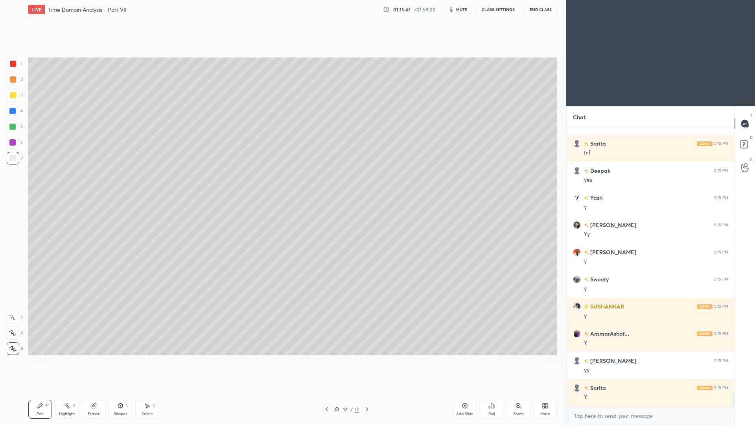
click at [455, 390] on div "Add Slide" at bounding box center [465, 409] width 24 height 19
click at [14, 83] on div at bounding box center [13, 79] width 13 height 13
click at [12, 160] on div at bounding box center [13, 158] width 6 height 6
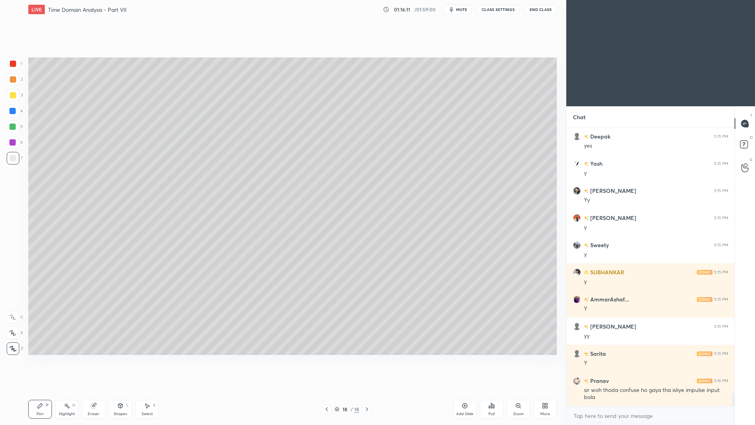
click at [121, 390] on div "Shapes L" at bounding box center [121, 409] width 24 height 19
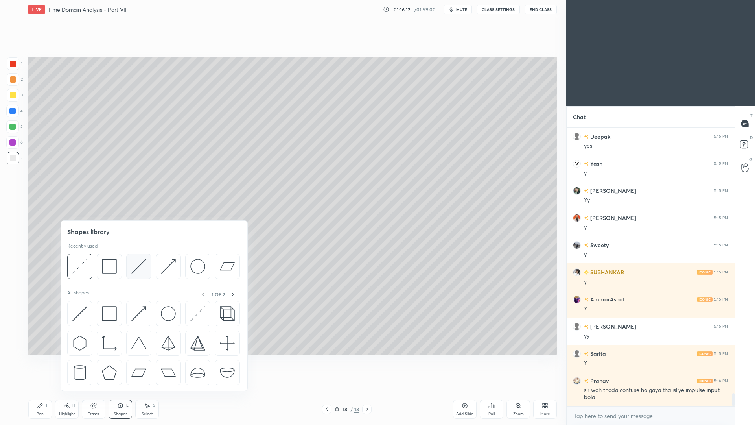
click at [136, 268] on img at bounding box center [138, 266] width 15 height 15
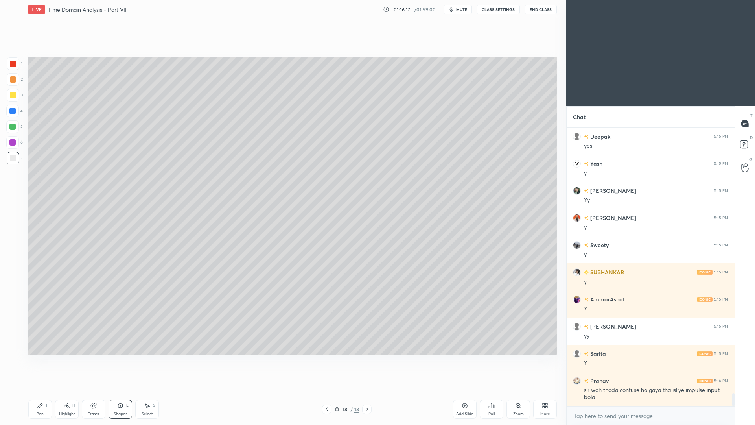
drag, startPoint x: 44, startPoint y: 408, endPoint x: 44, endPoint y: 403, distance: 5.1
click at [44, 390] on div "Pen P" at bounding box center [40, 409] width 24 height 19
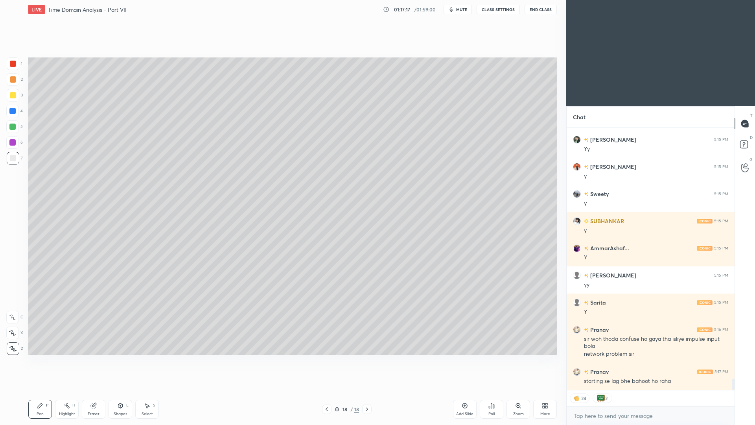
scroll to position [5661, 0]
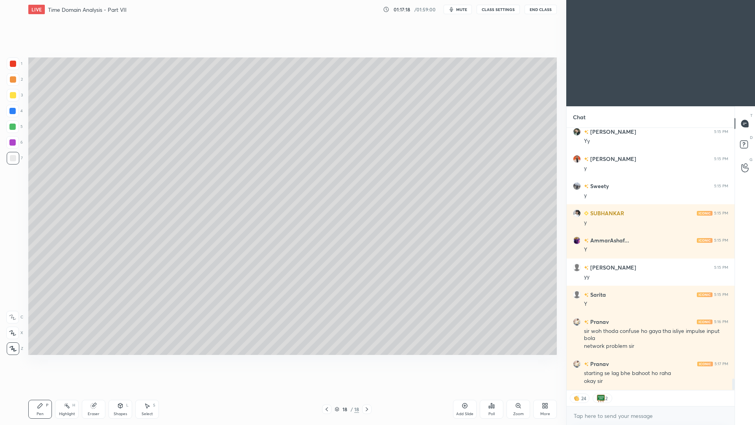
click at [9, 131] on div at bounding box center [12, 126] width 13 height 13
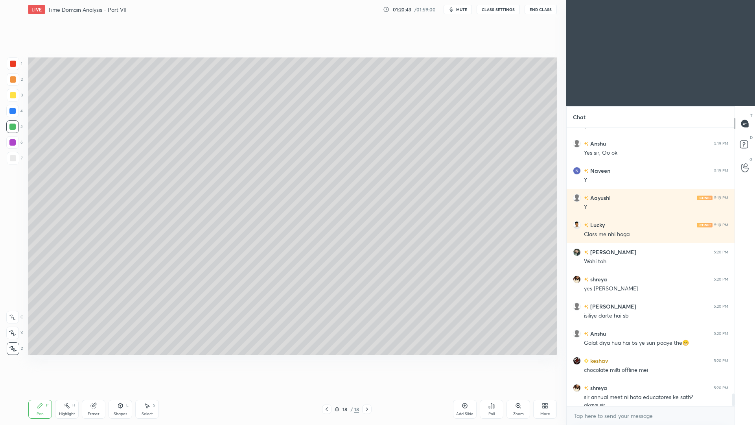
scroll to position [5946, 0]
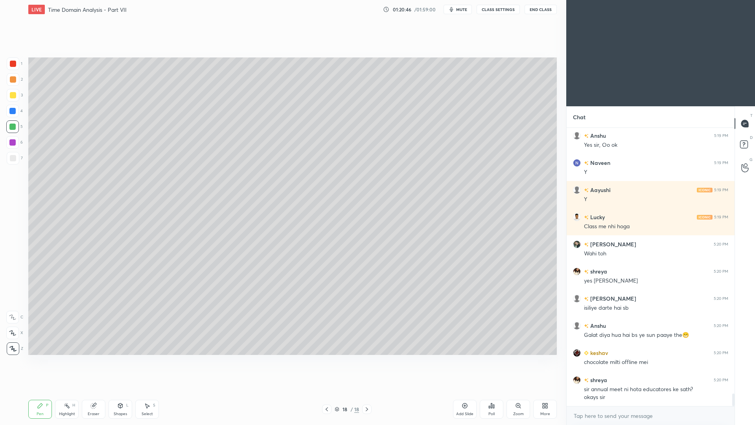
drag, startPoint x: 11, startPoint y: 158, endPoint x: 15, endPoint y: 153, distance: 7.0
click at [14, 159] on div at bounding box center [13, 158] width 6 height 6
drag, startPoint x: 125, startPoint y: 410, endPoint x: 122, endPoint y: 403, distance: 7.9
click at [125, 390] on div "Shapes L" at bounding box center [121, 409] width 24 height 19
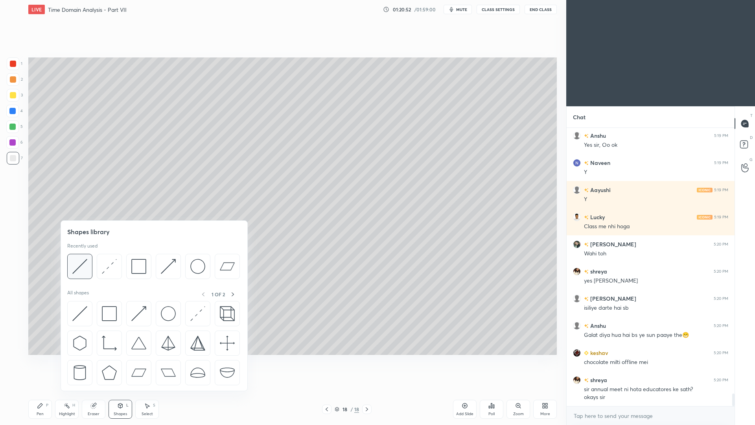
click at [81, 267] on img at bounding box center [79, 266] width 15 height 15
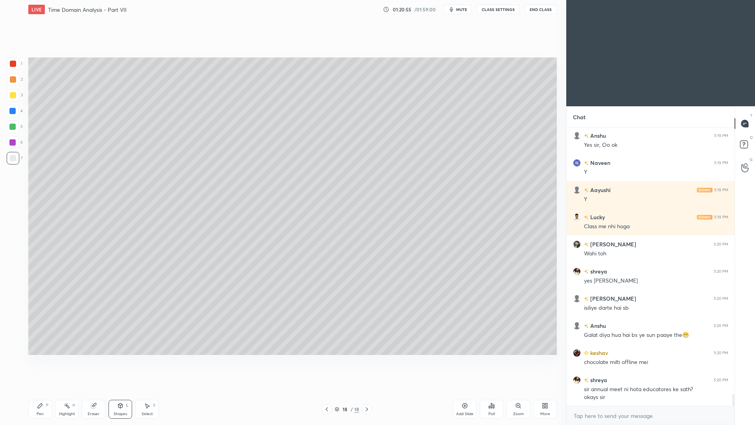
scroll to position [5973, 0]
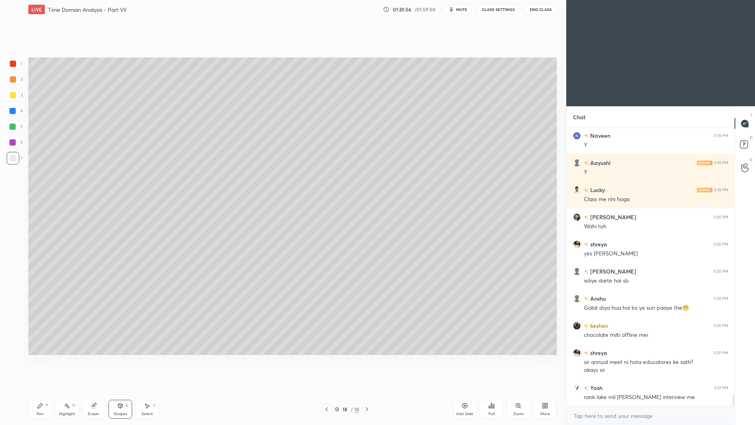
drag, startPoint x: 40, startPoint y: 408, endPoint x: 40, endPoint y: 396, distance: 12.2
click at [39, 390] on icon at bounding box center [40, 405] width 6 height 6
drag, startPoint x: 125, startPoint y: 407, endPoint x: 134, endPoint y: 392, distance: 17.6
click at [124, 390] on div "Shapes L" at bounding box center [121, 409] width 24 height 19
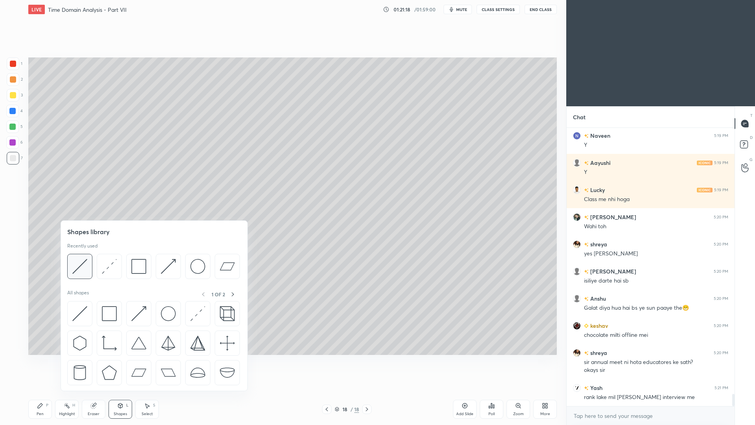
click at [85, 269] on img at bounding box center [79, 266] width 15 height 15
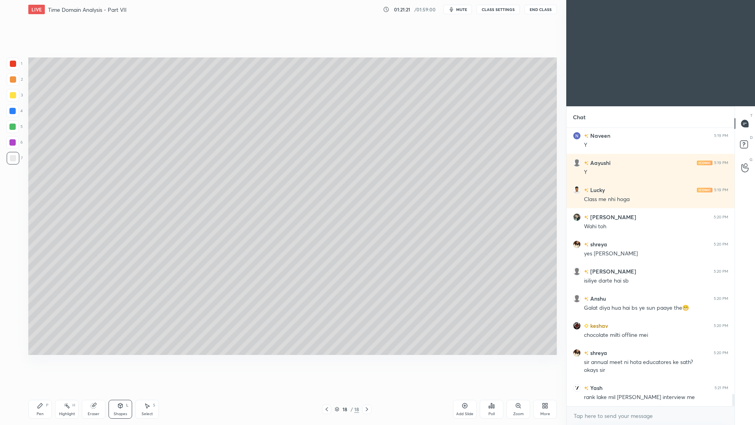
drag, startPoint x: 41, startPoint y: 406, endPoint x: 41, endPoint y: 399, distance: 7.1
click at [41, 390] on icon at bounding box center [40, 405] width 6 height 6
click at [119, 390] on div "Shapes L" at bounding box center [121, 409] width 24 height 19
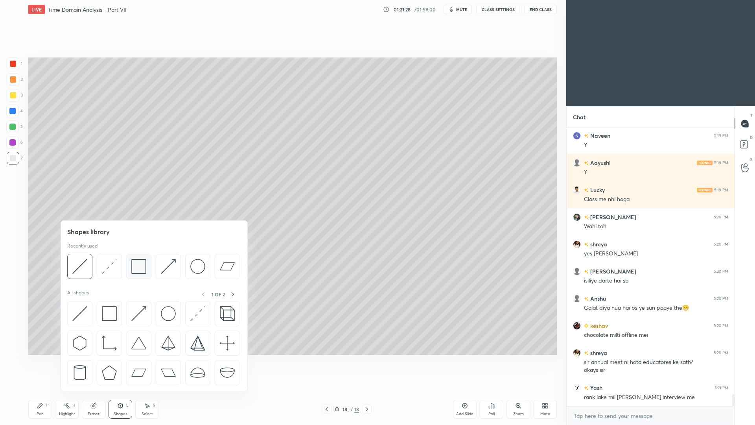
click at [139, 267] on img at bounding box center [138, 266] width 15 height 15
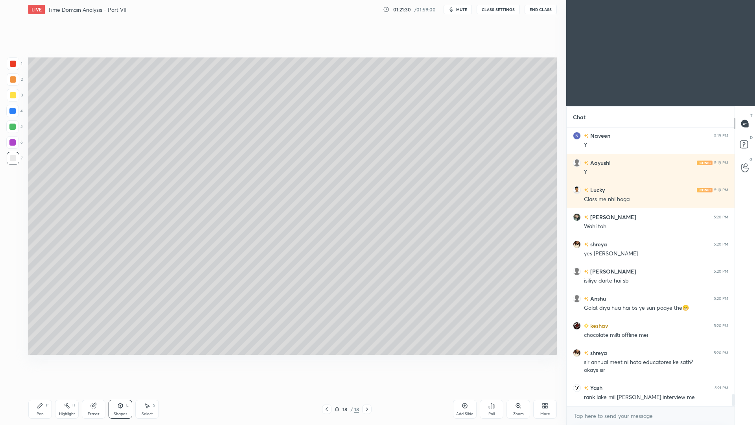
click at [38, 390] on icon at bounding box center [40, 405] width 6 height 6
click at [9, 128] on div at bounding box center [12, 126] width 13 height 13
click at [118, 390] on div "Shapes" at bounding box center [120, 414] width 13 height 4
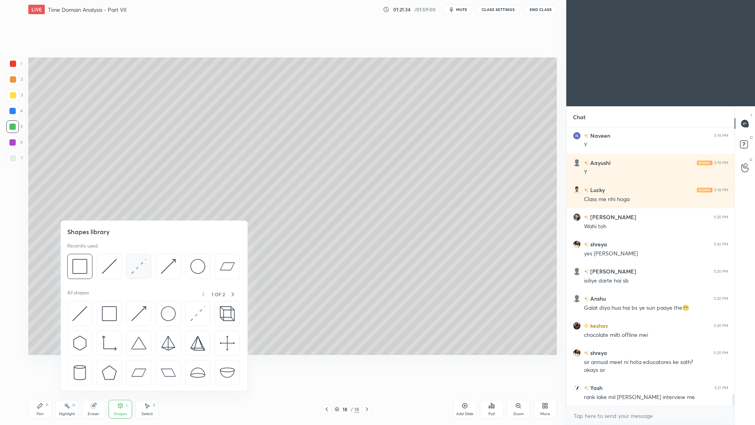
click at [139, 266] on img at bounding box center [138, 266] width 15 height 15
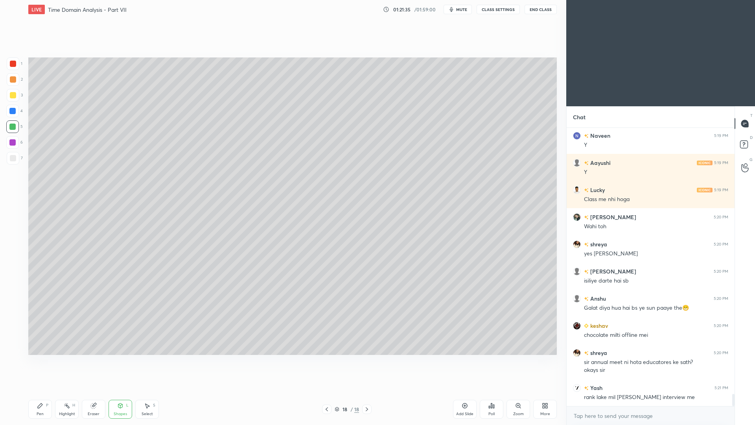
click at [14, 112] on div at bounding box center [12, 111] width 6 height 6
click at [39, 390] on icon at bounding box center [40, 405] width 6 height 6
click at [16, 129] on div at bounding box center [12, 126] width 13 height 13
click at [17, 156] on div at bounding box center [13, 158] width 13 height 13
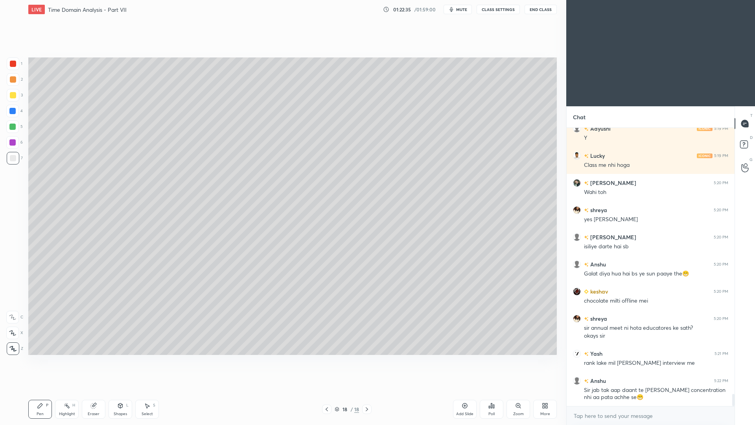
drag, startPoint x: 123, startPoint y: 408, endPoint x: 122, endPoint y: 400, distance: 8.0
click at [123, 390] on div "Shapes L" at bounding box center [121, 409] width 24 height 19
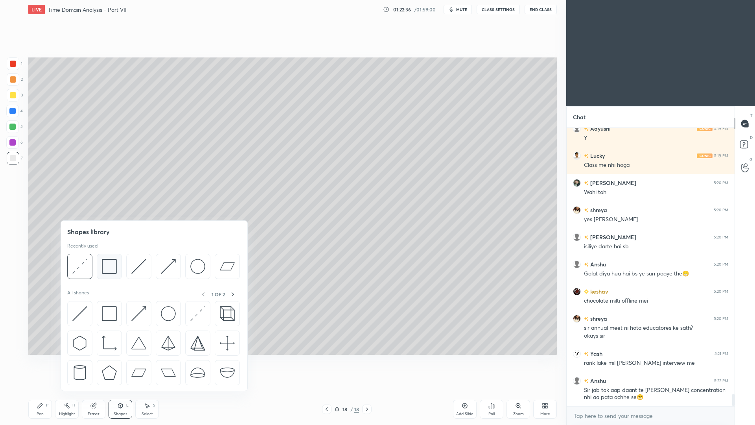
click at [114, 270] on img at bounding box center [109, 266] width 15 height 15
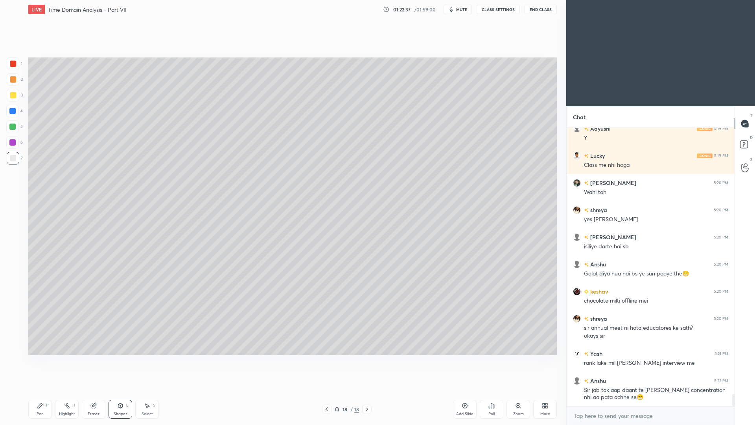
scroll to position [6026, 0]
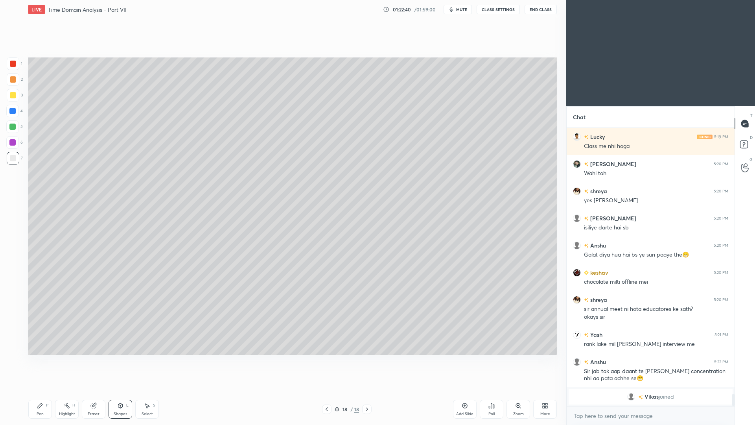
drag, startPoint x: 145, startPoint y: 411, endPoint x: 147, endPoint y: 394, distance: 16.2
click at [145, 390] on div "Select" at bounding box center [147, 414] width 11 height 4
drag, startPoint x: 163, startPoint y: 308, endPoint x: 193, endPoint y: 324, distance: 34.0
click at [192, 329] on div "0 ° Undo Copy Paste here Duplicate Duplicate to new slide Delete" at bounding box center [292, 205] width 529 height 297
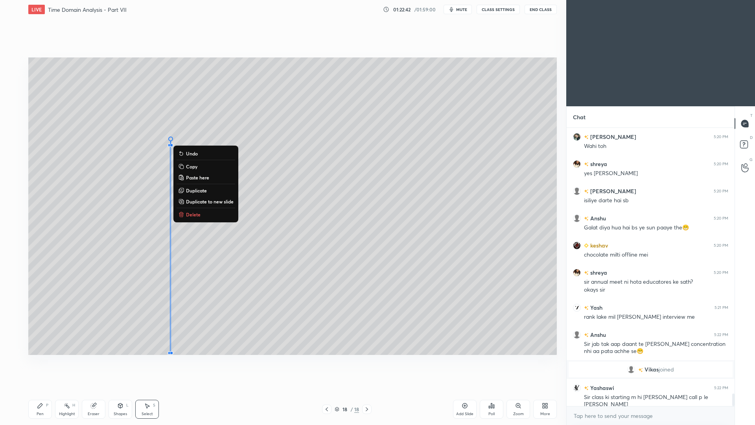
click at [198, 192] on p "Duplicate" at bounding box center [196, 190] width 21 height 6
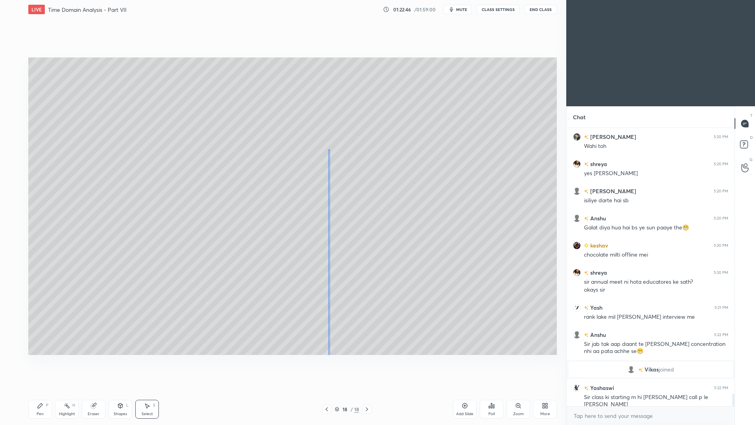
drag, startPoint x: 182, startPoint y: 245, endPoint x: 330, endPoint y: 234, distance: 148.3
click at [329, 238] on div "0 ° Undo Copy Paste here Duplicate Duplicate to new slide Delete" at bounding box center [292, 205] width 529 height 297
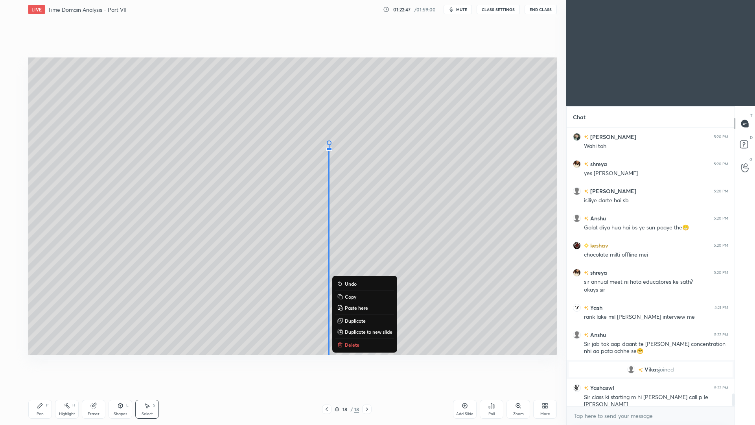
click at [46, 390] on div "Pen P" at bounding box center [40, 409] width 24 height 19
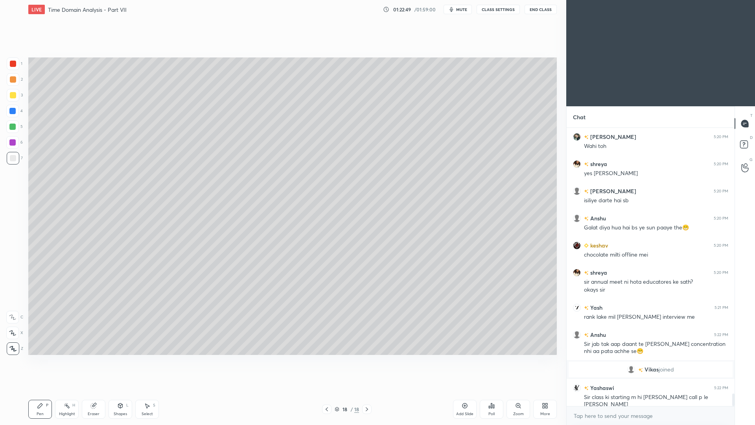
click at [14, 130] on div at bounding box center [12, 126] width 13 height 13
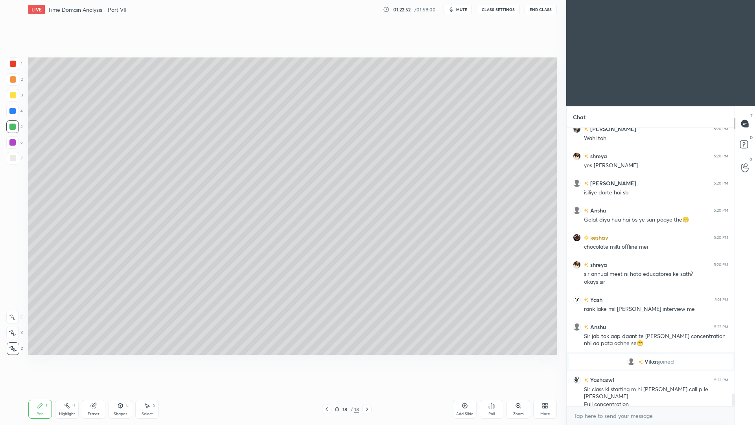
scroll to position [5931, 0]
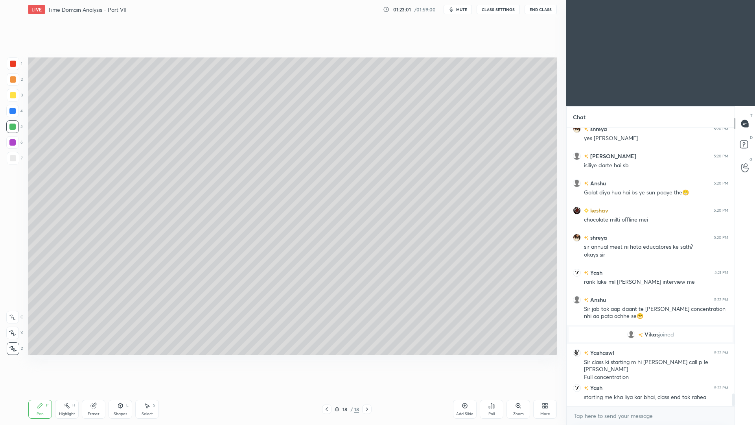
click at [11, 158] on div at bounding box center [13, 158] width 6 height 6
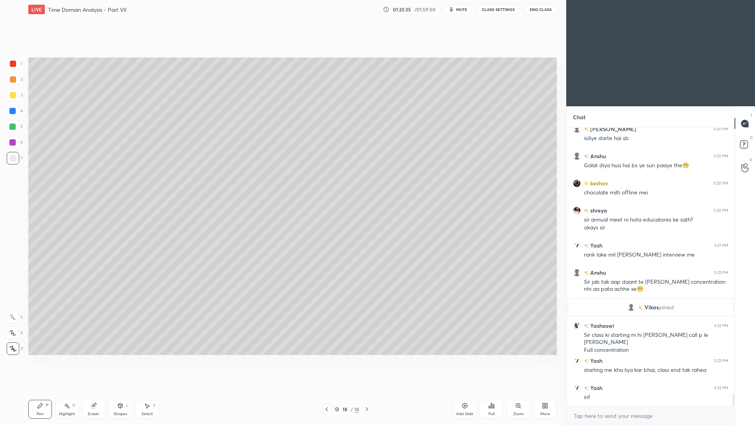
click at [123, 390] on div "Shapes L" at bounding box center [121, 409] width 24 height 19
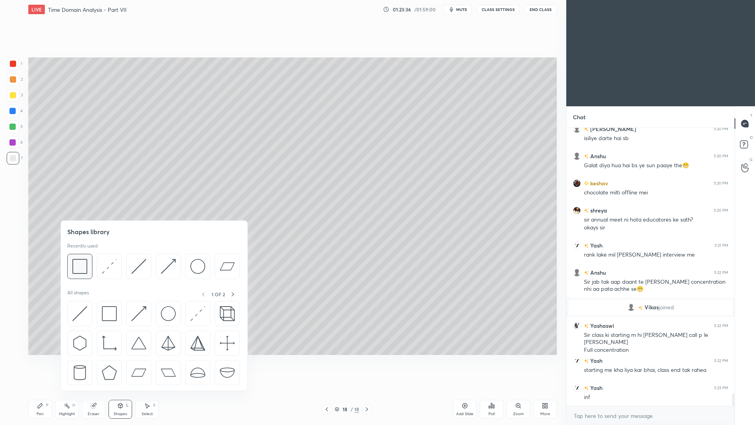
scroll to position [5985, 0]
click at [77, 268] on img at bounding box center [79, 266] width 15 height 15
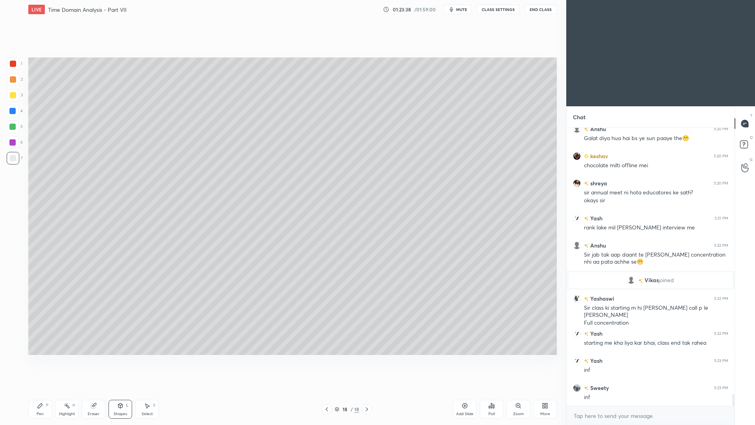
click at [70, 390] on div "Highlight H" at bounding box center [67, 409] width 24 height 19
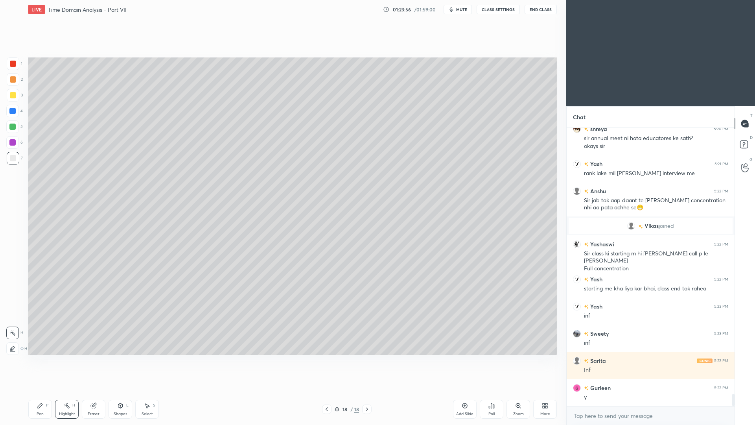
scroll to position [6067, 0]
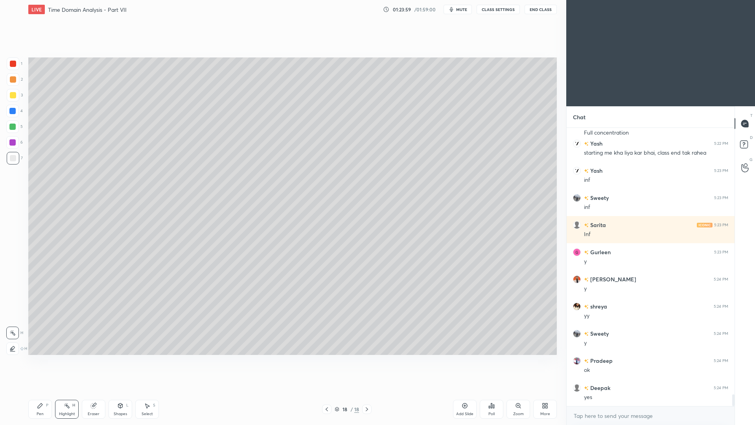
click at [150, 390] on div "Select" at bounding box center [147, 414] width 11 height 4
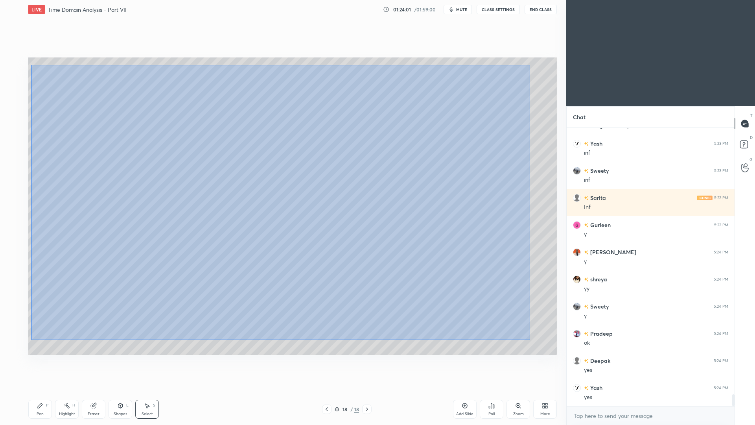
scroll to position [6230, 0]
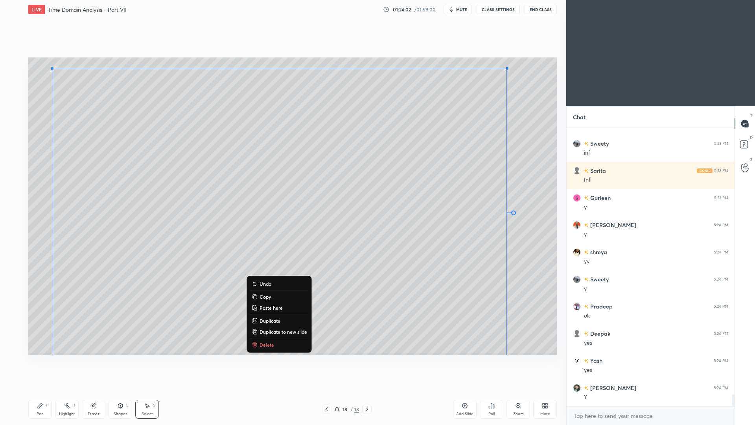
drag, startPoint x: 32, startPoint y: 65, endPoint x: 537, endPoint y: 351, distance: 580.8
click at [538, 355] on div "0 ° Undo Copy Paste here Duplicate Duplicate to new slide Delete Setting up you…" at bounding box center [292, 206] width 535 height 374
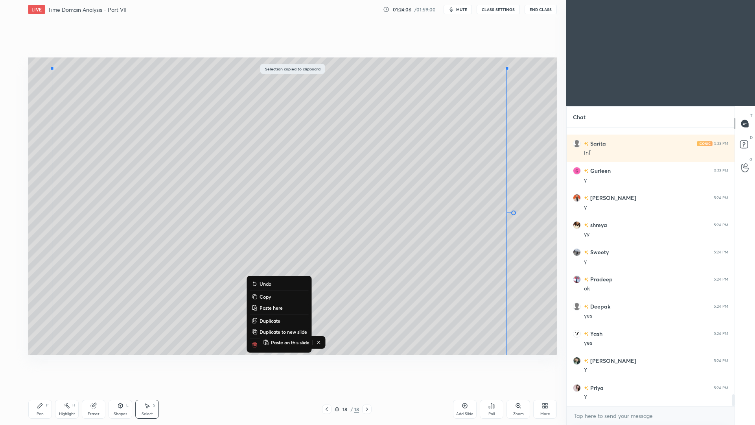
click at [469, 390] on div "Add Slide" at bounding box center [464, 414] width 17 height 4
click at [94, 390] on div "Eraser" at bounding box center [94, 409] width 24 height 19
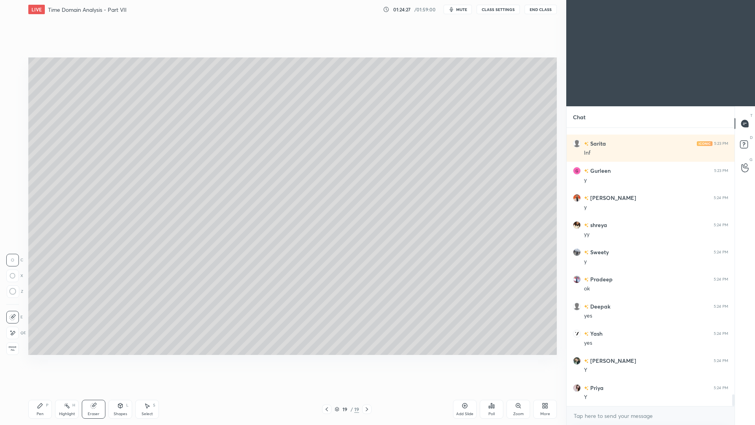
click at [41, 390] on div "Pen P" at bounding box center [40, 409] width 24 height 19
drag, startPoint x: 96, startPoint y: 409, endPoint x: 94, endPoint y: 395, distance: 13.5
click at [95, 390] on div "Eraser" at bounding box center [94, 409] width 24 height 19
click at [48, 390] on div "P" at bounding box center [47, 405] width 2 height 4
click at [14, 83] on div at bounding box center [13, 79] width 13 height 13
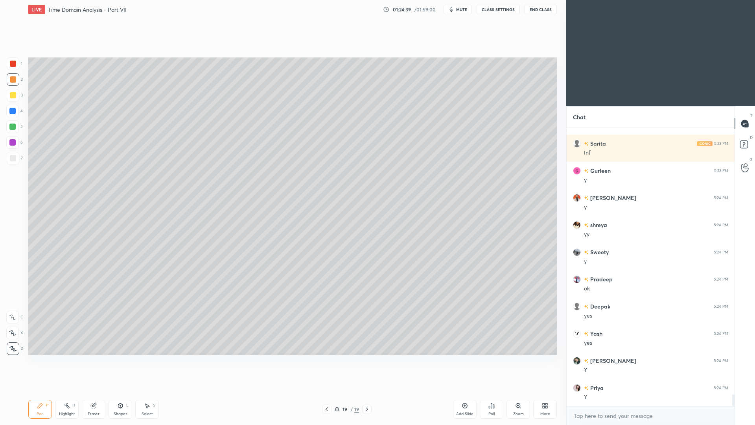
drag, startPoint x: 14, startPoint y: 157, endPoint x: 13, endPoint y: 150, distance: 6.7
click at [14, 157] on div at bounding box center [13, 158] width 6 height 6
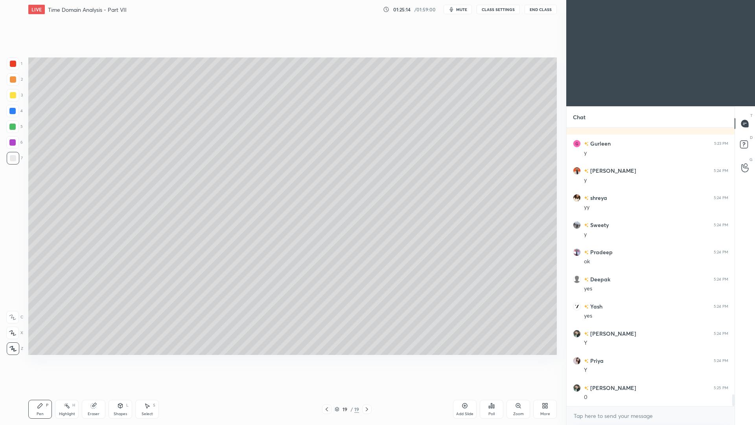
click at [121, 390] on div "Shapes" at bounding box center [120, 414] width 13 height 4
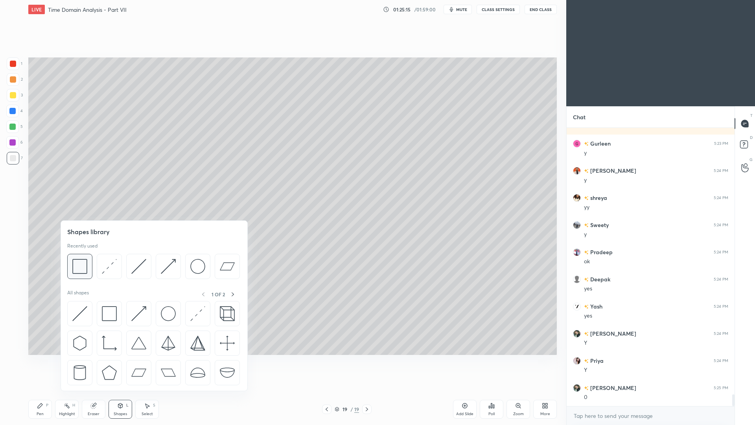
click at [83, 267] on img at bounding box center [79, 266] width 15 height 15
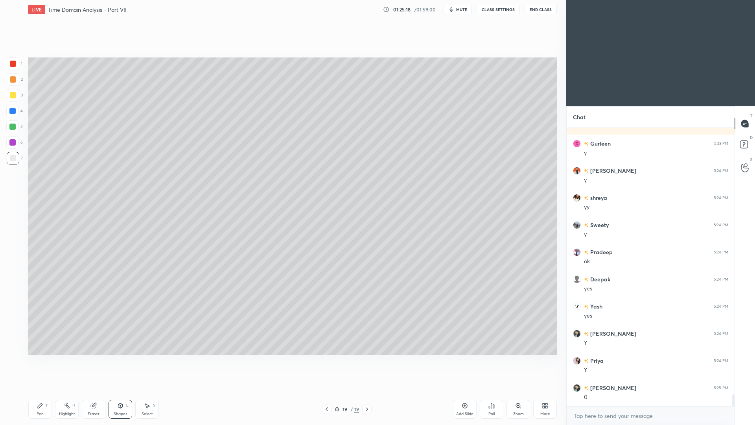
drag, startPoint x: 43, startPoint y: 409, endPoint x: 42, endPoint y: 398, distance: 11.1
click at [44, 390] on div "Pen P" at bounding box center [40, 409] width 24 height 19
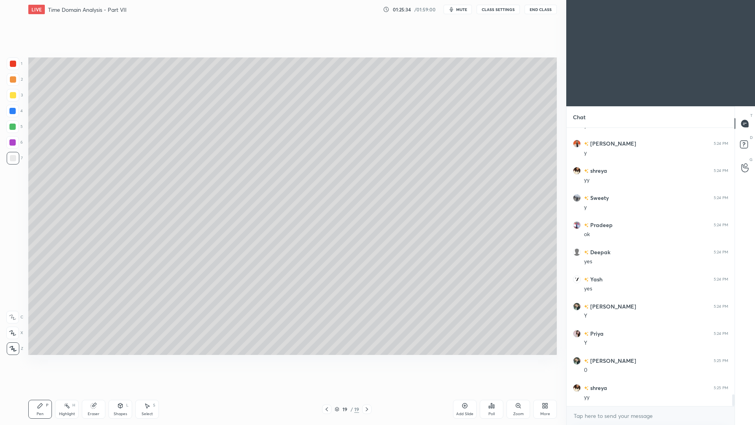
drag, startPoint x: 123, startPoint y: 409, endPoint x: 125, endPoint y: 405, distance: 4.0
click at [124, 390] on div "Shapes L" at bounding box center [121, 409] width 24 height 19
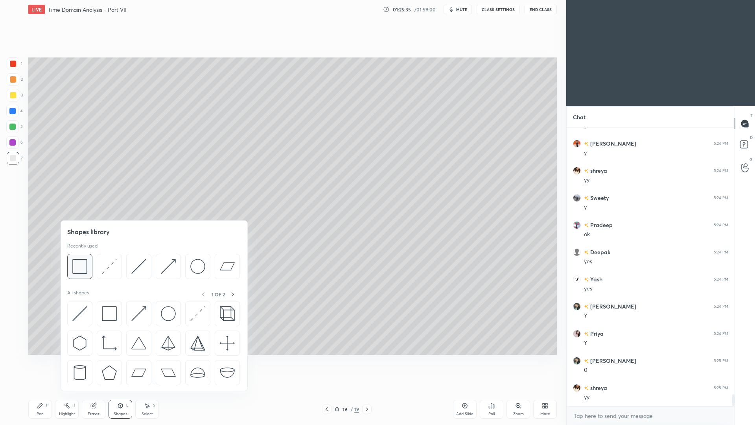
click at [81, 265] on img at bounding box center [79, 266] width 15 height 15
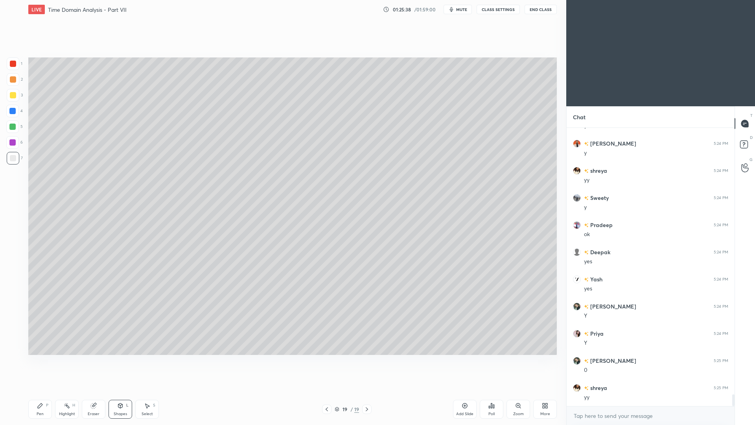
click at [40, 390] on div "Pen" at bounding box center [40, 414] width 7 height 4
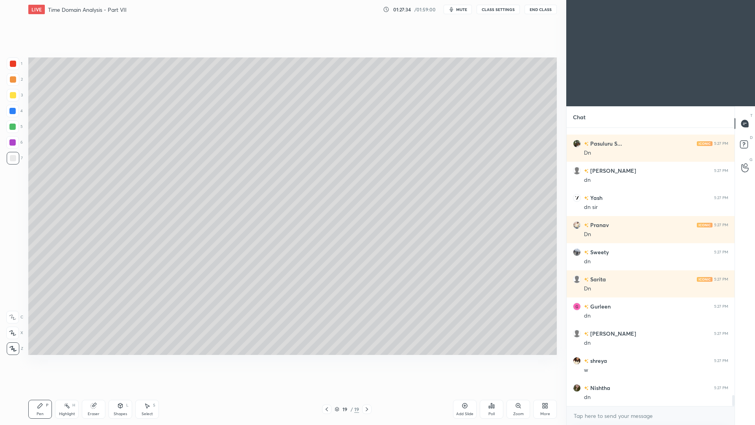
scroll to position [260, 166]
click at [578, 360] on img "grid" at bounding box center [577, 361] width 8 height 8
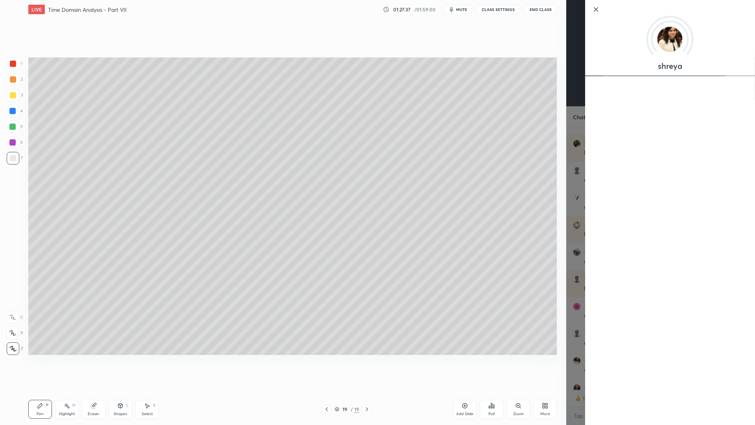
click at [597, 9] on icon at bounding box center [595, 9] width 9 height 9
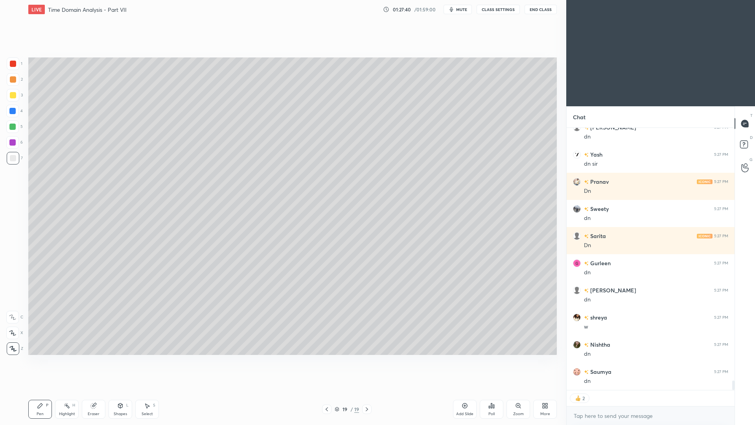
scroll to position [6897, 0]
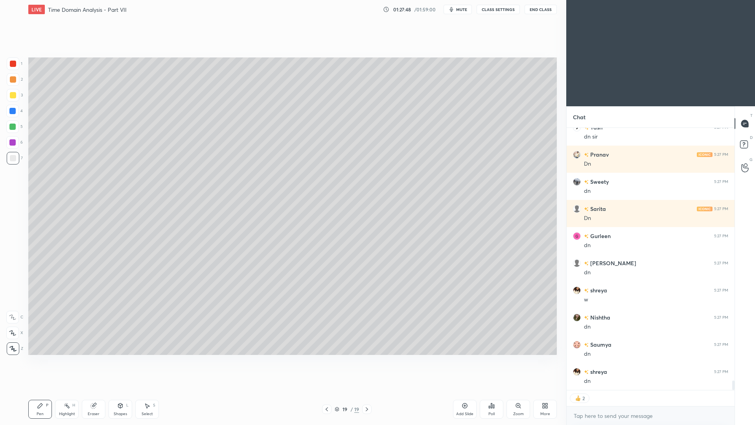
drag, startPoint x: 466, startPoint y: 411, endPoint x: 459, endPoint y: 401, distance: 11.3
click at [465, 390] on div "Add Slide" at bounding box center [465, 409] width 24 height 19
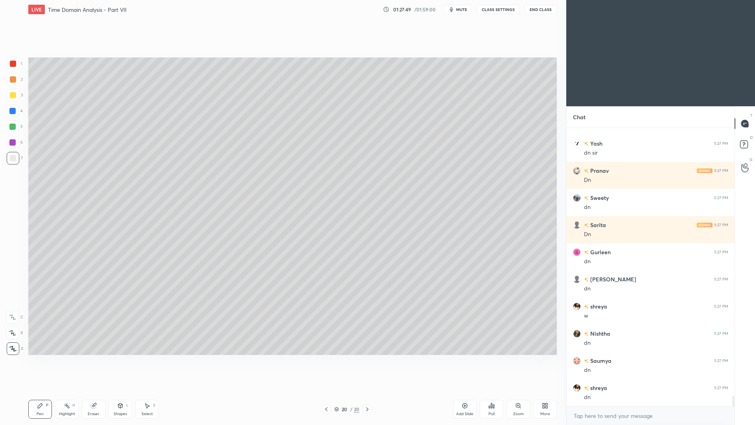
scroll to position [6881, 0]
drag, startPoint x: 123, startPoint y: 412, endPoint x: 121, endPoint y: 403, distance: 9.6
click at [123, 390] on div "Shapes" at bounding box center [120, 414] width 13 height 4
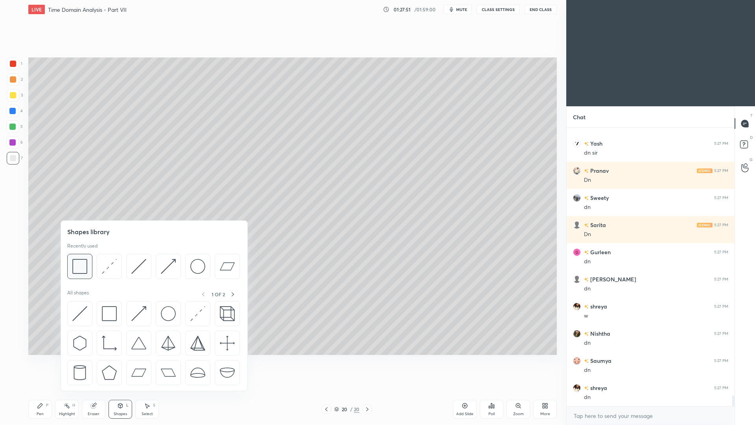
click at [83, 266] on img at bounding box center [79, 266] width 15 height 15
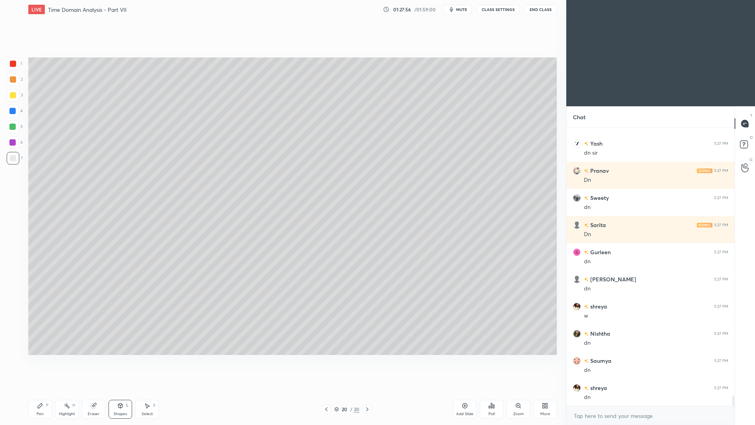
drag, startPoint x: 13, startPoint y: 110, endPoint x: 20, endPoint y: 107, distance: 8.1
click at [13, 110] on div at bounding box center [12, 111] width 6 height 6
drag, startPoint x: 124, startPoint y: 411, endPoint x: 123, endPoint y: 396, distance: 15.0
click at [124, 390] on div "Shapes" at bounding box center [120, 414] width 13 height 4
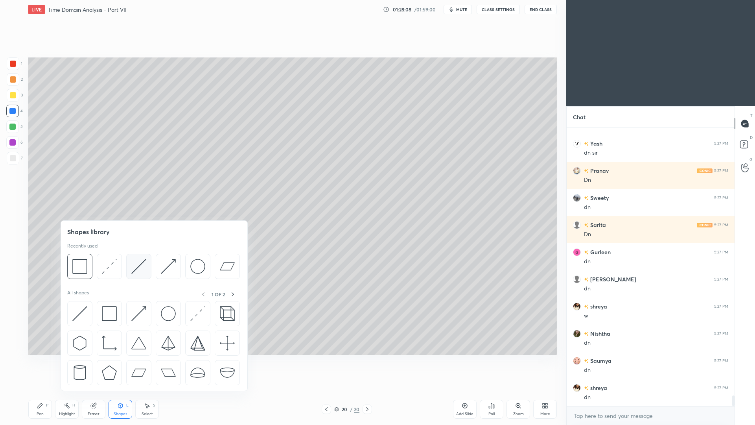
click at [137, 269] on img at bounding box center [138, 266] width 15 height 15
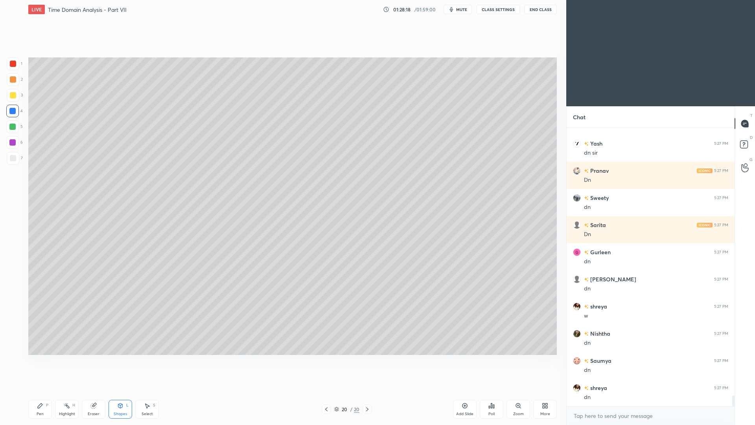
drag, startPoint x: 149, startPoint y: 411, endPoint x: 150, endPoint y: 393, distance: 17.7
click at [150, 390] on div "Select" at bounding box center [147, 414] width 11 height 4
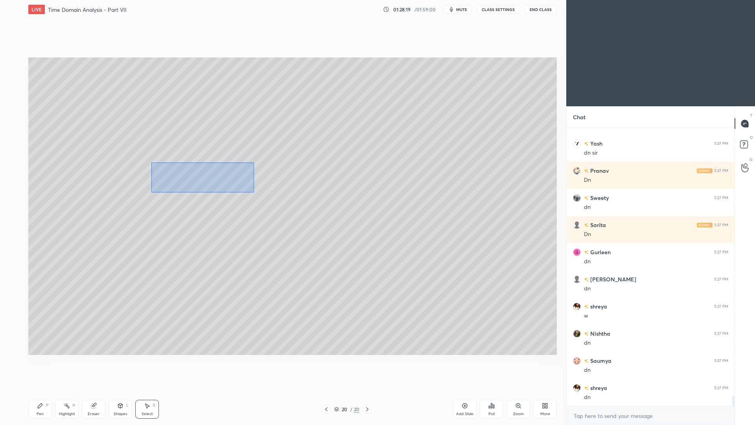
drag, startPoint x: 151, startPoint y: 162, endPoint x: 225, endPoint y: 193, distance: 80.3
click at [245, 198] on div "0 ° Undo Copy Paste here Duplicate Duplicate to new slide Delete" at bounding box center [292, 205] width 529 height 297
drag, startPoint x: 195, startPoint y: 194, endPoint x: 199, endPoint y: 189, distance: 6.8
click at [197, 194] on div "0 ° Undo Copy Paste here Duplicate Duplicate to new slide Delete" at bounding box center [292, 205] width 529 height 297
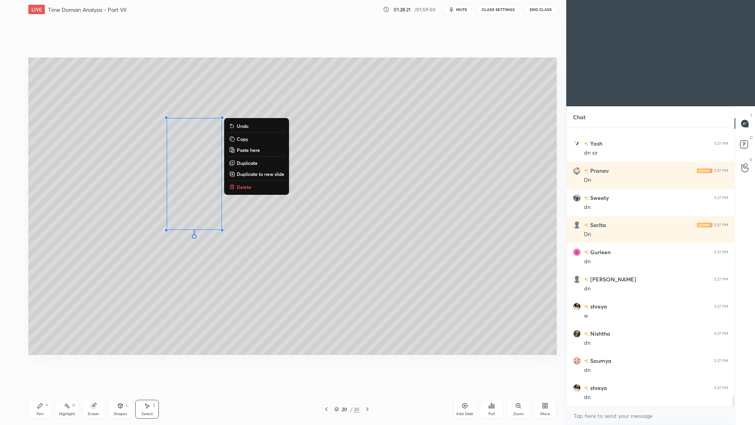
drag, startPoint x: 125, startPoint y: 413, endPoint x: 125, endPoint y: 395, distance: 17.7
click at [125, 390] on div "Shapes" at bounding box center [120, 414] width 13 height 4
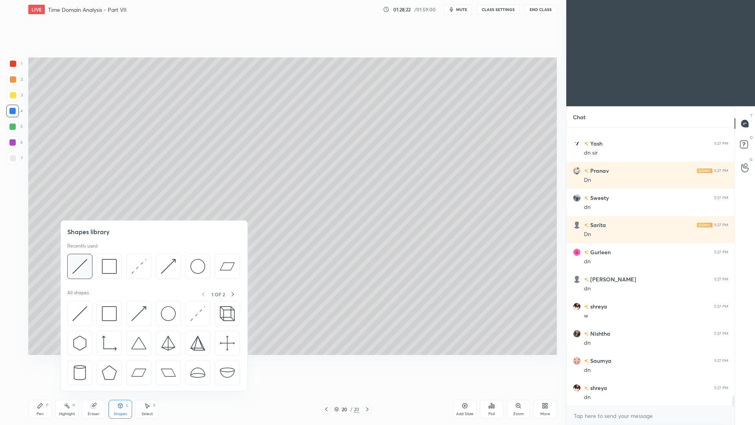
click at [83, 265] on img at bounding box center [79, 266] width 15 height 15
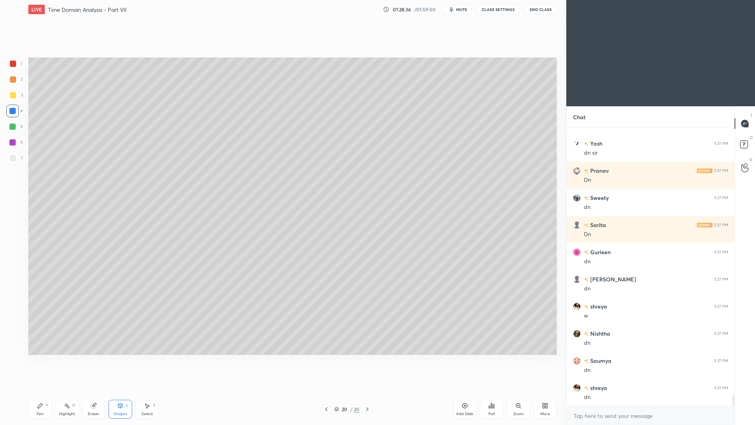
scroll to position [6908, 0]
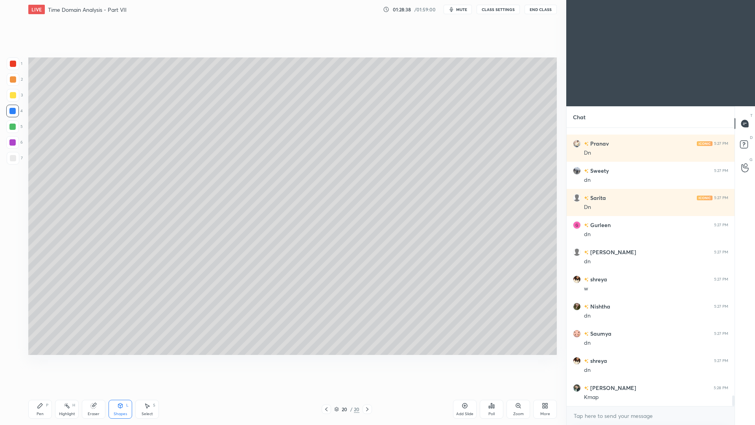
click at [42, 390] on div "Pen" at bounding box center [40, 414] width 7 height 4
click at [13, 97] on div at bounding box center [13, 95] width 6 height 6
click at [13, 64] on div at bounding box center [13, 64] width 6 height 6
click at [14, 97] on div at bounding box center [13, 95] width 6 height 6
drag, startPoint x: 15, startPoint y: 64, endPoint x: 20, endPoint y: 55, distance: 10.9
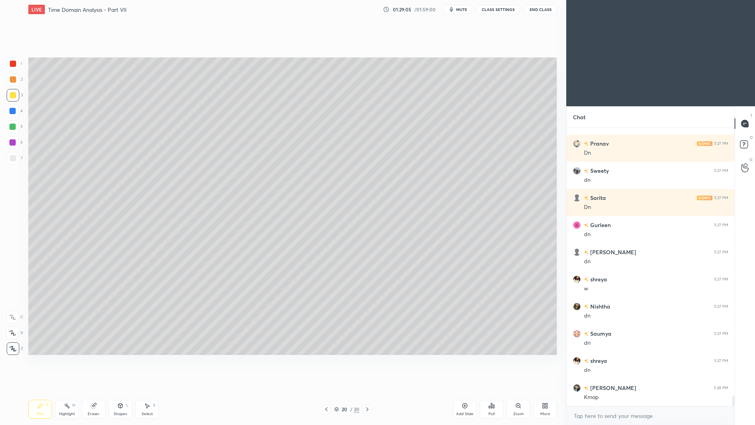
click at [15, 65] on div at bounding box center [13, 64] width 6 height 6
click at [15, 162] on div at bounding box center [13, 158] width 13 height 13
drag, startPoint x: 118, startPoint y: 408, endPoint x: 120, endPoint y: 404, distance: 4.2
click at [121, 390] on icon at bounding box center [120, 405] width 6 height 6
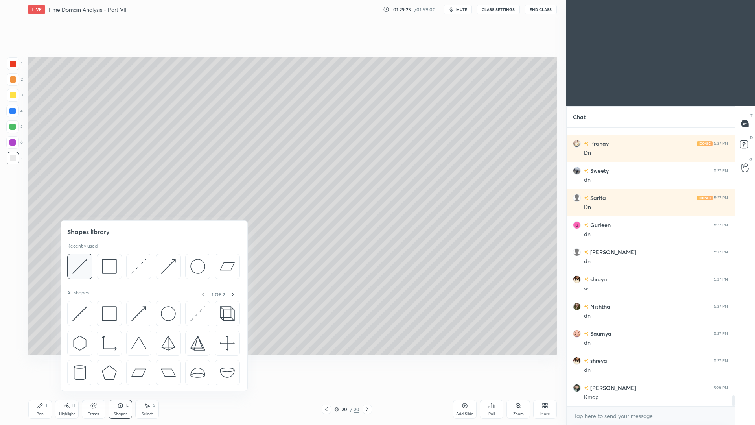
click at [81, 266] on img at bounding box center [79, 266] width 15 height 15
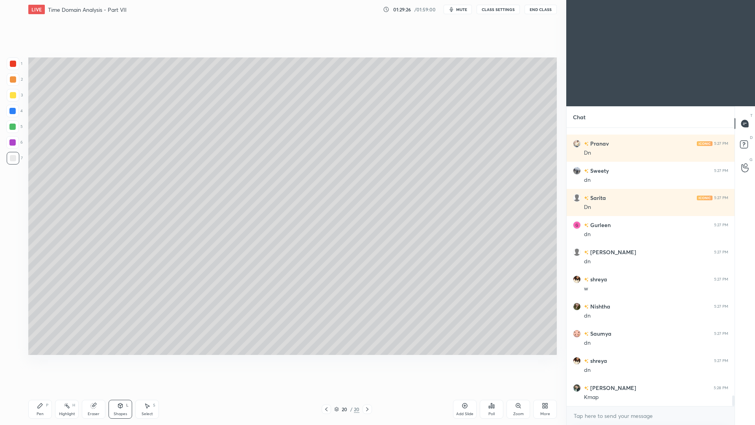
drag, startPoint x: 42, startPoint y: 409, endPoint x: 40, endPoint y: 395, distance: 13.9
click at [40, 390] on div "Pen P" at bounding box center [40, 409] width 24 height 19
click at [68, 390] on div "Highlight H" at bounding box center [67, 409] width 24 height 19
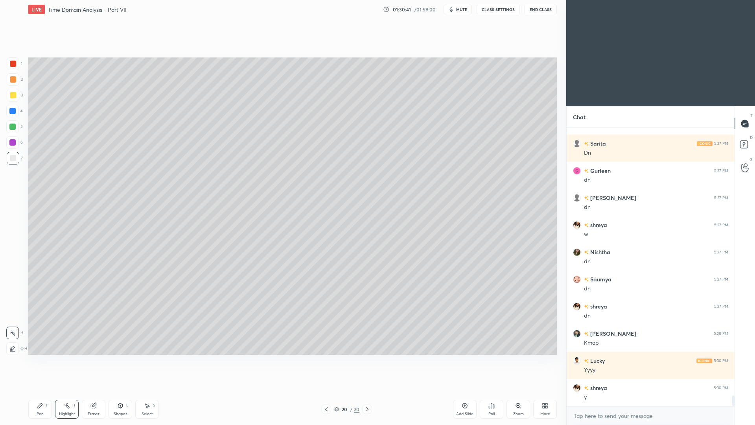
scroll to position [6989, 0]
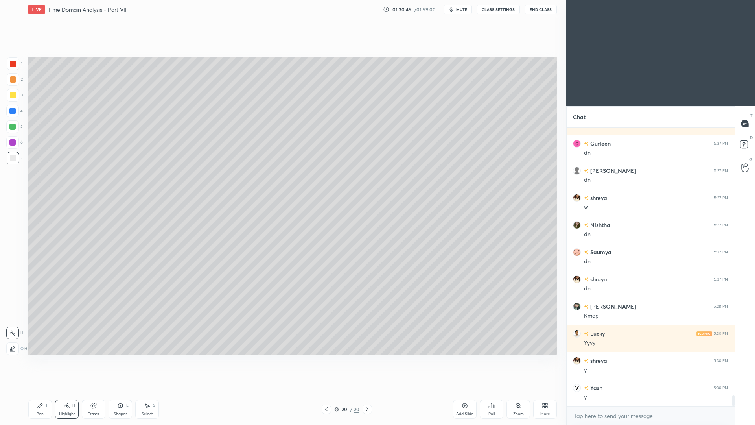
click at [43, 390] on div "Pen" at bounding box center [40, 414] width 7 height 4
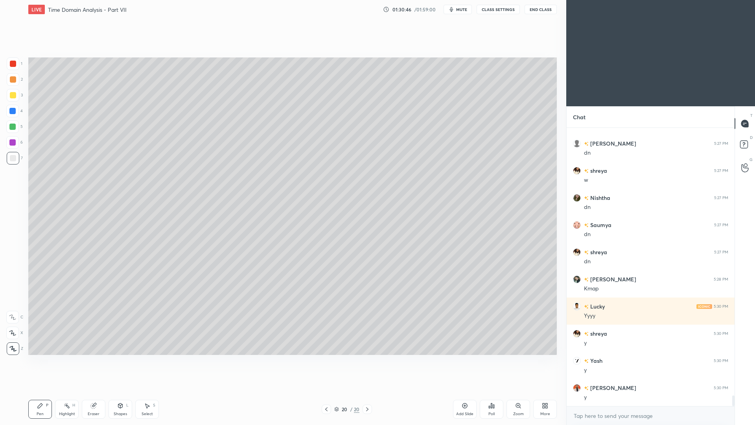
scroll to position [7044, 0]
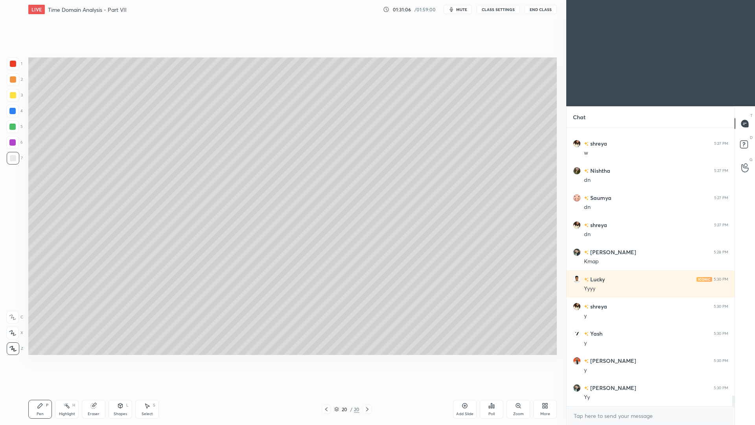
click at [13, 66] on div at bounding box center [13, 64] width 6 height 6
click at [17, 160] on div at bounding box center [13, 158] width 13 height 13
click at [13, 66] on div at bounding box center [13, 64] width 6 height 6
click at [12, 162] on div at bounding box center [13, 158] width 13 height 13
click at [16, 66] on div at bounding box center [13, 63] width 13 height 13
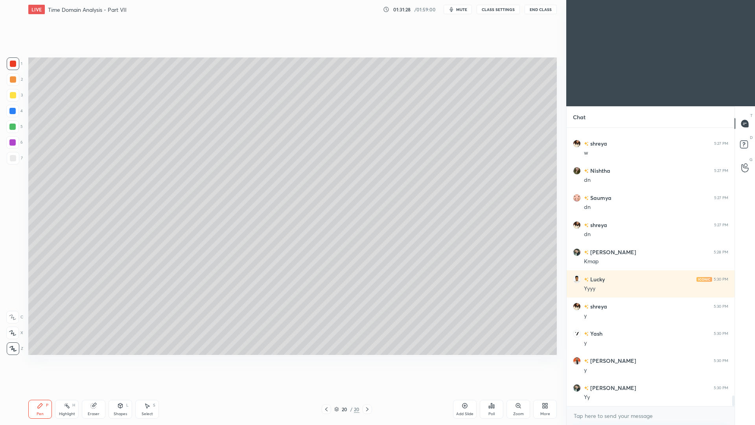
scroll to position [7071, 0]
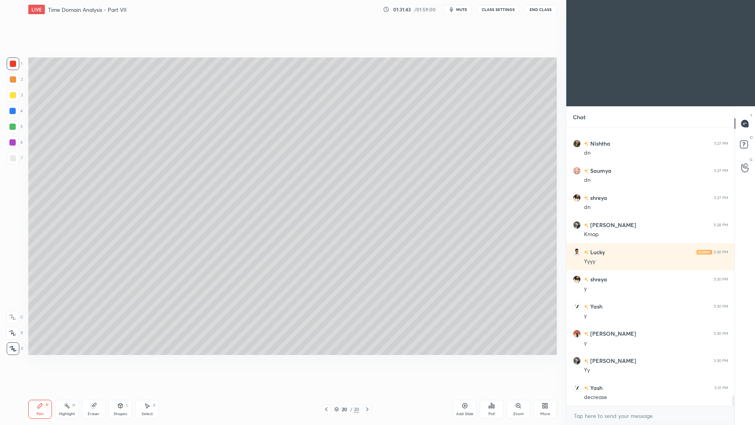
click at [73, 390] on div "Highlight H" at bounding box center [67, 409] width 24 height 19
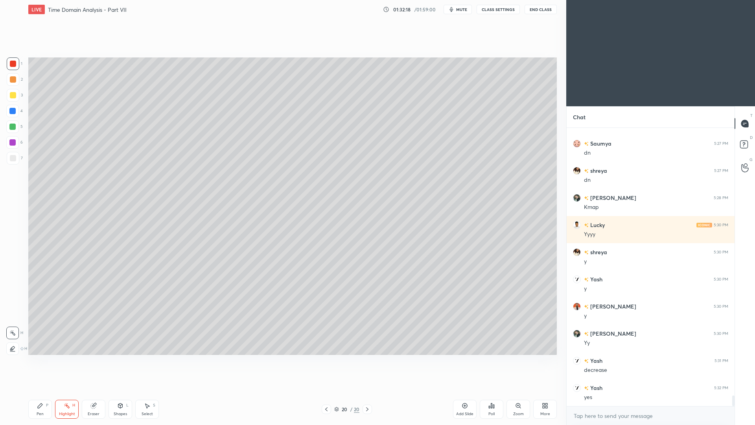
click at [103, 53] on div "Setting up your live class Poll for secs No correct answer Start poll" at bounding box center [292, 206] width 535 height 374
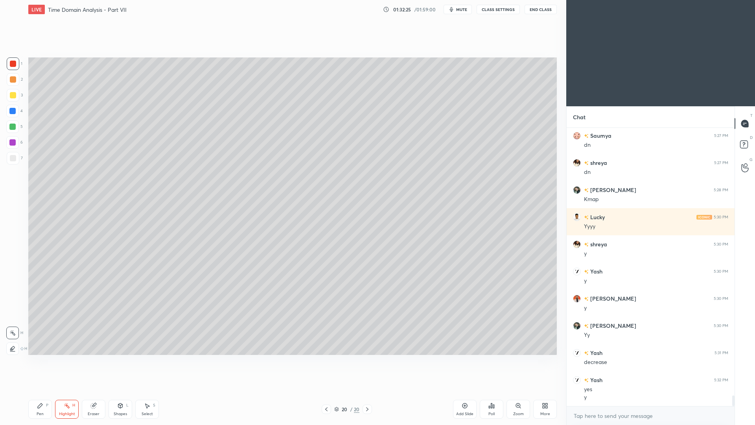
click at [41, 390] on div "Pen P" at bounding box center [40, 409] width 24 height 19
drag, startPoint x: 460, startPoint y: 408, endPoint x: 459, endPoint y: 401, distance: 6.7
click at [459, 390] on div "Add Slide" at bounding box center [465, 409] width 24 height 19
drag, startPoint x: 17, startPoint y: 160, endPoint x: 18, endPoint y: 154, distance: 6.4
click at [18, 160] on div at bounding box center [13, 158] width 13 height 13
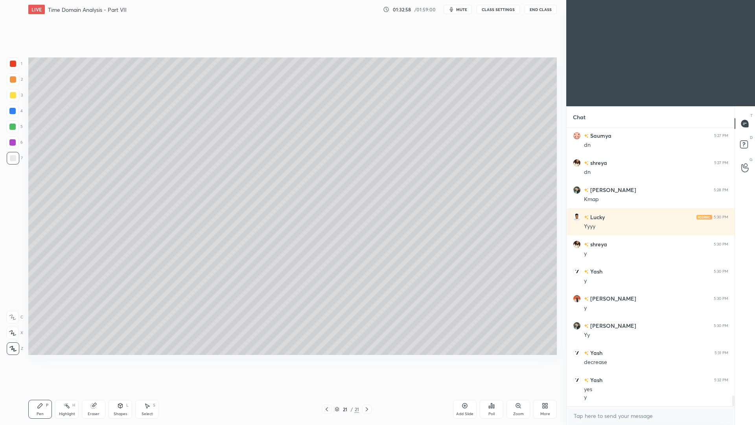
click at [122, 390] on div "Shapes L" at bounding box center [121, 409] width 24 height 19
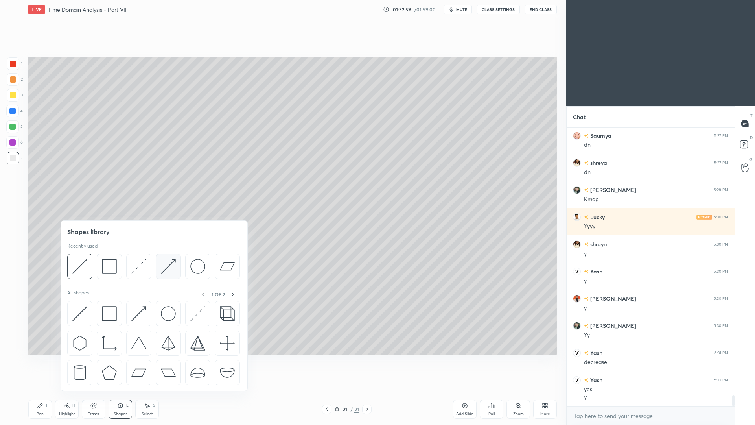
click at [166, 267] on img at bounding box center [168, 266] width 15 height 15
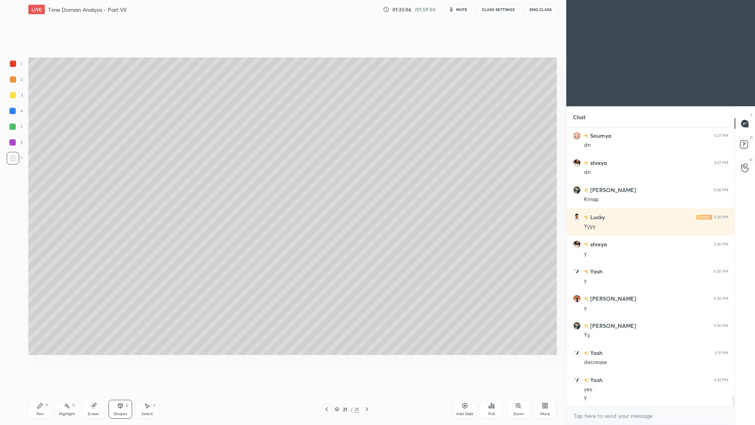
click at [45, 390] on div "Pen P" at bounding box center [40, 409] width 24 height 19
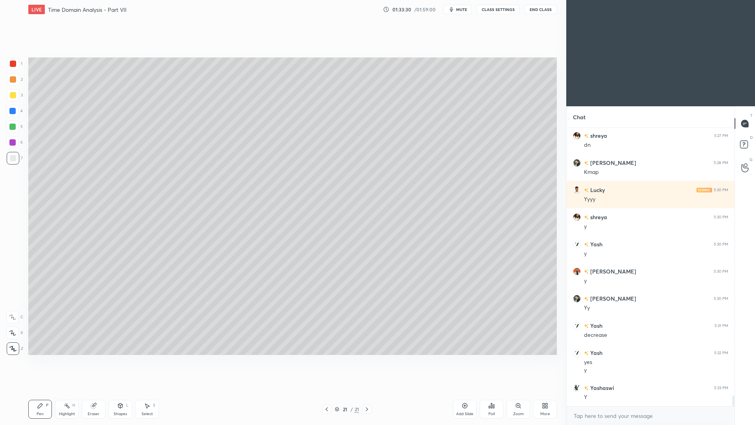
drag, startPoint x: 125, startPoint y: 412, endPoint x: 123, endPoint y: 396, distance: 15.9
click at [125, 390] on div "Shapes" at bounding box center [120, 414] width 13 height 4
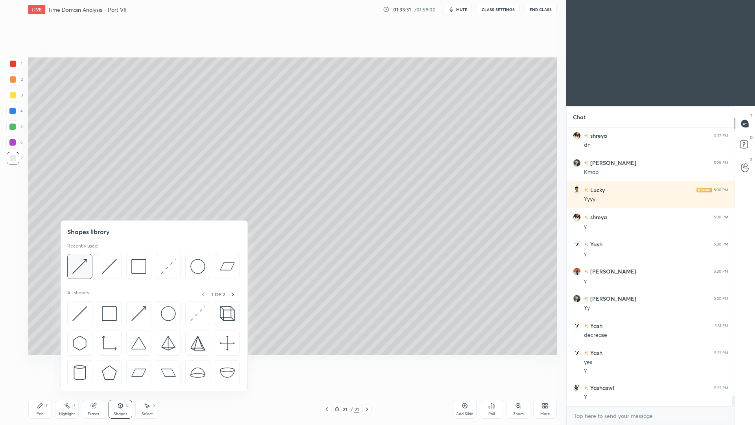
click at [81, 266] on img at bounding box center [79, 266] width 15 height 15
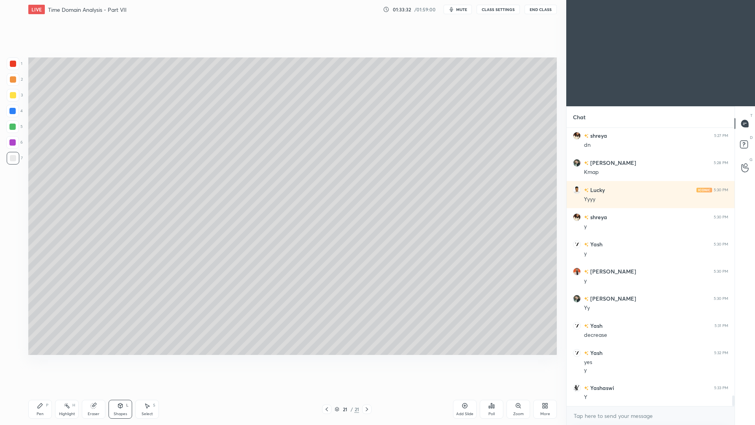
drag, startPoint x: 15, startPoint y: 140, endPoint x: 13, endPoint y: 137, distance: 4.3
click at [15, 142] on div at bounding box center [12, 142] width 6 height 6
drag, startPoint x: 46, startPoint y: 410, endPoint x: 46, endPoint y: 396, distance: 14.6
click at [46, 390] on div "Pen P" at bounding box center [40, 409] width 24 height 19
drag, startPoint x: 16, startPoint y: 335, endPoint x: 24, endPoint y: 324, distance: 13.5
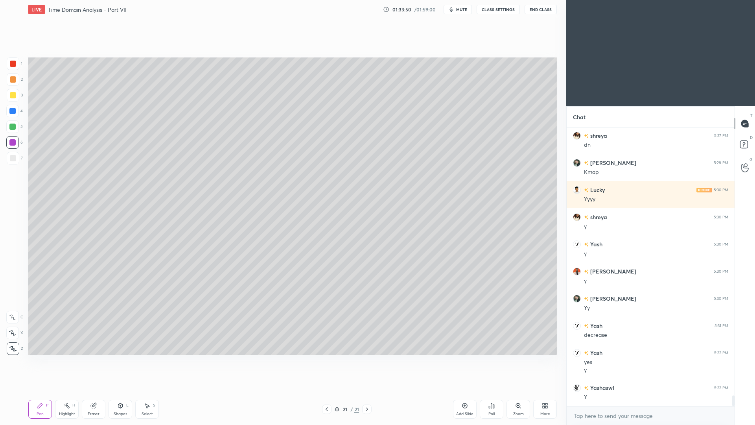
click at [15, 336] on div at bounding box center [12, 332] width 13 height 13
click at [122, 390] on div "Shapes L" at bounding box center [121, 409] width 24 height 19
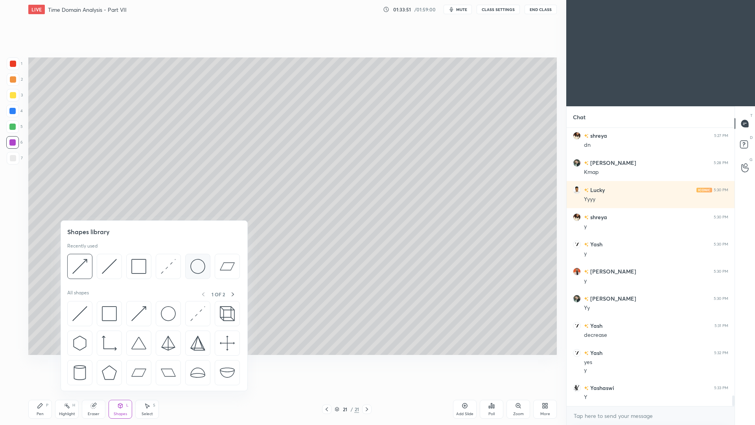
click at [196, 269] on img at bounding box center [197, 266] width 15 height 15
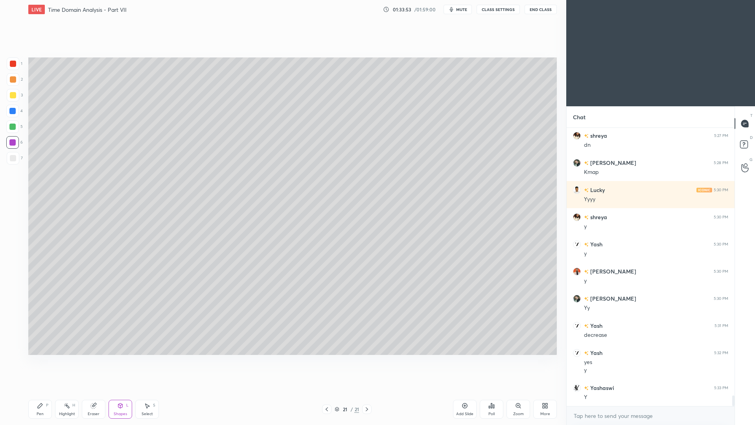
drag, startPoint x: 13, startPoint y: 125, endPoint x: 15, endPoint y: 121, distance: 4.2
click at [14, 125] on div at bounding box center [12, 126] width 6 height 6
click at [46, 390] on div "Pen P" at bounding box center [40, 409] width 24 height 19
drag, startPoint x: 15, startPoint y: 348, endPoint x: 16, endPoint y: 334, distance: 13.8
click at [16, 348] on icon at bounding box center [12, 349] width 7 height 6
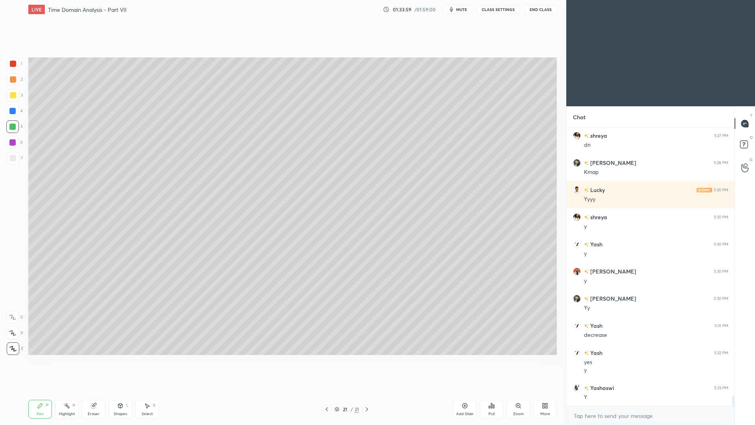
click at [17, 79] on div at bounding box center [13, 79] width 13 height 13
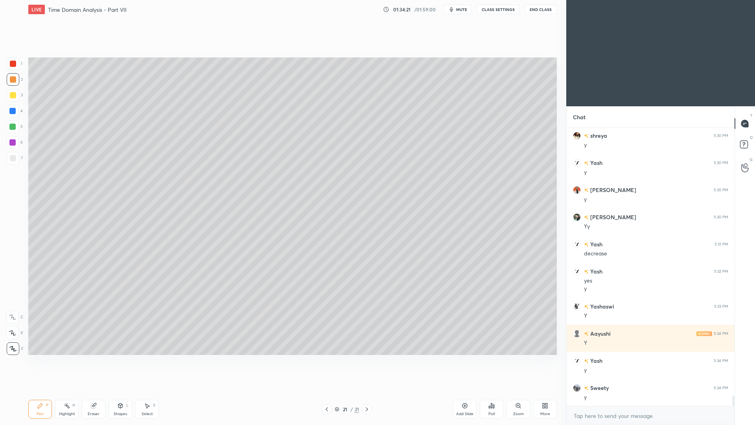
scroll to position [7241, 0]
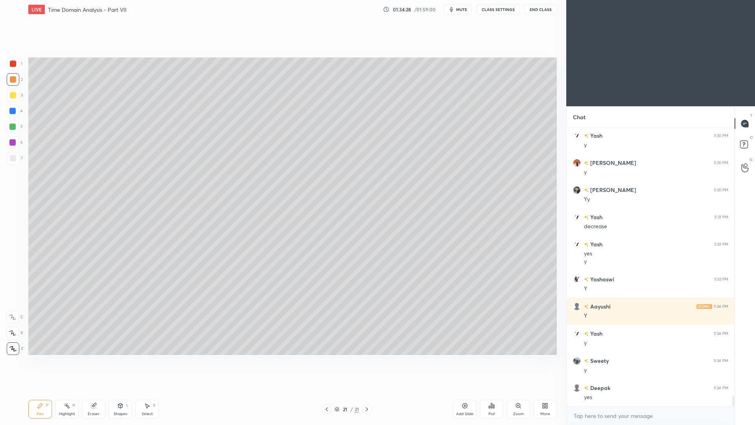
click at [13, 115] on div at bounding box center [12, 111] width 13 height 13
click at [146, 390] on icon at bounding box center [147, 405] width 4 height 5
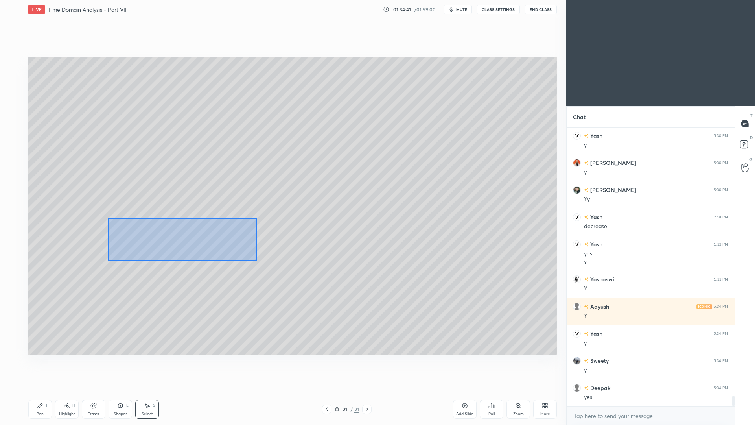
drag, startPoint x: 110, startPoint y: 215, endPoint x: 256, endPoint y: 258, distance: 152.5
click at [256, 260] on div "0 ° Undo Copy Paste here Duplicate Duplicate to new slide Delete" at bounding box center [292, 205] width 529 height 297
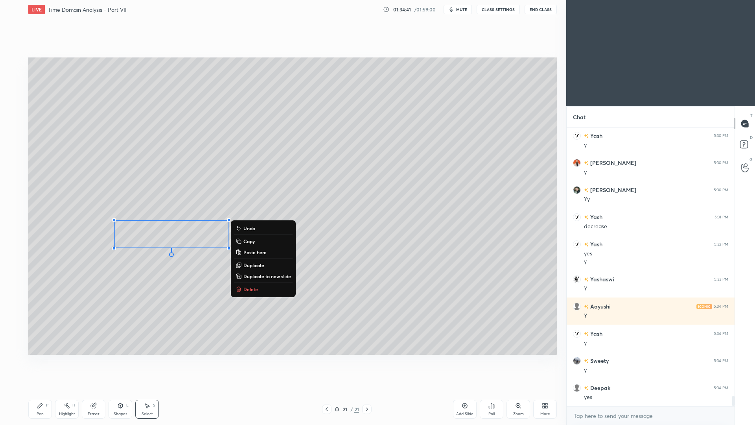
drag, startPoint x: 254, startPoint y: 264, endPoint x: 215, endPoint y: 252, distance: 40.5
click at [254, 264] on p "Duplicate" at bounding box center [253, 265] width 21 height 6
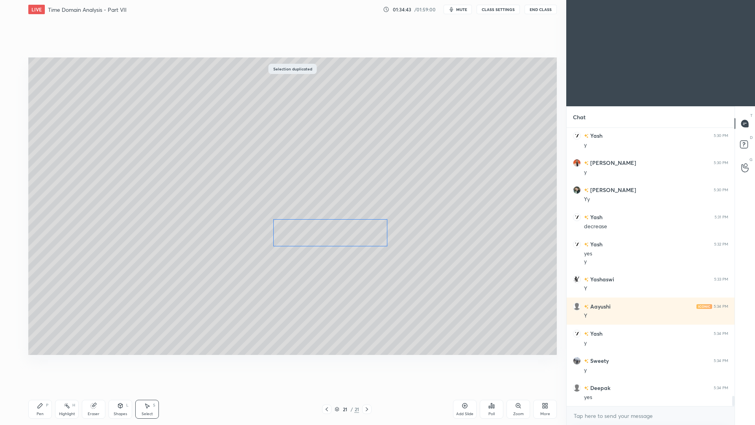
drag, startPoint x: 188, startPoint y: 246, endPoint x: 336, endPoint y: 228, distance: 148.6
click at [335, 233] on div "0 ° Undo Copy Paste here Duplicate Duplicate to new slide Delete" at bounding box center [292, 205] width 529 height 297
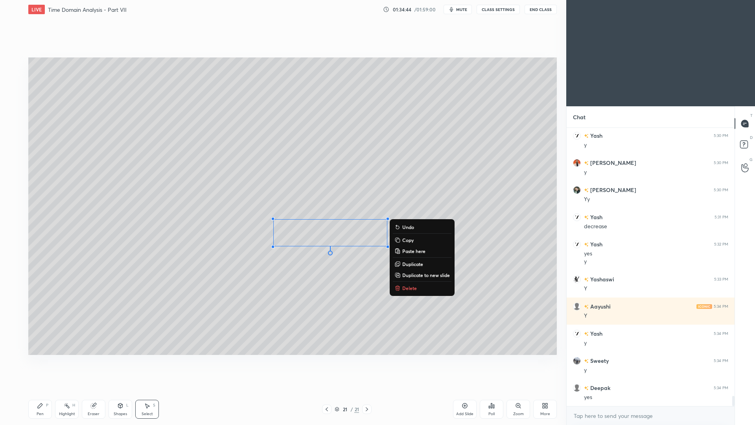
drag, startPoint x: 96, startPoint y: 411, endPoint x: 99, endPoint y: 396, distance: 15.7
click at [96, 390] on div "Eraser" at bounding box center [94, 414] width 12 height 4
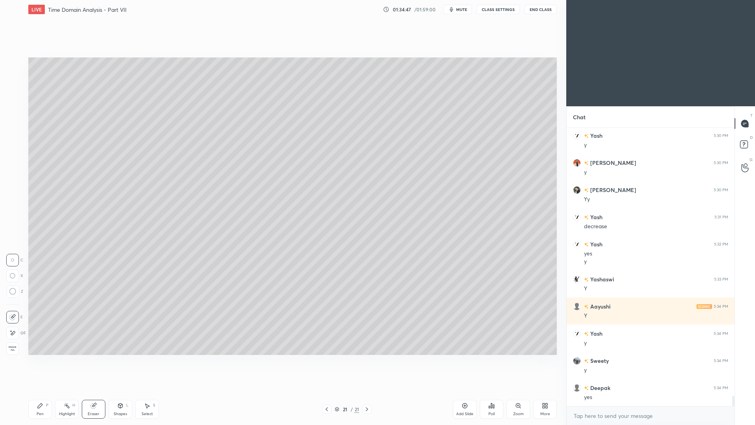
click at [34, 390] on div "Pen P" at bounding box center [40, 409] width 24 height 19
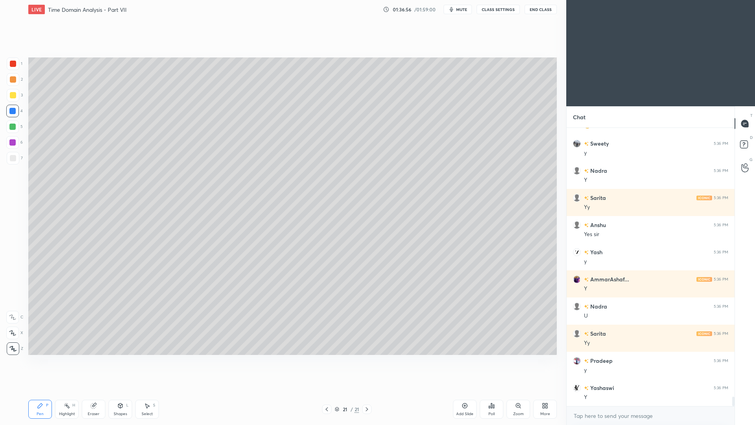
scroll to position [7974, 0]
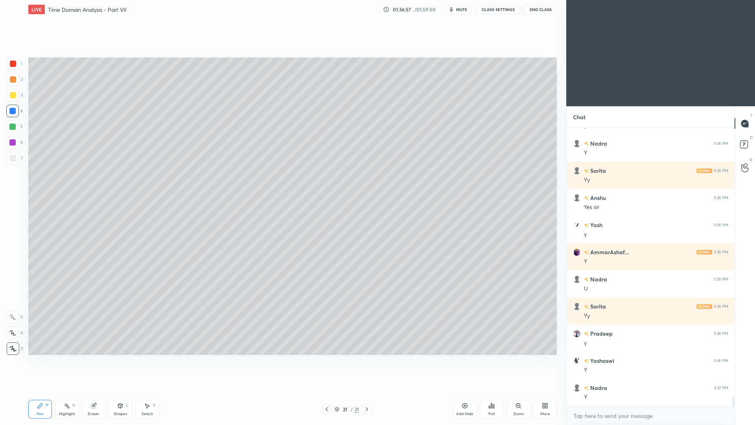
click at [147, 390] on icon at bounding box center [147, 405] width 6 height 6
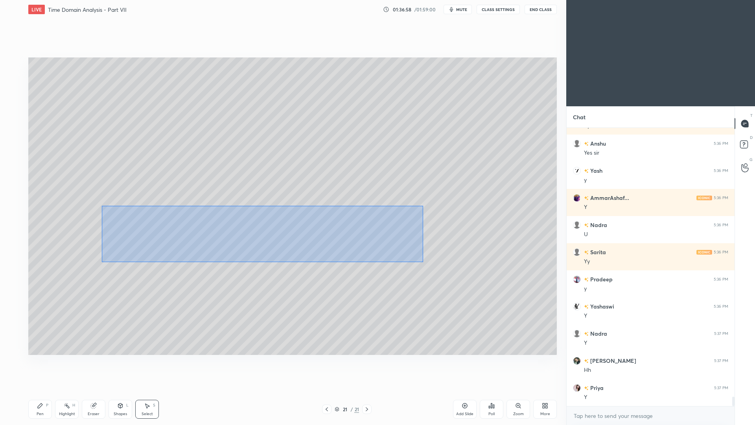
drag, startPoint x: 102, startPoint y: 206, endPoint x: 425, endPoint y: 252, distance: 325.7
click at [423, 262] on div "0 ° Undo Copy Paste here Duplicate Duplicate to new slide Delete" at bounding box center [292, 205] width 529 height 297
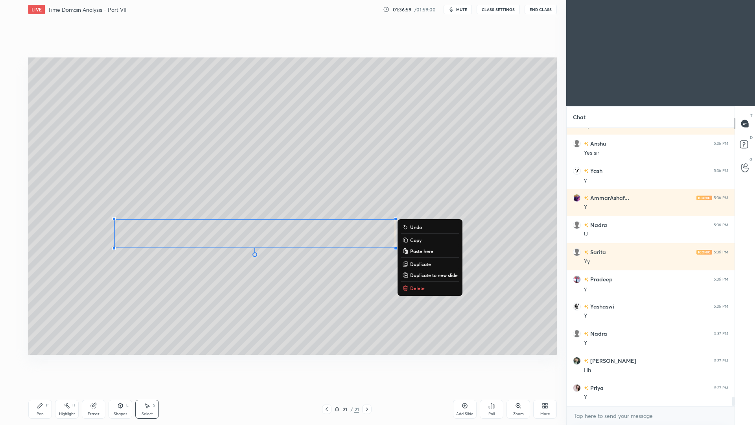
drag, startPoint x: 418, startPoint y: 265, endPoint x: 365, endPoint y: 258, distance: 53.5
click at [418, 265] on p "Duplicate" at bounding box center [420, 264] width 21 height 6
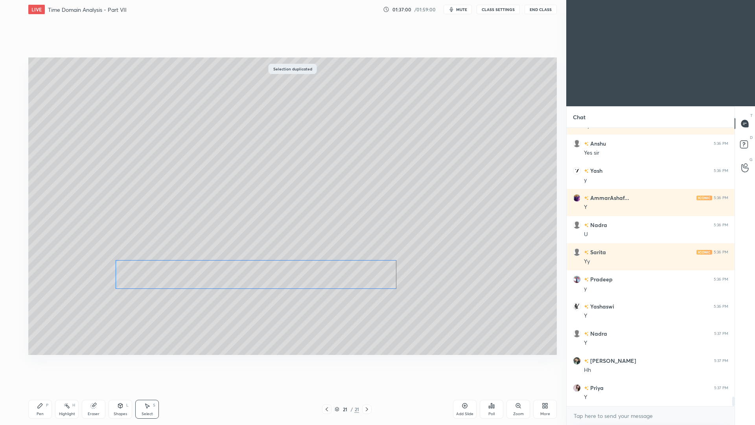
drag, startPoint x: 302, startPoint y: 252, endPoint x: 288, endPoint y: 271, distance: 23.9
click at [290, 274] on div "0 ° Undo Copy Paste here Duplicate Duplicate to new slide Delete" at bounding box center [292, 205] width 529 height 297
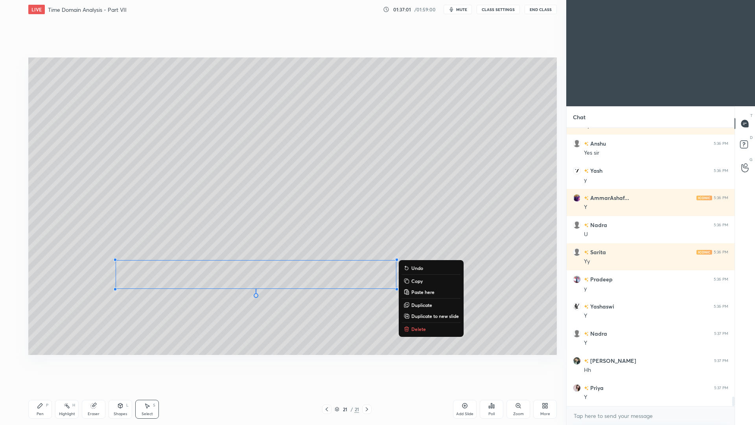
click at [418, 305] on p "Duplicate" at bounding box center [421, 305] width 21 height 6
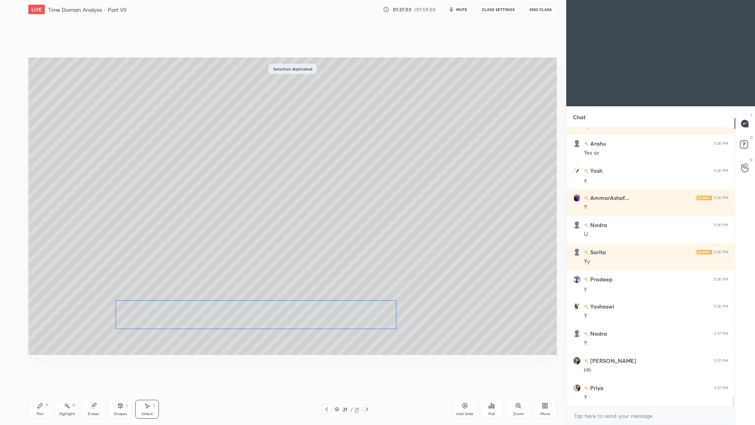
drag, startPoint x: 282, startPoint y: 282, endPoint x: 269, endPoint y: 306, distance: 27.3
click at [271, 310] on div "0 ° Undo Copy Paste here Duplicate Duplicate to new slide Delete" at bounding box center [292, 205] width 529 height 297
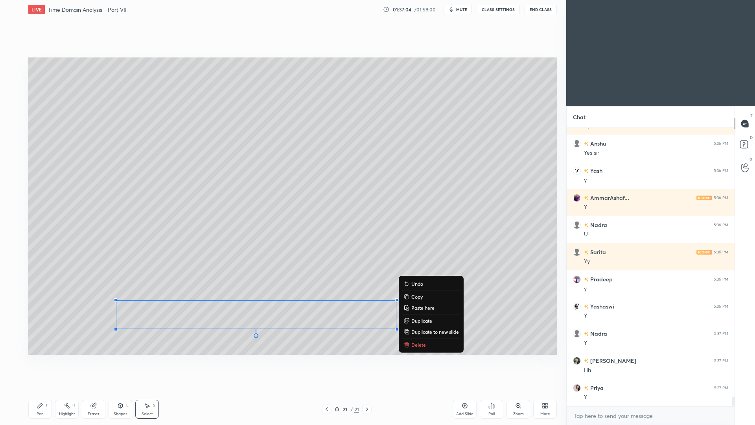
click at [42, 390] on div "Pen P" at bounding box center [40, 409] width 24 height 19
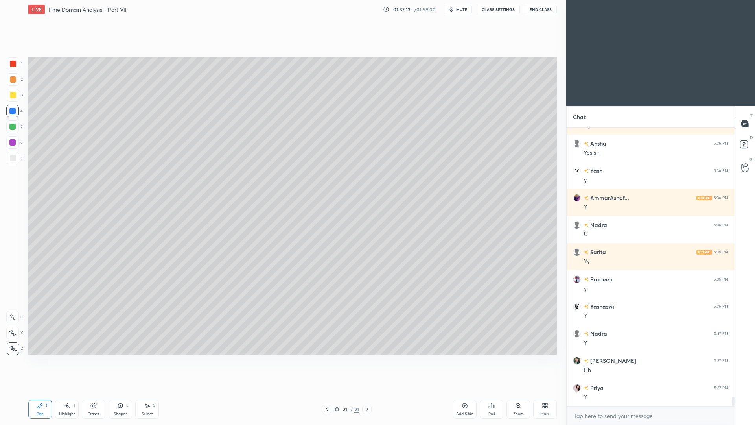
click at [16, 66] on div at bounding box center [13, 63] width 13 height 13
click at [14, 98] on div at bounding box center [13, 95] width 13 height 13
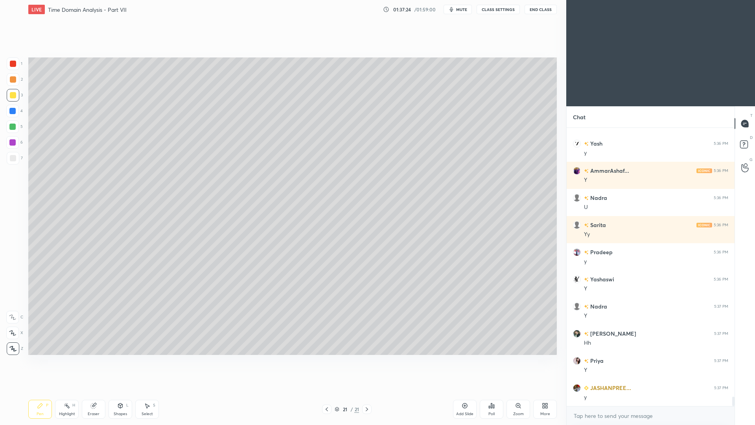
click at [94, 390] on div "Eraser" at bounding box center [94, 409] width 24 height 19
drag, startPoint x: 48, startPoint y: 411, endPoint x: 43, endPoint y: 398, distance: 14.1
click at [47, 390] on div "Pen P" at bounding box center [40, 409] width 24 height 19
click at [13, 67] on div at bounding box center [13, 63] width 13 height 13
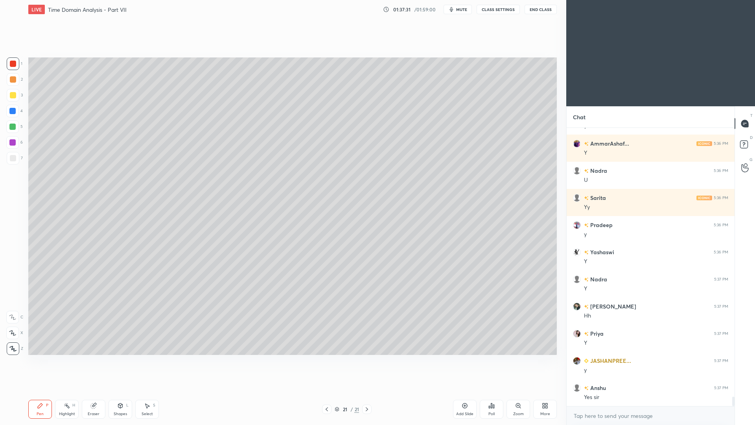
click at [16, 98] on div at bounding box center [13, 95] width 13 height 13
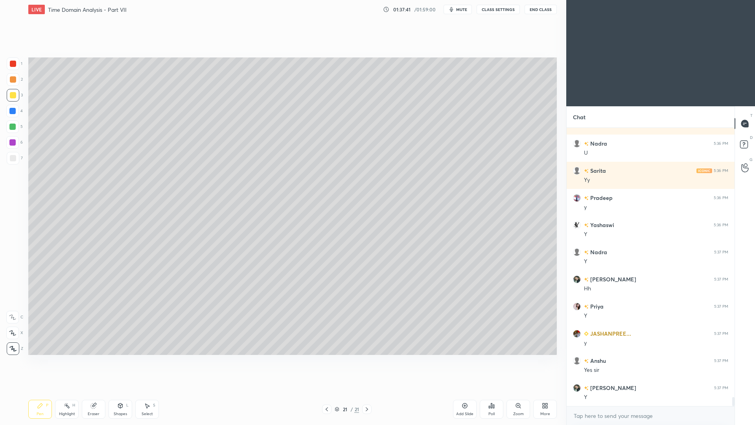
click at [13, 66] on div at bounding box center [13, 64] width 6 height 6
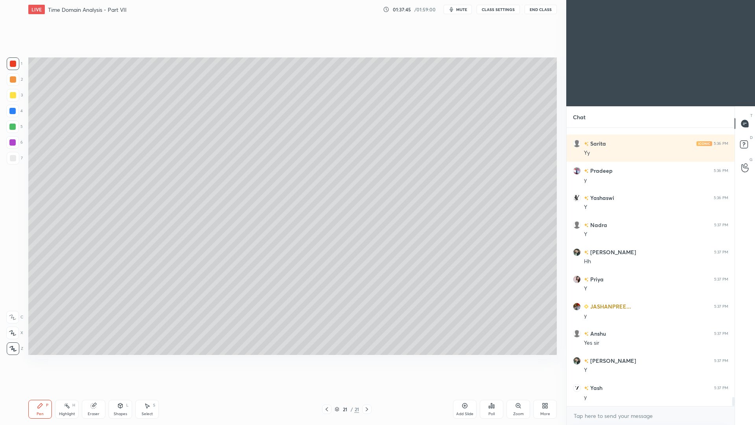
click at [14, 97] on div at bounding box center [13, 95] width 6 height 6
drag, startPoint x: 94, startPoint y: 413, endPoint x: 98, endPoint y: 401, distance: 12.6
click at [95, 390] on div "Eraser" at bounding box center [94, 414] width 12 height 4
click at [44, 390] on div "Pen P" at bounding box center [40, 409] width 24 height 19
click at [15, 62] on div at bounding box center [13, 64] width 6 height 6
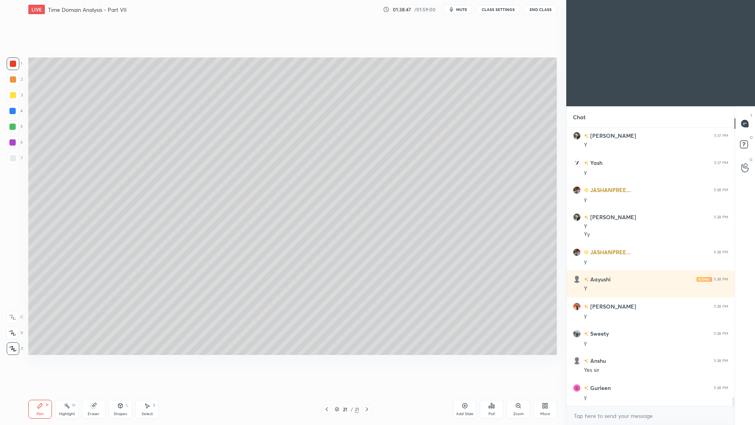
scroll to position [8389, 0]
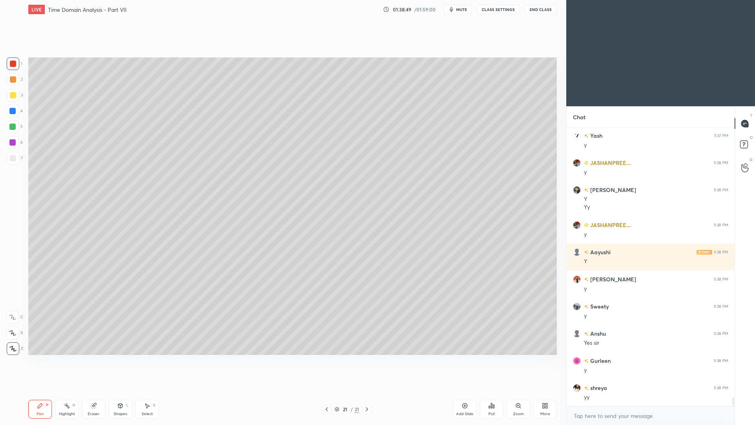
click at [329, 390] on icon at bounding box center [327, 409] width 6 height 6
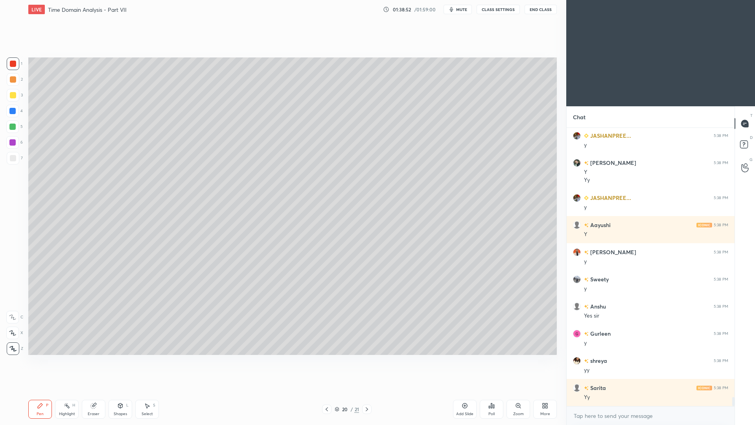
drag, startPoint x: 369, startPoint y: 411, endPoint x: 365, endPoint y: 403, distance: 8.8
click at [369, 390] on icon at bounding box center [367, 409] width 6 height 6
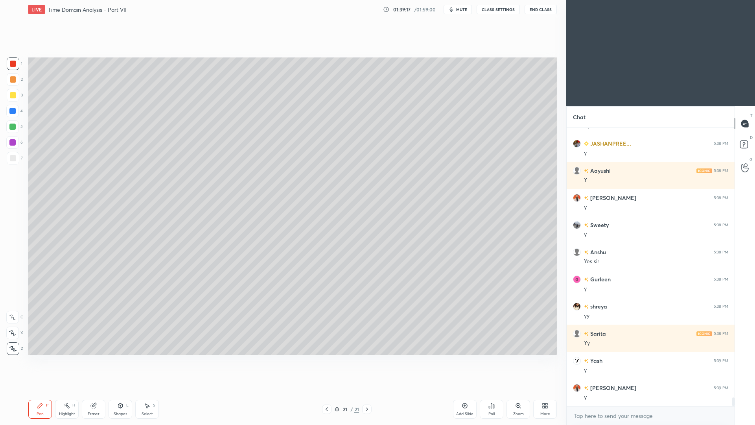
scroll to position [8497, 0]
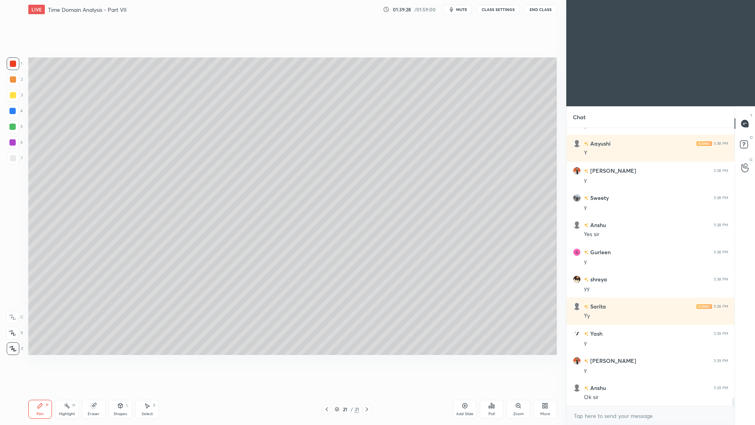
drag, startPoint x: 465, startPoint y: 411, endPoint x: 460, endPoint y: 409, distance: 4.5
click at [462, 390] on div "Add Slide" at bounding box center [464, 414] width 17 height 4
click at [14, 93] on div at bounding box center [13, 95] width 6 height 6
drag, startPoint x: 13, startPoint y: 81, endPoint x: 15, endPoint y: 74, distance: 7.3
click at [13, 81] on div at bounding box center [13, 79] width 6 height 6
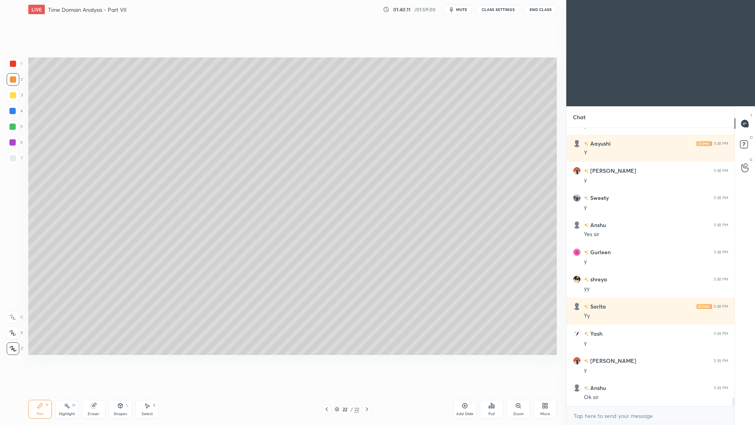
drag, startPoint x: 14, startPoint y: 158, endPoint x: 17, endPoint y: 152, distance: 6.7
click at [15, 159] on div at bounding box center [13, 158] width 6 height 6
drag, startPoint x: 123, startPoint y: 409, endPoint x: 126, endPoint y: 396, distance: 14.2
click at [124, 390] on div "Shapes L" at bounding box center [121, 409] width 24 height 19
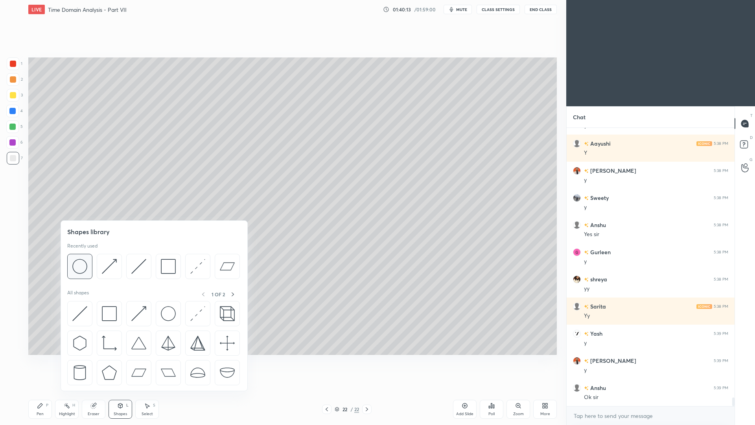
click at [82, 269] on img at bounding box center [79, 266] width 15 height 15
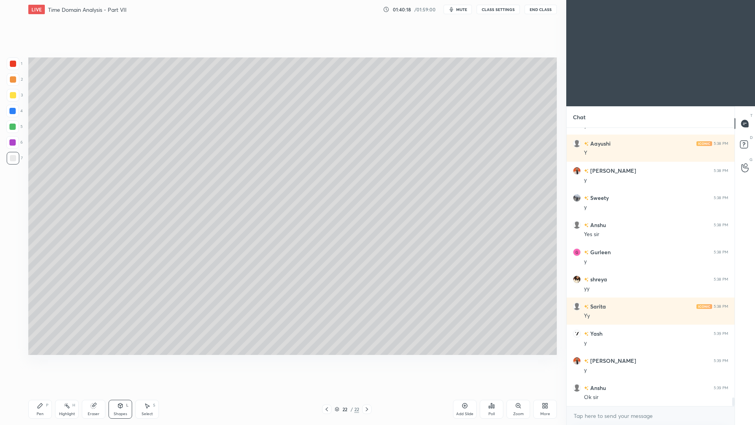
click at [119, 390] on div "Shapes" at bounding box center [120, 414] width 13 height 4
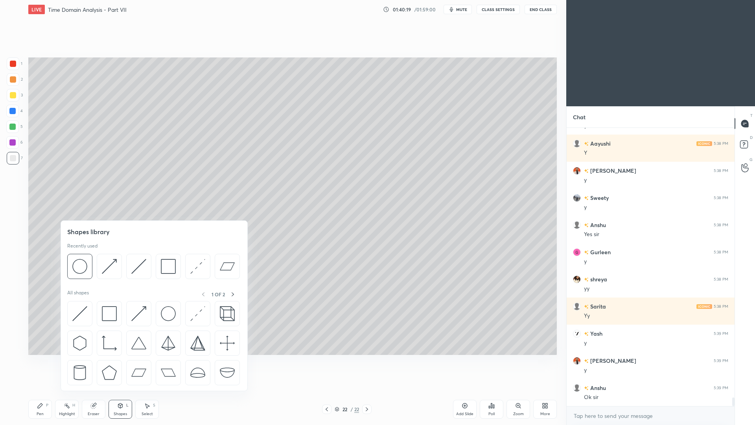
drag, startPoint x: 168, startPoint y: 267, endPoint x: 164, endPoint y: 249, distance: 18.0
click at [171, 263] on img at bounding box center [168, 266] width 15 height 15
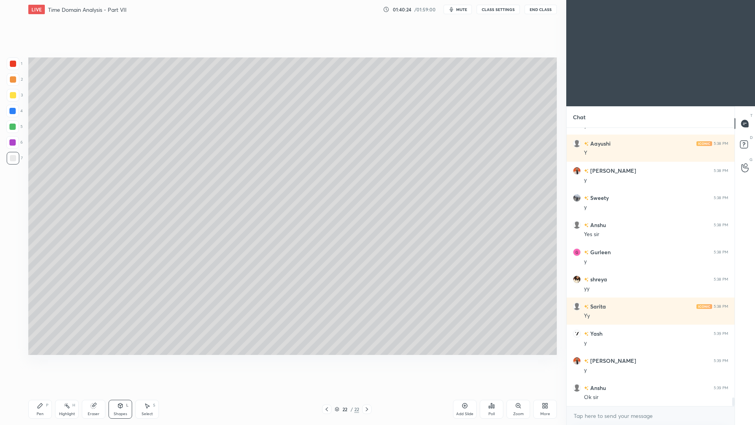
drag, startPoint x: 150, startPoint y: 409, endPoint x: 149, endPoint y: 405, distance: 4.6
click at [148, 390] on div "Select S" at bounding box center [147, 409] width 24 height 19
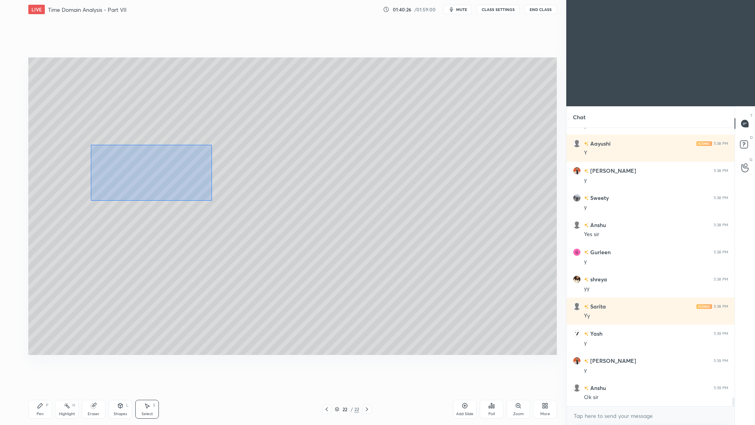
drag, startPoint x: 104, startPoint y: 144, endPoint x: 214, endPoint y: 199, distance: 122.2
click at [212, 202] on div "0 ° Undo Copy Paste here Duplicate Duplicate to new slide Delete" at bounding box center [292, 205] width 529 height 297
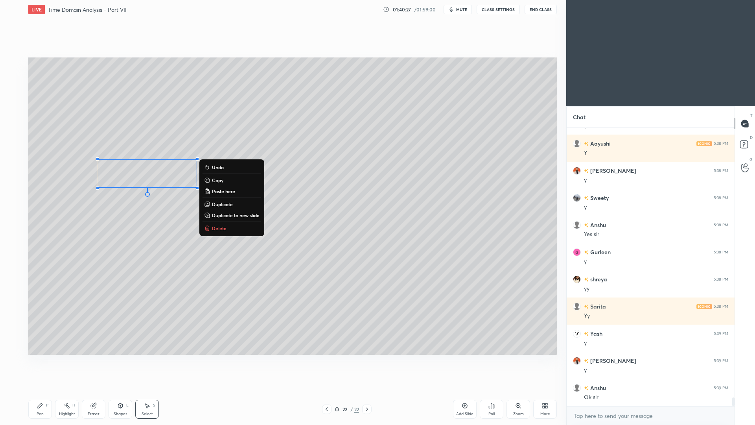
drag, startPoint x: 226, startPoint y: 205, endPoint x: 197, endPoint y: 194, distance: 30.4
click at [225, 205] on p "Duplicate" at bounding box center [222, 204] width 21 height 6
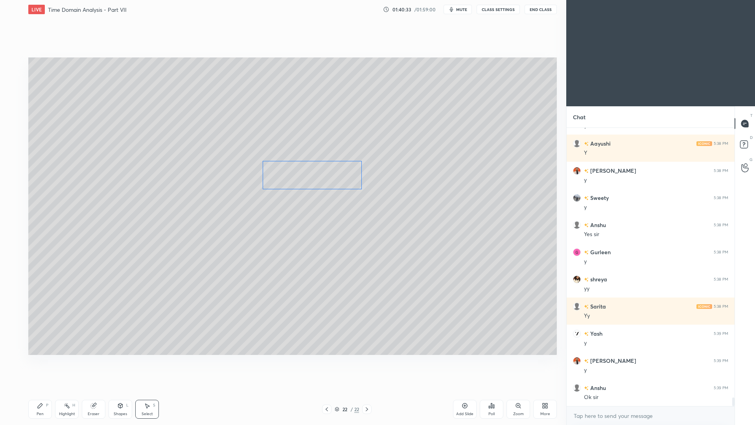
drag, startPoint x: 156, startPoint y: 186, endPoint x: 308, endPoint y: 175, distance: 152.2
click at [309, 176] on div "0 ° Undo Copy Paste here Duplicate Duplicate to new slide Delete" at bounding box center [292, 205] width 529 height 297
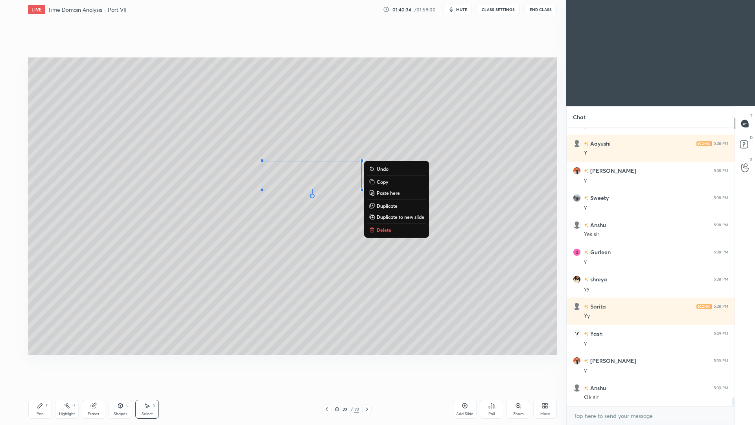
drag, startPoint x: 118, startPoint y: 409, endPoint x: 123, endPoint y: 391, distance: 18.7
click at [118, 390] on div "Shapes L" at bounding box center [121, 409] width 24 height 19
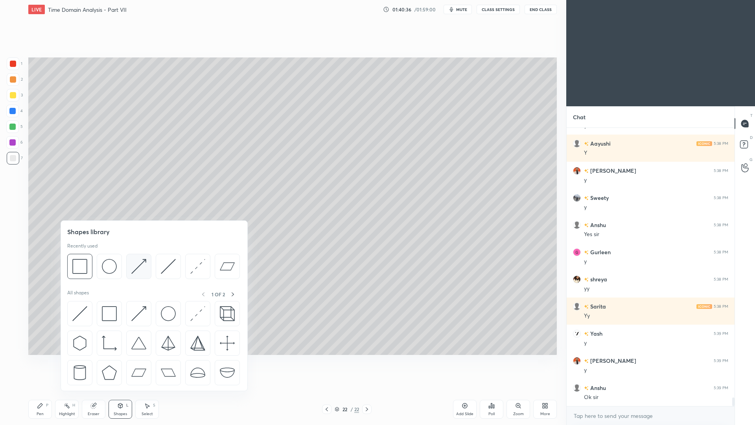
click at [138, 265] on img at bounding box center [138, 266] width 15 height 15
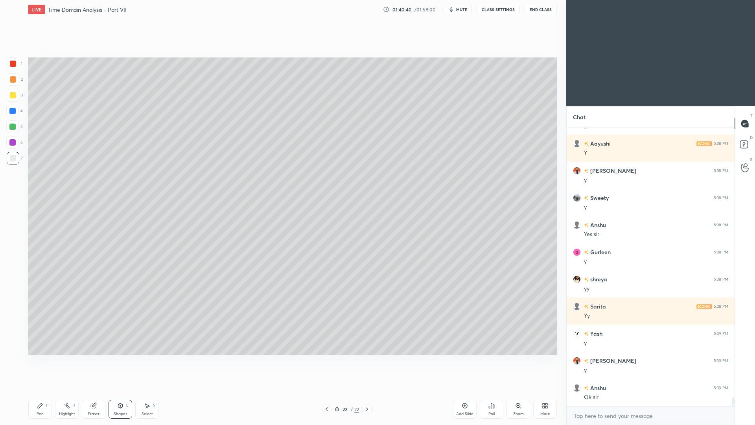
scroll to position [8525, 0]
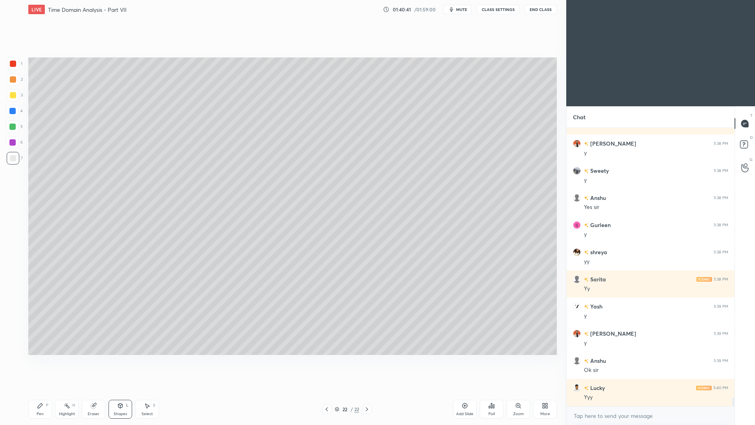
click at [150, 390] on div "Select S" at bounding box center [147, 409] width 24 height 19
drag, startPoint x: 184, startPoint y: 174, endPoint x: 206, endPoint y: 184, distance: 24.0
click at [217, 198] on div "0 ° Undo Copy Paste here Duplicate Duplicate to new slide Delete" at bounding box center [292, 205] width 529 height 297
click at [183, 177] on div "0 ° Undo Copy Paste here Duplicate Duplicate to new slide Delete" at bounding box center [292, 205] width 529 height 297
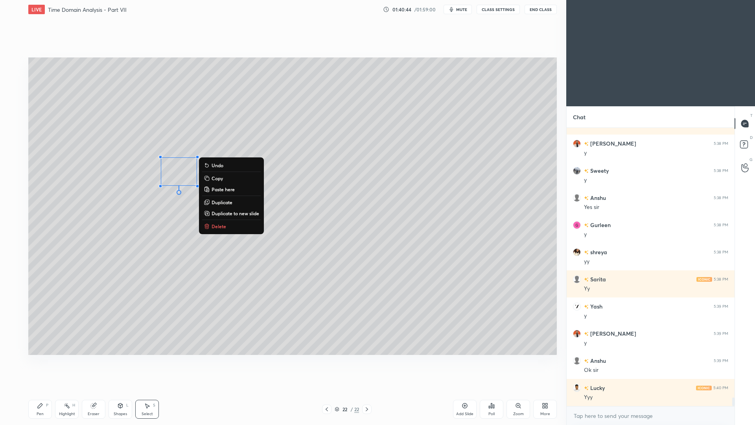
click at [297, 215] on div "0 ° Undo Copy Paste here Duplicate Duplicate to new slide Delete" at bounding box center [292, 205] width 529 height 297
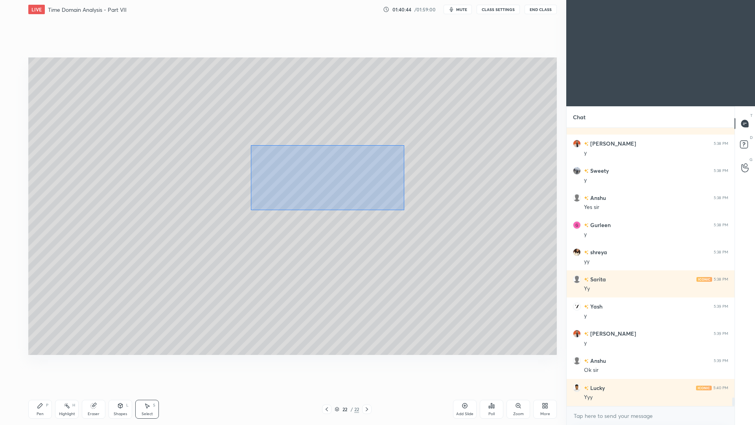
drag, startPoint x: 304, startPoint y: 147, endPoint x: 398, endPoint y: 208, distance: 112.9
click at [401, 210] on div "0 ° Undo Copy Paste here Duplicate Duplicate to new slide Delete" at bounding box center [292, 205] width 529 height 297
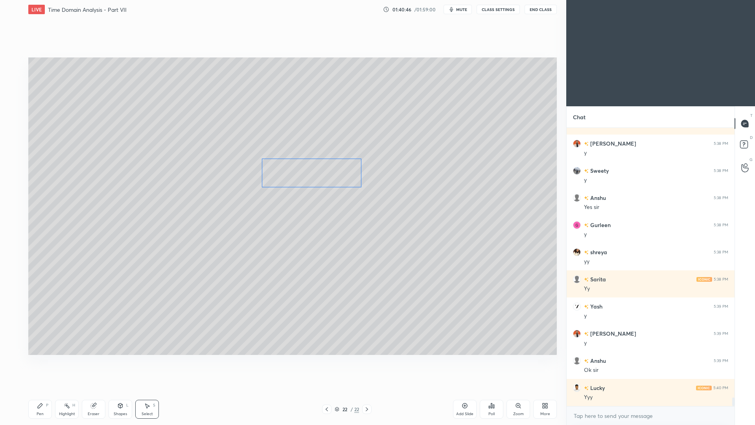
click at [304, 175] on div "0 ° Undo Copy Paste here Duplicate Duplicate to new slide Delete" at bounding box center [292, 205] width 529 height 297
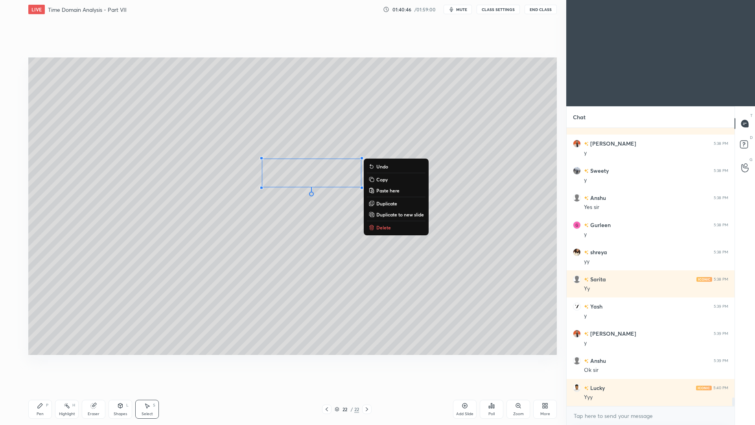
drag, startPoint x: 120, startPoint y: 410, endPoint x: 120, endPoint y: 394, distance: 16.5
click at [120, 390] on div "Shapes L" at bounding box center [121, 409] width 24 height 19
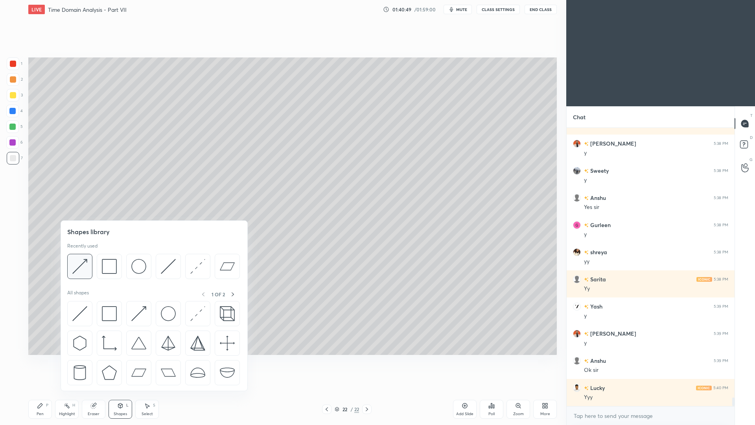
click at [83, 265] on img at bounding box center [79, 266] width 15 height 15
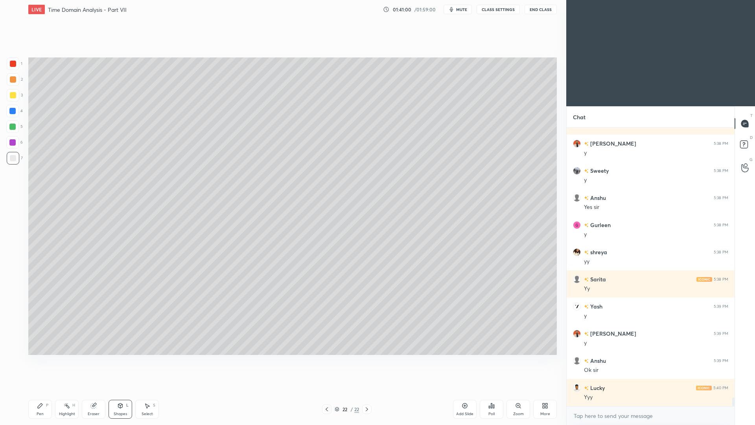
click at [120, 390] on icon at bounding box center [120, 405] width 6 height 6
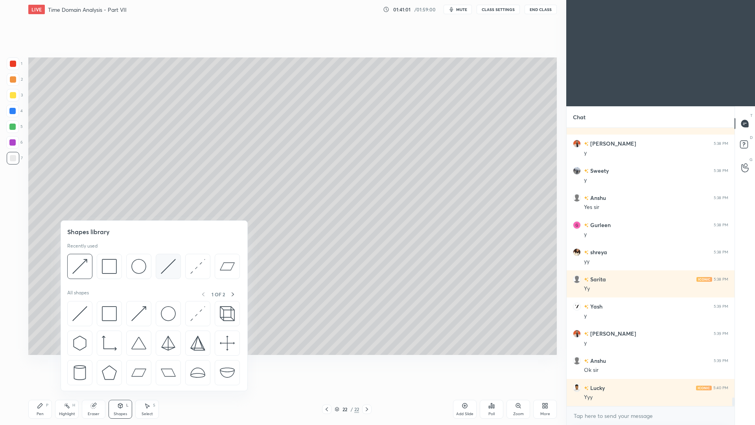
click at [169, 268] on img at bounding box center [168, 266] width 15 height 15
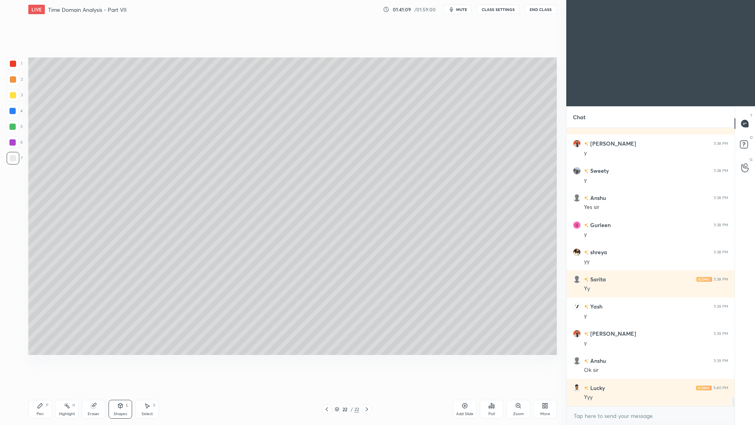
click at [40, 390] on div "Pen P" at bounding box center [40, 409] width 24 height 19
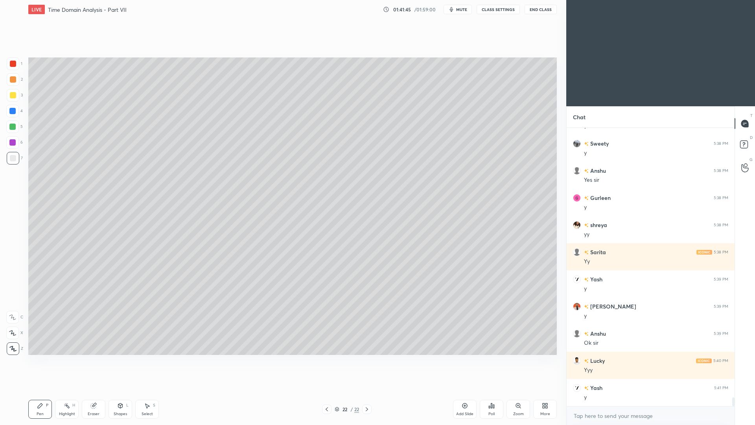
drag, startPoint x: 77, startPoint y: 407, endPoint x: 74, endPoint y: 406, distance: 4.0
click at [77, 390] on div "Highlight H" at bounding box center [67, 409] width 24 height 19
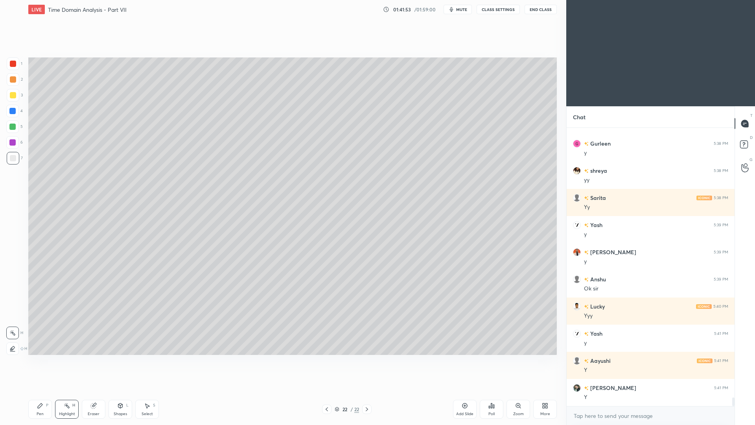
scroll to position [8633, 0]
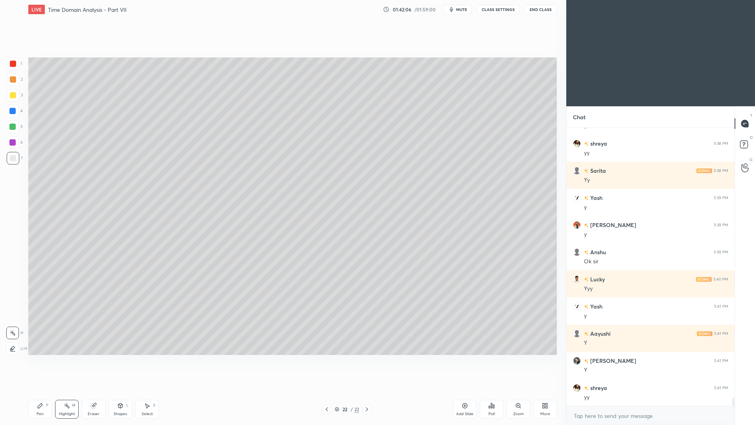
click at [37, 390] on div "Pen" at bounding box center [40, 414] width 7 height 4
drag, startPoint x: 14, startPoint y: 141, endPoint x: 14, endPoint y: 134, distance: 6.7
click at [15, 141] on div at bounding box center [12, 142] width 6 height 6
drag, startPoint x: 15, startPoint y: 335, endPoint x: 14, endPoint y: 325, distance: 9.9
click at [15, 335] on icon at bounding box center [12, 333] width 7 height 6
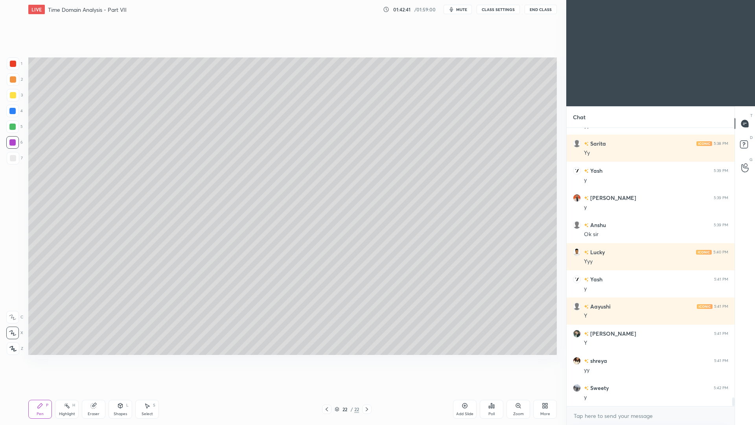
scroll to position [8687, 0]
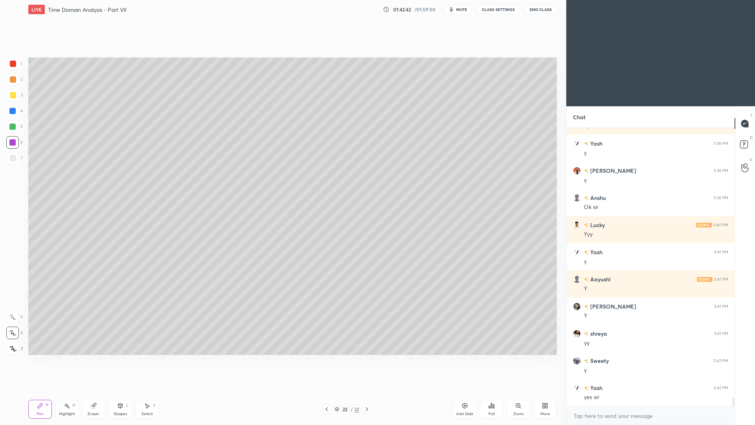
drag, startPoint x: 74, startPoint y: 410, endPoint x: 74, endPoint y: 396, distance: 14.2
click at [74, 390] on div "Highlight" at bounding box center [67, 414] width 16 height 4
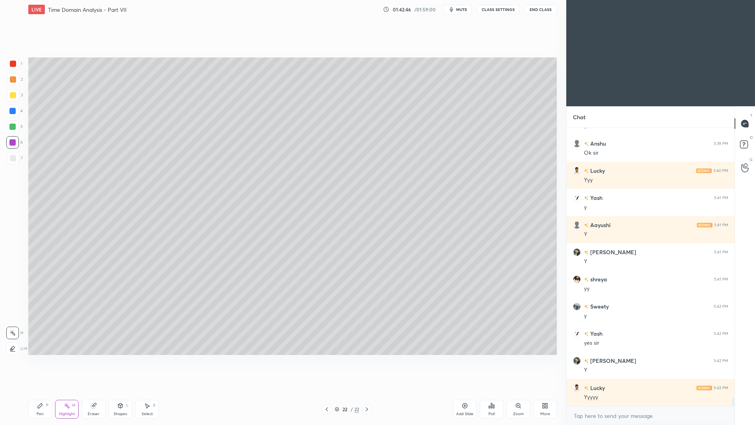
scroll to position [8769, 0]
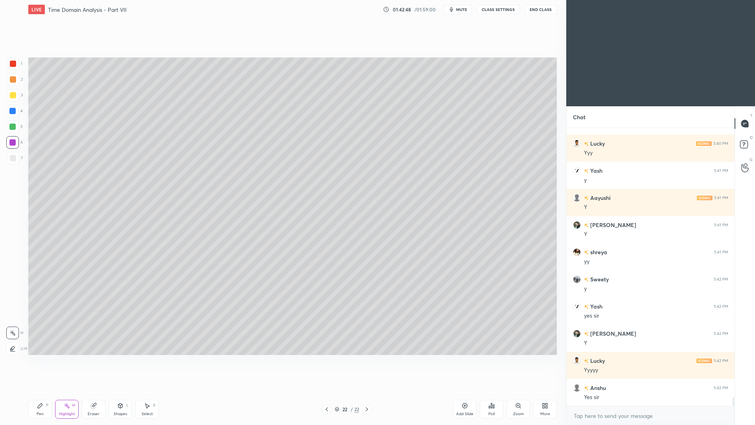
drag, startPoint x: 46, startPoint y: 410, endPoint x: 47, endPoint y: 404, distance: 6.0
click at [47, 390] on div "Pen P" at bounding box center [40, 409] width 24 height 19
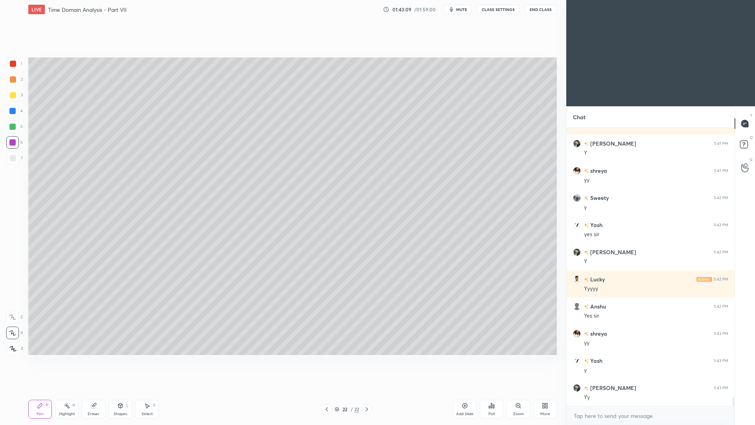
scroll to position [8877, 0]
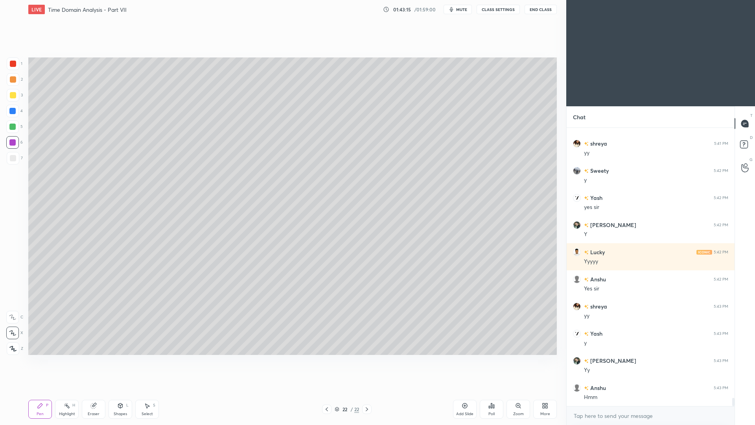
drag, startPoint x: 72, startPoint y: 408, endPoint x: 68, endPoint y: 403, distance: 5.9
click at [72, 390] on div "Highlight H" at bounding box center [67, 409] width 24 height 19
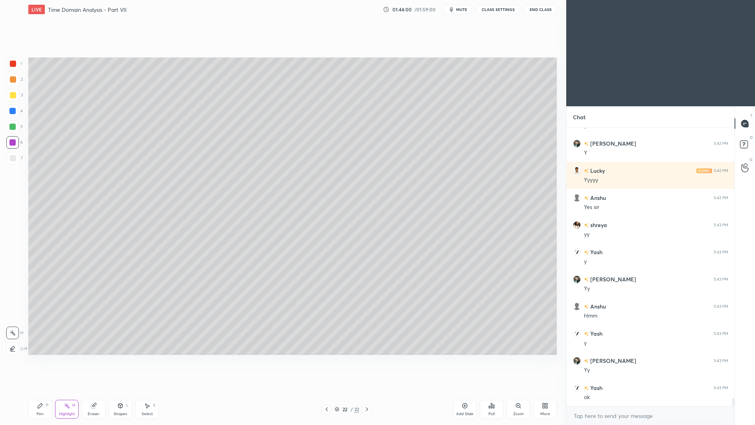
scroll to position [8986, 0]
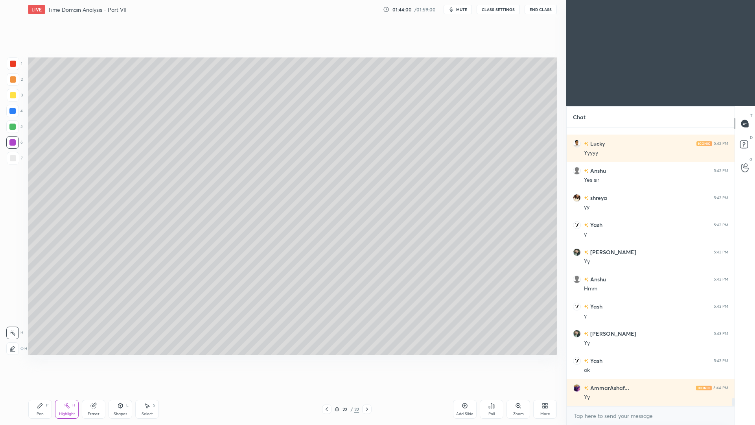
drag, startPoint x: 43, startPoint y: 407, endPoint x: 41, endPoint y: 399, distance: 9.0
click at [42, 390] on div "Pen P" at bounding box center [40, 409] width 24 height 19
click at [15, 352] on div at bounding box center [13, 348] width 13 height 13
click at [122, 390] on div "Shapes" at bounding box center [120, 414] width 13 height 4
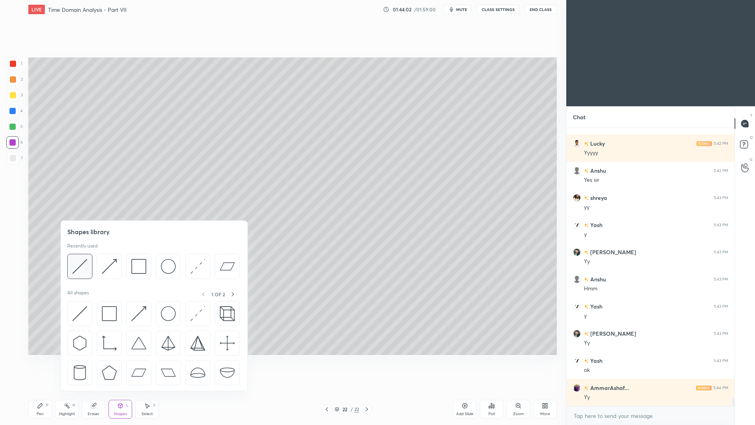
click at [83, 269] on img at bounding box center [79, 266] width 15 height 15
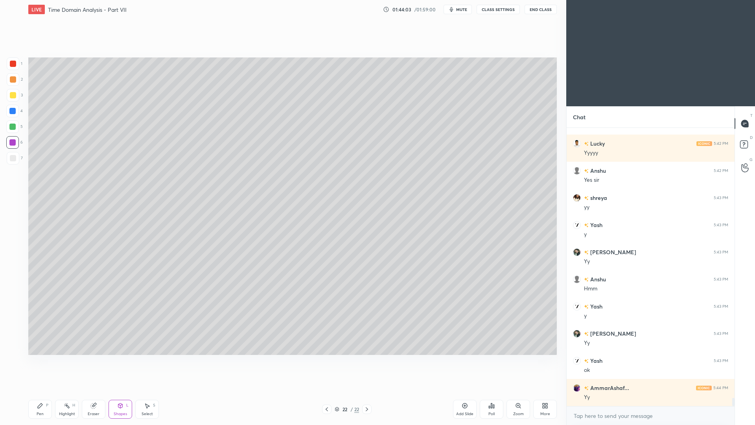
drag, startPoint x: 15, startPoint y: 64, endPoint x: 15, endPoint y: 58, distance: 6.3
click at [15, 63] on div at bounding box center [13, 64] width 6 height 6
click at [42, 390] on div "Pen" at bounding box center [40, 414] width 7 height 4
drag, startPoint x: 68, startPoint y: 410, endPoint x: 65, endPoint y: 399, distance: 11.2
click at [68, 390] on div "Highlight H" at bounding box center [67, 409] width 24 height 19
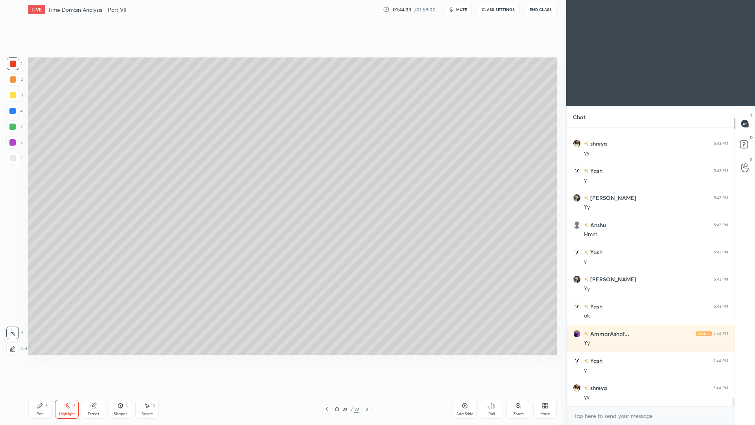
scroll to position [9067, 0]
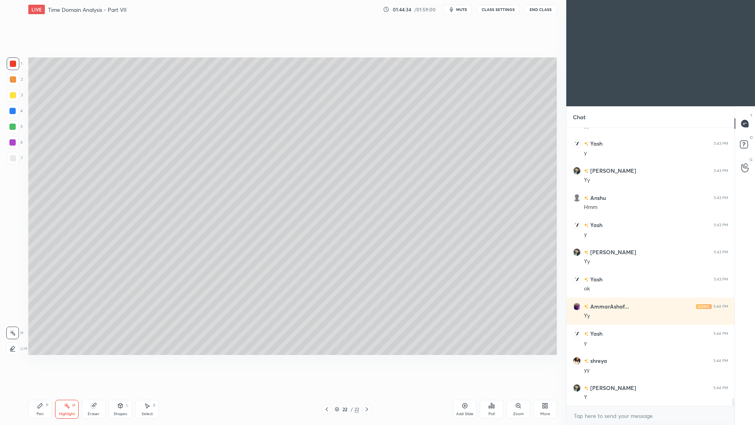
click at [41, 390] on div "Pen P" at bounding box center [40, 409] width 24 height 19
drag, startPoint x: 13, startPoint y: 157, endPoint x: 12, endPoint y: 153, distance: 4.5
click at [14, 158] on div at bounding box center [13, 158] width 6 height 6
click at [14, 128] on div at bounding box center [12, 126] width 6 height 6
click at [115, 390] on div "Shapes L" at bounding box center [121, 409] width 24 height 19
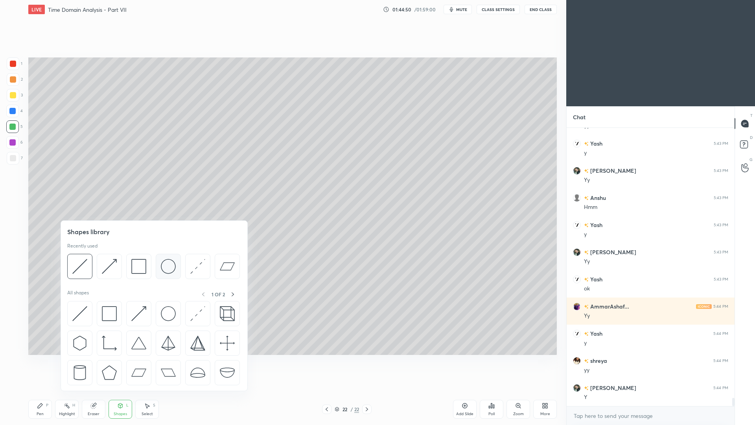
click at [168, 267] on img at bounding box center [168, 266] width 15 height 15
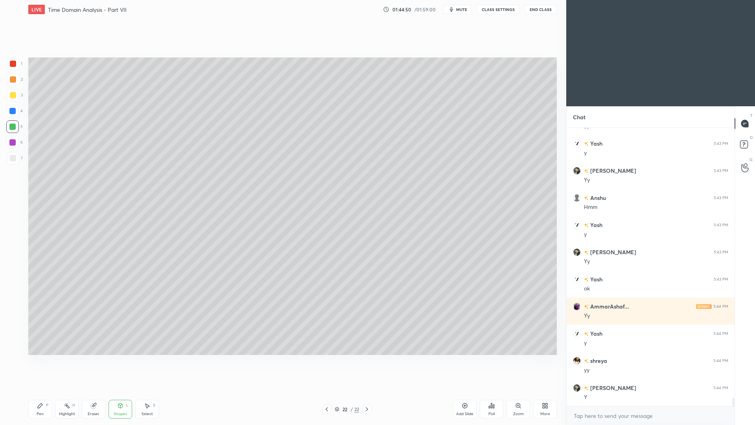
click at [12, 158] on div at bounding box center [13, 158] width 6 height 6
drag, startPoint x: 123, startPoint y: 411, endPoint x: 122, endPoint y: 398, distance: 13.8
click at [122, 390] on div "Shapes" at bounding box center [120, 414] width 13 height 4
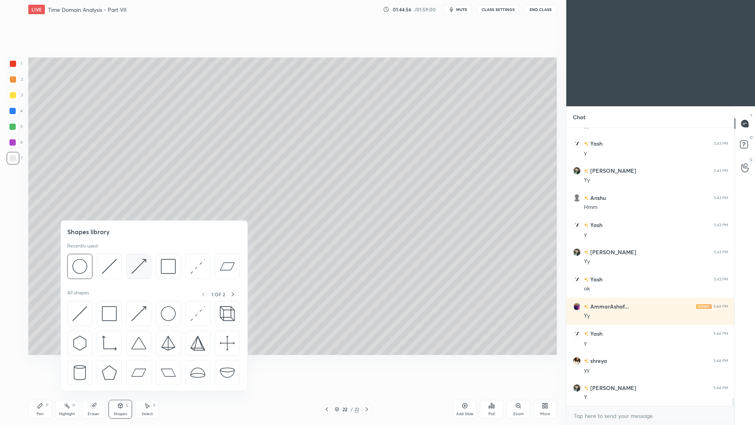
click at [140, 268] on img at bounding box center [138, 266] width 15 height 15
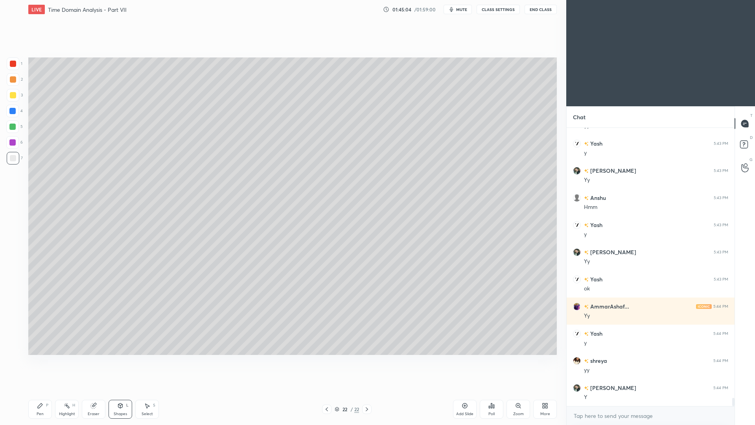
drag, startPoint x: 119, startPoint y: 413, endPoint x: 118, endPoint y: 399, distance: 13.8
click at [119, 390] on div "Shapes" at bounding box center [120, 414] width 13 height 4
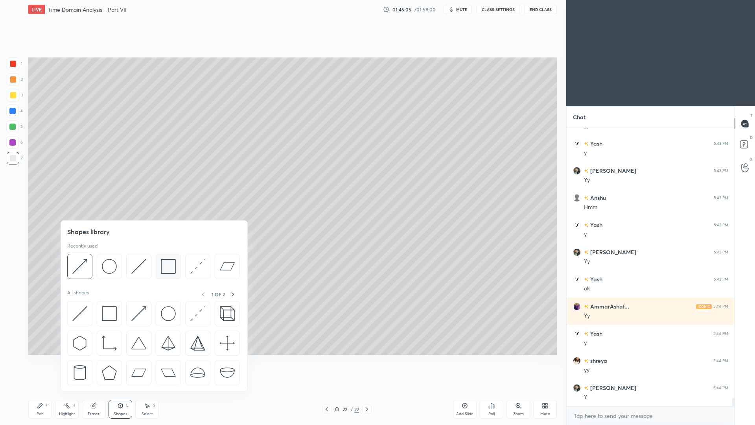
click at [164, 272] on img at bounding box center [168, 266] width 15 height 15
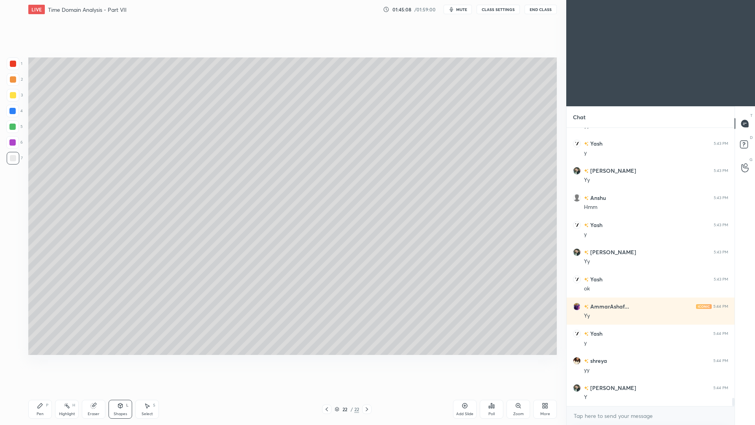
click at [148, 390] on div "Select S" at bounding box center [147, 409] width 24 height 19
drag, startPoint x: 188, startPoint y: 315, endPoint x: 262, endPoint y: 341, distance: 79.2
click at [250, 348] on div "0 ° Undo Copy Paste here Duplicate Duplicate to new slide Delete" at bounding box center [292, 205] width 529 height 297
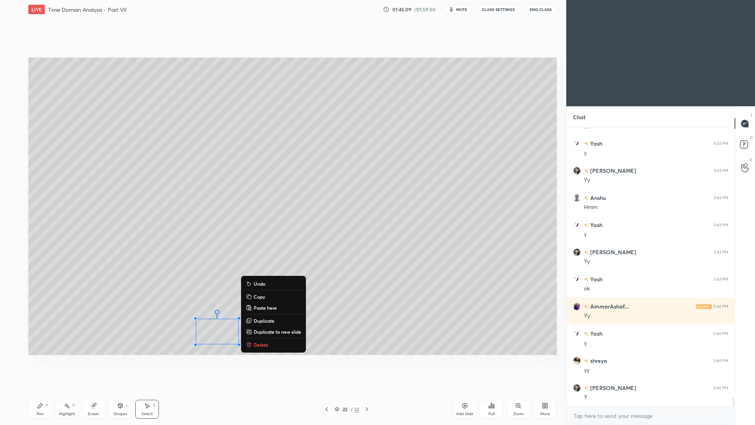
drag, startPoint x: 264, startPoint y: 321, endPoint x: 249, endPoint y: 326, distance: 15.4
click at [263, 322] on p "Duplicate" at bounding box center [264, 320] width 21 height 6
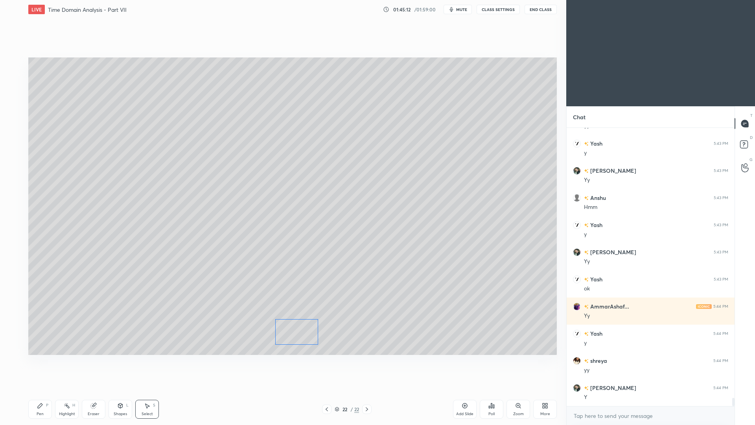
drag, startPoint x: 234, startPoint y: 338, endPoint x: 300, endPoint y: 321, distance: 68.5
click at [302, 326] on div "0 ° Undo Copy Paste here Duplicate Duplicate to new slide Delete" at bounding box center [292, 205] width 529 height 297
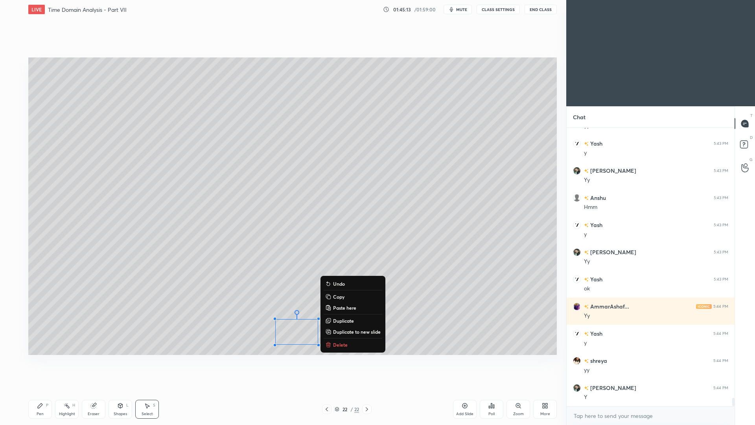
drag, startPoint x: 121, startPoint y: 410, endPoint x: 125, endPoint y: 394, distance: 17.1
click at [121, 390] on div "Shapes L" at bounding box center [121, 409] width 24 height 19
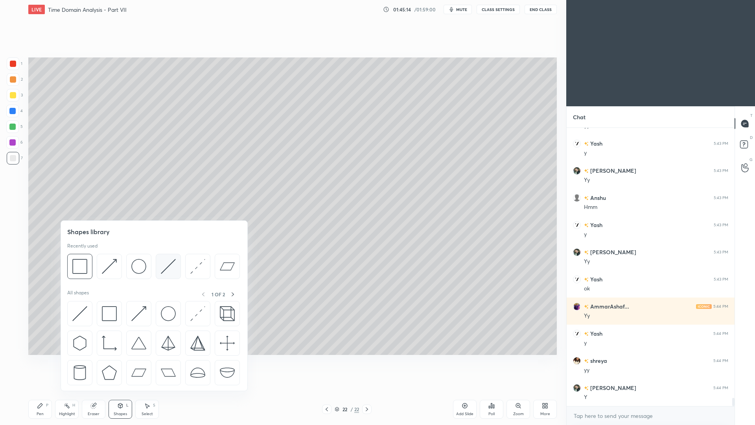
click at [169, 271] on img at bounding box center [168, 266] width 15 height 15
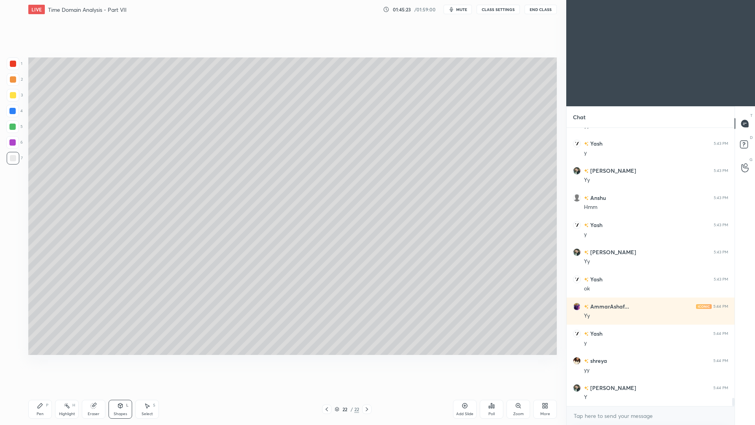
drag, startPoint x: 48, startPoint y: 409, endPoint x: 49, endPoint y: 398, distance: 10.6
click at [49, 390] on div "Pen P" at bounding box center [40, 409] width 24 height 19
drag, startPoint x: 67, startPoint y: 413, endPoint x: 64, endPoint y: 400, distance: 13.0
click at [67, 390] on div "Highlight" at bounding box center [67, 414] width 16 height 4
drag, startPoint x: 42, startPoint y: 411, endPoint x: 37, endPoint y: 409, distance: 5.6
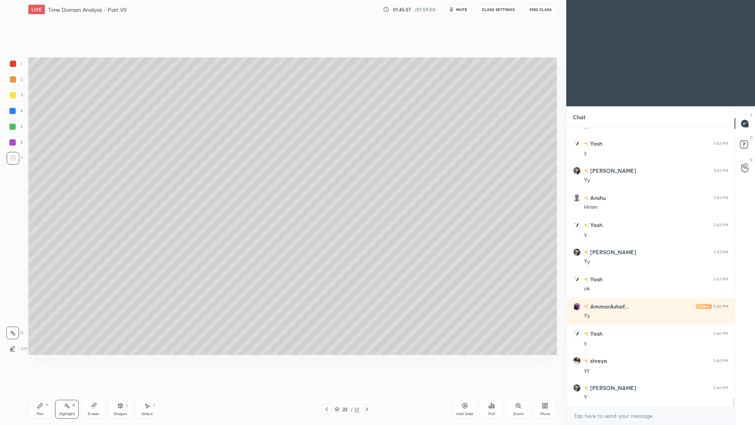
click at [41, 390] on div "Pen" at bounding box center [40, 414] width 7 height 4
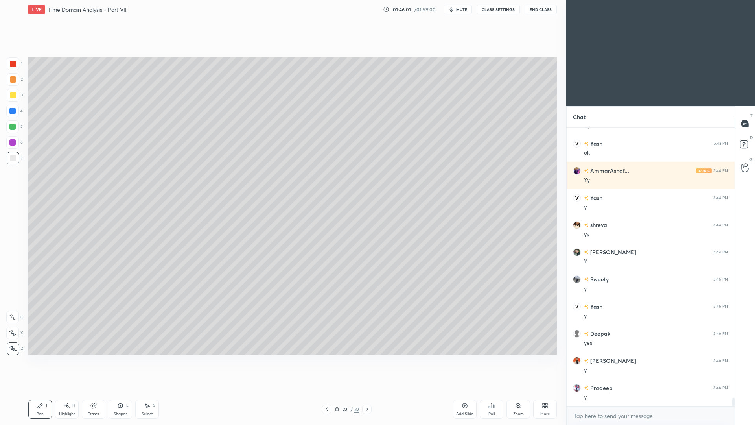
scroll to position [9230, 0]
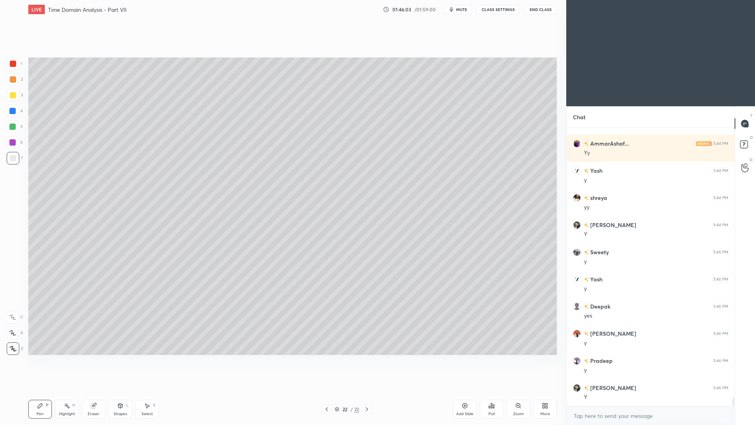
drag, startPoint x: 459, startPoint y: 407, endPoint x: 451, endPoint y: 398, distance: 12.3
click at [453, 390] on div "Add Slide" at bounding box center [465, 409] width 24 height 19
click at [95, 390] on div "Eraser" at bounding box center [94, 414] width 12 height 4
click at [41, 390] on div "Pen P" at bounding box center [40, 409] width 24 height 19
drag, startPoint x: 122, startPoint y: 407, endPoint x: 125, endPoint y: 396, distance: 11.0
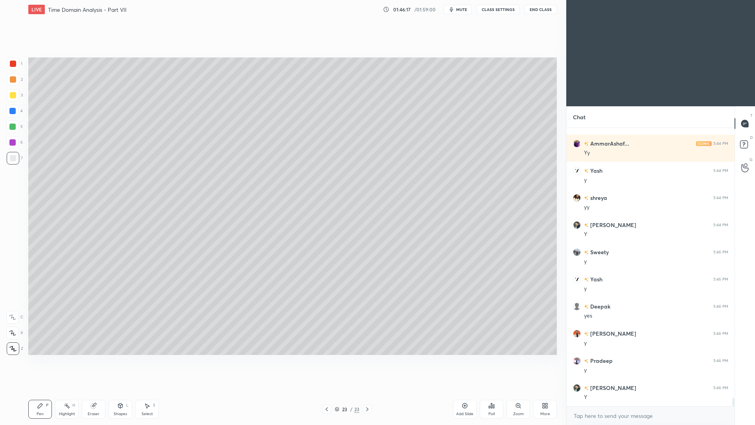
click at [122, 390] on icon at bounding box center [120, 405] width 6 height 6
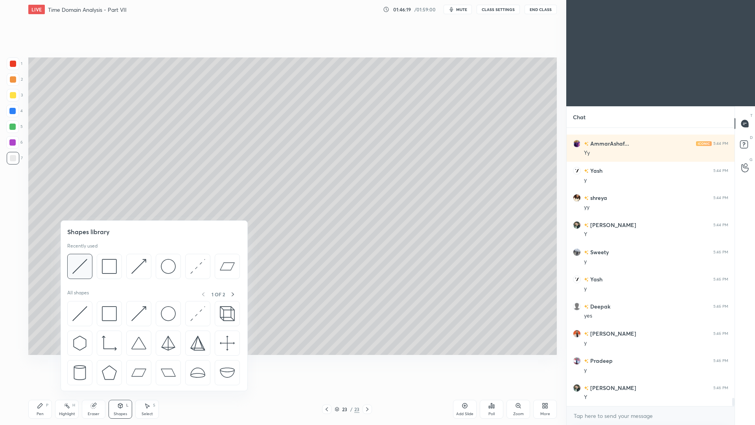
click at [81, 262] on img at bounding box center [79, 266] width 15 height 15
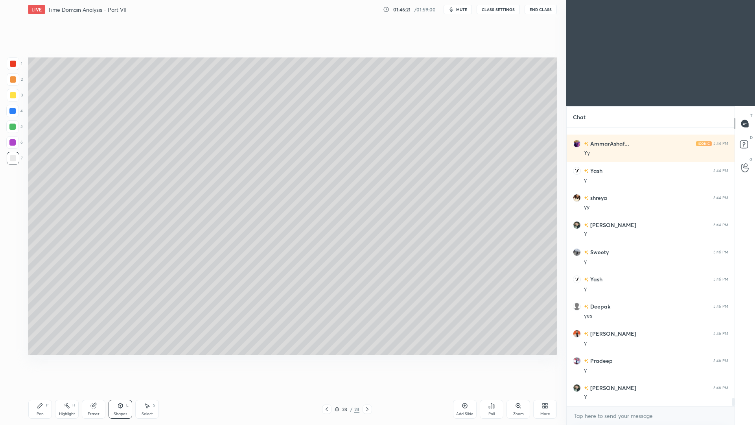
drag, startPoint x: 42, startPoint y: 408, endPoint x: 43, endPoint y: 395, distance: 13.0
click at [43, 390] on icon at bounding box center [40, 405] width 6 height 6
click at [149, 390] on icon at bounding box center [147, 405] width 6 height 6
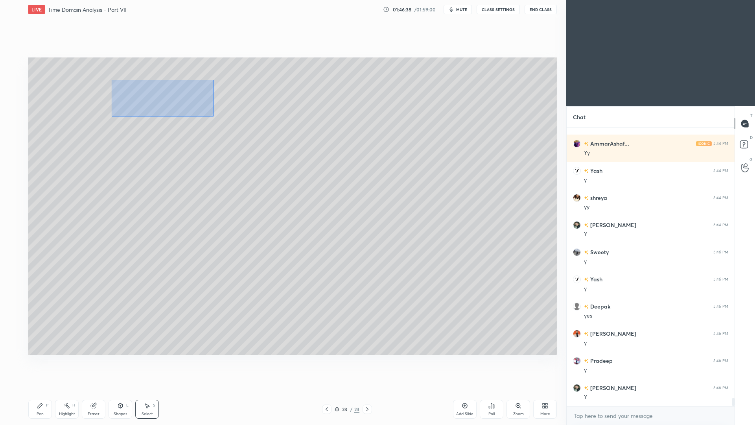
drag, startPoint x: 111, startPoint y: 80, endPoint x: 214, endPoint y: 114, distance: 107.7
click at [214, 116] on div "0 ° Undo Copy Paste here Duplicate Duplicate to new slide Delete" at bounding box center [292, 205] width 529 height 297
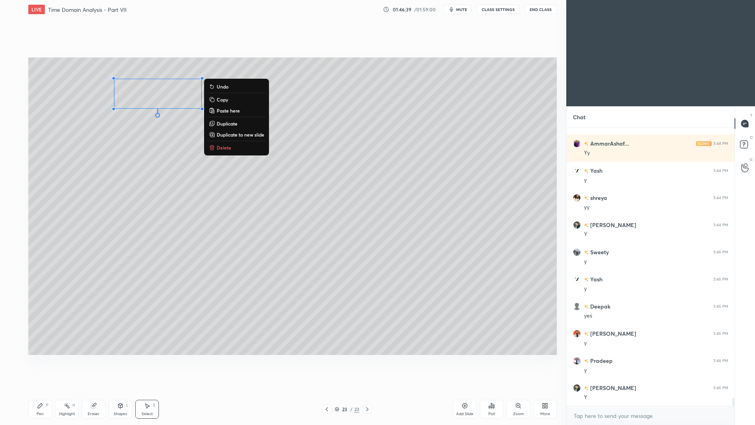
drag, startPoint x: 229, startPoint y: 126, endPoint x: 195, endPoint y: 112, distance: 36.9
click at [229, 125] on p "Duplicate" at bounding box center [227, 123] width 21 height 6
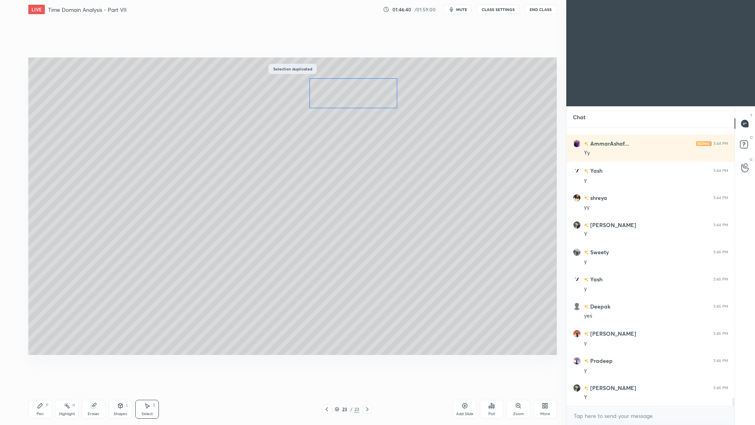
drag, startPoint x: 177, startPoint y: 109, endPoint x: 359, endPoint y: 96, distance: 183.4
click at [357, 97] on div "0 ° Undo Copy Paste here Duplicate Duplicate to new slide Delete" at bounding box center [292, 205] width 529 height 297
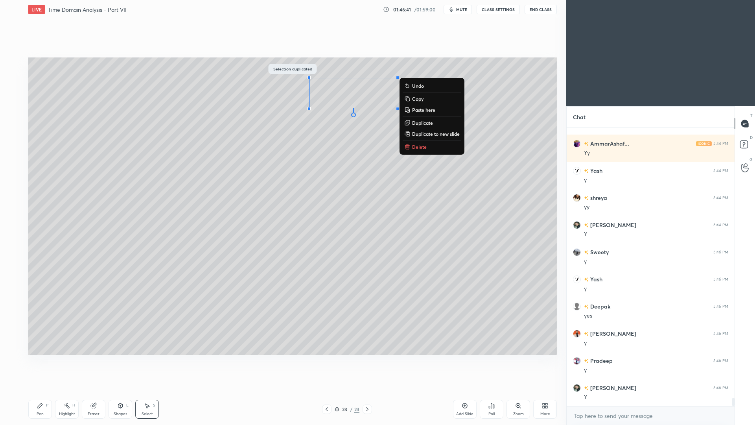
click at [98, 390] on div "Eraser" at bounding box center [94, 409] width 24 height 19
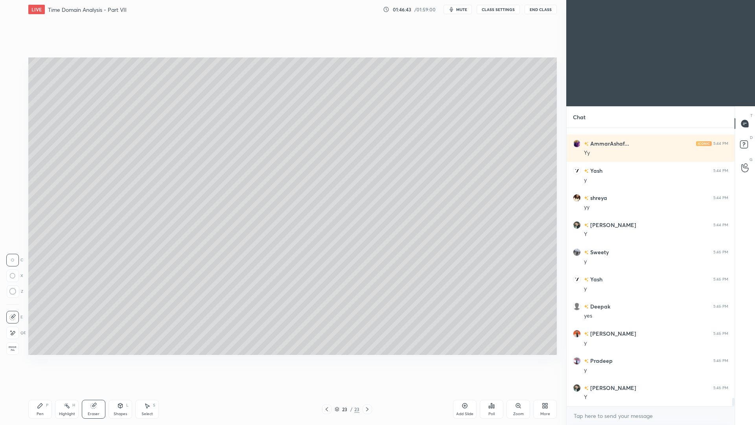
drag, startPoint x: 53, startPoint y: 405, endPoint x: 50, endPoint y: 388, distance: 17.1
click at [46, 390] on div "Pen P Highlight H Eraser Shapes L Select S" at bounding box center [134, 409] width 212 height 19
drag, startPoint x: 39, startPoint y: 403, endPoint x: 38, endPoint y: 396, distance: 7.9
click at [39, 390] on icon at bounding box center [40, 405] width 6 height 6
drag, startPoint x: 153, startPoint y: 409, endPoint x: 156, endPoint y: 391, distance: 17.9
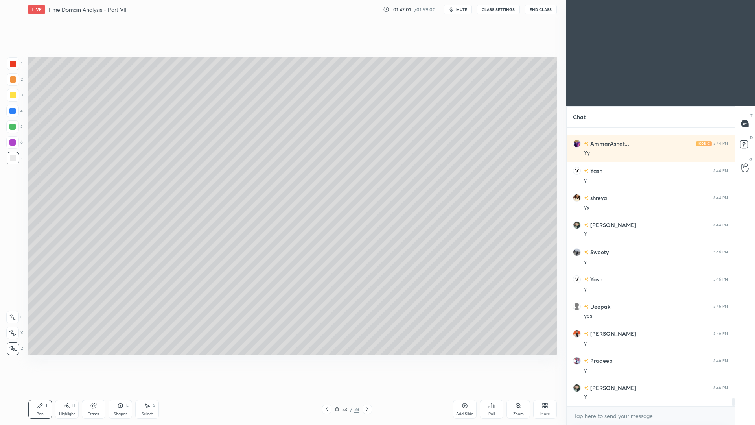
click at [151, 390] on div "Select S" at bounding box center [147, 409] width 24 height 19
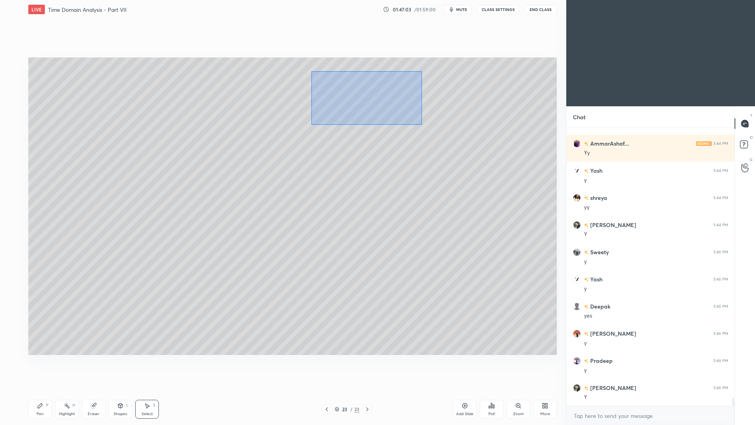
drag, startPoint x: 311, startPoint y: 72, endPoint x: 421, endPoint y: 123, distance: 120.7
click at [421, 124] on div "0 ° Undo Copy Paste here Duplicate Duplicate to new slide Delete" at bounding box center [292, 205] width 529 height 297
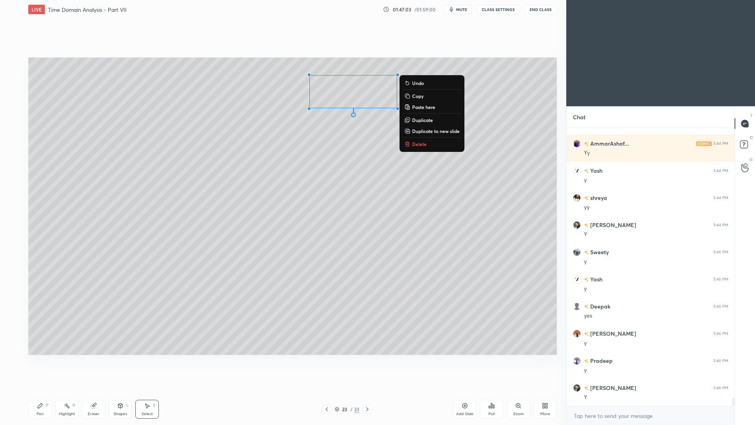
drag, startPoint x: 423, startPoint y: 122, endPoint x: 418, endPoint y: 120, distance: 5.3
click at [423, 122] on p "Duplicate" at bounding box center [422, 120] width 21 height 6
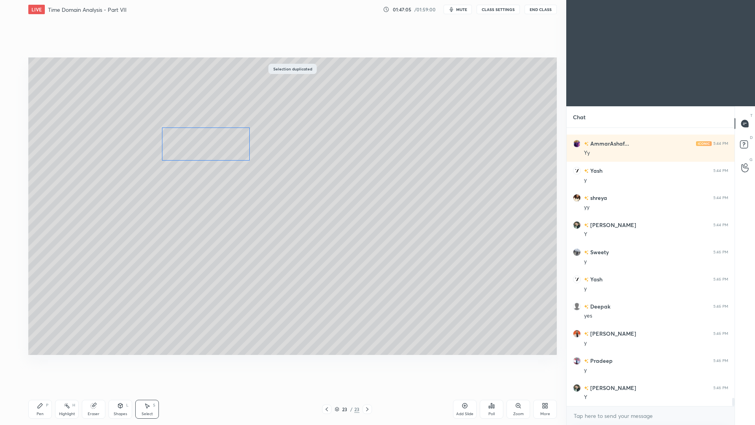
drag, startPoint x: 339, startPoint y: 122, endPoint x: 200, endPoint y: 144, distance: 140.9
click at [201, 147] on div "0 ° Undo Copy Paste here Duplicate Duplicate to new slide Delete" at bounding box center [292, 205] width 529 height 297
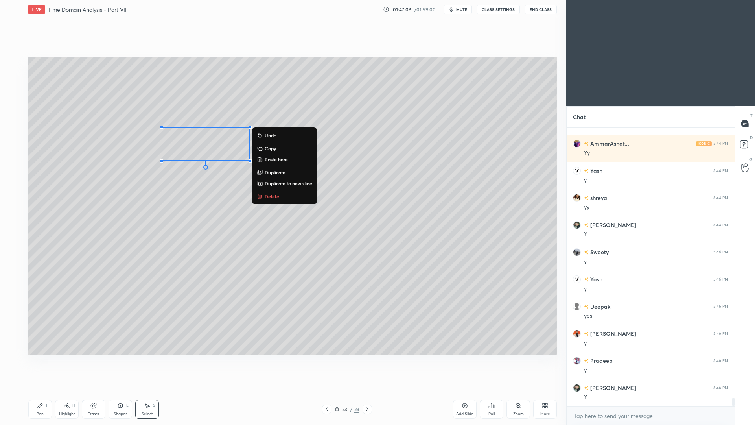
drag, startPoint x: 33, startPoint y: 411, endPoint x: 36, endPoint y: 394, distance: 16.3
click at [33, 390] on div "Pen P" at bounding box center [40, 409] width 24 height 19
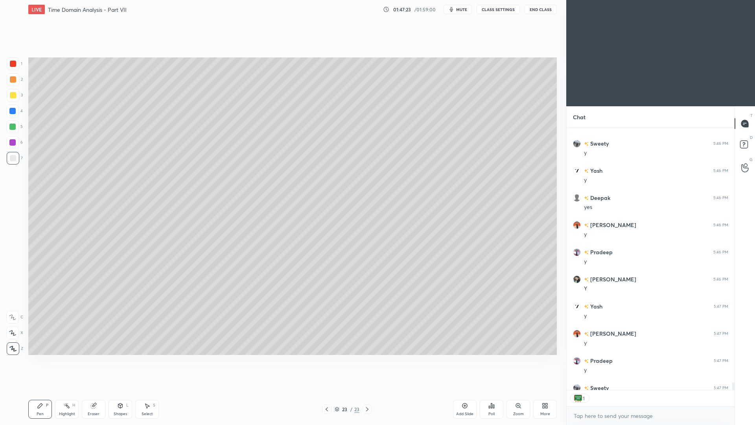
scroll to position [260, 166]
click at [13, 129] on div at bounding box center [12, 126] width 6 height 6
drag, startPoint x: 17, startPoint y: 160, endPoint x: 21, endPoint y: 155, distance: 6.4
click at [17, 161] on div at bounding box center [13, 158] width 13 height 13
drag, startPoint x: 98, startPoint y: 409, endPoint x: 96, endPoint y: 382, distance: 26.4
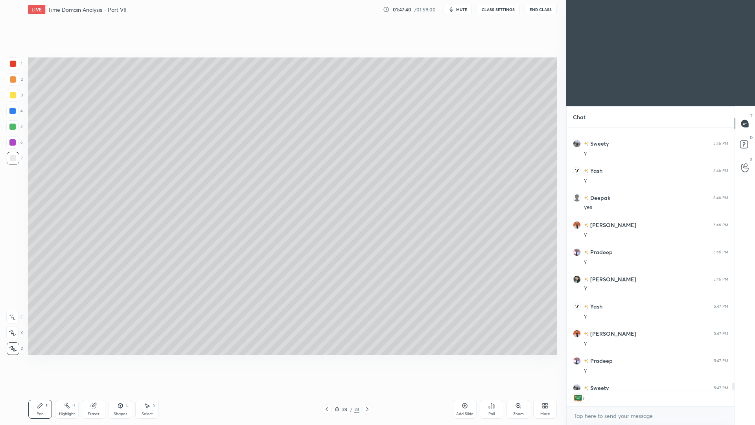
click at [98, 390] on div "Eraser" at bounding box center [94, 409] width 24 height 19
click at [37, 390] on icon at bounding box center [40, 405] width 6 height 6
drag, startPoint x: 328, startPoint y: 410, endPoint x: 327, endPoint y: 403, distance: 6.5
click at [327, 390] on icon at bounding box center [327, 409] width 6 height 6
click at [71, 390] on div "Highlight" at bounding box center [67, 414] width 16 height 4
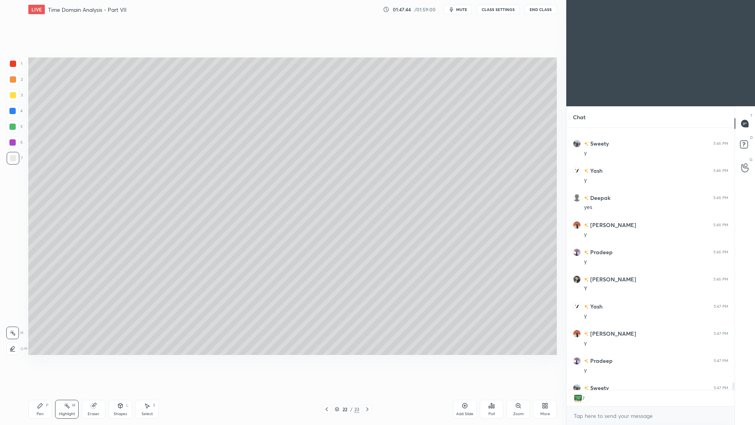
scroll to position [9339, 0]
click at [366, 390] on div at bounding box center [367, 408] width 9 height 9
click at [326, 390] on icon at bounding box center [327, 409] width 6 height 6
click at [41, 390] on div "Pen P" at bounding box center [40, 409] width 24 height 19
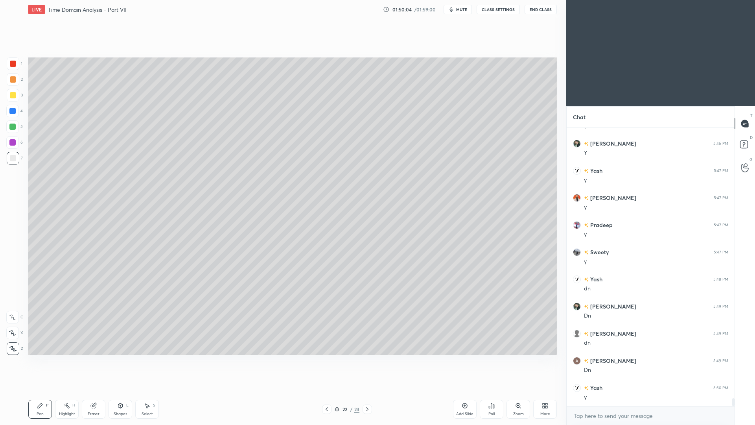
scroll to position [9501, 0]
click at [71, 390] on div "Highlight" at bounding box center [67, 414] width 16 height 4
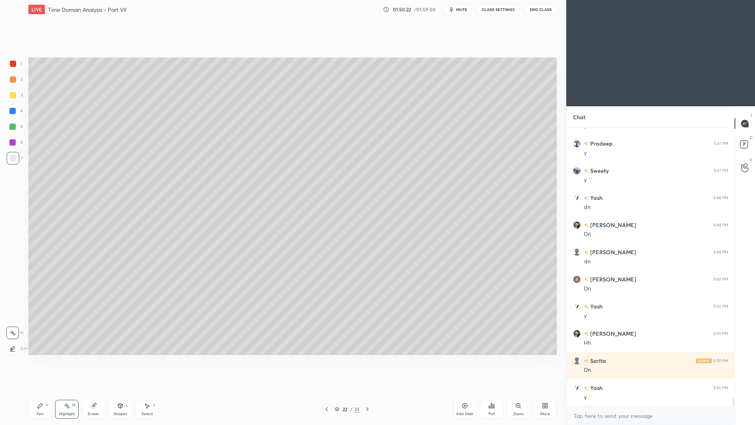
scroll to position [9583, 0]
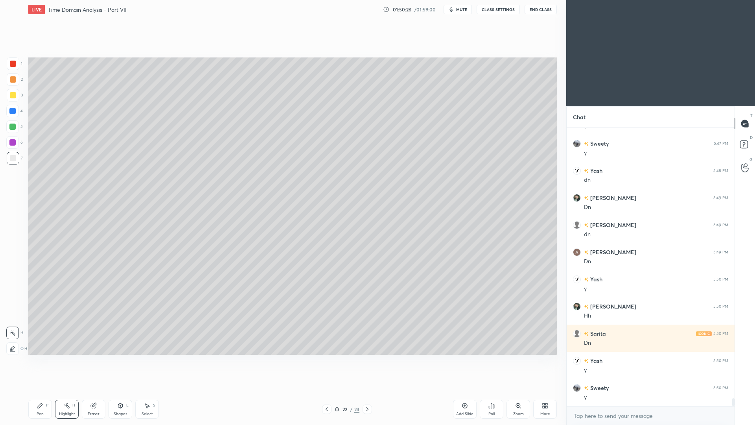
click at [368, 390] on icon at bounding box center [367, 409] width 6 height 6
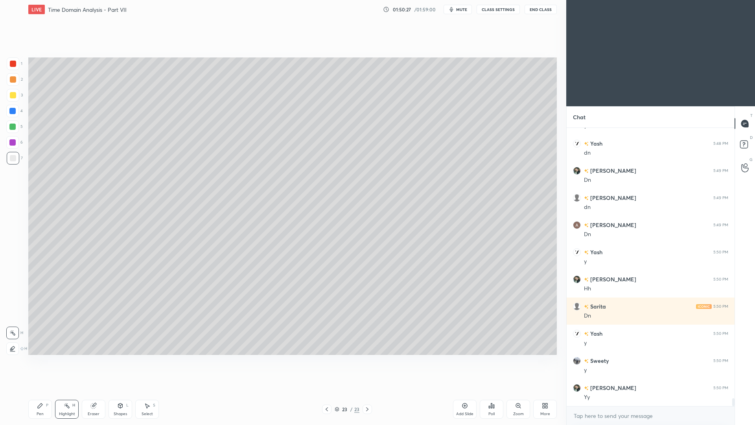
drag, startPoint x: 41, startPoint y: 407, endPoint x: 42, endPoint y: 392, distance: 15.7
click at [42, 390] on icon at bounding box center [40, 405] width 6 height 6
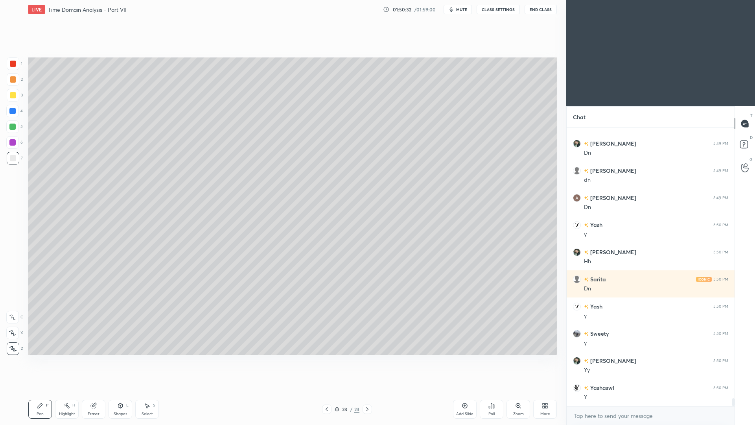
click at [122, 390] on div "Shapes" at bounding box center [120, 414] width 13 height 4
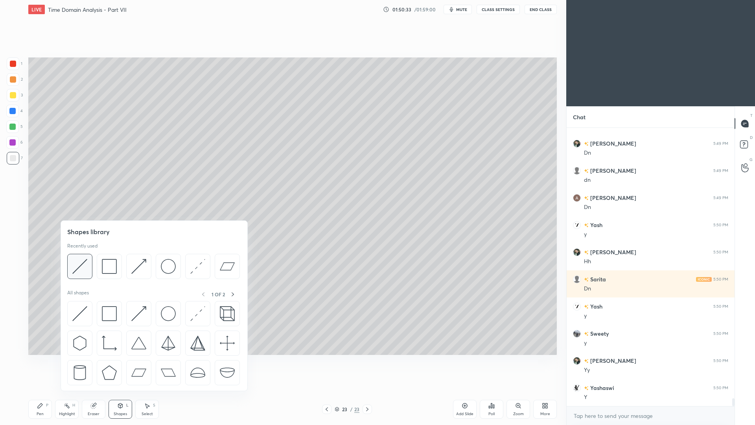
click at [81, 271] on img at bounding box center [79, 266] width 15 height 15
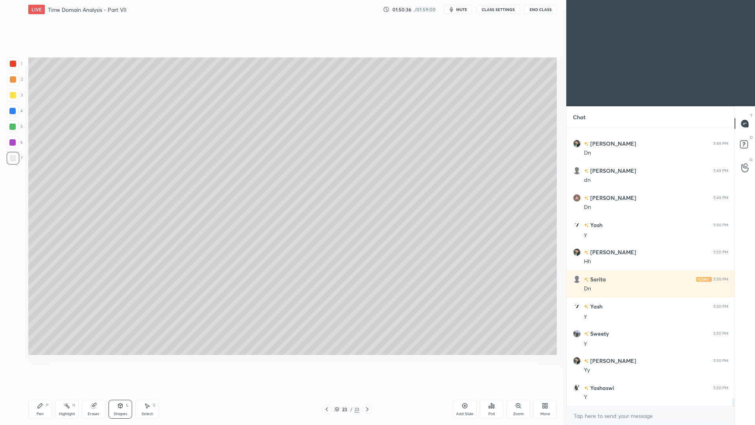
click at [331, 390] on div "23 / 23" at bounding box center [347, 408] width 50 height 9
drag, startPoint x: 326, startPoint y: 410, endPoint x: 325, endPoint y: 404, distance: 6.0
click at [326, 390] on icon at bounding box center [327, 409] width 6 height 6
drag, startPoint x: 72, startPoint y: 408, endPoint x: 77, endPoint y: 394, distance: 15.6
click at [70, 390] on div "Highlight H" at bounding box center [67, 409] width 24 height 19
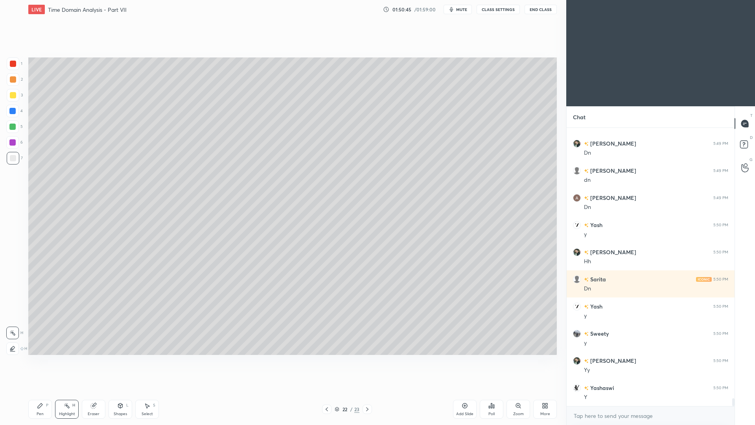
scroll to position [9664, 0]
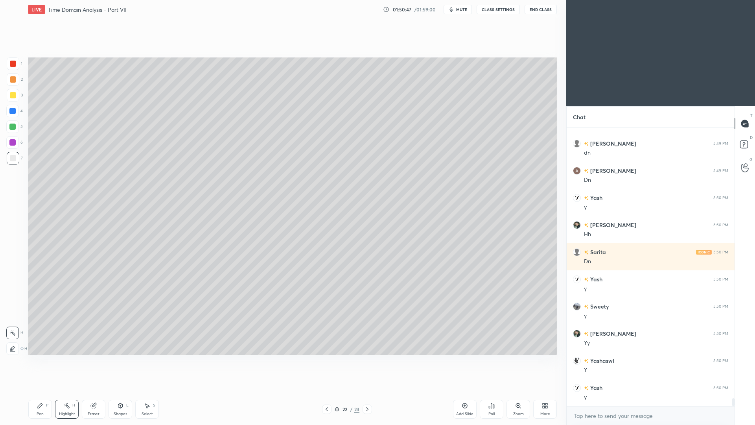
click at [365, 390] on icon at bounding box center [367, 409] width 6 height 6
click at [41, 390] on div "Pen P" at bounding box center [40, 409] width 24 height 19
drag, startPoint x: 145, startPoint y: 410, endPoint x: 146, endPoint y: 393, distance: 17.3
click at [144, 390] on div "Select S" at bounding box center [147, 409] width 24 height 19
drag, startPoint x: 161, startPoint y: 147, endPoint x: 253, endPoint y: 158, distance: 92.8
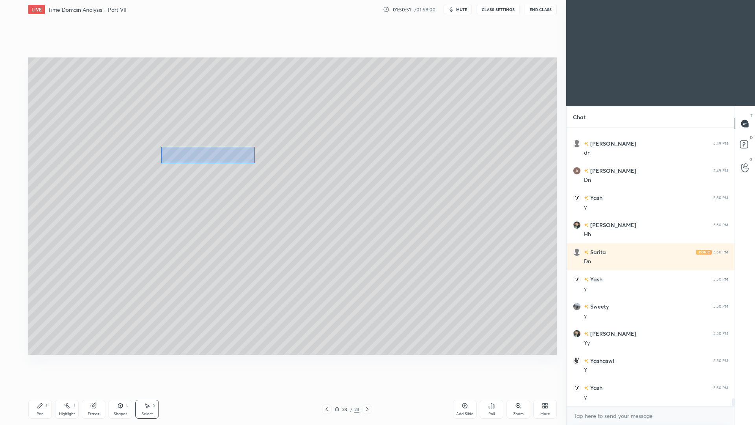
click at [255, 163] on div "0 ° Undo Copy Paste here Duplicate Duplicate to new slide Delete" at bounding box center [292, 205] width 529 height 297
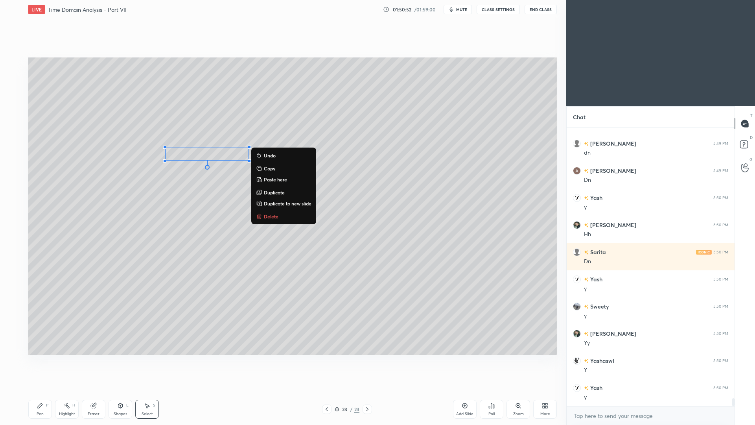
drag, startPoint x: 273, startPoint y: 194, endPoint x: 243, endPoint y: 176, distance: 34.6
click at [273, 194] on p "Duplicate" at bounding box center [274, 192] width 21 height 6
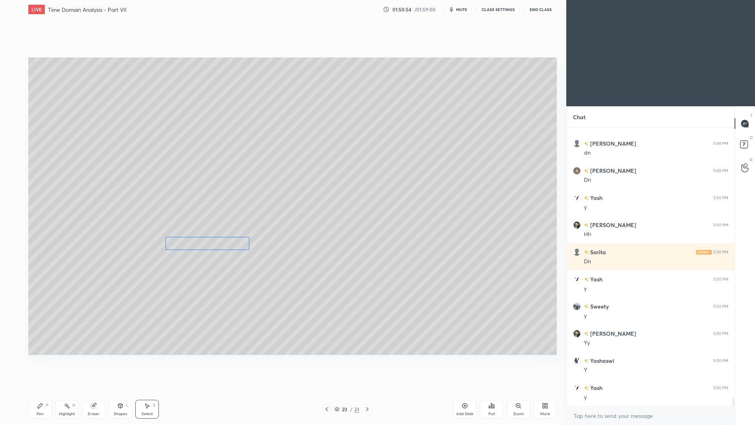
drag, startPoint x: 226, startPoint y: 165, endPoint x: 213, endPoint y: 240, distance: 76.5
click at [214, 240] on div "0 ° Undo Copy Paste here Duplicate Duplicate to new slide Delete" at bounding box center [292, 205] width 529 height 297
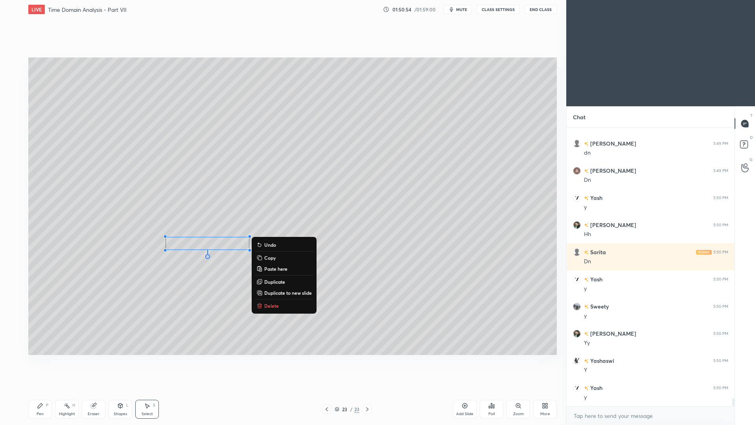
click at [43, 390] on icon at bounding box center [40, 405] width 6 height 6
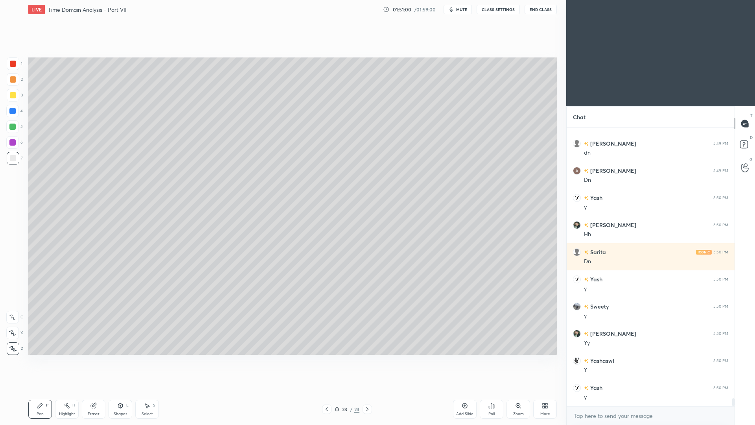
click at [18, 166] on div "7" at bounding box center [15, 160] width 16 height 16
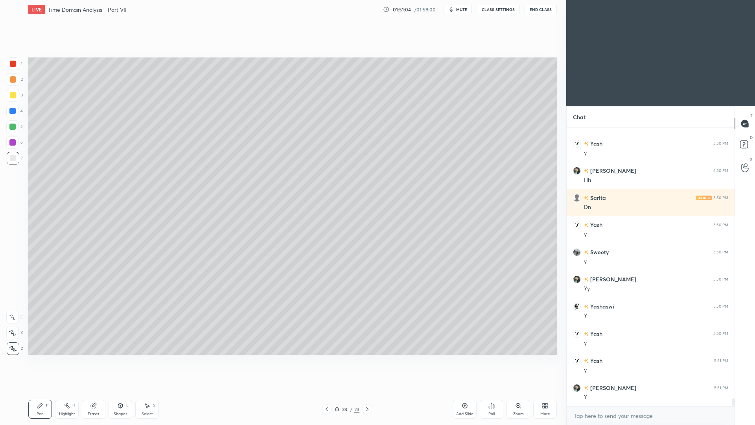
scroll to position [9746, 0]
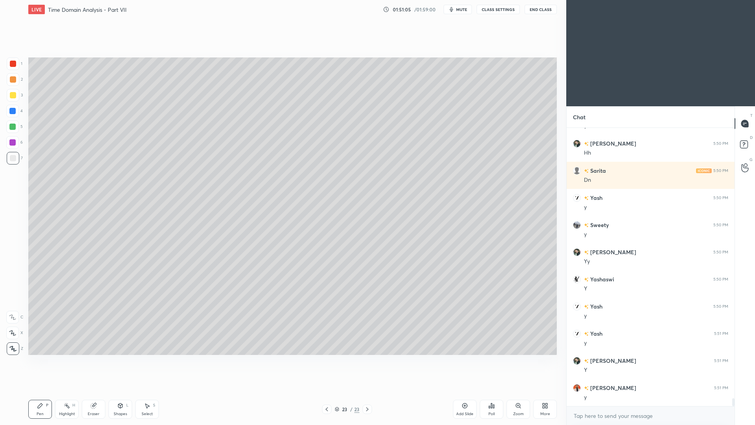
drag, startPoint x: 148, startPoint y: 411, endPoint x: 148, endPoint y: 401, distance: 9.4
click at [148, 390] on div "Select" at bounding box center [147, 414] width 11 height 4
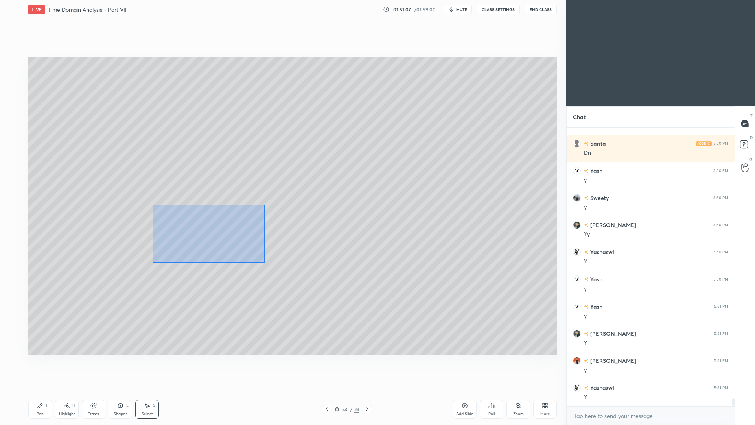
drag, startPoint x: 159, startPoint y: 205, endPoint x: 264, endPoint y: 251, distance: 114.6
click at [264, 262] on div "0 ° Undo Copy Paste here Duplicate Duplicate to new slide Delete" at bounding box center [292, 205] width 529 height 297
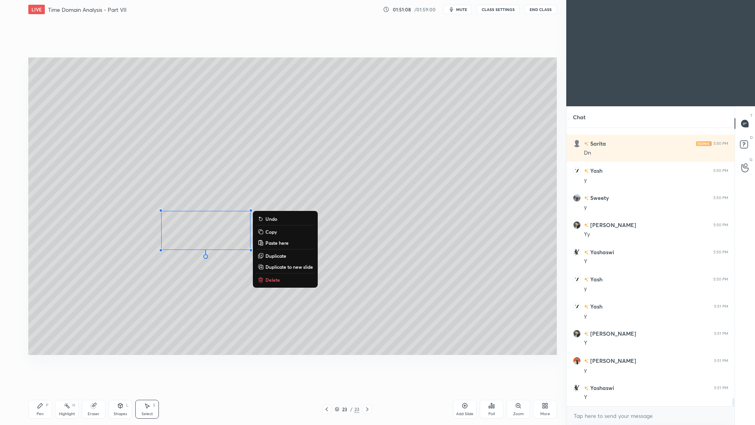
drag, startPoint x: 271, startPoint y: 257, endPoint x: 252, endPoint y: 249, distance: 20.3
click at [270, 257] on p "Duplicate" at bounding box center [275, 255] width 21 height 6
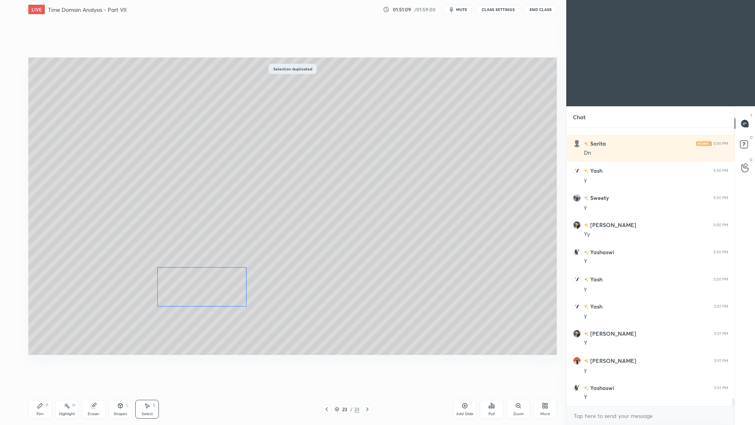
drag, startPoint x: 224, startPoint y: 243, endPoint x: 206, endPoint y: 288, distance: 47.7
click at [208, 288] on div "0 ° Undo Copy Paste here Duplicate Duplicate to new slide Delete" at bounding box center [292, 205] width 529 height 297
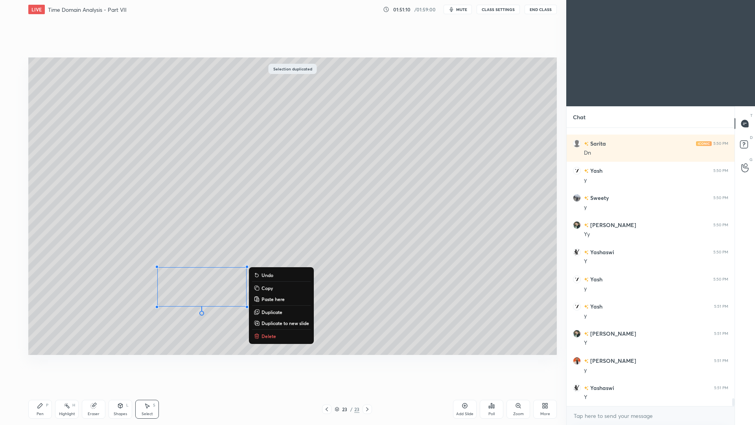
click at [134, 333] on div "0 ° Undo Copy Paste here Duplicate Duplicate to new slide Delete" at bounding box center [292, 205] width 529 height 297
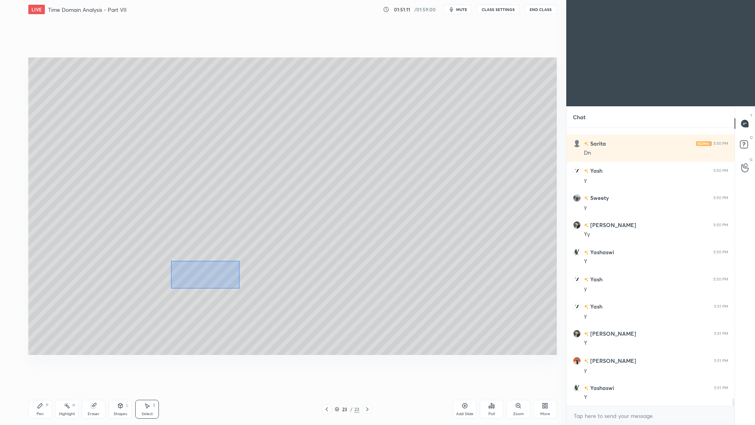
drag, startPoint x: 172, startPoint y: 260, endPoint x: 215, endPoint y: 279, distance: 47.2
click at [239, 287] on div "0 ° Undo Copy Paste here Duplicate Duplicate to new slide Delete" at bounding box center [292, 205] width 529 height 297
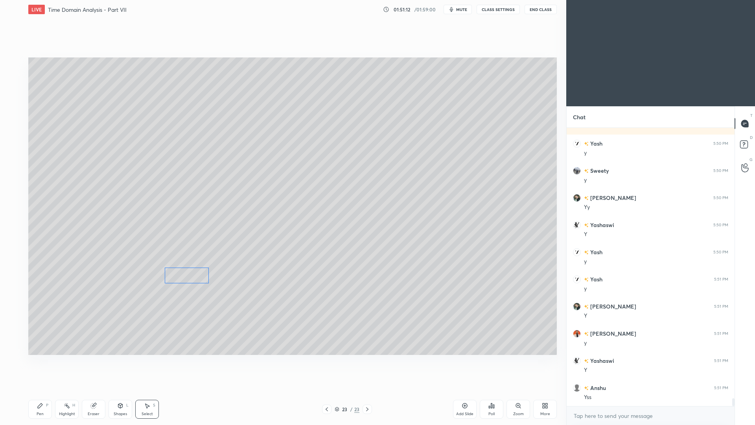
drag, startPoint x: 213, startPoint y: 278, endPoint x: 199, endPoint y: 278, distance: 13.4
click at [200, 278] on div "0 ° Undo Copy Paste here Duplicate Duplicate to new slide Delete" at bounding box center [292, 205] width 529 height 297
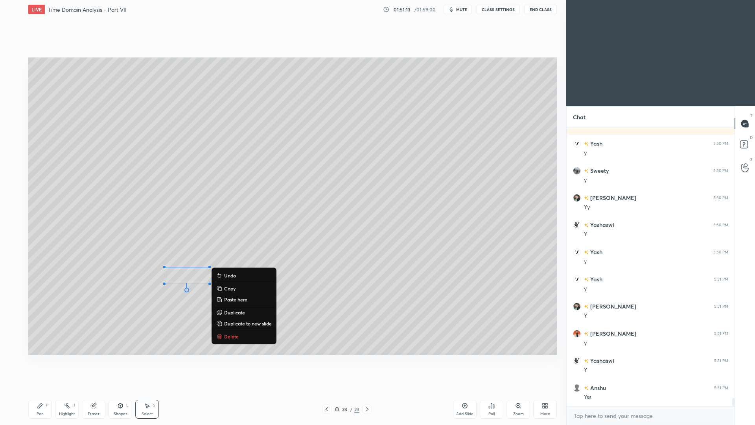
drag, startPoint x: 39, startPoint y: 407, endPoint x: 39, endPoint y: 397, distance: 10.2
click at [40, 390] on icon at bounding box center [40, 405] width 6 height 6
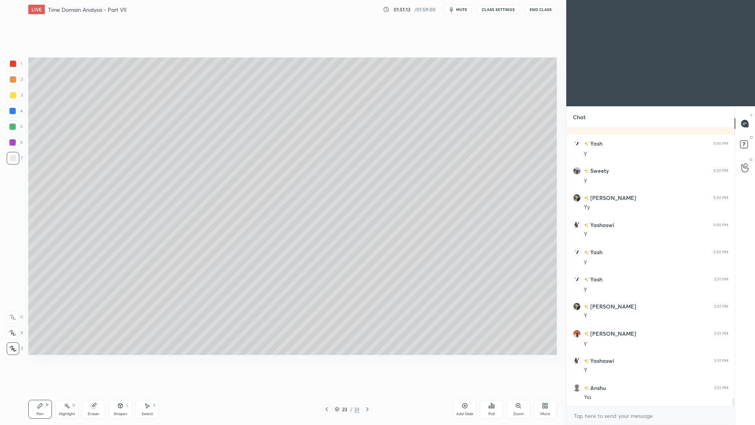
scroll to position [9827, 0]
drag, startPoint x: 99, startPoint y: 409, endPoint x: 100, endPoint y: 387, distance: 21.2
click at [99, 390] on div "Eraser" at bounding box center [94, 409] width 24 height 19
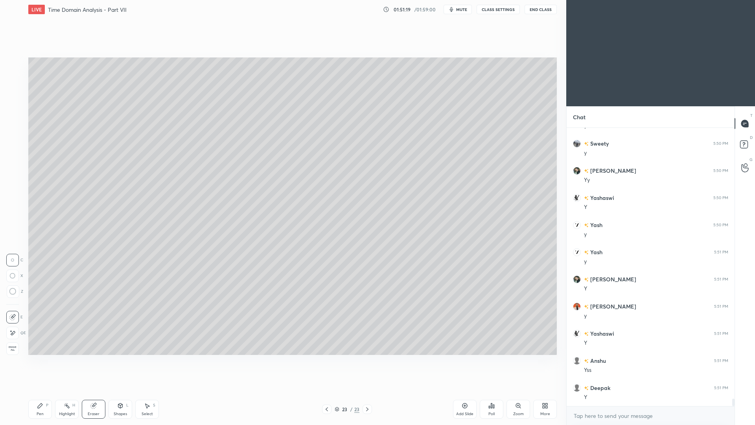
drag, startPoint x: 41, startPoint y: 407, endPoint x: 40, endPoint y: 398, distance: 9.1
click at [42, 390] on div "Pen P" at bounding box center [40, 409] width 24 height 19
drag, startPoint x: 148, startPoint y: 409, endPoint x: 164, endPoint y: 361, distance: 50.5
click at [147, 390] on div "Select S" at bounding box center [147, 409] width 24 height 19
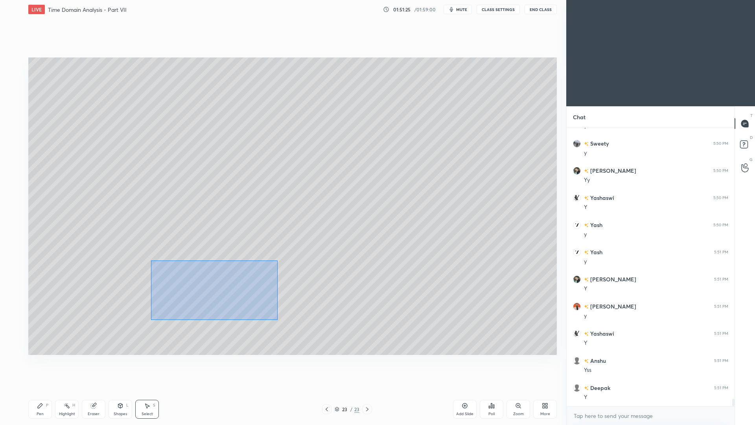
drag, startPoint x: 151, startPoint y: 261, endPoint x: 283, endPoint y: 315, distance: 142.5
click at [276, 319] on div "0 ° Undo Copy Paste here Duplicate Duplicate to new slide Delete" at bounding box center [292, 205] width 529 height 297
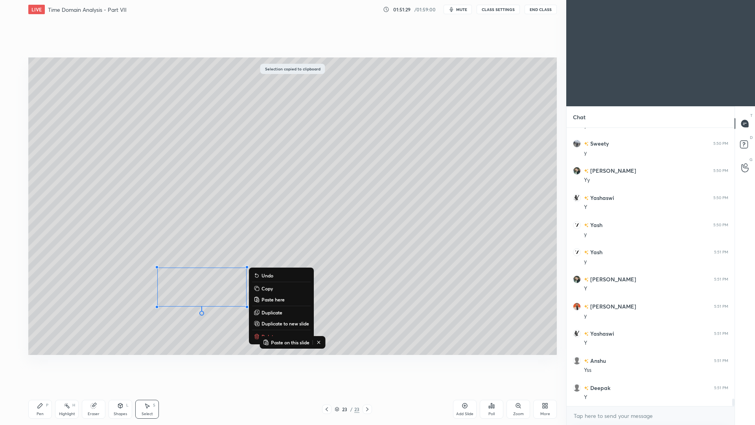
drag, startPoint x: 463, startPoint y: 410, endPoint x: 461, endPoint y: 405, distance: 4.8
click at [463, 390] on div "Add Slide" at bounding box center [465, 409] width 24 height 19
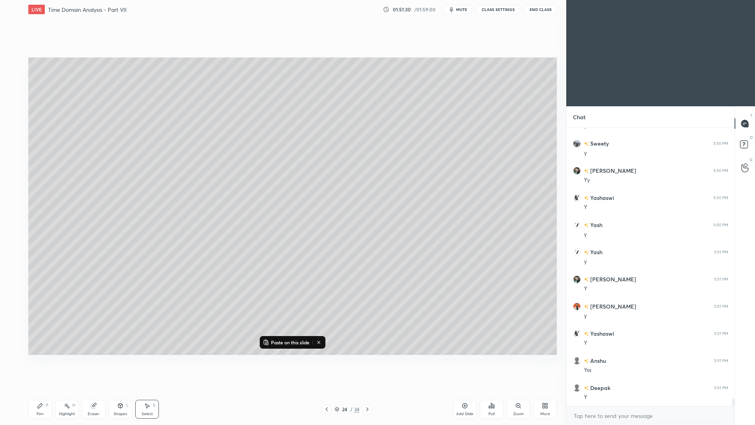
click at [37, 390] on div "Pen" at bounding box center [40, 414] width 7 height 4
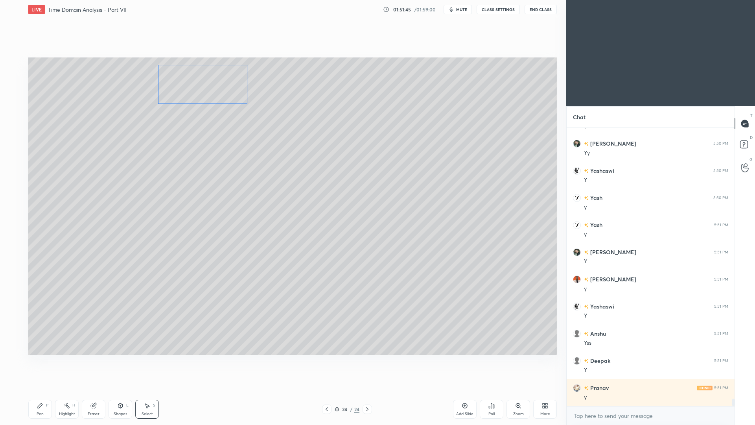
drag, startPoint x: 212, startPoint y: 274, endPoint x: 215, endPoint y: 82, distance: 191.9
click at [210, 86] on div "0 ° Undo Copy Paste here Duplicate Duplicate to new slide Delete" at bounding box center [292, 205] width 529 height 297
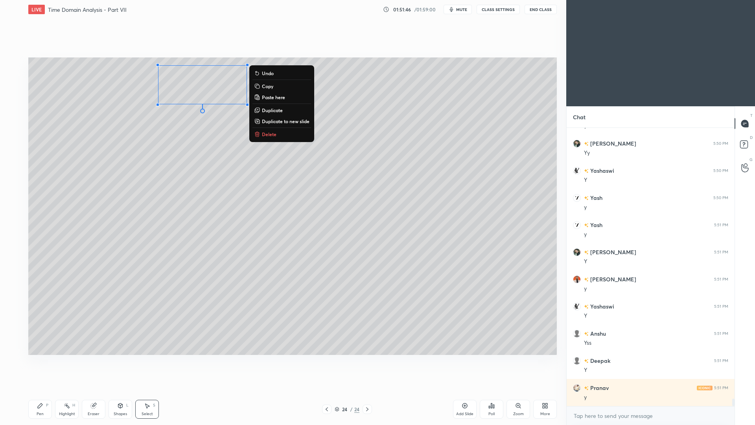
click at [95, 390] on icon at bounding box center [93, 405] width 6 height 6
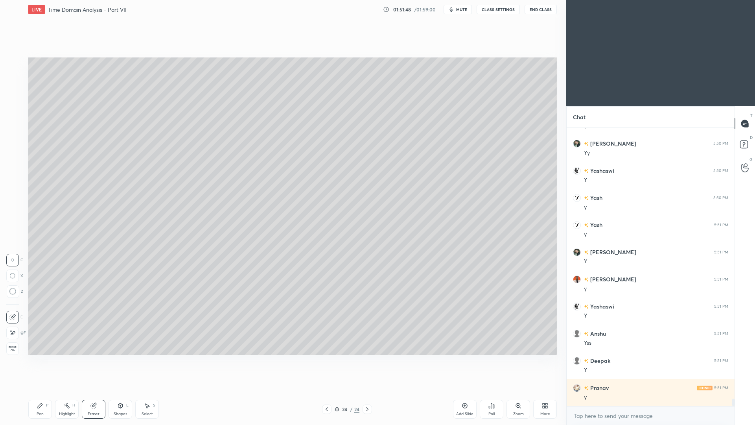
drag, startPoint x: 46, startPoint y: 409, endPoint x: 45, endPoint y: 401, distance: 7.6
click at [46, 390] on div "Pen P" at bounding box center [40, 409] width 24 height 19
drag, startPoint x: 326, startPoint y: 409, endPoint x: 340, endPoint y: 403, distance: 14.7
click at [326, 390] on icon at bounding box center [327, 409] width 6 height 6
drag, startPoint x: 368, startPoint y: 410, endPoint x: 366, endPoint y: 404, distance: 5.8
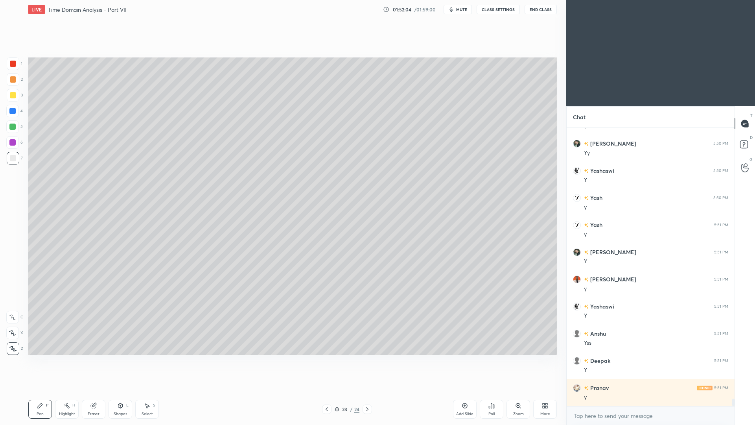
click at [368, 390] on icon at bounding box center [367, 409] width 6 height 6
click at [119, 390] on div "Shapes L" at bounding box center [121, 409] width 24 height 19
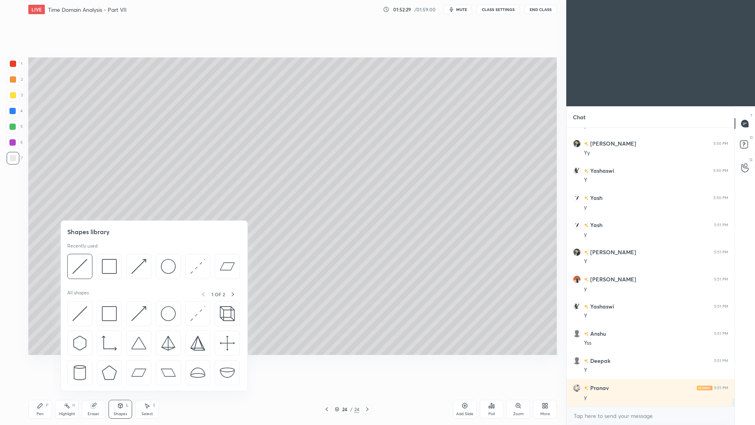
click at [101, 390] on div "Eraser" at bounding box center [94, 409] width 24 height 19
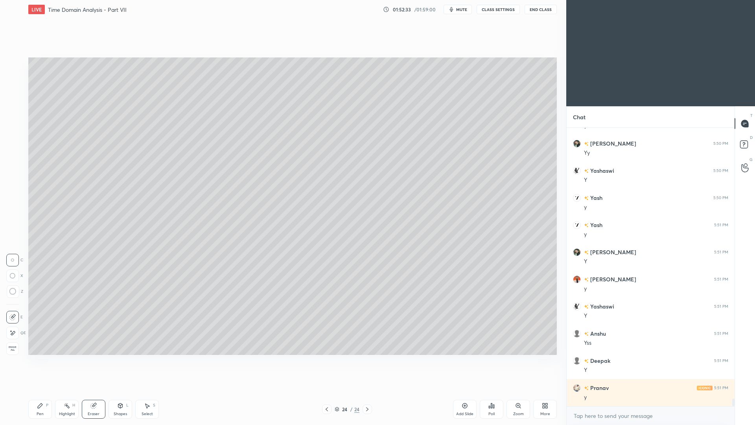
click at [42, 390] on div "Pen P" at bounding box center [40, 409] width 24 height 19
click at [328, 390] on icon at bounding box center [327, 409] width 6 height 6
click at [145, 390] on div "Select S" at bounding box center [147, 409] width 24 height 19
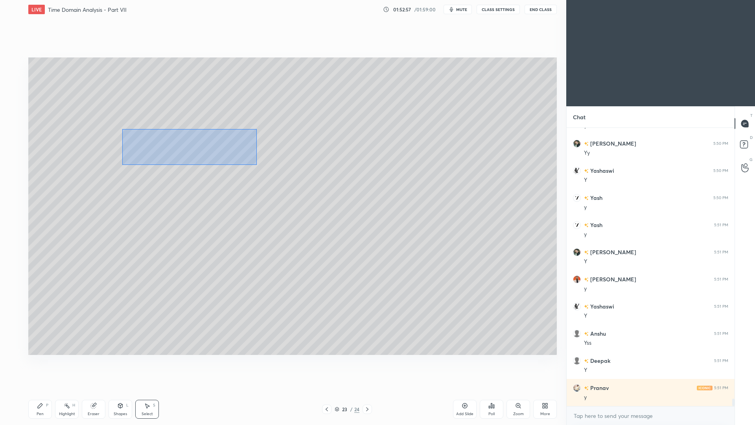
drag, startPoint x: 122, startPoint y: 129, endPoint x: 258, endPoint y: 160, distance: 139.7
click at [257, 165] on div "0 ° Undo Copy Paste here Duplicate Duplicate to new slide Delete" at bounding box center [292, 205] width 529 height 297
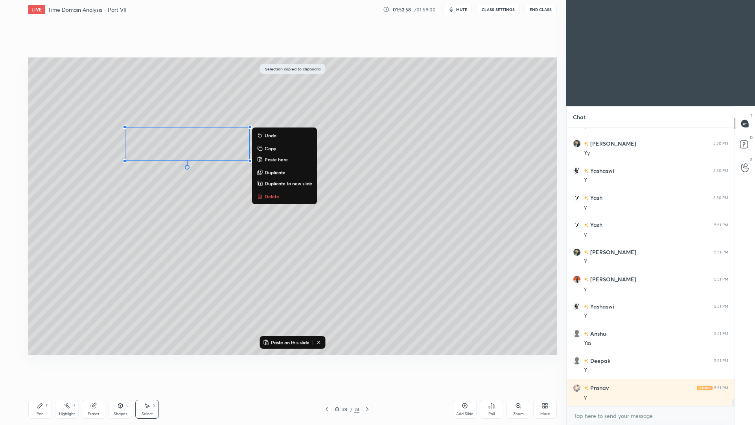
drag, startPoint x: 370, startPoint y: 411, endPoint x: 372, endPoint y: 405, distance: 5.2
click at [370, 390] on icon at bounding box center [367, 409] width 6 height 6
click at [203, 144] on div "0 ° Undo Copy Paste here Duplicate Duplicate to new slide Delete" at bounding box center [292, 205] width 529 height 297
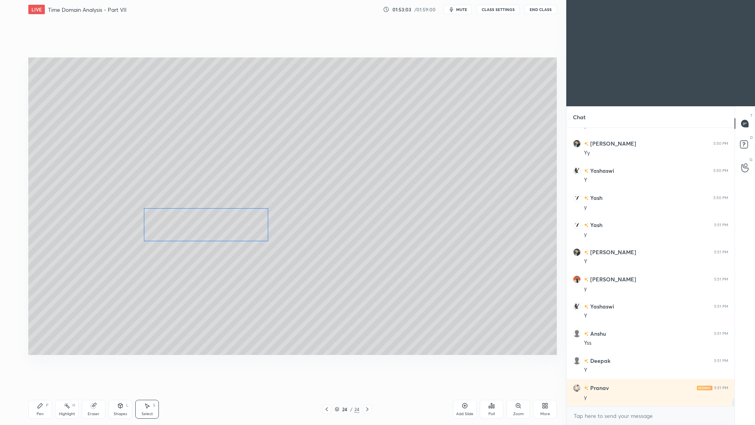
drag, startPoint x: 203, startPoint y: 144, endPoint x: 220, endPoint y: 219, distance: 77.5
click at [221, 224] on div "0 ° Undo Copy Paste here Duplicate Duplicate to new slide Delete" at bounding box center [292, 205] width 529 height 297
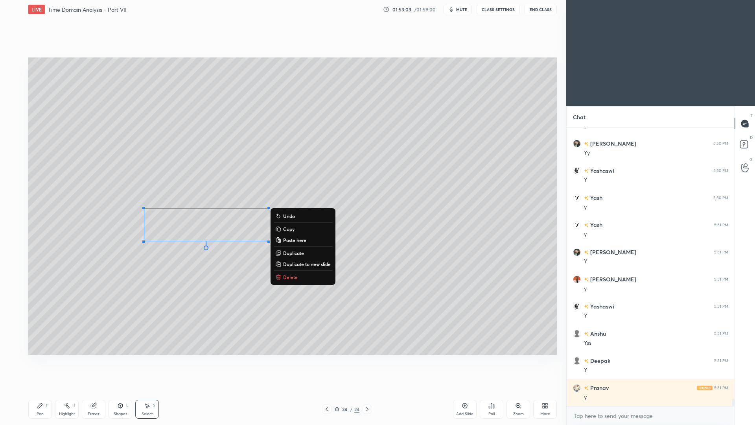
drag, startPoint x: 40, startPoint y: 408, endPoint x: 44, endPoint y: 393, distance: 15.6
click at [40, 390] on icon at bounding box center [40, 405] width 6 height 6
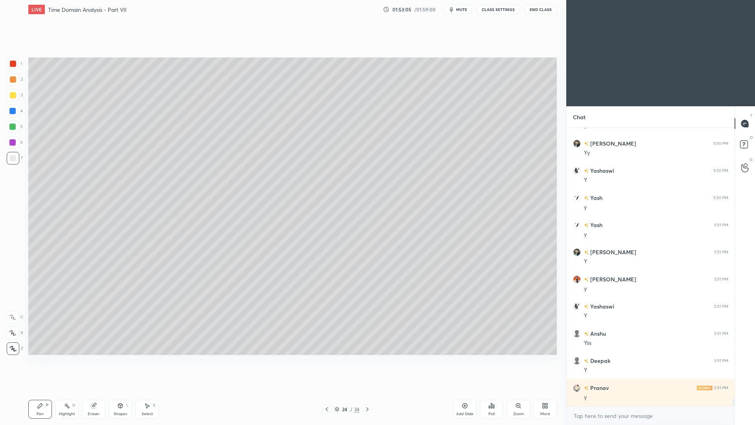
drag, startPoint x: 147, startPoint y: 411, endPoint x: 147, endPoint y: 396, distance: 14.9
click at [147, 390] on div "Select S" at bounding box center [147, 409] width 24 height 19
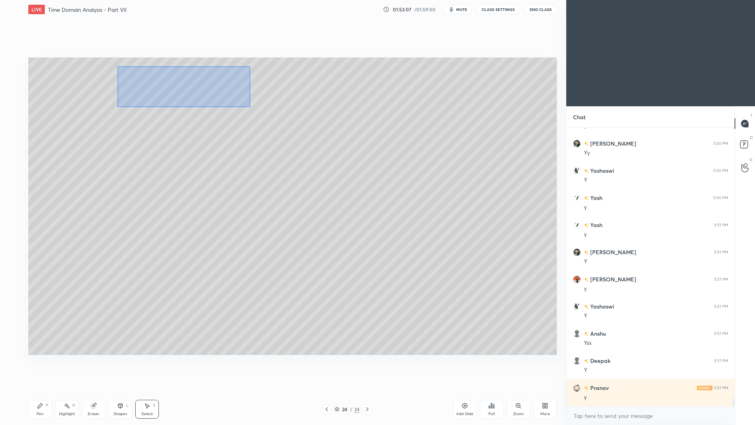
drag, startPoint x: 137, startPoint y: 67, endPoint x: 252, endPoint y: 100, distance: 119.1
click at [250, 107] on div "0 ° Undo Copy Paste here Duplicate Duplicate to new slide Delete" at bounding box center [292, 205] width 529 height 297
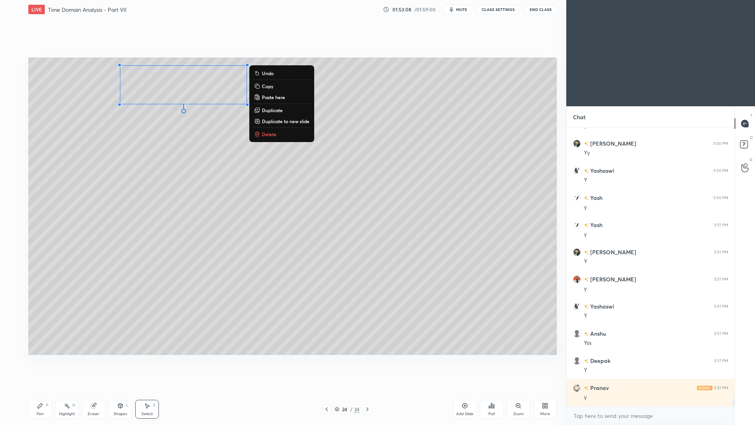
drag, startPoint x: 271, startPoint y: 111, endPoint x: 239, endPoint y: 105, distance: 32.2
click at [271, 111] on p "Duplicate" at bounding box center [272, 110] width 21 height 6
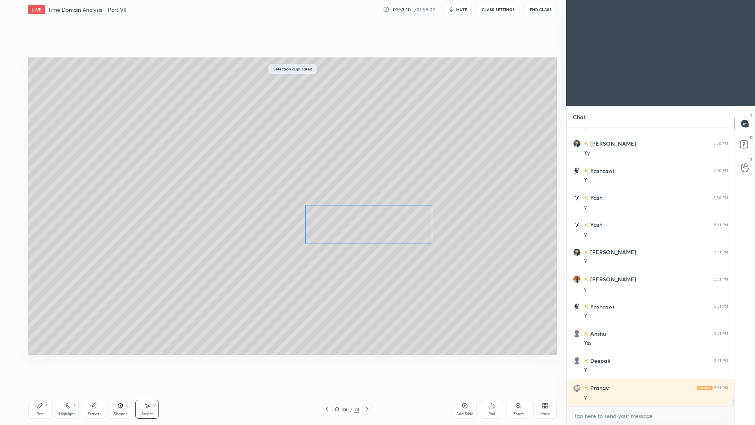
drag, startPoint x: 209, startPoint y: 98, endPoint x: 382, endPoint y: 221, distance: 212.8
click at [382, 225] on div "0 ° Undo Copy Paste here Duplicate Duplicate to new slide Delete" at bounding box center [292, 205] width 529 height 297
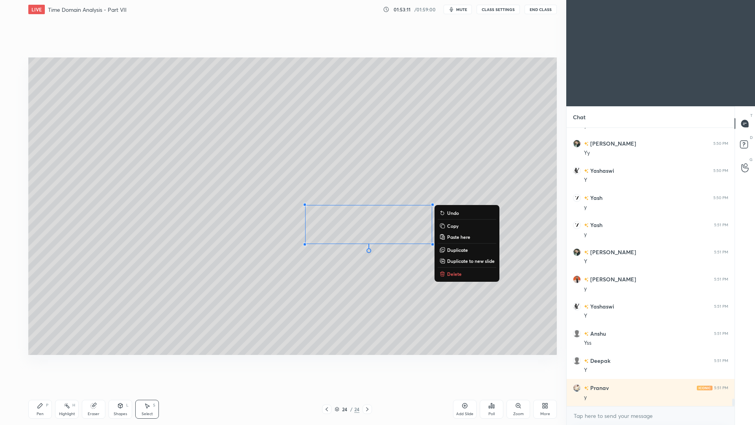
click at [39, 390] on icon at bounding box center [40, 405] width 6 height 6
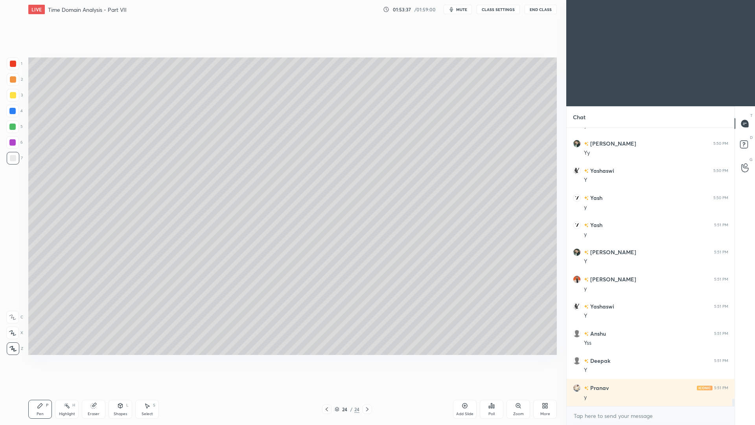
click at [123, 390] on div "Shapes L" at bounding box center [121, 409] width 24 height 19
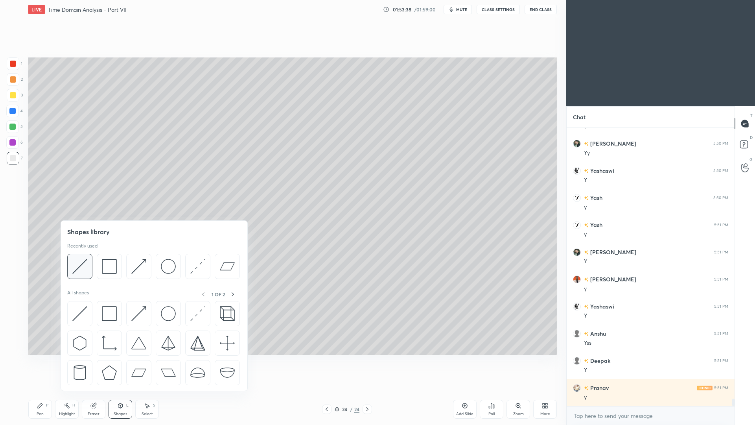
click at [85, 271] on img at bounding box center [79, 266] width 15 height 15
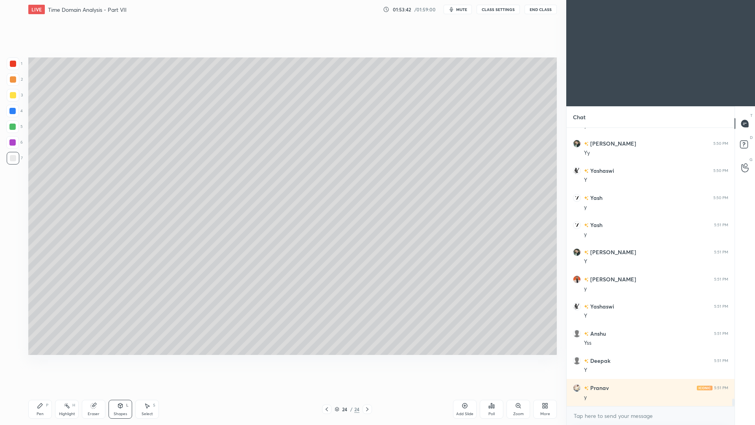
drag, startPoint x: 41, startPoint y: 414, endPoint x: 48, endPoint y: 399, distance: 16.9
click at [41, 390] on div "Pen" at bounding box center [40, 414] width 7 height 4
drag, startPoint x: 121, startPoint y: 410, endPoint x: 119, endPoint y: 396, distance: 14.3
click at [121, 390] on div "Shapes L" at bounding box center [121, 409] width 24 height 19
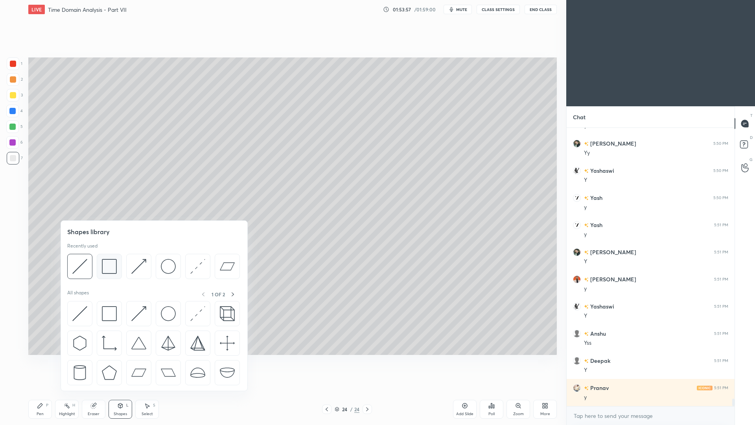
click at [111, 265] on img at bounding box center [109, 266] width 15 height 15
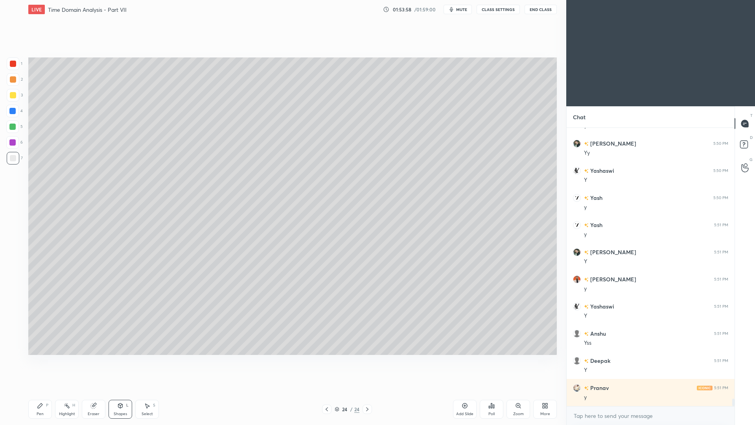
click at [9, 145] on div at bounding box center [12, 142] width 13 height 13
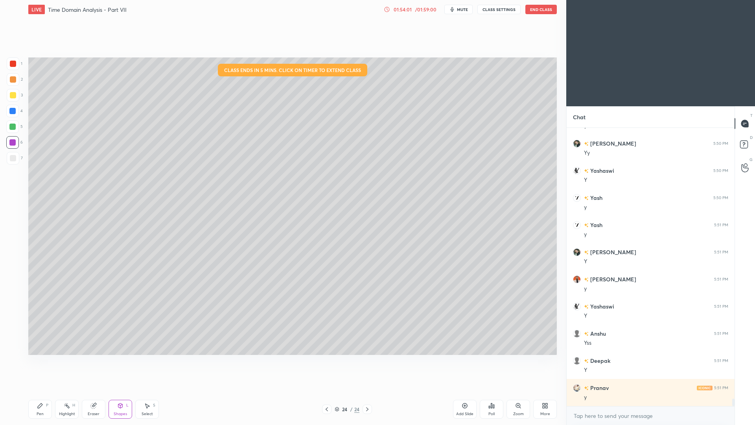
drag, startPoint x: 44, startPoint y: 409, endPoint x: 70, endPoint y: 400, distance: 26.7
click at [46, 390] on div "Pen P" at bounding box center [40, 409] width 24 height 19
drag, startPoint x: 68, startPoint y: 412, endPoint x: 68, endPoint y: 398, distance: 13.8
click at [68, 390] on div "Highlight" at bounding box center [67, 414] width 16 height 4
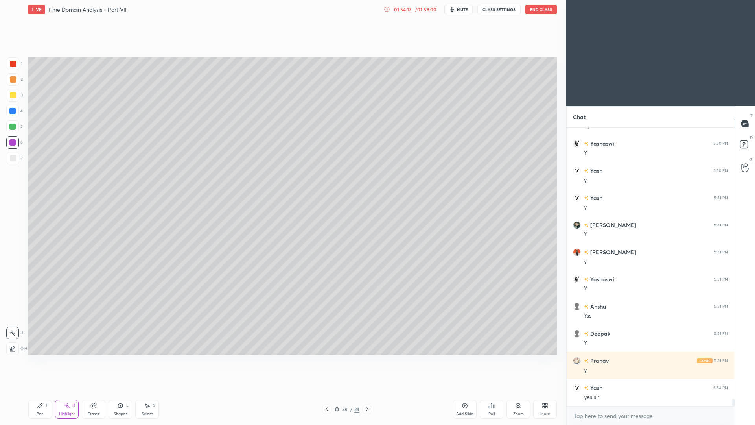
click at [72, 390] on div "Highlight H" at bounding box center [67, 409] width 24 height 19
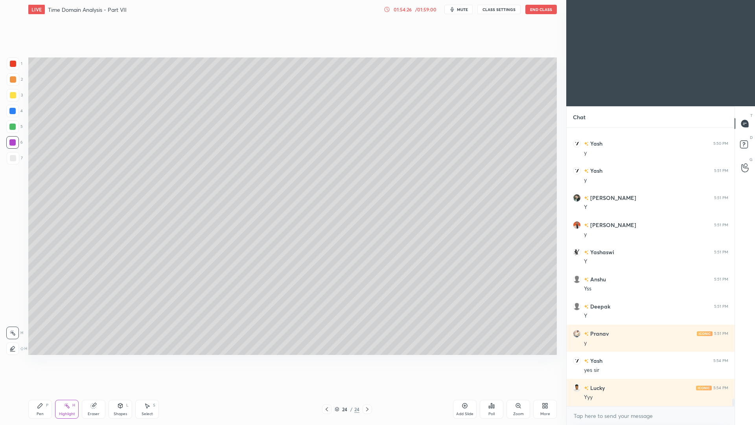
click at [326, 390] on icon at bounding box center [327, 409] width 6 height 6
click at [326, 390] on div at bounding box center [326, 408] width 9 height 9
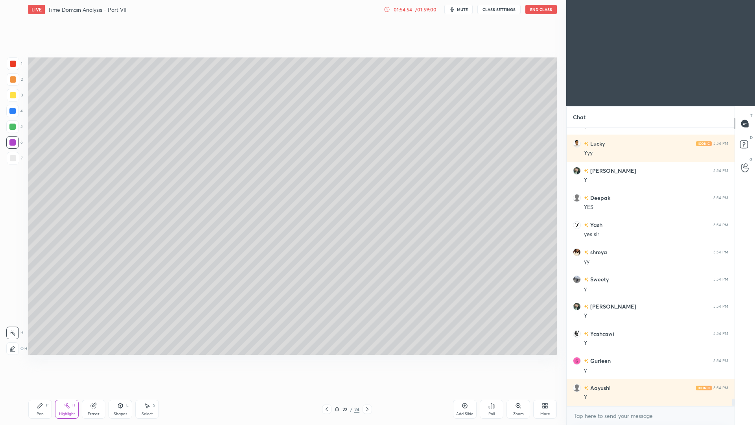
scroll to position [10180, 0]
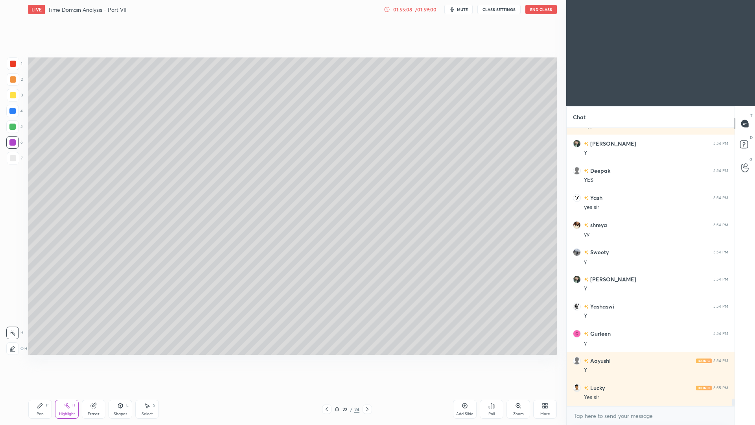
click at [370, 390] on icon at bounding box center [367, 409] width 6 height 6
click at [367, 390] on icon at bounding box center [367, 409] width 6 height 6
click at [368, 390] on icon at bounding box center [367, 409] width 6 height 6
click at [367, 390] on icon at bounding box center [367, 409] width 6 height 6
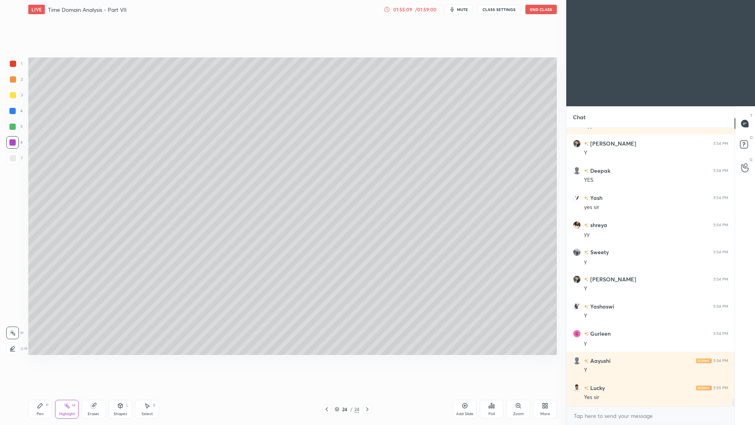
drag, startPoint x: 368, startPoint y: 409, endPoint x: 363, endPoint y: 409, distance: 5.9
click at [368, 390] on icon at bounding box center [367, 409] width 6 height 6
drag, startPoint x: 370, startPoint y: 413, endPoint x: 370, endPoint y: 403, distance: 9.8
click at [370, 390] on div at bounding box center [367, 408] width 9 height 9
drag, startPoint x: 465, startPoint y: 411, endPoint x: 462, endPoint y: 404, distance: 8.3
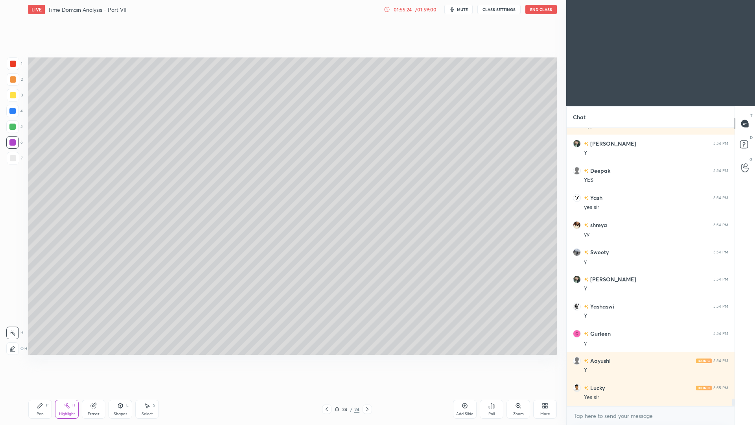
click at [464, 390] on div "Add Slide" at bounding box center [465, 409] width 24 height 19
click at [38, 390] on div "Pen P" at bounding box center [40, 409] width 24 height 19
click at [14, 83] on div at bounding box center [13, 79] width 13 height 13
drag, startPoint x: 14, startPoint y: 158, endPoint x: 13, endPoint y: 154, distance: 4.5
click at [11, 158] on div at bounding box center [13, 158] width 6 height 6
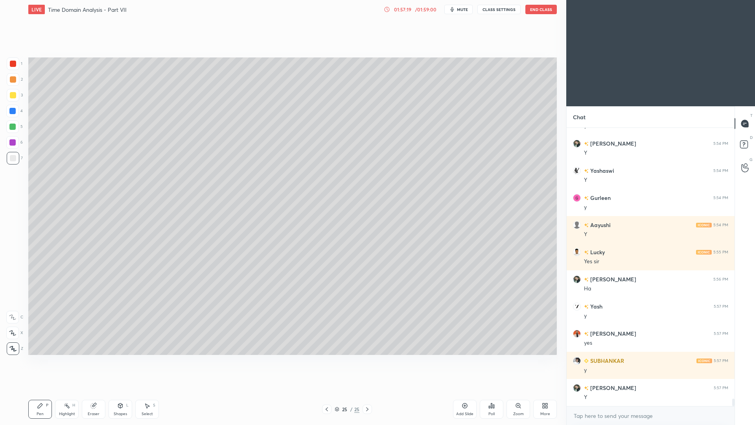
scroll to position [10343, 0]
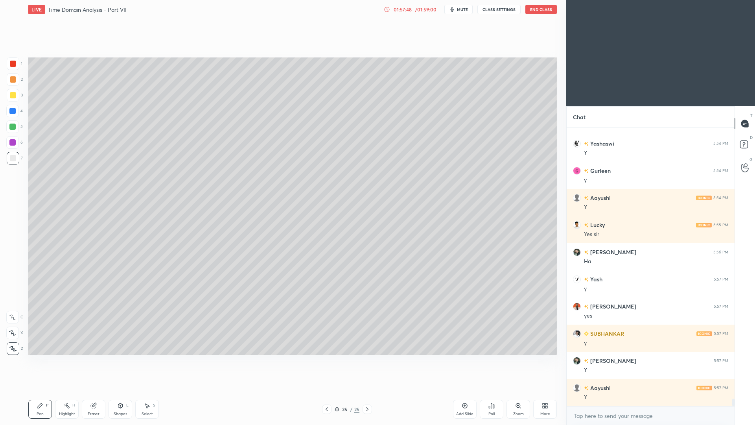
drag, startPoint x: 125, startPoint y: 410, endPoint x: 122, endPoint y: 399, distance: 11.0
click at [124, 390] on div "Shapes L" at bounding box center [121, 409] width 24 height 19
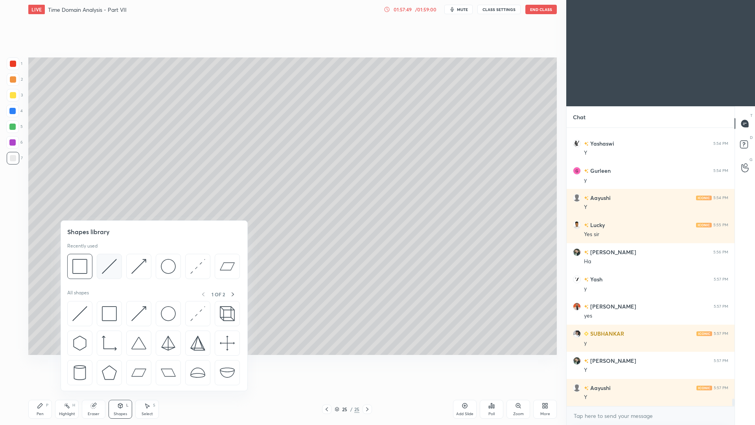
click at [110, 271] on img at bounding box center [109, 266] width 15 height 15
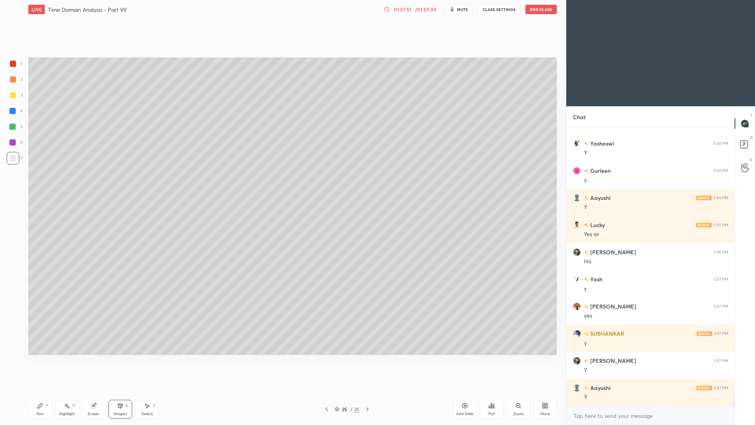
click at [42, 390] on div "Pen P" at bounding box center [40, 409] width 24 height 19
drag, startPoint x: 119, startPoint y: 414, endPoint x: 129, endPoint y: 394, distance: 22.7
click at [117, 390] on div "Shapes" at bounding box center [120, 414] width 13 height 4
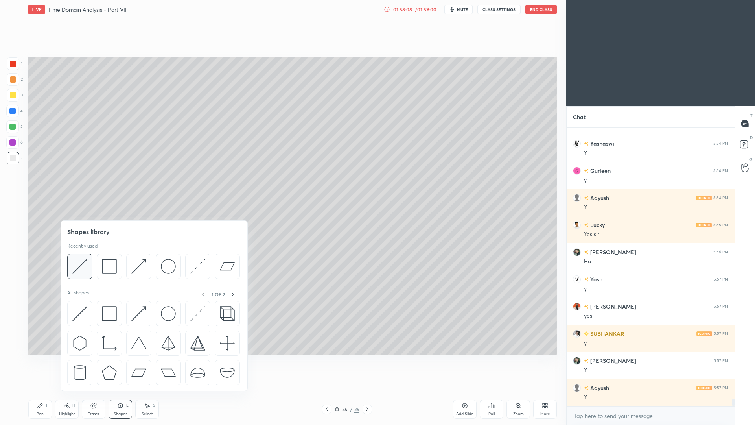
click at [86, 276] on div at bounding box center [79, 266] width 25 height 25
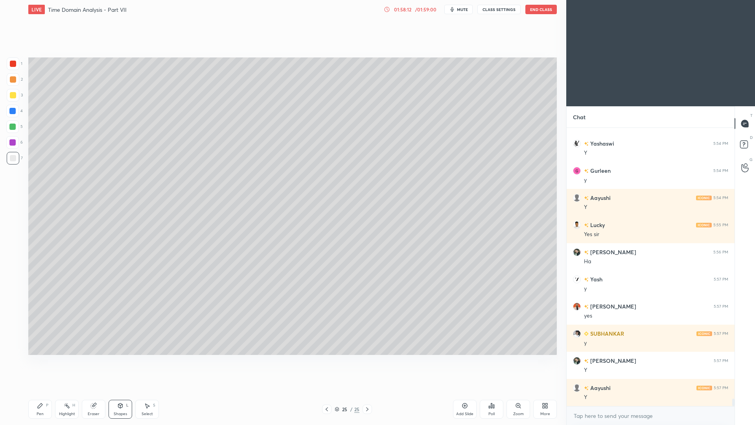
drag, startPoint x: 40, startPoint y: 410, endPoint x: 41, endPoint y: 400, distance: 9.9
click at [40, 390] on div "Pen P" at bounding box center [40, 409] width 24 height 19
drag, startPoint x: 122, startPoint y: 413, endPoint x: 122, endPoint y: 408, distance: 5.1
click at [122, 390] on div "Shapes" at bounding box center [120, 414] width 13 height 4
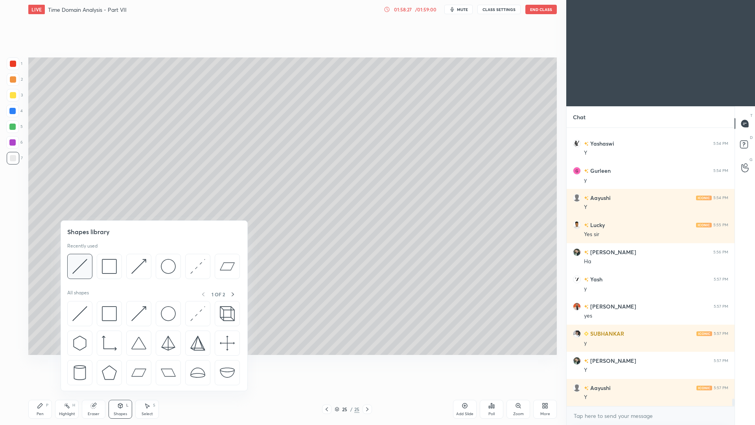
click at [87, 271] on div at bounding box center [79, 266] width 25 height 25
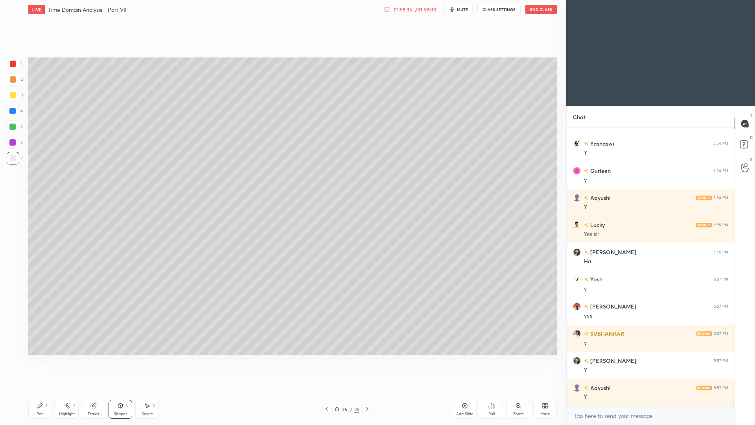
drag, startPoint x: 98, startPoint y: 411, endPoint x: 102, endPoint y: 399, distance: 13.2
click at [97, 390] on div "Eraser" at bounding box center [94, 414] width 12 height 4
click at [41, 390] on icon at bounding box center [40, 405] width 6 height 6
drag, startPoint x: 124, startPoint y: 410, endPoint x: 122, endPoint y: 403, distance: 7.5
click at [123, 390] on div "Shapes L" at bounding box center [121, 409] width 24 height 19
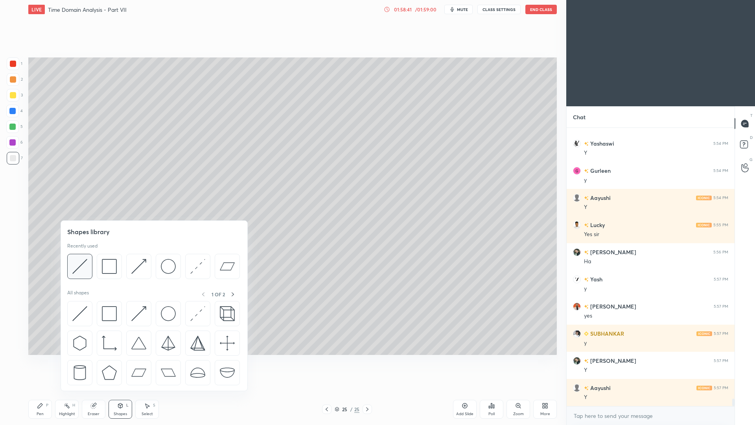
click at [88, 274] on div at bounding box center [79, 266] width 25 height 25
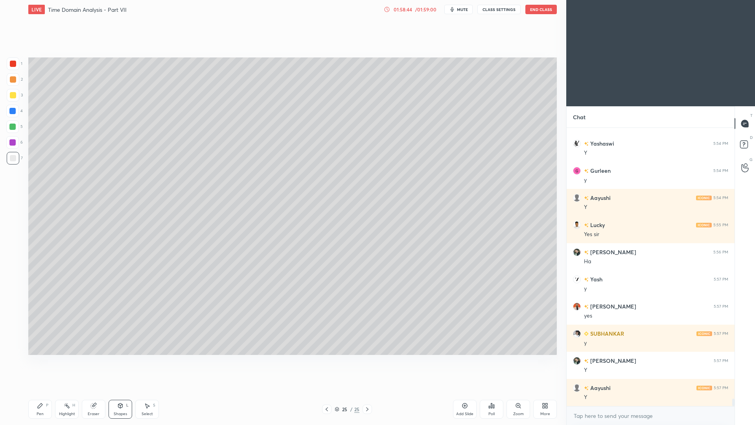
click at [41, 390] on div "Pen P" at bounding box center [40, 409] width 24 height 19
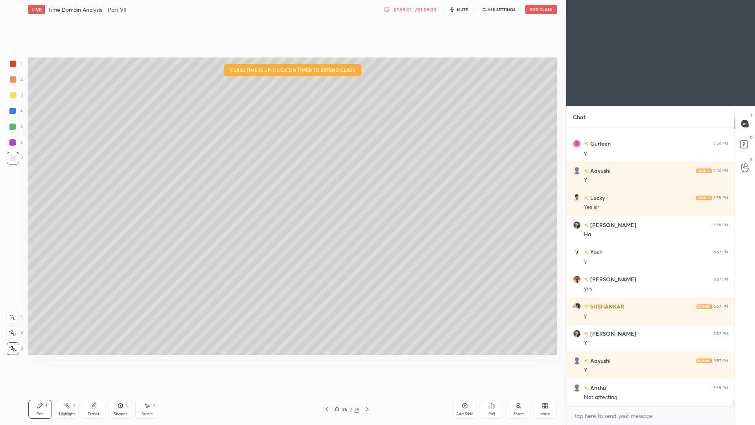
click at [415, 11] on div "/ 01:59:00" at bounding box center [426, 9] width 24 height 5
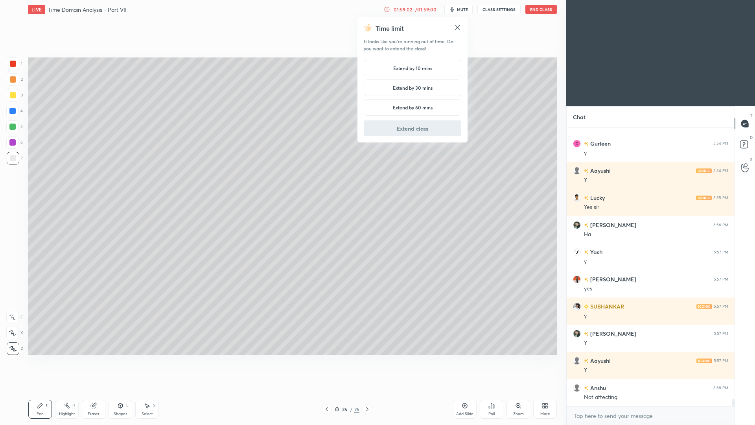
click at [423, 69] on h5 "Extend by 10 mins" at bounding box center [412, 67] width 39 height 7
click at [416, 125] on button "Extend class" at bounding box center [413, 128] width 98 height 16
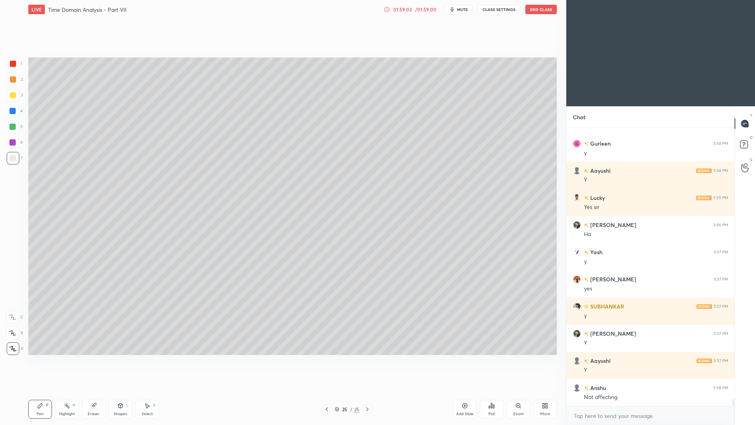
drag, startPoint x: 70, startPoint y: 410, endPoint x: 73, endPoint y: 395, distance: 15.7
click at [73, 390] on div "Highlight H" at bounding box center [67, 409] width 24 height 19
drag, startPoint x: 123, startPoint y: 408, endPoint x: 114, endPoint y: 402, distance: 10.4
click at [122, 390] on icon at bounding box center [120, 405] width 6 height 6
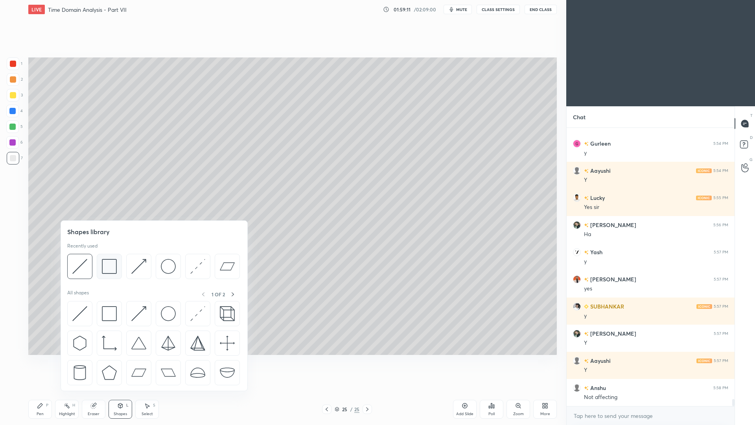
click at [110, 269] on img at bounding box center [109, 266] width 15 height 15
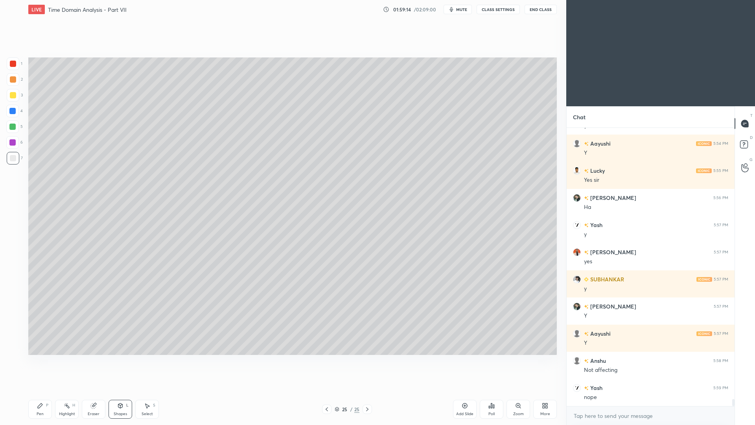
scroll to position [10451, 0]
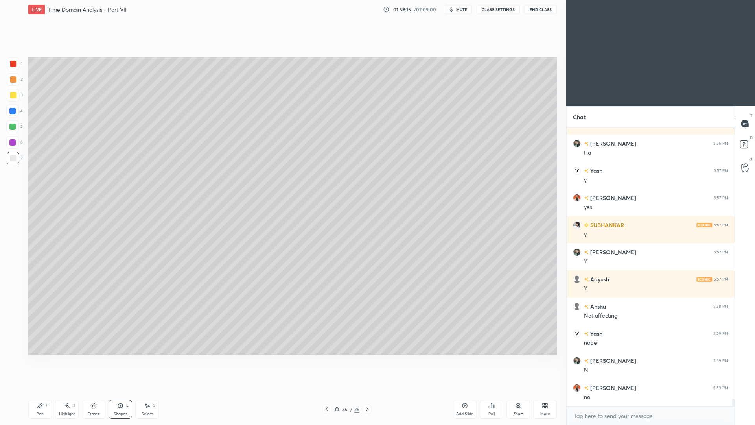
drag, startPoint x: 70, startPoint y: 412, endPoint x: 65, endPoint y: 403, distance: 9.9
click at [69, 390] on div "Highlight" at bounding box center [67, 414] width 16 height 4
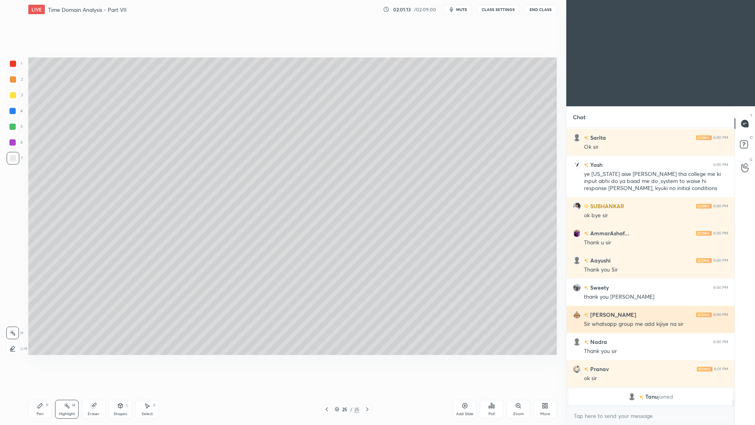
scroll to position [9738, 0]
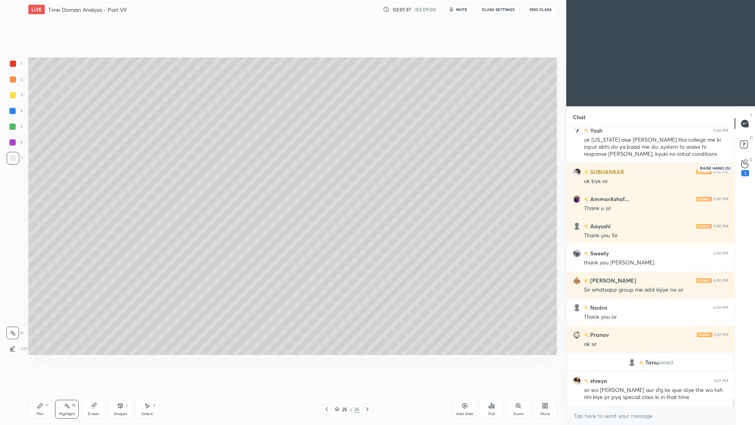
click at [746, 175] on div "1" at bounding box center [745, 173] width 8 height 6
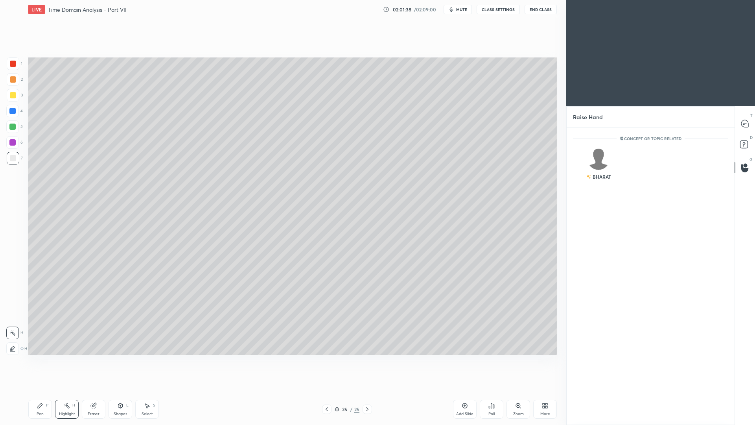
scroll to position [3, 3]
click at [609, 167] on div "BHARAT" at bounding box center [598, 166] width 51 height 46
click at [602, 181] on button "INVITE" at bounding box center [598, 182] width 44 height 10
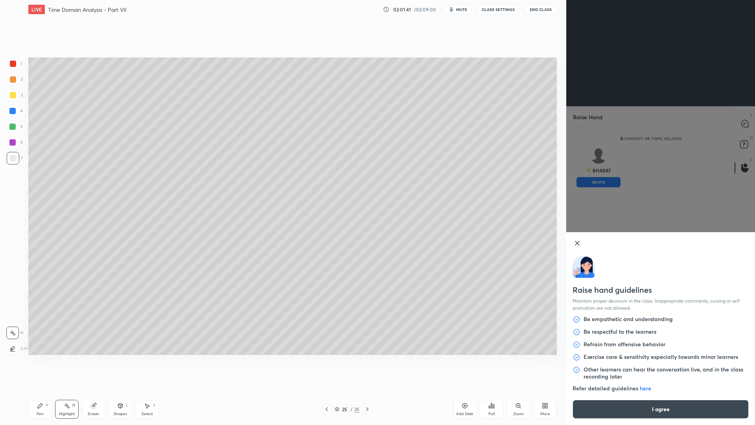
click at [639, 390] on button "I agree" at bounding box center [661, 409] width 176 height 19
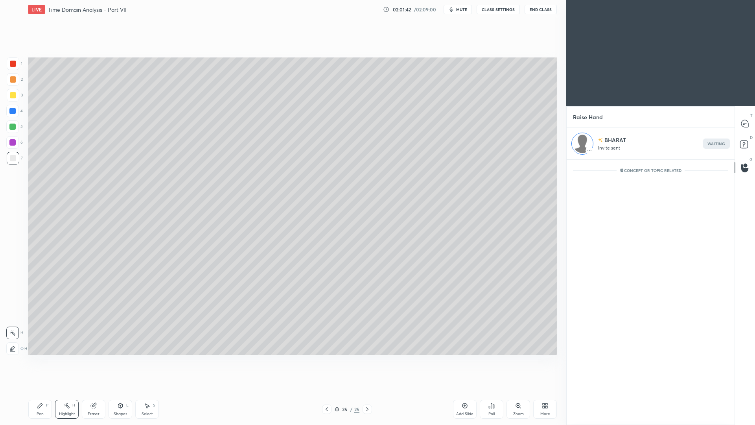
scroll to position [263, 166]
click at [743, 127] on icon at bounding box center [745, 124] width 8 height 8
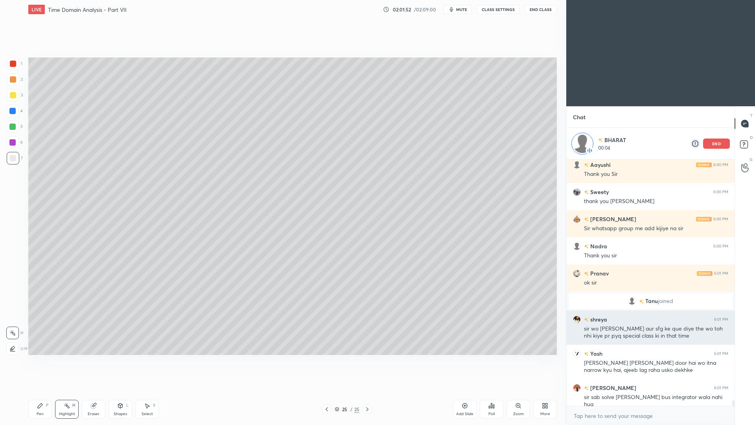
scroll to position [10037, 0]
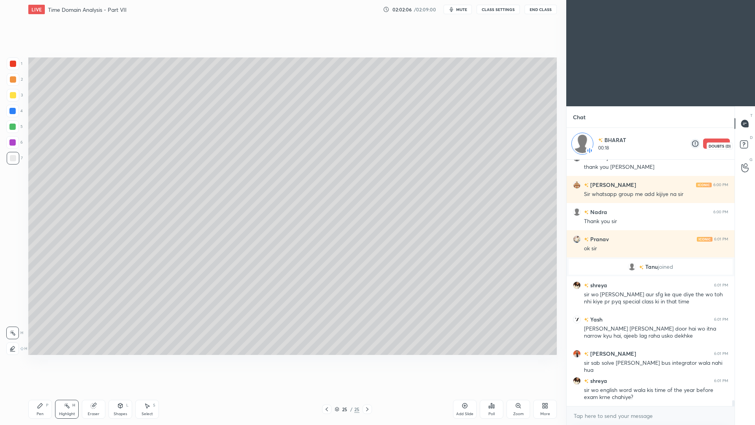
click at [743, 146] on rect at bounding box center [743, 144] width 7 height 7
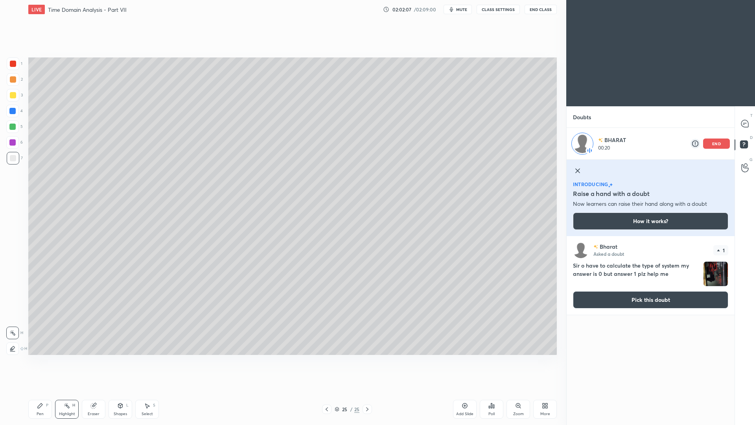
click at [641, 298] on button "Pick this doubt" at bounding box center [650, 299] width 155 height 17
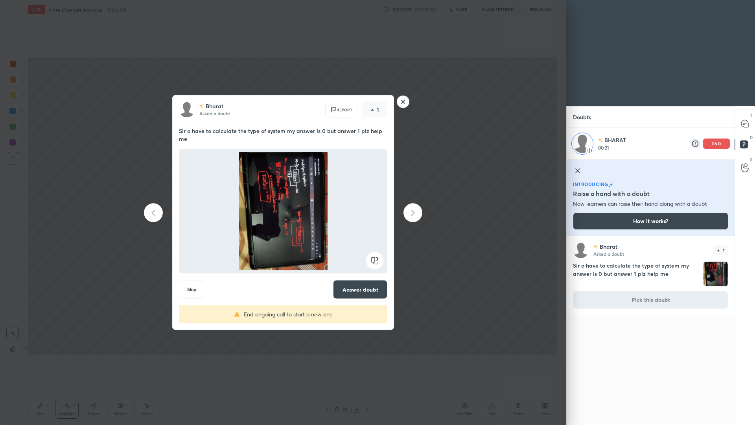
click at [379, 262] on rect at bounding box center [375, 261] width 18 height 18
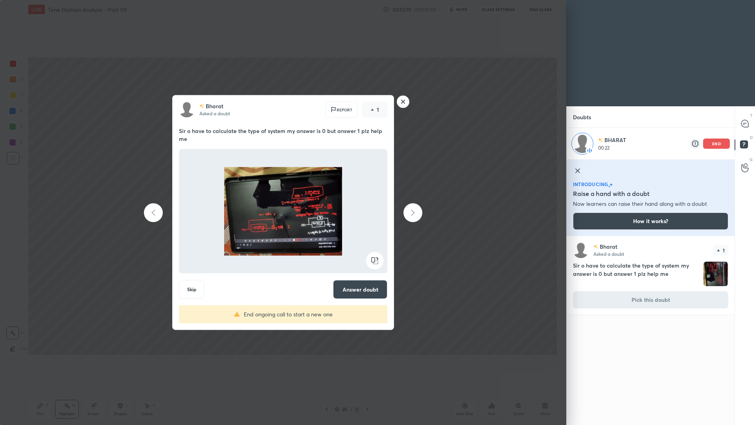
click at [379, 262] on rect at bounding box center [375, 261] width 18 height 18
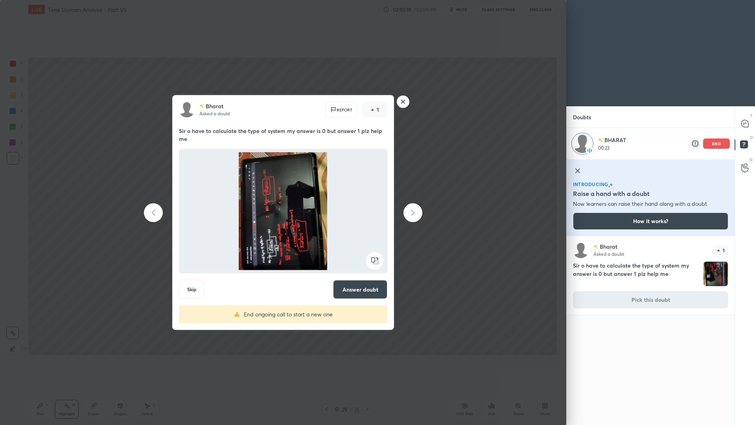
click at [379, 262] on rect at bounding box center [375, 261] width 18 height 18
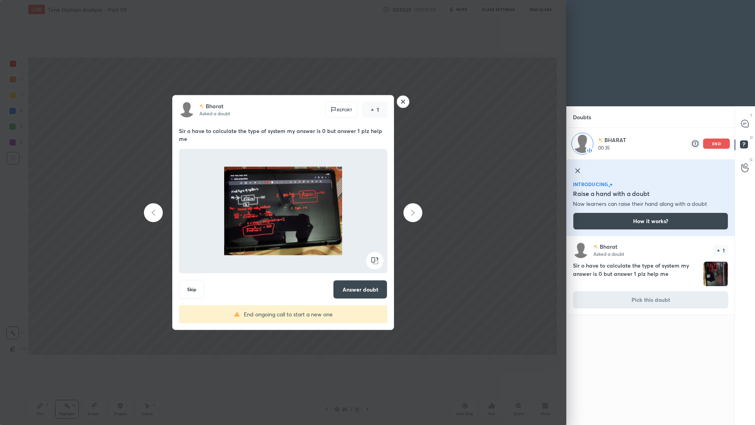
click at [403, 105] on rect at bounding box center [403, 102] width 12 height 12
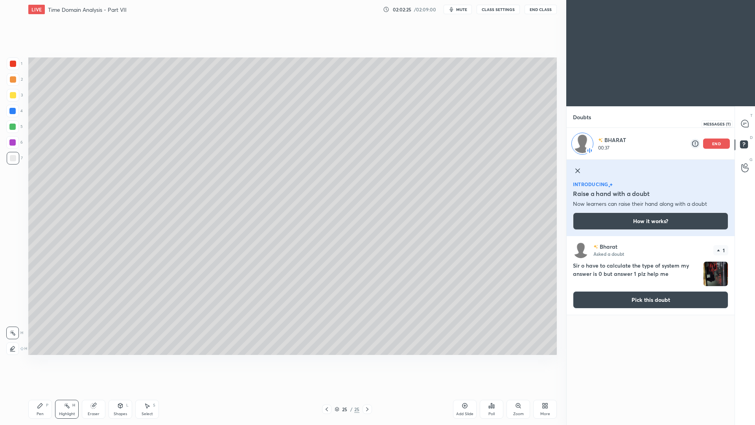
click at [743, 122] on icon at bounding box center [744, 123] width 7 height 7
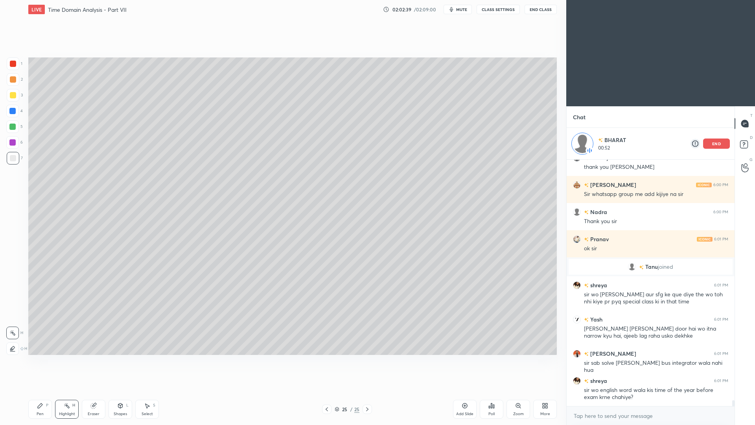
scroll to position [244, 166]
click at [709, 147] on div "end" at bounding box center [716, 143] width 27 height 10
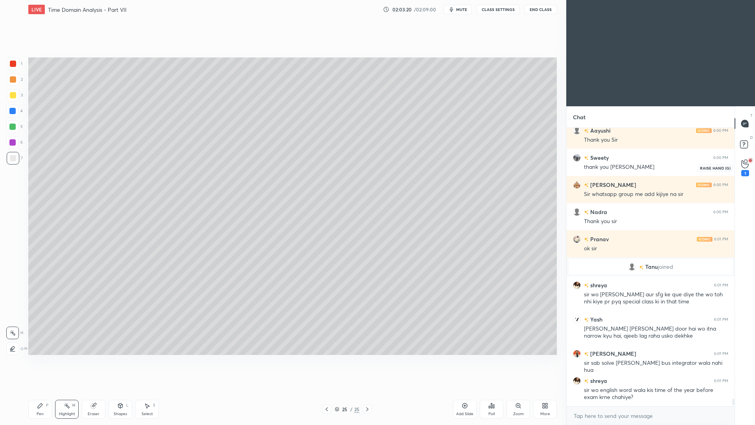
click at [743, 162] on icon at bounding box center [744, 164] width 7 height 8
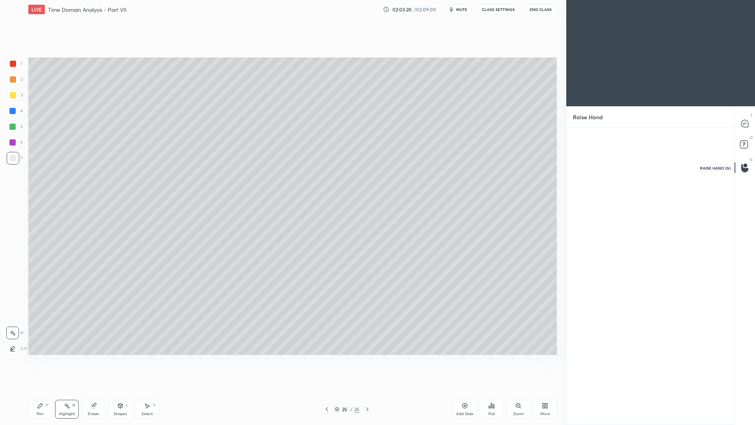
scroll to position [3, 3]
click at [597, 157] on img "grid" at bounding box center [598, 159] width 22 height 22
click at [598, 183] on button "INVITE" at bounding box center [598, 182] width 44 height 10
click at [725, 160] on div "Concept or Topic related" at bounding box center [651, 292] width 168 height 265
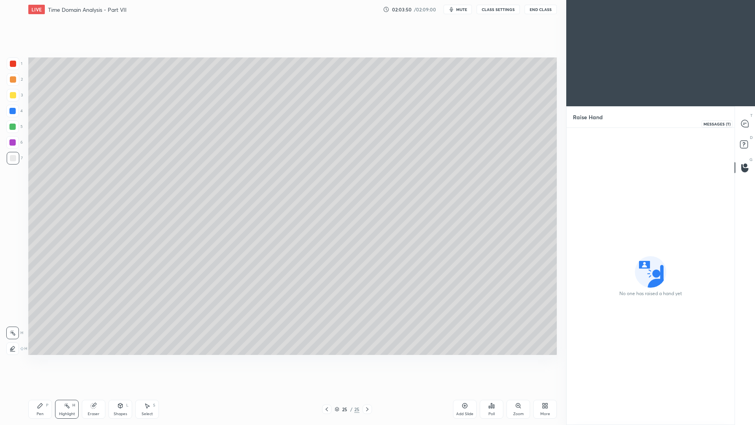
click at [744, 126] on icon at bounding box center [744, 123] width 7 height 7
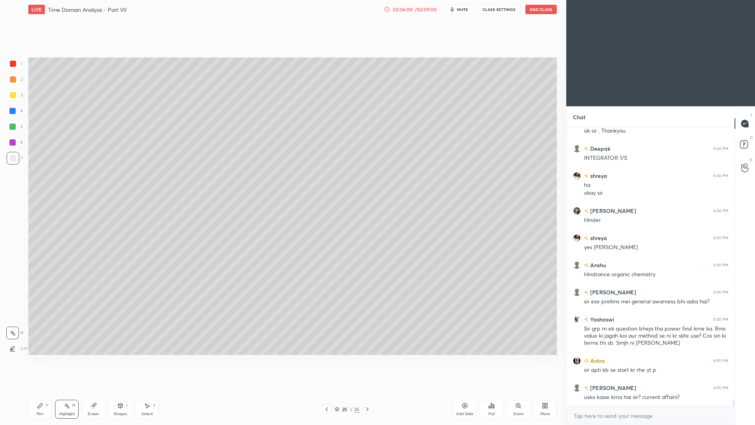
scroll to position [10380, 0]
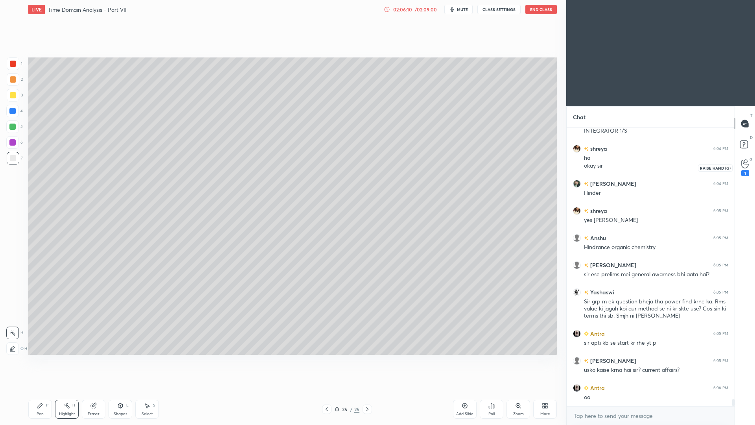
click at [752, 171] on div "1" at bounding box center [745, 167] width 16 height 14
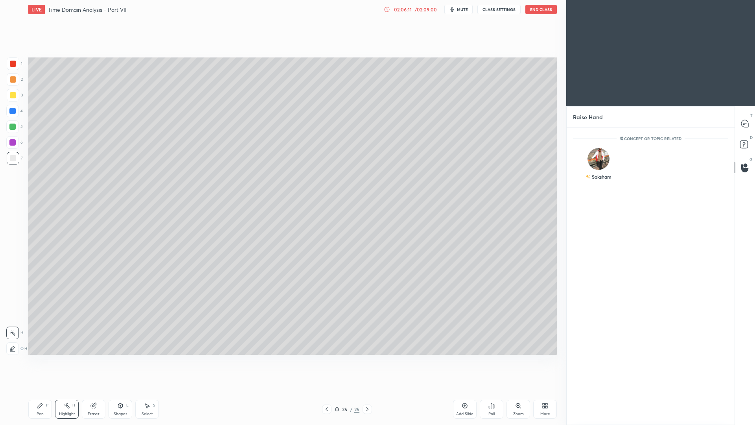
scroll to position [3, 3]
click at [746, 124] on icon at bounding box center [744, 123] width 7 height 7
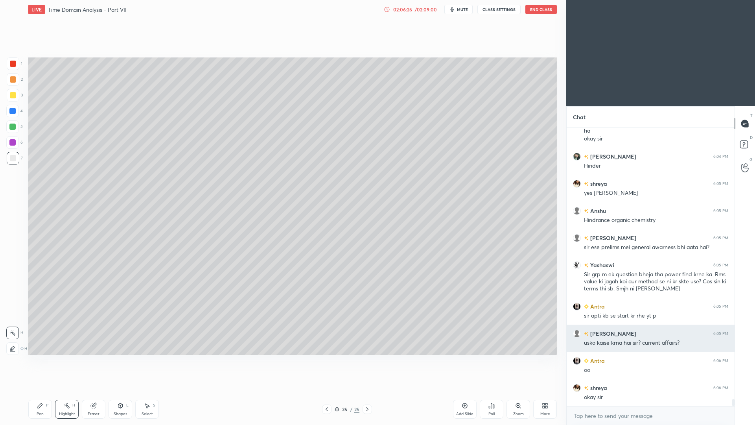
scroll to position [10434, 0]
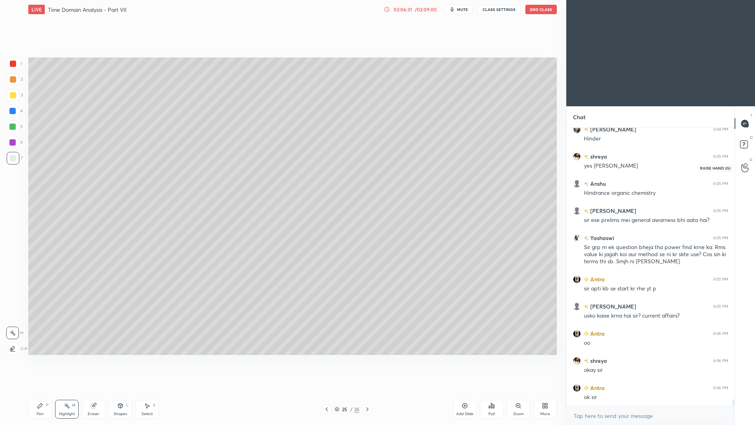
click at [748, 169] on icon at bounding box center [744, 168] width 7 height 8
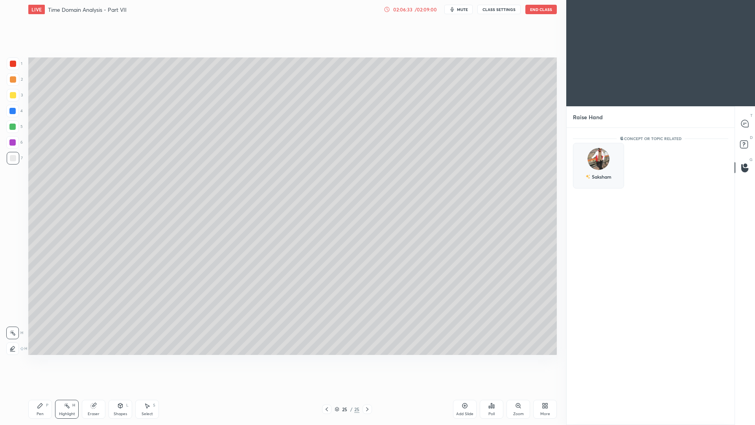
click at [606, 150] on div "Saksham" at bounding box center [598, 166] width 51 height 46
click at [595, 184] on button "INVITE" at bounding box center [598, 182] width 44 height 10
click at [744, 123] on icon at bounding box center [744, 123] width 7 height 7
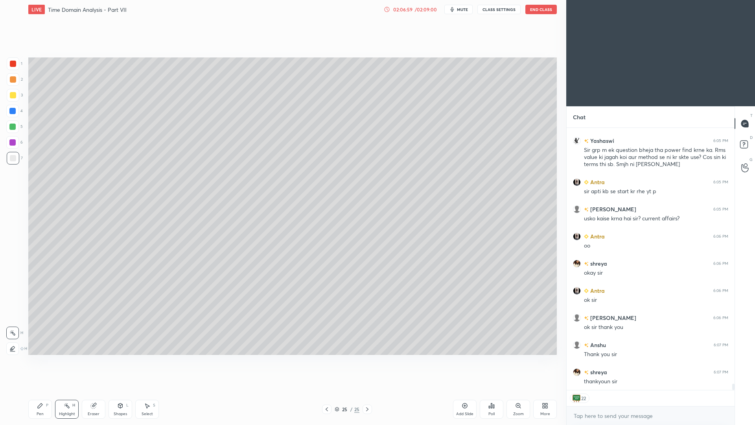
scroll to position [10558, 0]
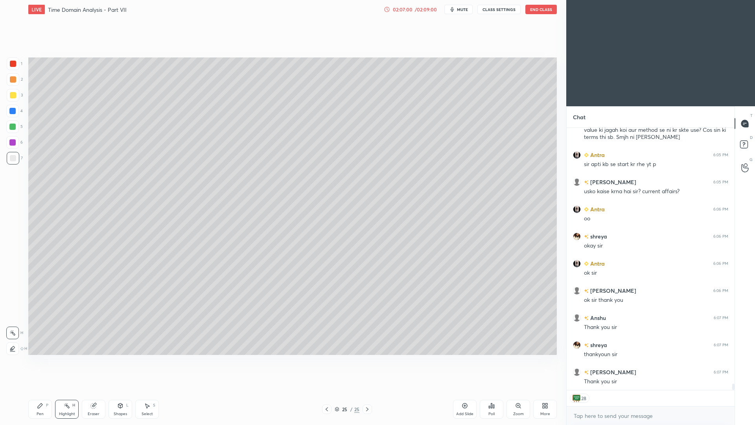
click at [542, 13] on button "End Class" at bounding box center [540, 9] width 31 height 9
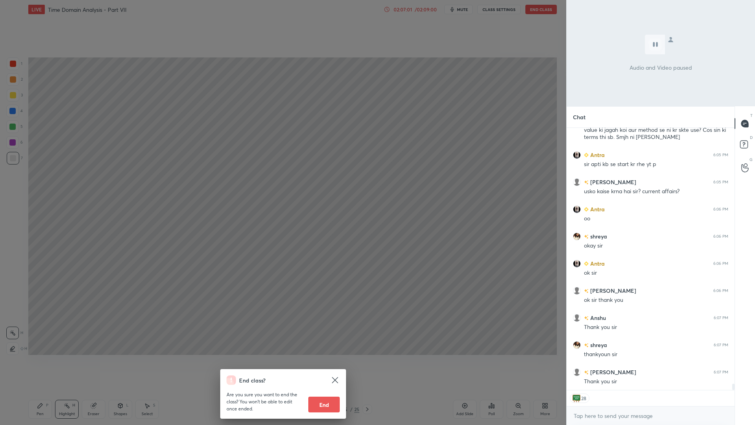
scroll to position [10586, 0]
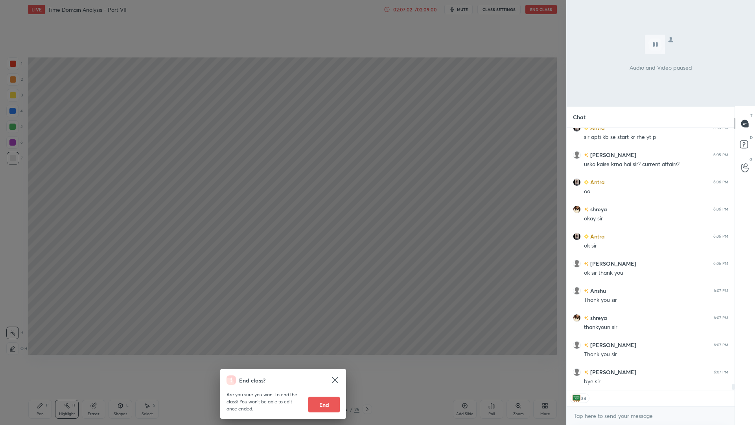
click at [327, 390] on button "End" at bounding box center [323, 404] width 31 height 16
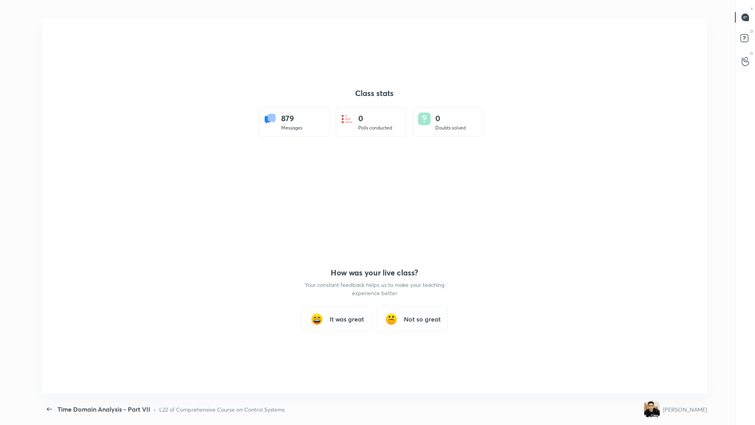
scroll to position [38949, 38575]
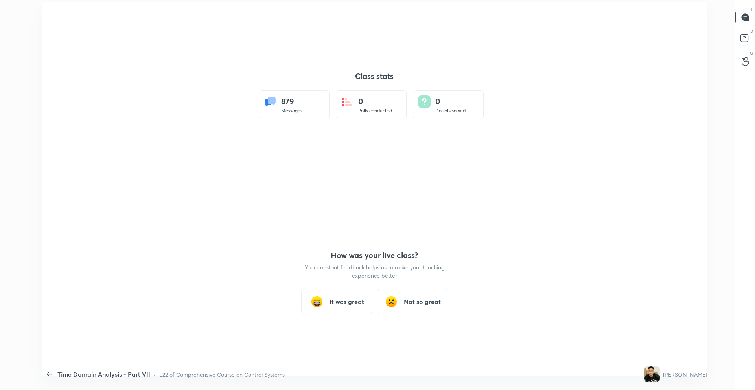
type textarea "x"
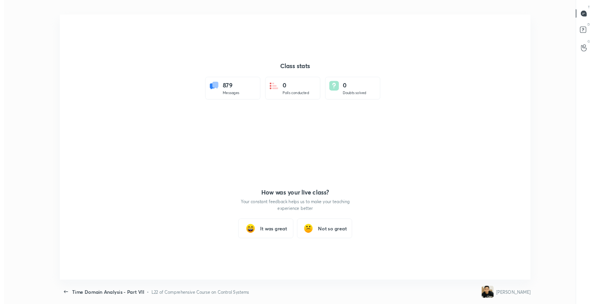
scroll to position [39070, 38735]
